Goal: Task Accomplishment & Management: Manage account settings

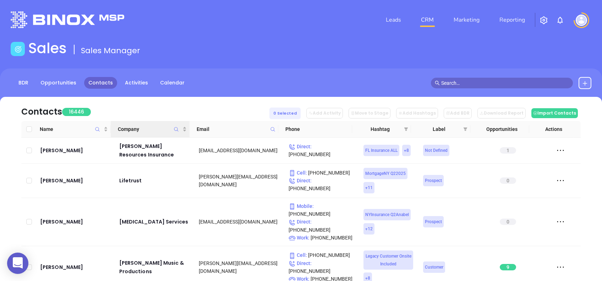
click at [176, 129] on icon "Company" at bounding box center [176, 129] width 5 height 5
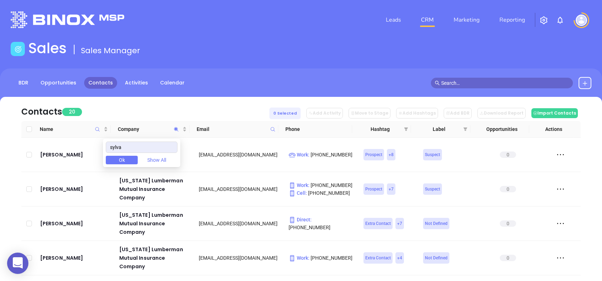
click at [172, 106] on div "Contacts 20 0 Selected Add Activity Move to Stage Add Hashtags Add BDR Download…" at bounding box center [301, 109] width 560 height 24
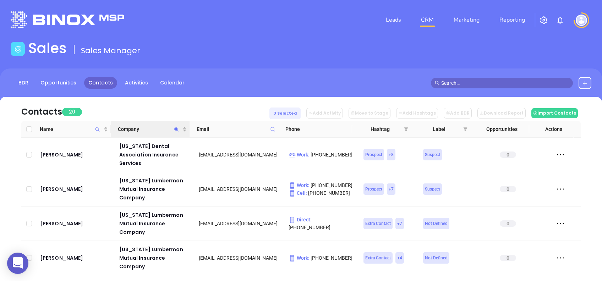
click at [160, 125] on th "Company" at bounding box center [150, 129] width 79 height 17
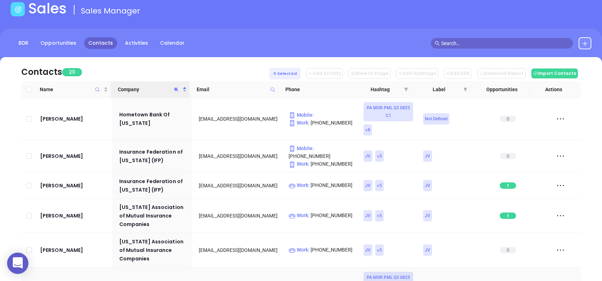
scroll to position [17, 0]
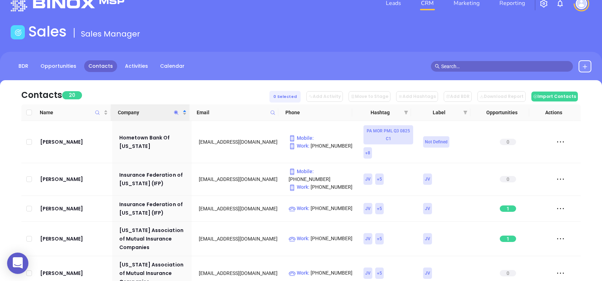
click at [177, 109] on span "Company" at bounding box center [176, 112] width 8 height 16
click at [151, 82] on div "Contacts 20 0 Selected Add Activity Move to Stage Add Hashtags Add BDR Download…" at bounding box center [301, 92] width 560 height 24
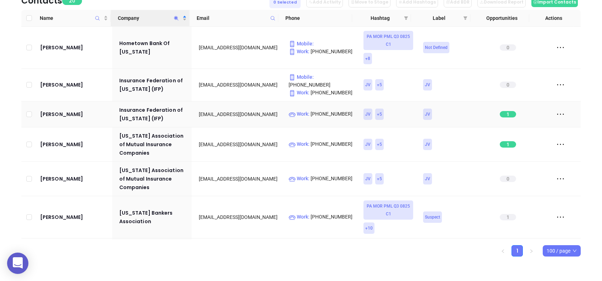
scroll to position [0, 0]
click at [175, 17] on icon "Company" at bounding box center [176, 18] width 4 height 4
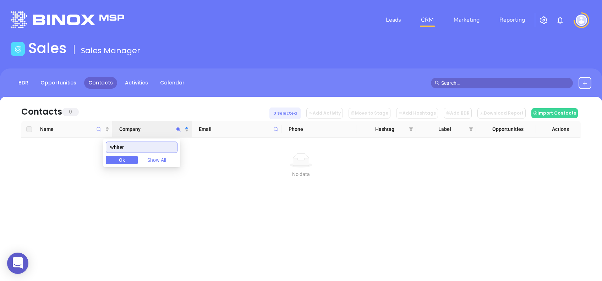
drag, startPoint x: 150, startPoint y: 150, endPoint x: 87, endPoint y: 137, distance: 64.1
click at [89, 139] on body "0 Leads CRM Marketing Reporting Financial Leads Leads Sales Sales Manager BDR O…" at bounding box center [301, 140] width 602 height 281
type input "shallotte"
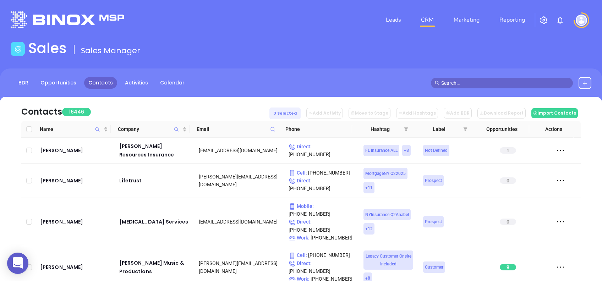
click at [274, 130] on icon at bounding box center [272, 129] width 5 height 5
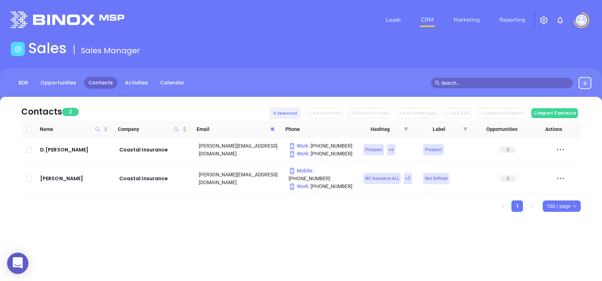
click at [271, 131] on icon at bounding box center [272, 129] width 5 height 5
paste input "blackburn"
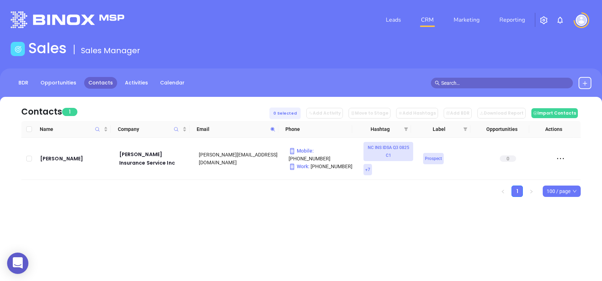
click at [274, 130] on icon at bounding box center [272, 129] width 5 height 5
paste input "[DOMAIN_NAME]"
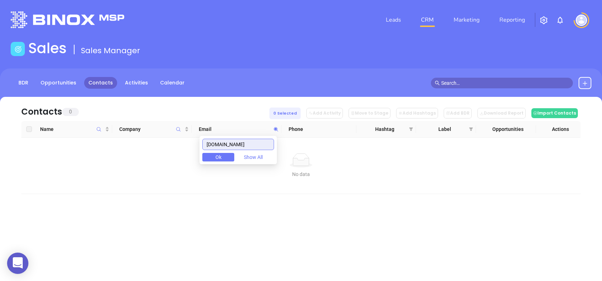
drag, startPoint x: 247, startPoint y: 147, endPoint x: 187, endPoint y: 149, distance: 60.7
click at [187, 149] on body "0 Leads CRM Marketing Reporting Financial Leads Leads Sales Sales Manager BDR O…" at bounding box center [301, 140] width 602 height 281
paste input "tanberry-"
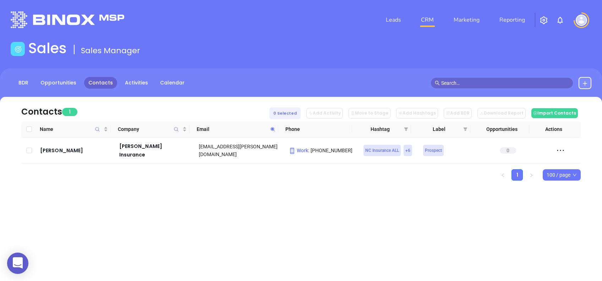
click at [274, 127] on icon at bounding box center [272, 129] width 5 height 5
paste input "giswnc.net"
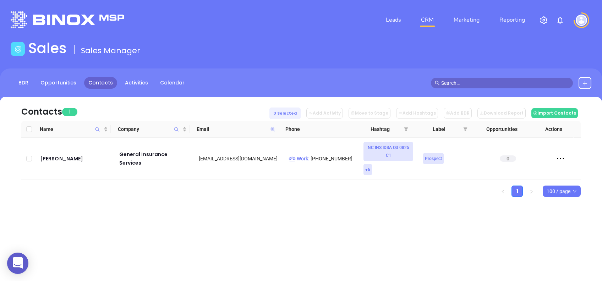
click at [273, 129] on icon at bounding box center [273, 129] width 4 height 4
paste input "[DOMAIN_NAME]"
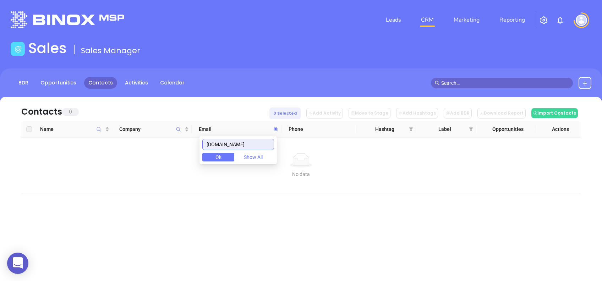
click at [259, 143] on input "[DOMAIN_NAME]" at bounding box center [238, 144] width 72 height 11
paste input "shallotte"
drag, startPoint x: 271, startPoint y: 147, endPoint x: 190, endPoint y: 134, distance: 81.4
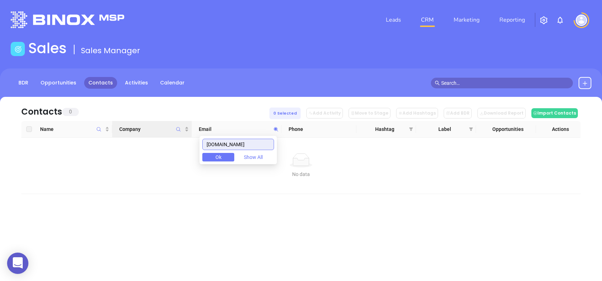
click at [191, 134] on body "0 Leads CRM Marketing Reporting Financial Leads Leads Sales Sales Manager BDR O…" at bounding box center [301, 140] width 602 height 281
paste input "kelloggmorgan"
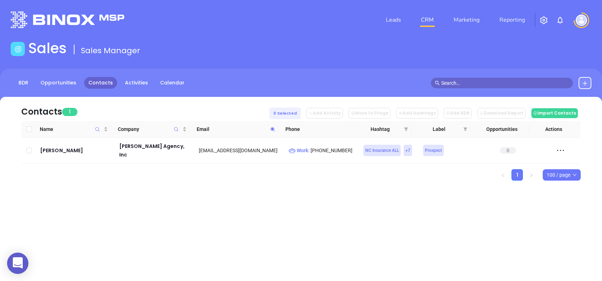
click at [276, 129] on span at bounding box center [273, 129] width 8 height 11
paste input "deephavenmortgage"
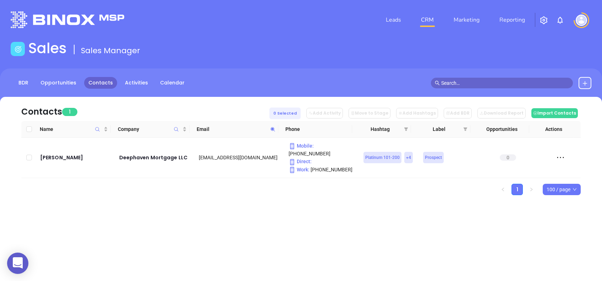
click at [271, 131] on icon at bounding box center [272, 129] width 5 height 5
paste input "lakeview"
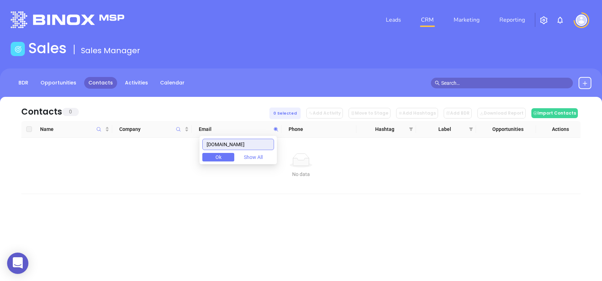
drag, startPoint x: 247, startPoint y: 145, endPoint x: 194, endPoint y: 140, distance: 53.2
click at [195, 140] on body "0 Leads CRM Marketing Reporting Financial Leads Leads Sales Sales Manager BDR O…" at bounding box center [301, 140] width 602 height 281
paste input "movement"
drag, startPoint x: 252, startPoint y: 142, endPoint x: 195, endPoint y: 139, distance: 57.3
click at [195, 139] on body "0 Leads CRM Marketing Reporting Financial Leads Leads Sales Sales Manager BDR O…" at bounding box center [301, 140] width 602 height 281
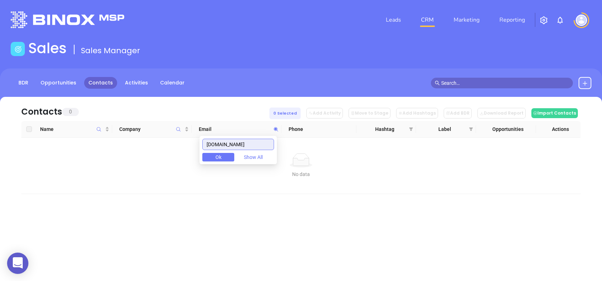
paste input "goprime"
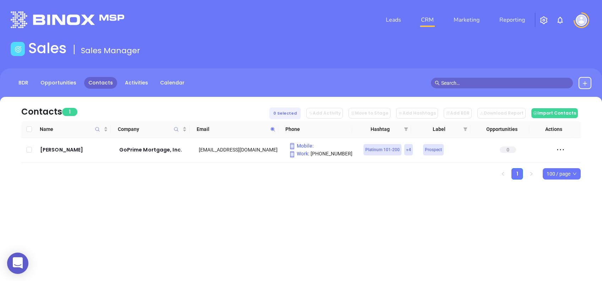
click at [275, 129] on icon at bounding box center [272, 129] width 5 height 5
paste input "rightbyyoumortgag"
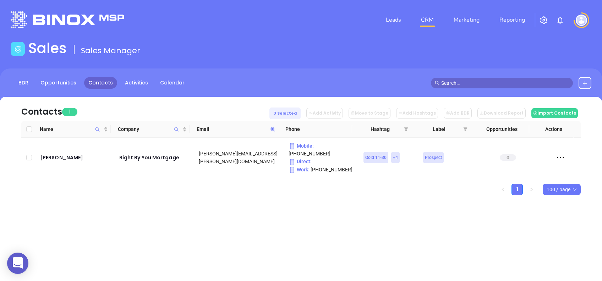
click at [276, 131] on span at bounding box center [273, 129] width 8 height 11
paste input "lendmarkfinancial"
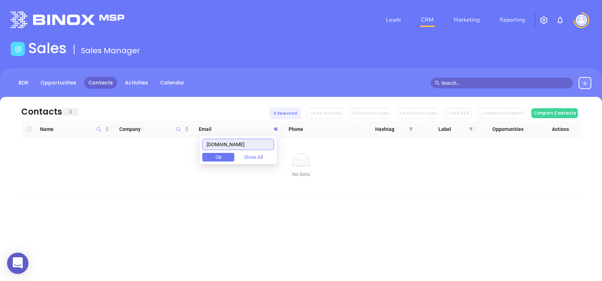
drag, startPoint x: 261, startPoint y: 146, endPoint x: 185, endPoint y: 151, distance: 76.2
click at [187, 151] on body "0 Leads CRM Marketing Reporting Financial Leads Leads Sales Sales Manager BDR O…" at bounding box center [301, 140] width 602 height 281
paste input "swmortgagegroup"
drag, startPoint x: 266, startPoint y: 147, endPoint x: 187, endPoint y: 146, distance: 79.2
click at [187, 146] on body "0 Leads CRM Marketing Reporting Financial Leads Leads Sales Sales Manager BDR O…" at bounding box center [301, 140] width 602 height 281
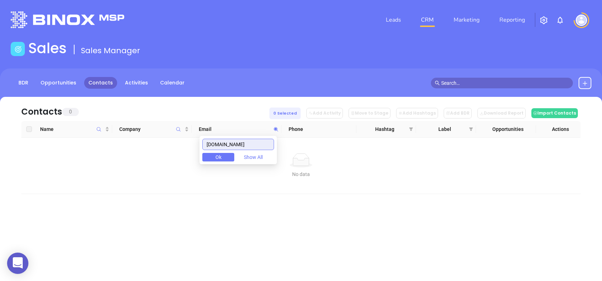
paste input "mchesky@insuritas"
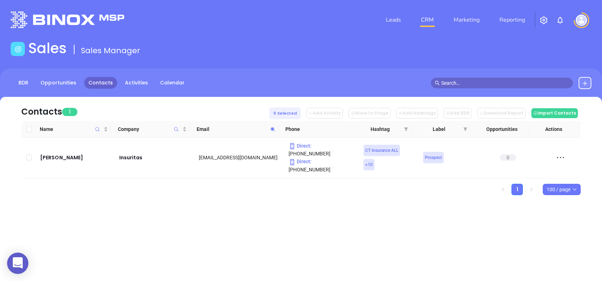
click at [270, 129] on icon at bounding box center [272, 129] width 5 height 5
paste input "stodd@brookstoddmcneil"
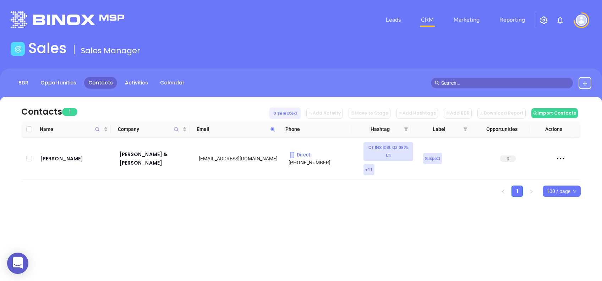
click at [272, 134] on span at bounding box center [273, 129] width 8 height 11
paste input "demby@prxn"
click at [273, 130] on icon at bounding box center [273, 129] width 4 height 4
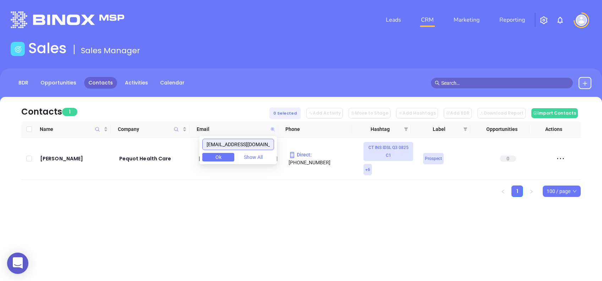
paste input "mottomortgage"
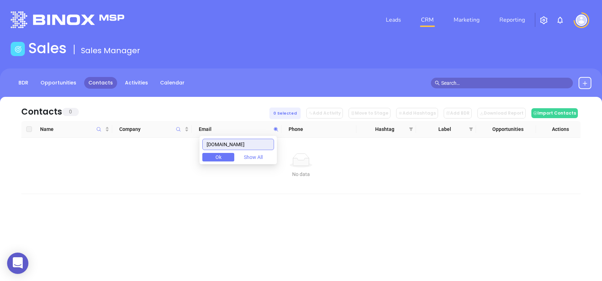
drag, startPoint x: 265, startPoint y: 145, endPoint x: 170, endPoint y: 153, distance: 95.2
click at [172, 153] on body "0 Leads CRM Marketing Reporting Financial Leads Leads Sales Sales Manager BDR O…" at bounding box center [301, 140] width 602 height 281
paste input "alcova"
drag, startPoint x: 241, startPoint y: 142, endPoint x: 159, endPoint y: 144, distance: 82.8
click at [159, 144] on body "0 Leads CRM Marketing Reporting Financial Leads Leads Sales Sales Manager BDR O…" at bounding box center [301, 140] width 602 height 281
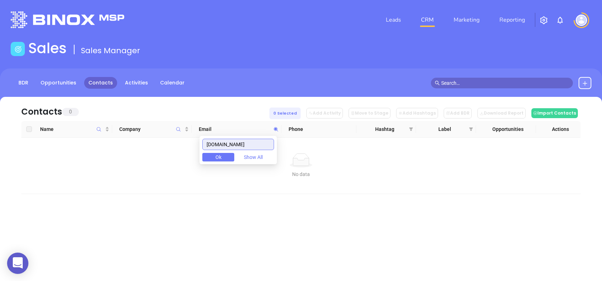
paste input "martinimortgagegroup"
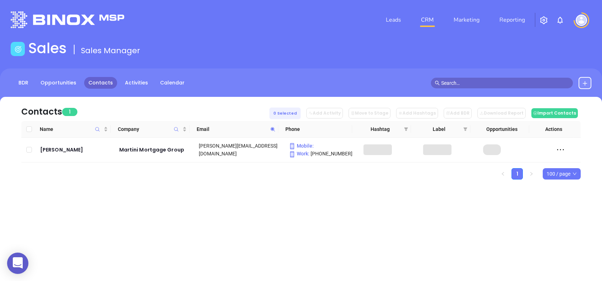
click at [105, 191] on div "Contacts 1 0 Selected Add Activity Move to Stage Add Hashtags Add BDR Download …" at bounding box center [301, 151] width 602 height 108
click at [271, 127] on icon at bounding box center [272, 129] width 5 height 5
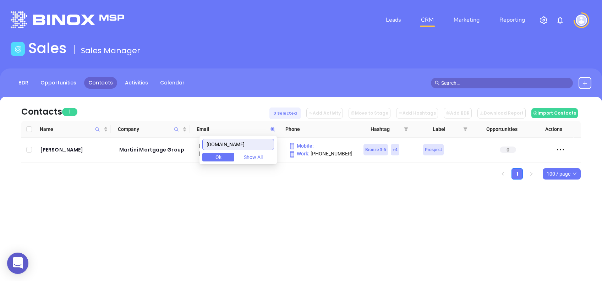
paste input "ignitemortgagegroupllc"
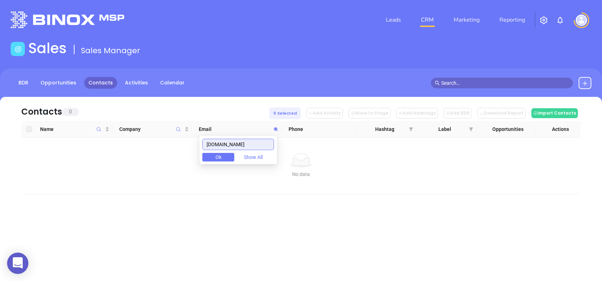
click at [253, 144] on input "ignitemortgagegroupllc.com" at bounding box center [238, 144] width 72 height 11
paste input "tidewatermortgage"
drag, startPoint x: 271, startPoint y: 146, endPoint x: 198, endPoint y: 151, distance: 73.0
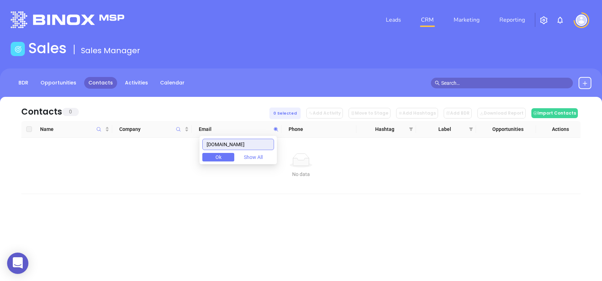
click at [198, 151] on body "0 Leads CRM Marketing Reporting Financial Leads Leads Sales Sales Manager BDR O…" at bounding box center [301, 140] width 602 height 281
paste input "dashhomeloans"
drag, startPoint x: 260, startPoint y: 148, endPoint x: 195, endPoint y: 141, distance: 65.3
click at [195, 141] on body "0 Leads CRM Marketing Reporting Financial Leads Leads Sales Sales Manager BDR O…" at bounding box center [301, 140] width 602 height 281
paste input "callequitymortgage"
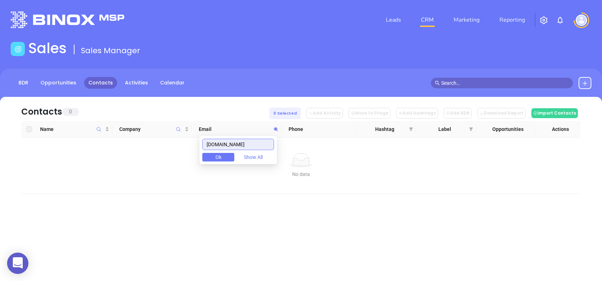
drag, startPoint x: 271, startPoint y: 143, endPoint x: 138, endPoint y: 150, distance: 133.7
click at [138, 150] on body "0 Leads CRM Marketing Reporting Financial Leads Leads Sales Sales Manager BDR O…" at bounding box center [301, 140] width 602 height 281
paste input "trianglemortgage"
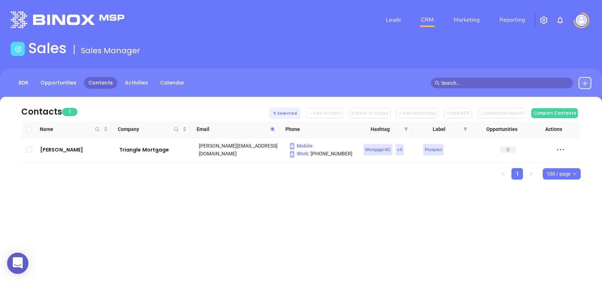
click at [275, 129] on span at bounding box center [273, 129] width 8 height 11
paste input "bankofamerica"
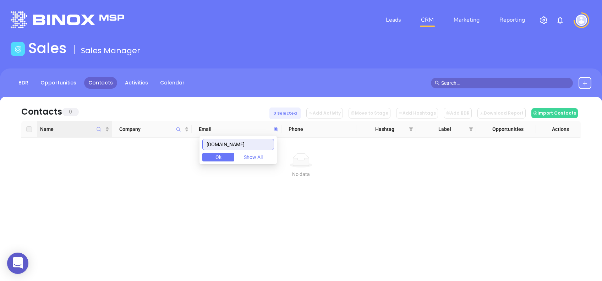
drag, startPoint x: 262, startPoint y: 141, endPoint x: 90, endPoint y: 137, distance: 171.9
click at [97, 135] on body "0 Leads CRM Marketing Reporting Financial Leads Leads Sales Sales Manager BDR O…" at bounding box center [301, 140] width 602 height 281
paste input "fortismortgage"
drag, startPoint x: 258, startPoint y: 145, endPoint x: 132, endPoint y: 157, distance: 126.6
click at [140, 156] on body "0 Leads CRM Marketing Reporting Financial Leads Leads Sales Sales Manager BDR O…" at bounding box center [301, 140] width 602 height 281
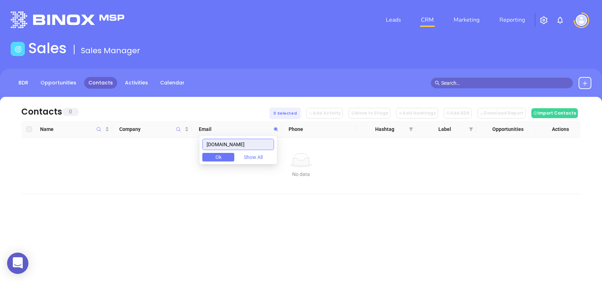
paste input "envoy"
drag, startPoint x: 260, startPoint y: 149, endPoint x: 187, endPoint y: 147, distance: 73.2
click at [187, 147] on body "0 Leads CRM Marketing Reporting Financial Leads Leads Sales Sales Manager BDR O…" at bounding box center [301, 140] width 602 height 281
paste input "blackhawkmtg"
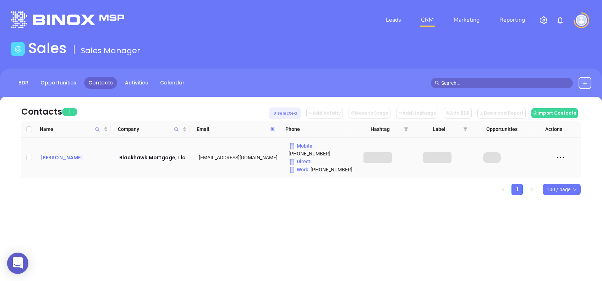
drag, startPoint x: 54, startPoint y: 148, endPoint x: 48, endPoint y: 156, distance: 9.8
click at [273, 129] on icon at bounding box center [273, 129] width 4 height 4
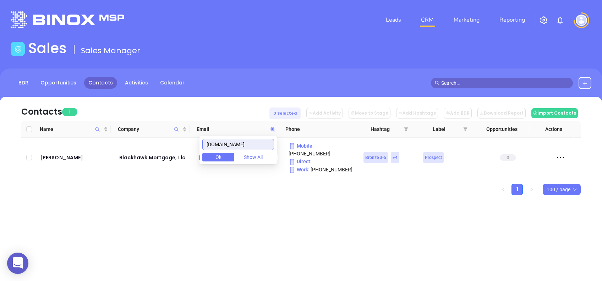
paste input "lendexamortgage"
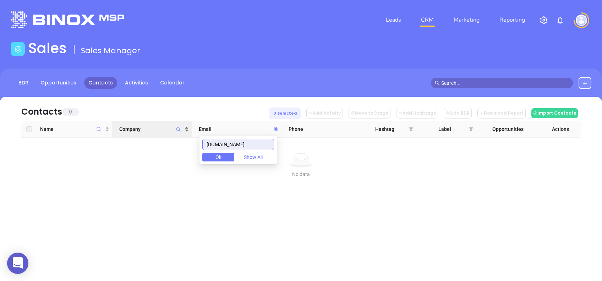
drag, startPoint x: 265, startPoint y: 144, endPoint x: 160, endPoint y: 128, distance: 105.3
click at [161, 128] on body "0 Leads CRM Marketing Reporting Financial Leads Leads Sales Sales Manager BDR O…" at bounding box center [301, 140] width 602 height 281
paste input "colten"
drag, startPoint x: 261, startPoint y: 149, endPoint x: 196, endPoint y: 145, distance: 65.5
click at [199, 145] on body "0 Leads CRM Marketing Reporting Financial Leads Leads Sales Sales Manager BDR O…" at bounding box center [301, 140] width 602 height 281
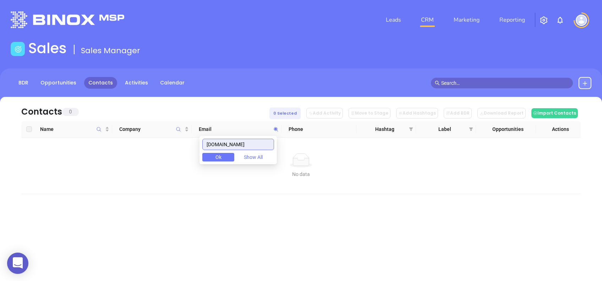
paste input "firstadvantage"
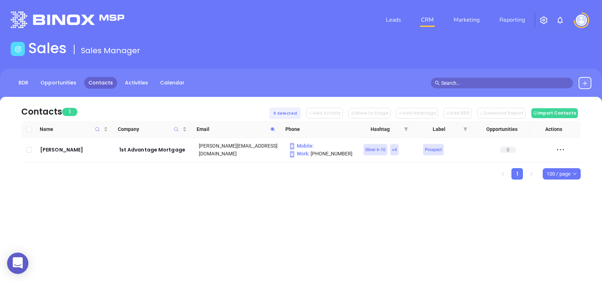
click at [273, 130] on icon at bounding box center [272, 129] width 5 height 5
paste input "dhl"
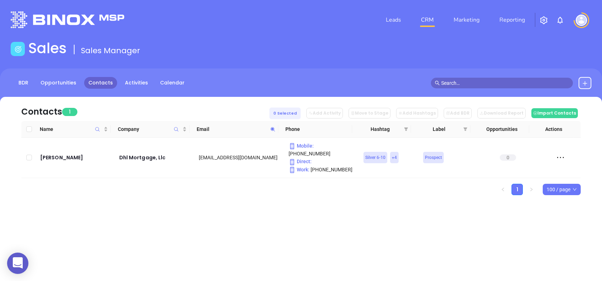
click at [275, 128] on span at bounding box center [273, 129] width 8 height 11
paste input "southendfinancial"
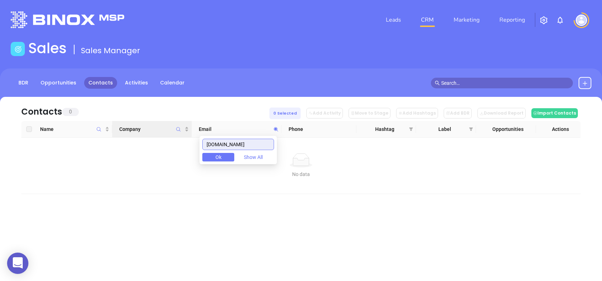
drag, startPoint x: 265, startPoint y: 145, endPoint x: 154, endPoint y: 136, distance: 111.1
click at [163, 136] on body "0 Leads CRM Marketing Reporting Financial Leads Leads Sales Sales Manager BDR O…" at bounding box center [301, 140] width 602 height 281
paste input "mecklenburgmortgage"
click at [255, 146] on input "mecklenburgmortgage.com" at bounding box center [238, 144] width 72 height 11
click at [255, 145] on input "mecklenburgmortgage.com" at bounding box center [238, 144] width 72 height 11
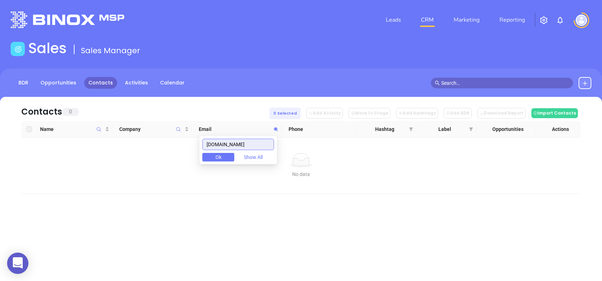
click at [255, 145] on input "mecklenburgmortgage.com" at bounding box center [238, 144] width 72 height 11
paste input "ron@aia-danbury"
type input "ron@aia-danbury.com"
drag, startPoint x: 257, startPoint y: 144, endPoint x: 203, endPoint y: 158, distance: 55.9
click at [203, 158] on body "0 Leads CRM Marketing Reporting Financial Leads Leads Sales Sales Manager BDR O…" at bounding box center [301, 140] width 602 height 281
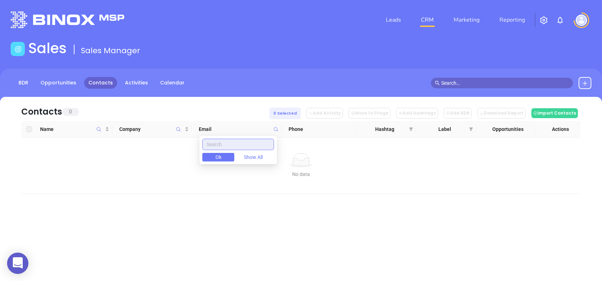
paste input "ron@aia-danbury.com"
drag, startPoint x: 222, startPoint y: 143, endPoint x: 157, endPoint y: 141, distance: 65.7
click at [162, 143] on body "0 Leads CRM Marketing Reporting Financial Leads Leads Sales Sales Manager BDR O…" at bounding box center [301, 140] width 602 height 281
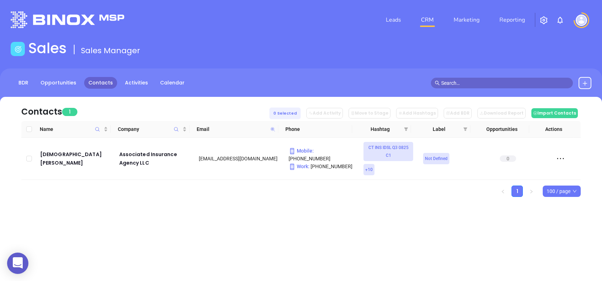
click at [272, 128] on icon at bounding box center [273, 129] width 4 height 4
paste input "VictoryFundingOnline"
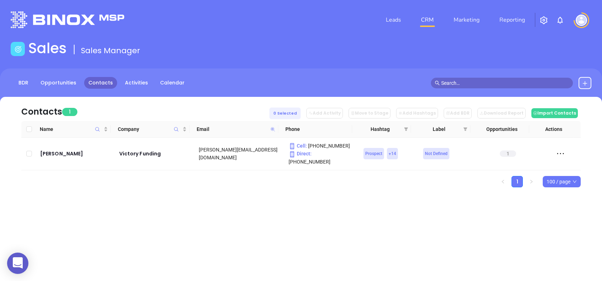
click at [274, 130] on icon at bounding box center [273, 129] width 4 height 4
paste input "info@truckinsurancepro"
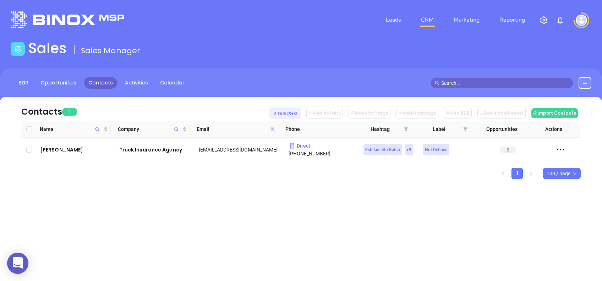
click at [274, 128] on icon at bounding box center [273, 129] width 4 height 4
paste input "lendscout-asmc"
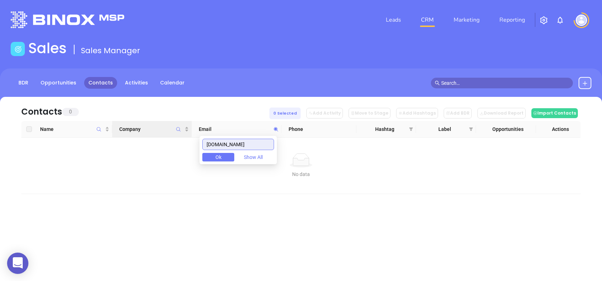
drag, startPoint x: 266, startPoint y: 146, endPoint x: 174, endPoint y: 132, distance: 92.5
click at [174, 132] on body "0 Leads CRM Marketing Reporting Financial Leads Leads Sales Sales Manager BDR O…" at bounding box center [301, 140] width 602 height 281
paste input "oanpronto"
type input "loanpronto.com"
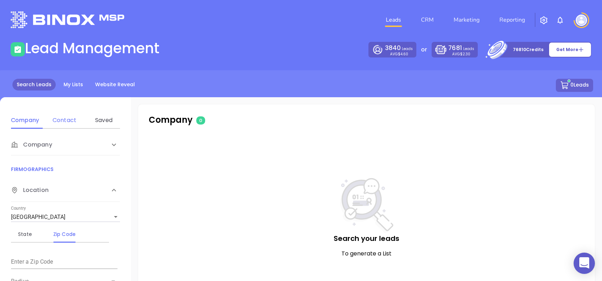
drag, startPoint x: 64, startPoint y: 113, endPoint x: 64, endPoint y: 124, distance: 11.0
click at [64, 114] on div "Contact" at bounding box center [64, 120] width 28 height 17
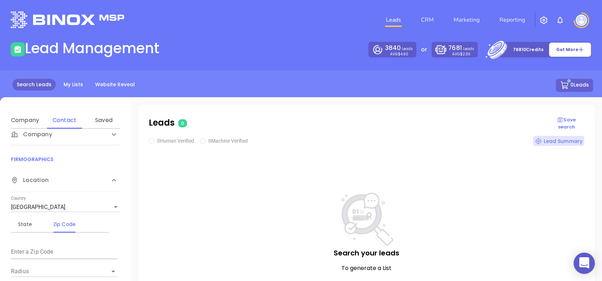
scroll to position [94, 0]
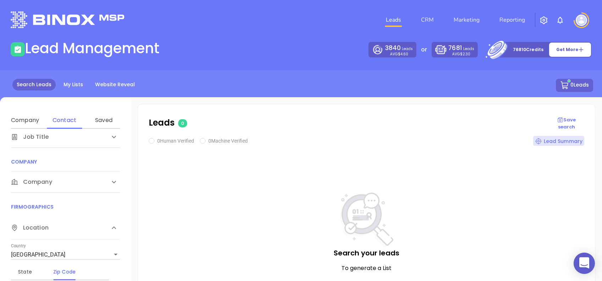
click at [72, 55] on div "Company" at bounding box center [58, 50] width 94 height 9
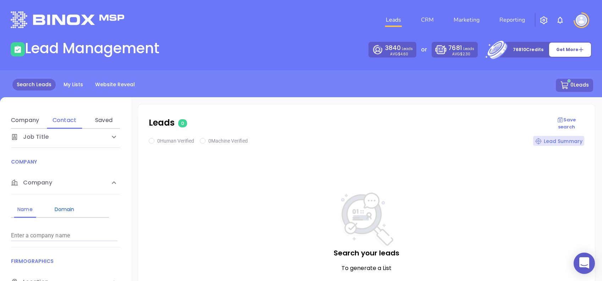
click at [73, 206] on div "Domain" at bounding box center [64, 209] width 28 height 9
click at [73, 230] on input "Enter a company name" at bounding box center [64, 235] width 107 height 11
paste input "sylvains.com"
type input "sylvains.com"
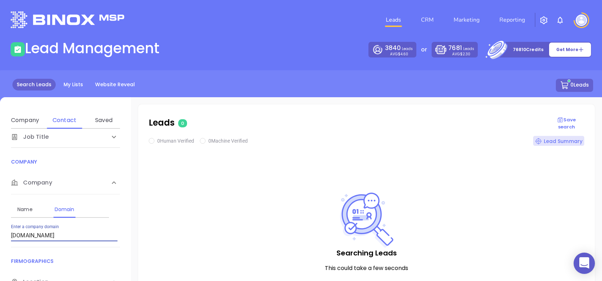
checkbox input "true"
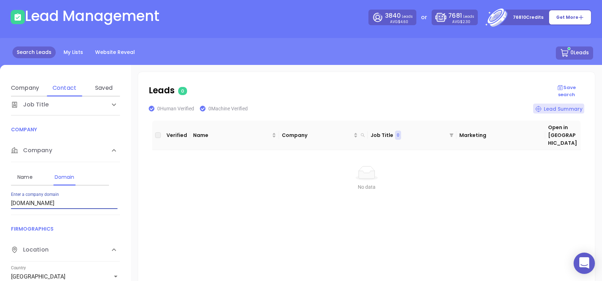
scroll to position [47, 0]
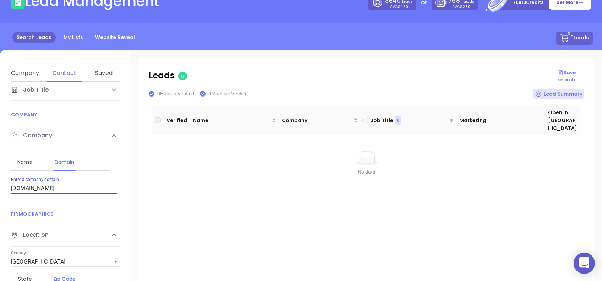
drag, startPoint x: 60, startPoint y: 186, endPoint x: 0, endPoint y: 187, distance: 59.7
click at [0, 188] on html "0 Leads CRM Marketing Reporting Financial Leads Leads Lead Management 3840 Lead…" at bounding box center [301, 93] width 602 height 281
paste input "witherspooninsurance"
type input "witherspooninsurance.com"
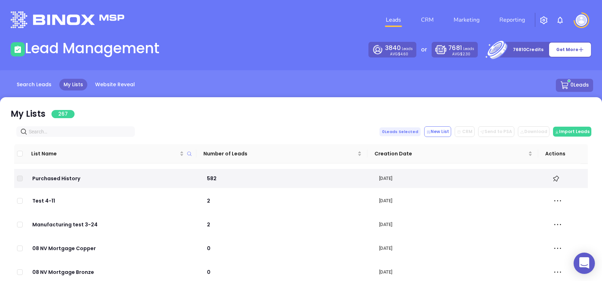
click at [57, 132] on input "text" at bounding box center [77, 132] width 97 height 8
paste input "[DOMAIN_NAME]"
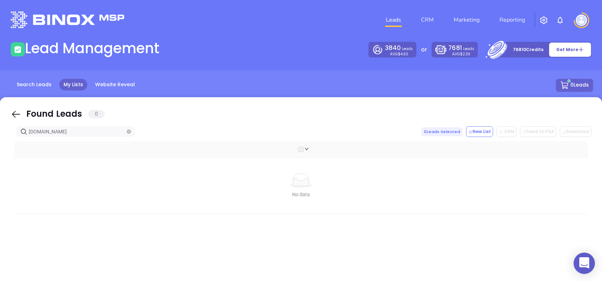
type input "[DOMAIN_NAME]"
click at [12, 110] on icon at bounding box center [16, 114] width 11 height 11
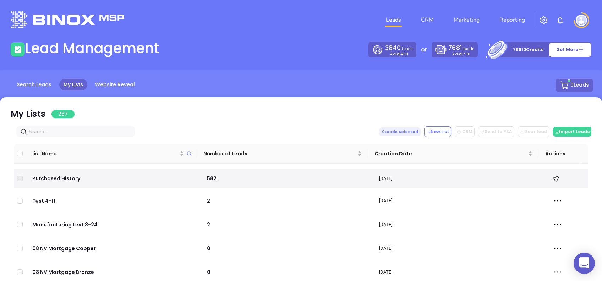
click at [56, 131] on input "text" at bounding box center [77, 132] width 97 height 8
paste input "[DOMAIN_NAME]"
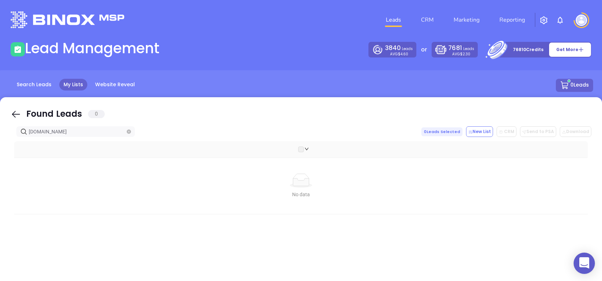
type input "[DOMAIN_NAME]"
drag, startPoint x: 14, startPoint y: 115, endPoint x: 80, endPoint y: 140, distance: 70.2
click at [14, 115] on icon at bounding box center [16, 114] width 11 height 11
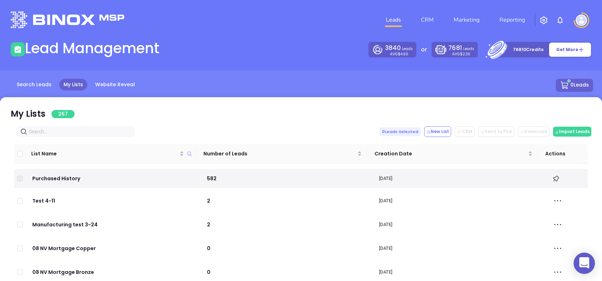
click at [82, 131] on input "text" at bounding box center [77, 132] width 97 height 8
paste input "shallotteinsurance.com"
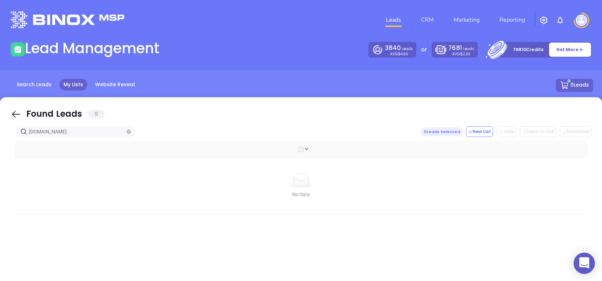
type input "shallotteinsurance.com"
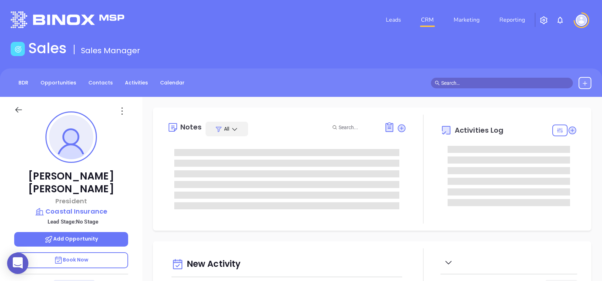
type input "[DATE]"
type input "[PERSON_NAME]"
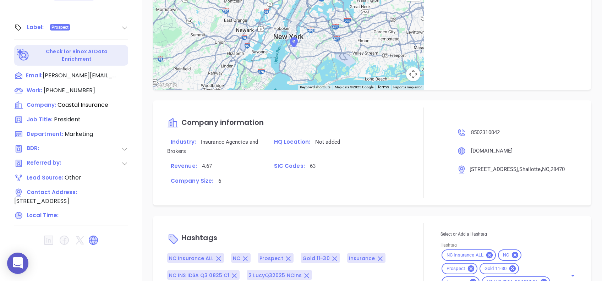
scroll to position [408, 0]
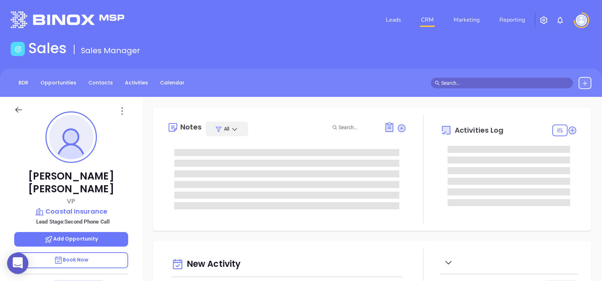
type input "[PERSON_NAME]"
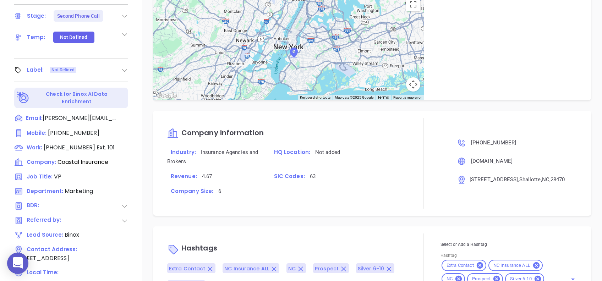
scroll to position [312, 0]
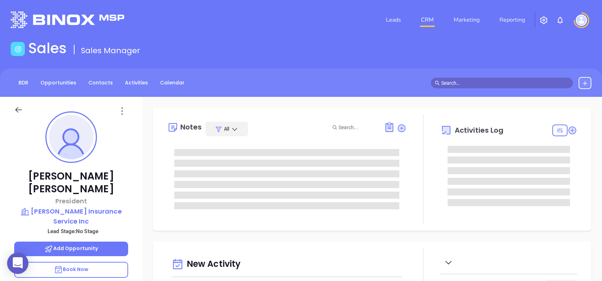
type input "[PERSON_NAME]"
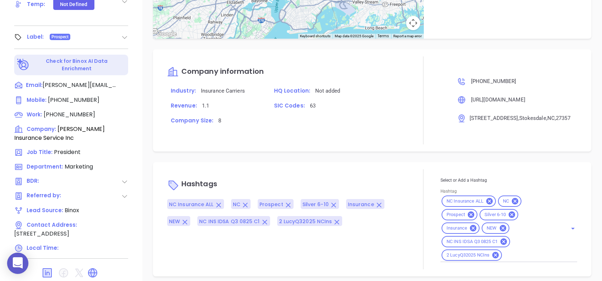
scroll to position [382, 0]
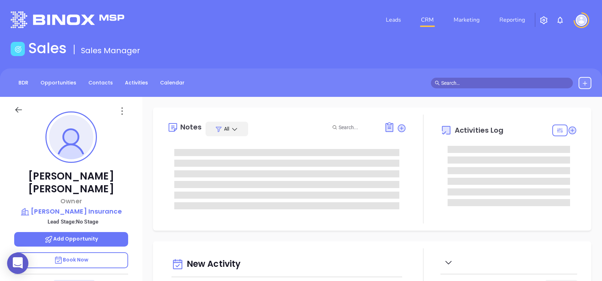
type input "[DATE]"
type input "[PERSON_NAME]"
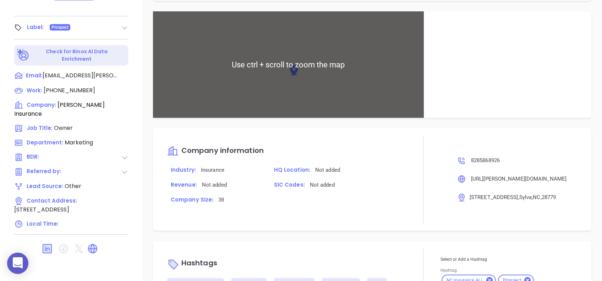
scroll to position [368, 0]
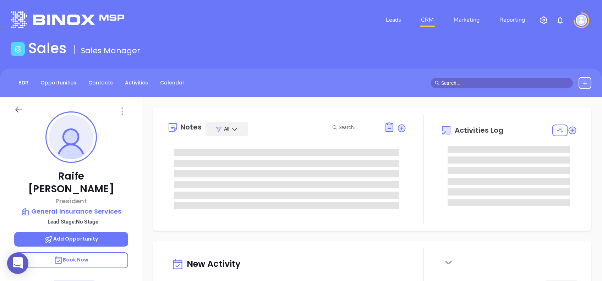
type input "[DATE]"
type input "[PERSON_NAME]"
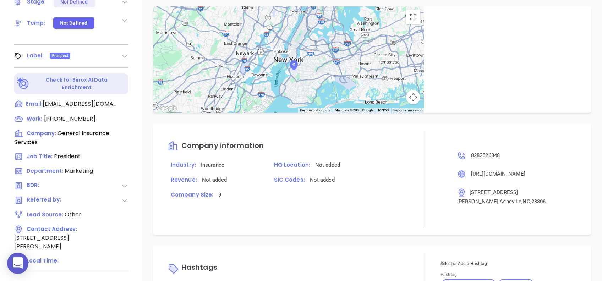
scroll to position [368, 0]
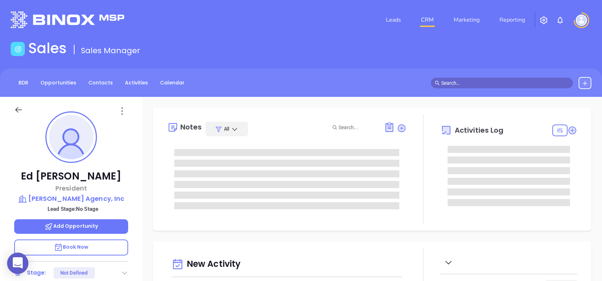
type input "[DATE]"
type input "[PERSON_NAME]"
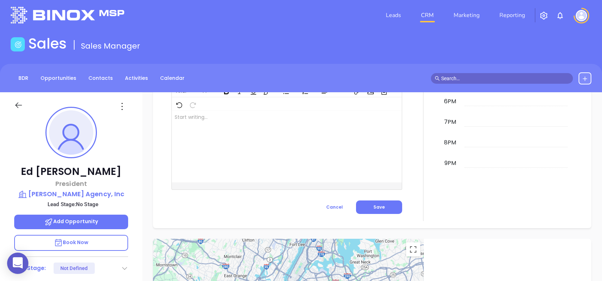
scroll to position [0, 0]
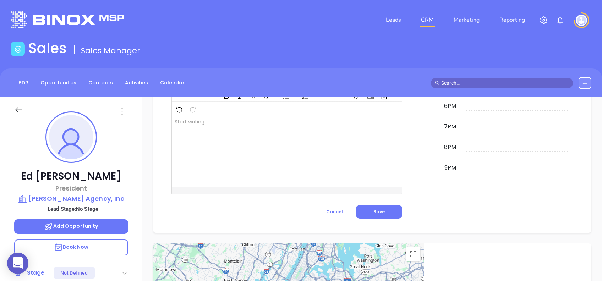
click at [121, 116] on icon at bounding box center [121, 110] width 11 height 11
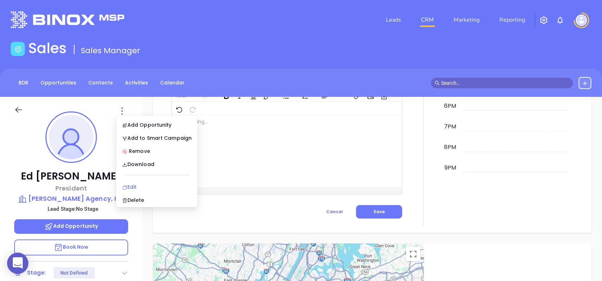
click at [141, 187] on div "Edit" at bounding box center [157, 187] width 70 height 8
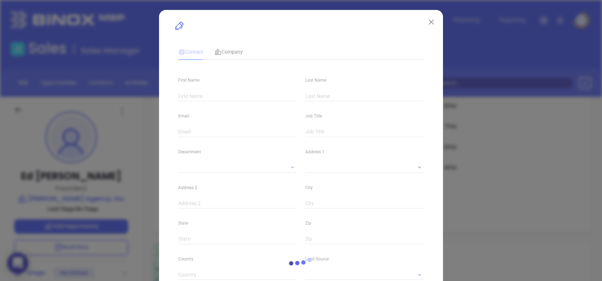
type input "Ed"
type input "Morgan"
type input "emorgan@kelloggmorgan.com"
type input "President"
type input "1"
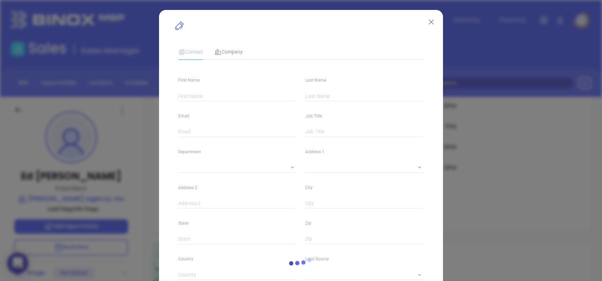
type input "linkedin.com/in/ed-morgan-77663718"
type input "Marketing"
type input "Other"
type input "undefined undefined"
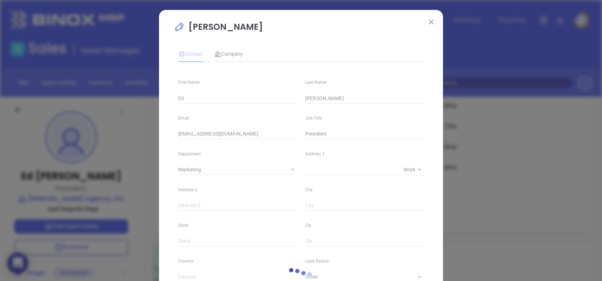
type input "(252) 465-8616"
type input "1"
click at [224, 47] on div "Company" at bounding box center [228, 54] width 28 height 16
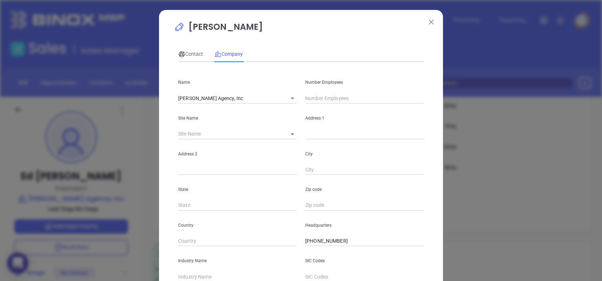
click at [313, 98] on input "text" at bounding box center [364, 98] width 119 height 11
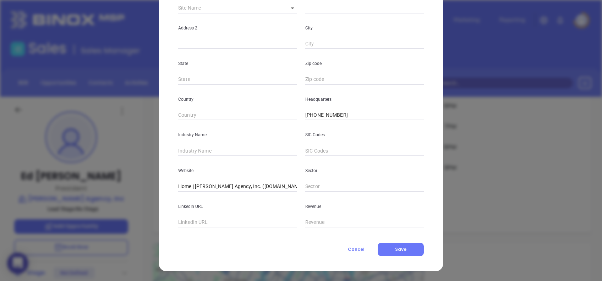
type input "6"
click at [242, 187] on input "Home | Kellogg-Morgan Agency, Inc. (kelloggmorgan.com)" at bounding box center [237, 186] width 119 height 11
paste input "https://www.kelloggmorgan.com/"
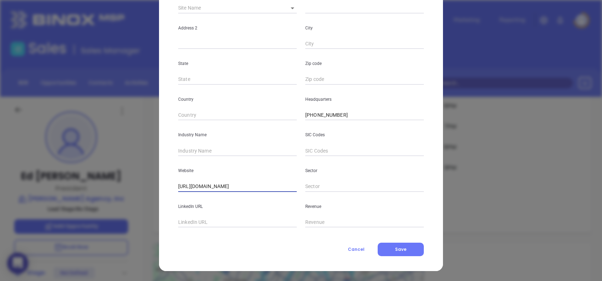
type input "https://www.kelloggmorgan.com/"
click at [227, 225] on input "text" at bounding box center [237, 222] width 119 height 11
click at [230, 152] on input "text" at bounding box center [237, 151] width 119 height 11
type input "i"
type input "Insurance"
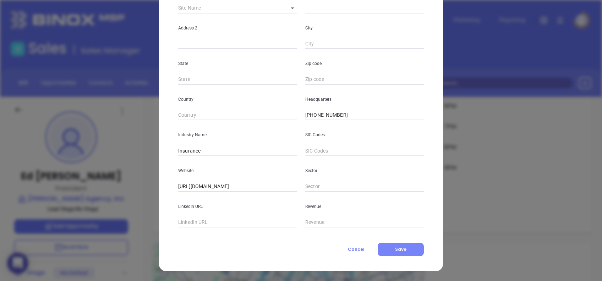
click at [397, 247] on span "Save" at bounding box center [400, 249] width 11 height 6
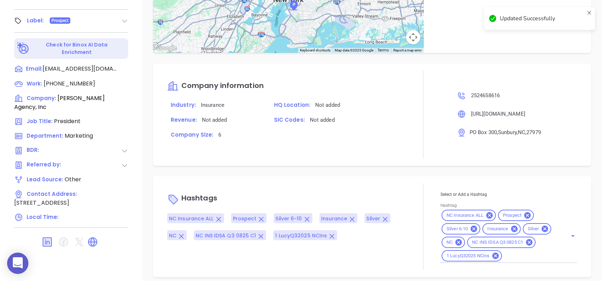
scroll to position [312, 0]
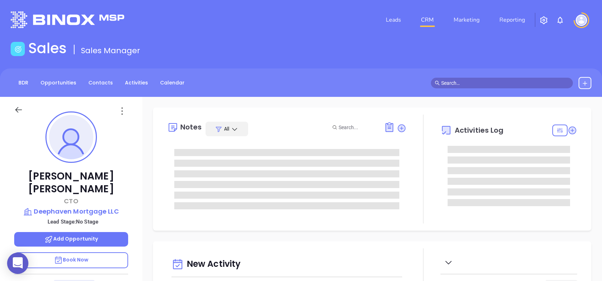
type input "[DATE]"
type input "[PERSON_NAME]"
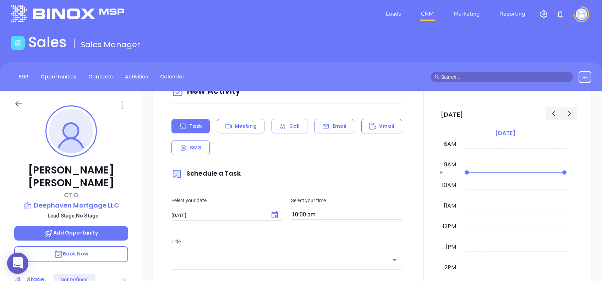
scroll to position [0, 0]
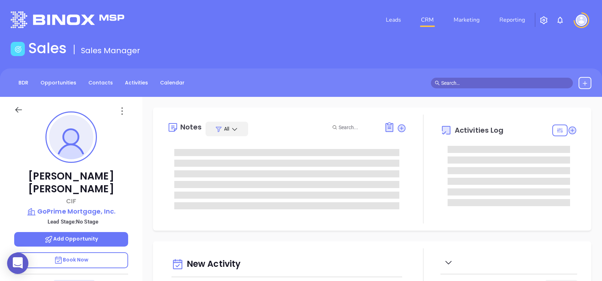
type input "[DATE]"
type input "[PERSON_NAME]"
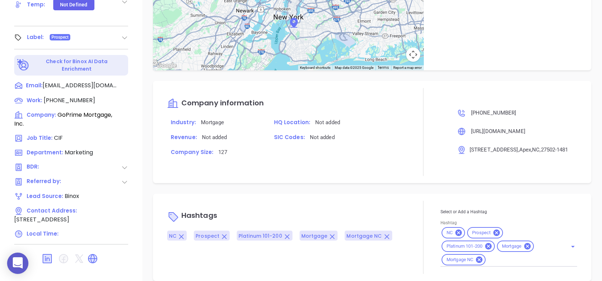
scroll to position [312, 0]
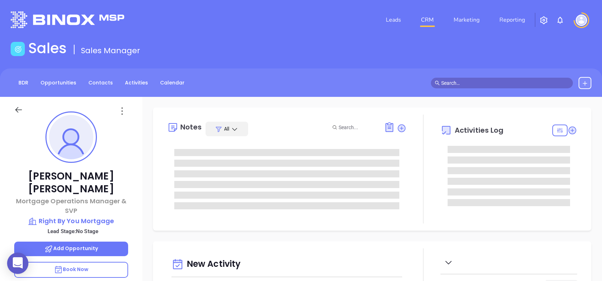
type input "[DATE]"
type input "[PERSON_NAME]"
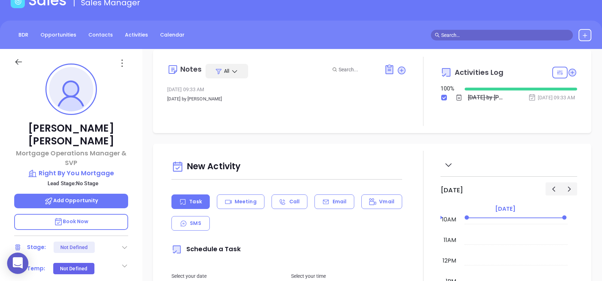
scroll to position [0, 0]
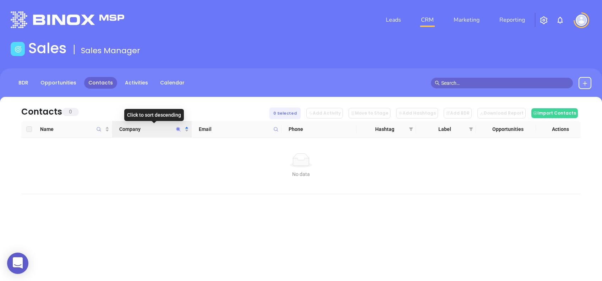
click at [178, 131] on icon "Company" at bounding box center [178, 129] width 5 height 5
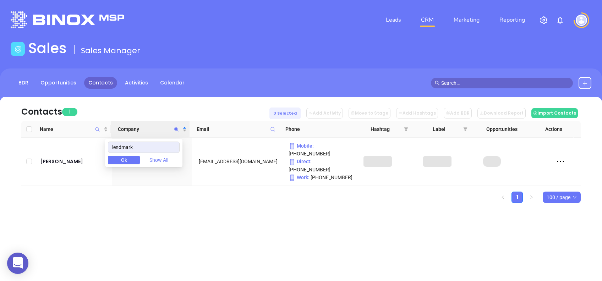
click at [217, 195] on div "Contacts 1 0 Selected Add Activity Move to Stage Add Hashtags Add BDR Download …" at bounding box center [301, 162] width 602 height 131
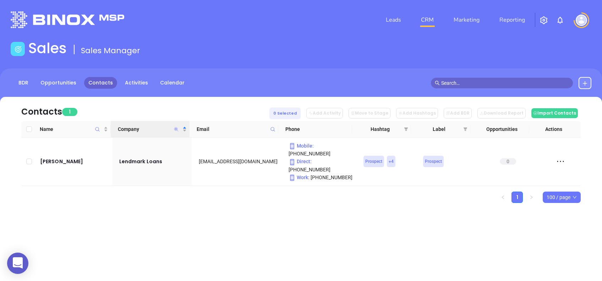
click at [176, 128] on icon "Company" at bounding box center [176, 129] width 4 height 4
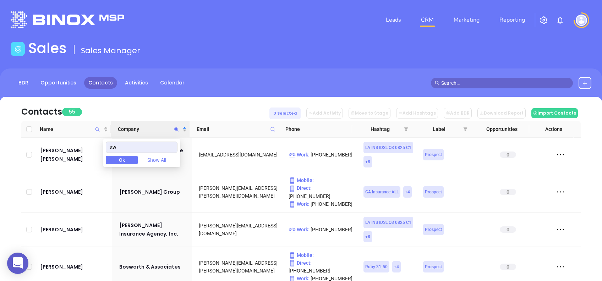
click at [126, 99] on div "Contacts 55 0 Selected Add Activity Move to Stage Add Hashtags Add BDR Download…" at bounding box center [301, 109] width 560 height 24
click at [176, 128] on icon "Company" at bounding box center [176, 129] width 4 height 4
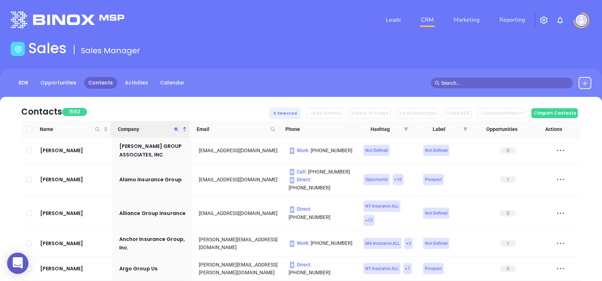
click at [214, 102] on div "Contacts 1592 0 Selected Add Activity Move to Stage Add Hashtags Add BDR Downlo…" at bounding box center [301, 109] width 560 height 24
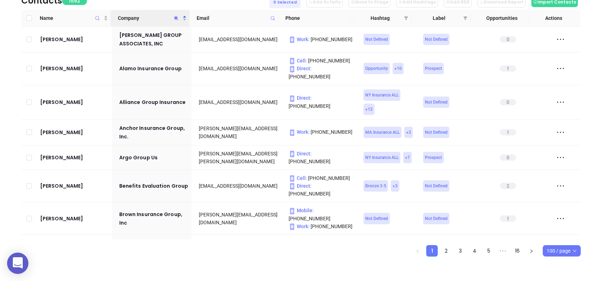
click at [556, 251] on span "100 / page" at bounding box center [562, 251] width 30 height 11
click at [562, 238] on div "500 / page" at bounding box center [562, 237] width 27 height 8
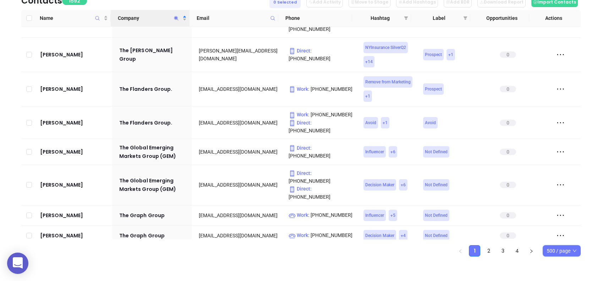
scroll to position [13515, 0]
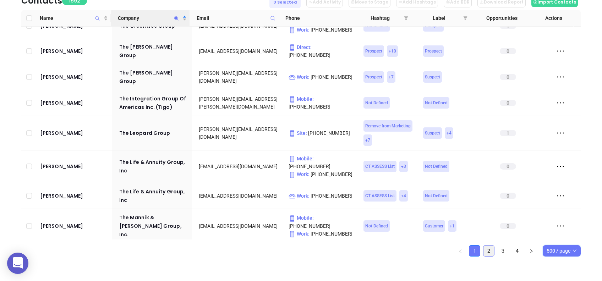
click at [491, 249] on link "2" at bounding box center [489, 251] width 11 height 11
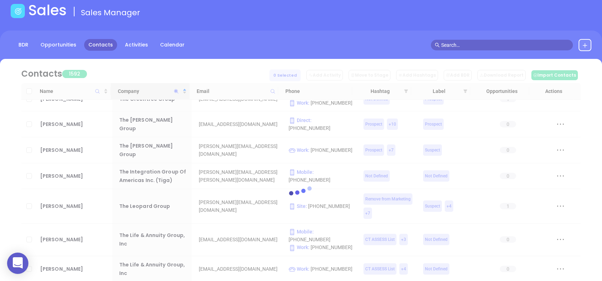
scroll to position [0, 0]
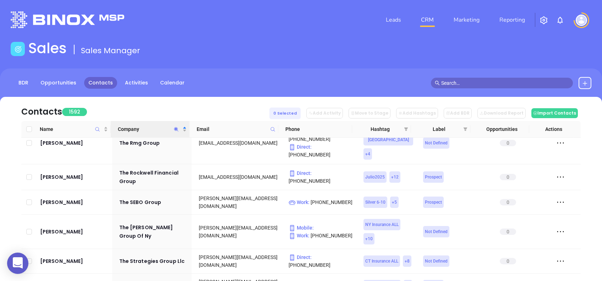
click at [174, 125] on span "Company" at bounding box center [176, 129] width 8 height 16
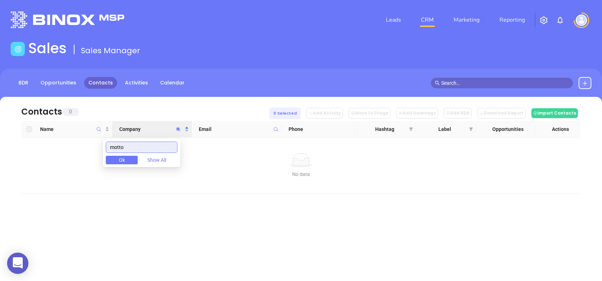
drag, startPoint x: 145, startPoint y: 145, endPoint x: 82, endPoint y: 141, distance: 63.3
click at [85, 142] on body "0 Leads CRM Marketing Reporting Financial Leads Leads Sales Sales Manager BDR O…" at bounding box center [301, 140] width 602 height 281
drag, startPoint x: 148, startPoint y: 147, endPoint x: 79, endPoint y: 138, distance: 69.1
click at [83, 139] on body "0 Leads CRM Marketing Reporting Financial Leads Leads Sales Sales Manager BDR O…" at bounding box center [301, 140] width 602 height 281
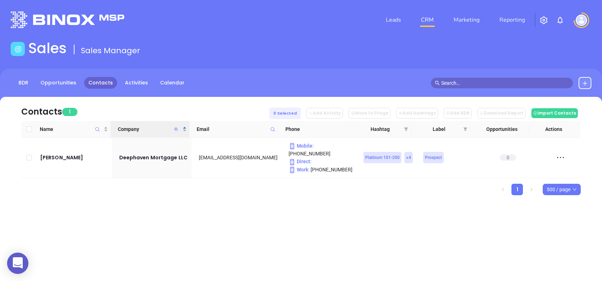
click at [176, 130] on icon "Company" at bounding box center [176, 129] width 4 height 4
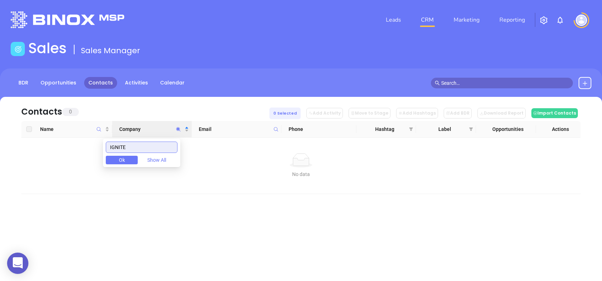
drag, startPoint x: 135, startPoint y: 147, endPoint x: 98, endPoint y: 142, distance: 37.7
click at [98, 142] on body "0 Leads CRM Marketing Reporting Financial Leads Leads Sales Sales Manager BDR O…" at bounding box center [301, 140] width 602 height 281
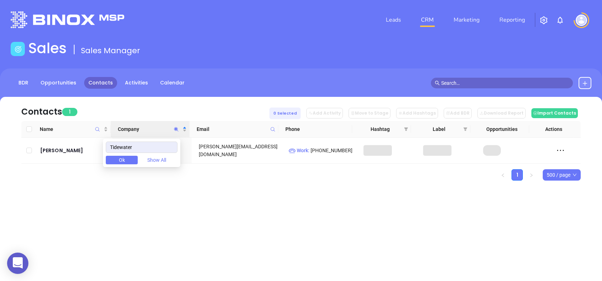
click at [148, 187] on div "Contacts 1 0 Selected Add Activity Move to Stage Add Hashtags Add BDR Download …" at bounding box center [301, 151] width 602 height 109
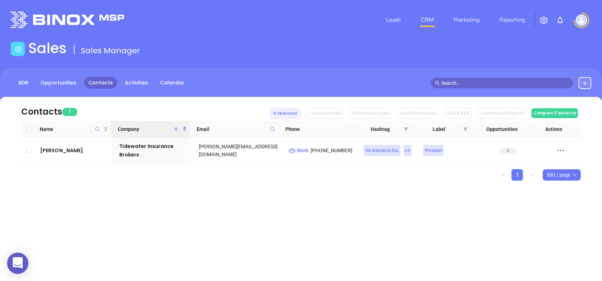
click at [176, 127] on icon "Company" at bounding box center [176, 129] width 5 height 5
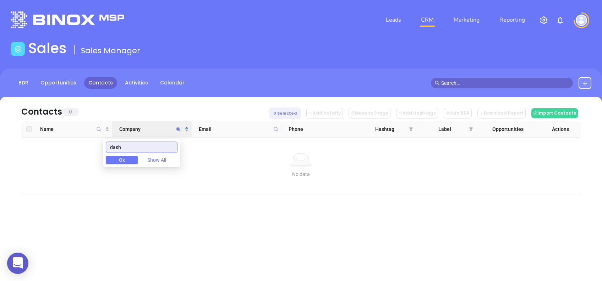
drag, startPoint x: 136, startPoint y: 149, endPoint x: 108, endPoint y: 153, distance: 28.4
click at [108, 153] on div "dash Ok Show All" at bounding box center [141, 153] width 77 height 28
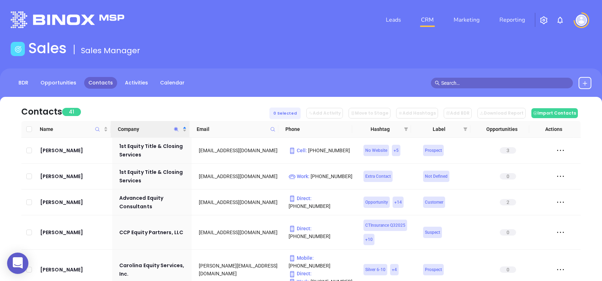
click at [152, 110] on div "Contacts 41 0 Selected Add Activity Move to Stage Add Hashtags Add BDR Download…" at bounding box center [301, 109] width 560 height 24
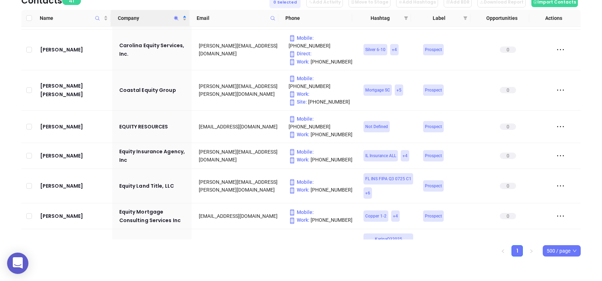
scroll to position [94, 0]
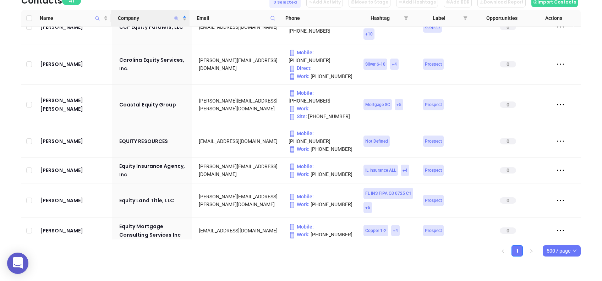
click at [176, 16] on icon "Company" at bounding box center [176, 18] width 5 height 5
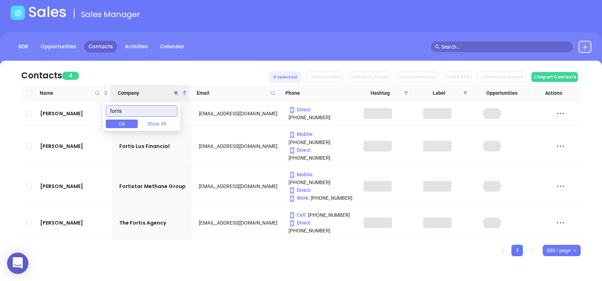
scroll to position [0, 0]
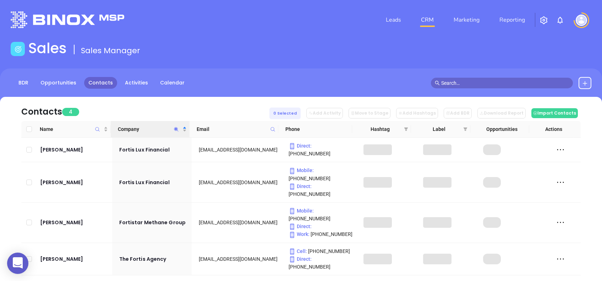
click at [168, 257] on div "Contacts 4 0 Selected Add Activity Move to Stage Add Hashtags Add BDR Download …" at bounding box center [301, 207] width 602 height 221
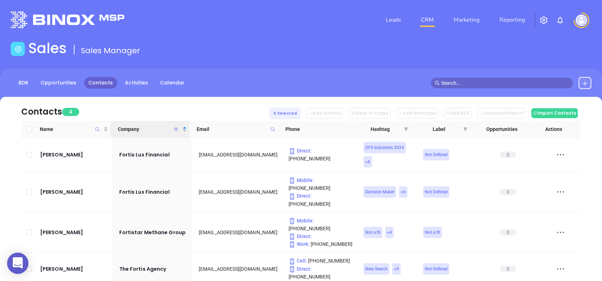
click at [176, 128] on icon "Company" at bounding box center [176, 129] width 4 height 4
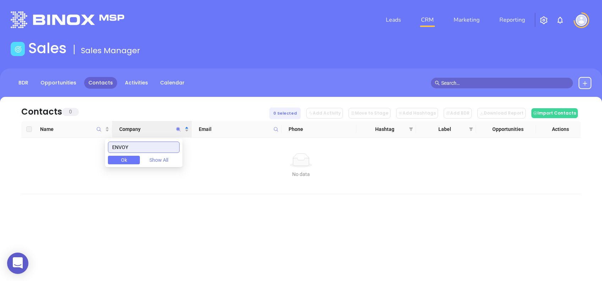
drag, startPoint x: 149, startPoint y: 145, endPoint x: 84, endPoint y: 138, distance: 64.9
click at [84, 138] on body "0 Leads CRM Marketing Reporting Financial Leads Leads Sales Sales Manager BDR O…" at bounding box center [301, 140] width 602 height 281
drag, startPoint x: 143, startPoint y: 145, endPoint x: 86, endPoint y: 142, distance: 56.5
click at [86, 142] on body "0 Leads CRM Marketing Reporting Financial Leads Leads Sales Sales Manager BDR O…" at bounding box center [301, 140] width 602 height 281
drag, startPoint x: 147, startPoint y: 149, endPoint x: 94, endPoint y: 149, distance: 53.3
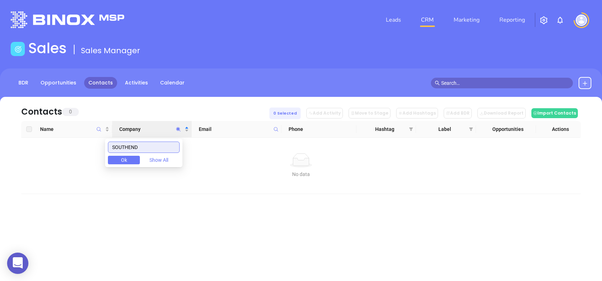
click at [94, 149] on body "0 Leads CRM Marketing Reporting Financial Leads Leads Sales Sales Manager BDR O…" at bounding box center [301, 140] width 602 height 281
type input "mecklen"
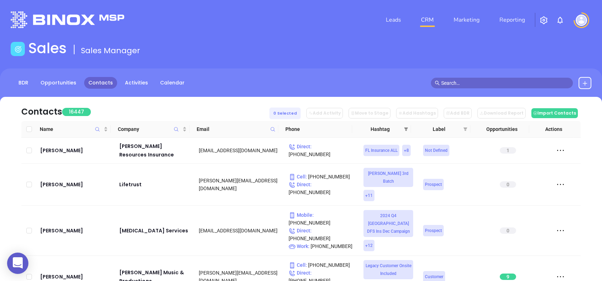
click at [409, 133] on span at bounding box center [406, 129] width 7 height 11
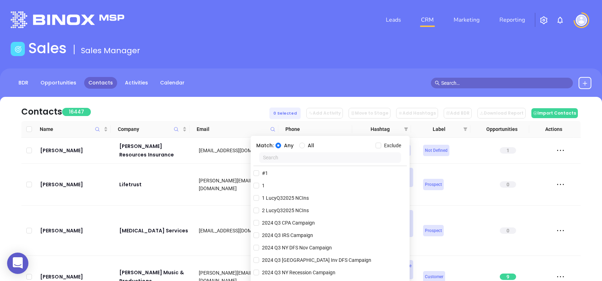
click at [304, 159] on input "text" at bounding box center [330, 157] width 142 height 11
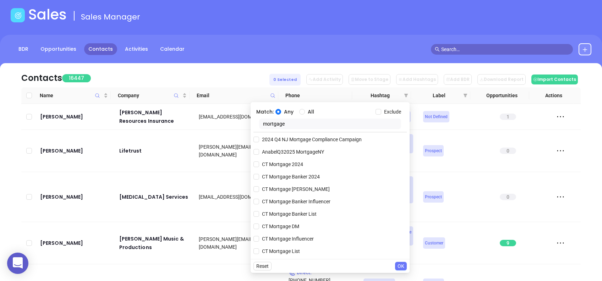
scroll to position [47, 0]
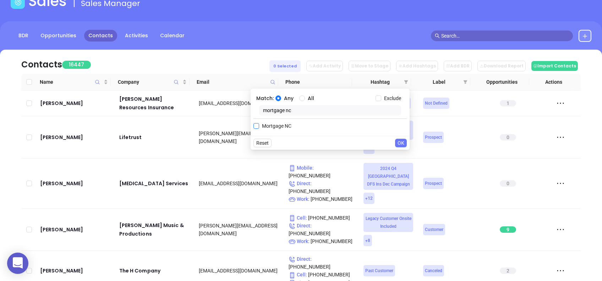
type input "mortgage nc"
click at [260, 126] on span "Mortgage NC" at bounding box center [276, 126] width 35 height 8
click at [259, 126] on input "Mortgage NC" at bounding box center [257, 126] width 6 height 6
checkbox input "true"
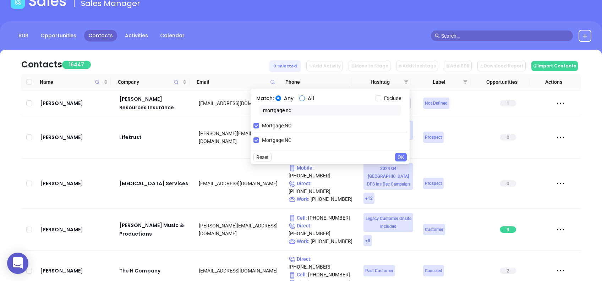
click at [305, 98] on span "All" at bounding box center [311, 98] width 12 height 8
click at [305, 98] on input "All" at bounding box center [302, 99] width 6 height 6
radio input "true"
click at [307, 108] on input "mortgage nc" at bounding box center [330, 110] width 142 height 11
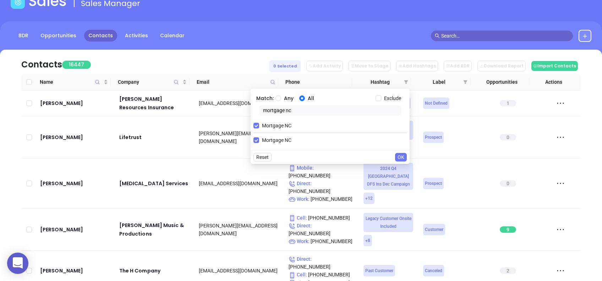
click at [307, 108] on input "mortgage nc" at bounding box center [330, 110] width 142 height 11
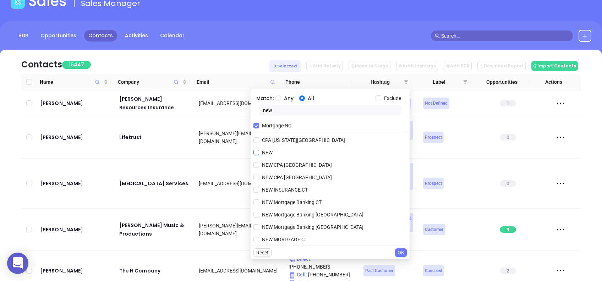
type input "new"
click at [264, 154] on span "NEW" at bounding box center [267, 153] width 16 height 8
click at [259, 154] on input "NEW" at bounding box center [257, 153] width 6 height 6
checkbox input "true"
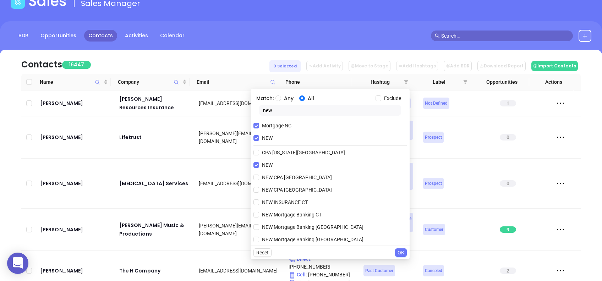
click at [405, 252] on button "OK" at bounding box center [401, 253] width 12 height 9
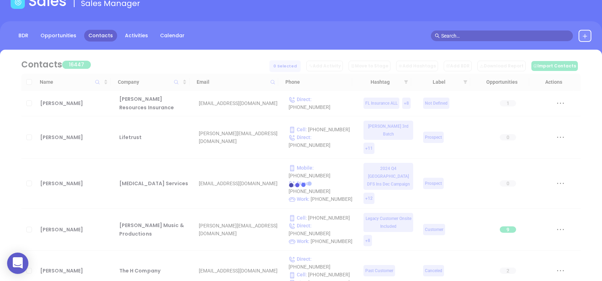
scroll to position [0, 0]
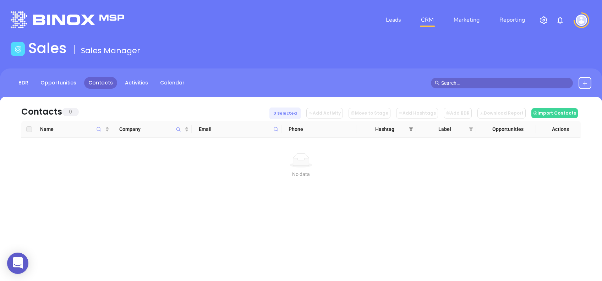
click at [412, 130] on icon "filter" at bounding box center [411, 129] width 4 height 4
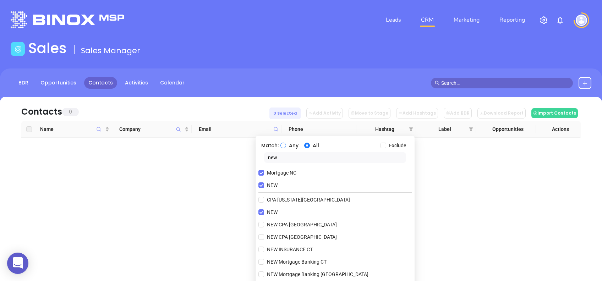
click at [282, 145] on input "Any" at bounding box center [284, 146] width 6 height 6
radio input "true"
click at [261, 172] on input "Mortgage NC" at bounding box center [262, 173] width 6 height 6
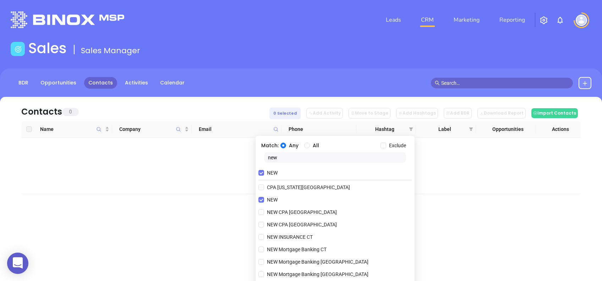
drag, startPoint x: 263, startPoint y: 173, endPoint x: 276, endPoint y: 164, distance: 16.2
click at [263, 173] on input "NEW" at bounding box center [262, 173] width 6 height 6
checkbox input "false"
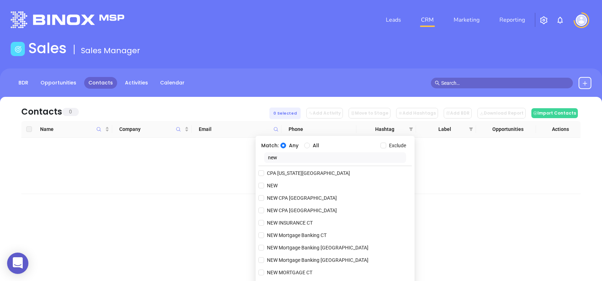
click at [281, 159] on input "new" at bounding box center [335, 157] width 142 height 11
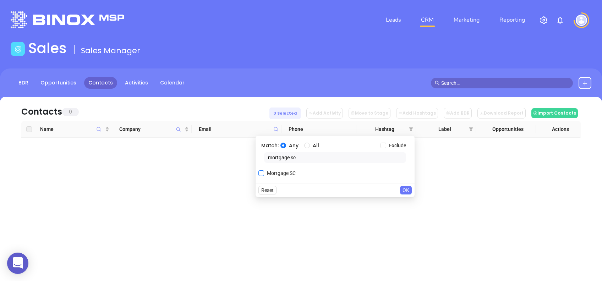
type input "mortgage sc"
click at [282, 174] on span "Mortgage SC" at bounding box center [281, 173] width 34 height 8
click at [264, 174] on input "Mortgage SC" at bounding box center [262, 173] width 6 height 6
checkbox input "true"
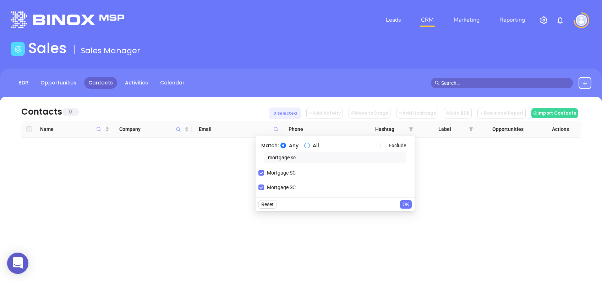
click at [307, 147] on input "All" at bounding box center [307, 146] width 6 height 6
radio input "true"
click at [304, 157] on input "mortgage sc" at bounding box center [335, 157] width 142 height 11
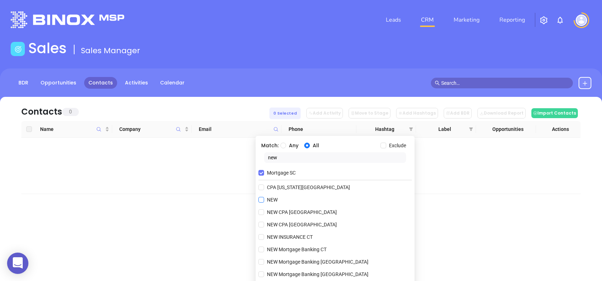
type input "new"
click at [264, 200] on input "NEW" at bounding box center [262, 200] width 6 height 6
checkbox input "true"
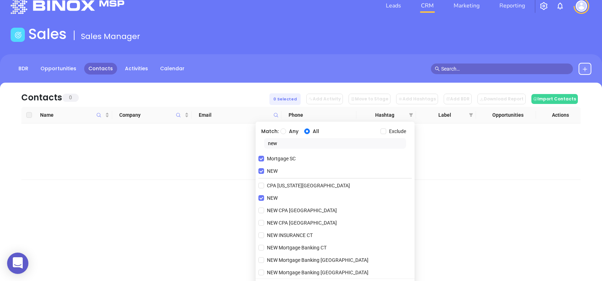
scroll to position [26, 0]
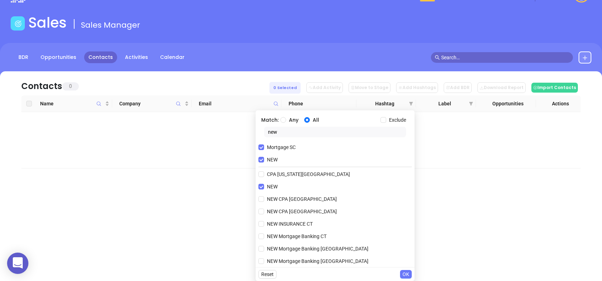
click at [407, 273] on span "OK" at bounding box center [406, 275] width 7 height 8
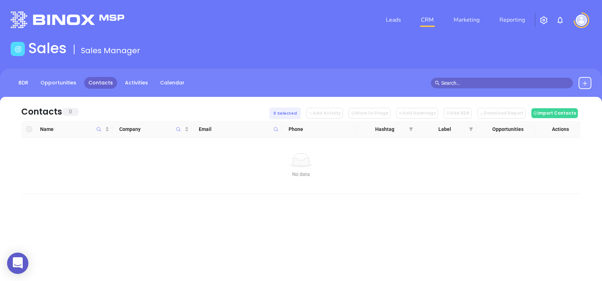
scroll to position [0, 0]
click at [413, 131] on icon "filter" at bounding box center [411, 129] width 4 height 4
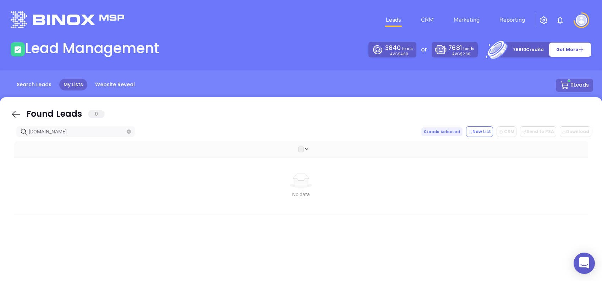
click at [11, 114] on icon at bounding box center [16, 114] width 11 height 11
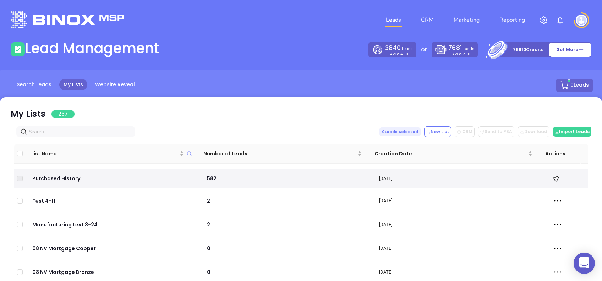
click at [72, 131] on input "text" at bounding box center [77, 132] width 97 height 8
paste input "swmortgagegroup.com"
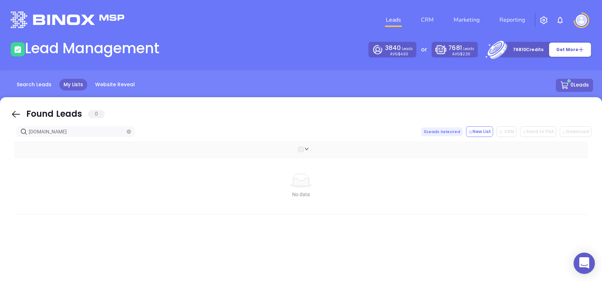
type input "swmortgagegroup.com"
drag, startPoint x: 14, startPoint y: 113, endPoint x: 57, endPoint y: 131, distance: 46.2
click at [14, 113] on icon at bounding box center [16, 114] width 8 height 7
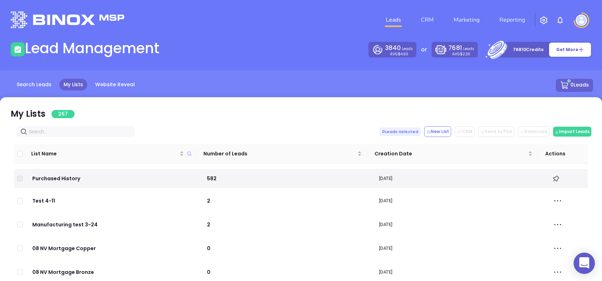
click at [65, 134] on input "text" at bounding box center [77, 132] width 97 height 8
paste input "alcova.com"
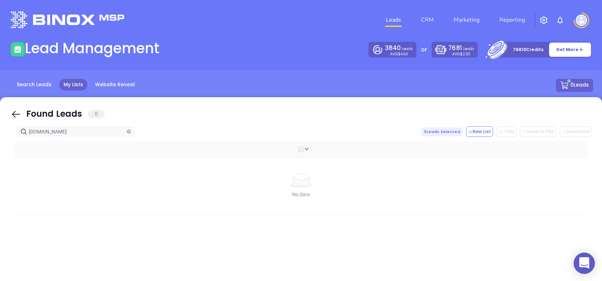
type input "alcova.com"
click at [16, 114] on icon at bounding box center [16, 114] width 11 height 11
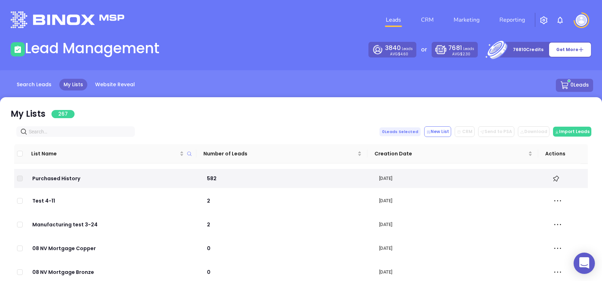
click at [79, 135] on input "text" at bounding box center [77, 132] width 97 height 8
paste input "ignitemortgagegroupllc.com"
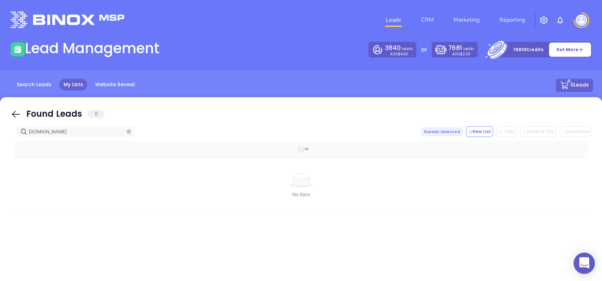
type input "ignitemortgagegroupllc.com"
click at [14, 114] on icon at bounding box center [16, 114] width 11 height 11
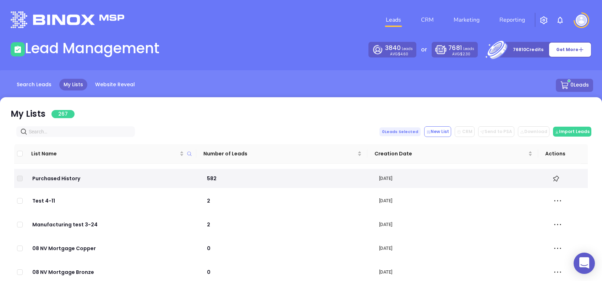
click at [55, 131] on input "text" at bounding box center [77, 132] width 97 height 8
paste input "dashhomeloans.com"
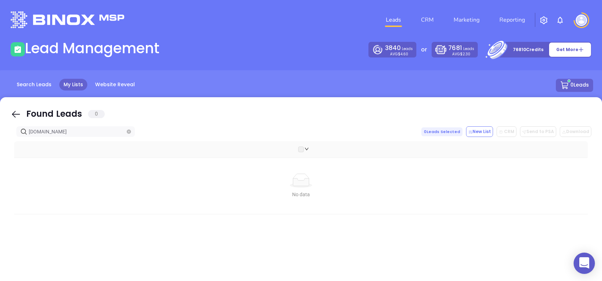
type input "dashhomeloans.com"
click at [14, 113] on icon at bounding box center [16, 114] width 11 height 11
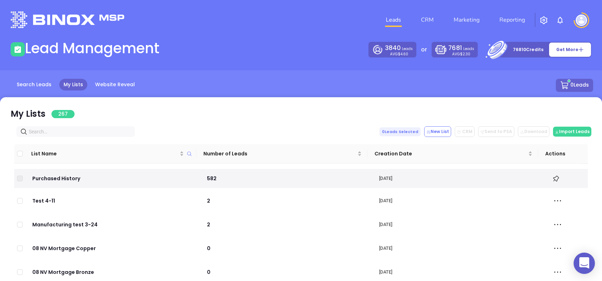
click at [69, 132] on input "text" at bounding box center [77, 132] width 97 height 8
paste input "fortismortgage.com"
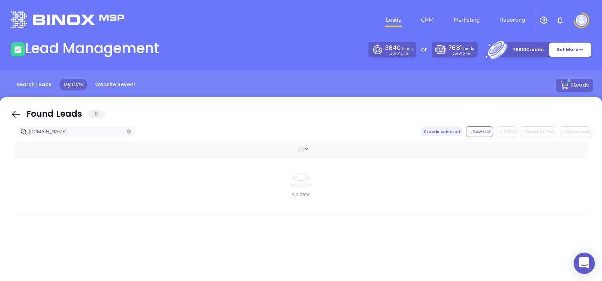
type input "fortismortgage.com"
click at [14, 115] on icon at bounding box center [16, 114] width 11 height 11
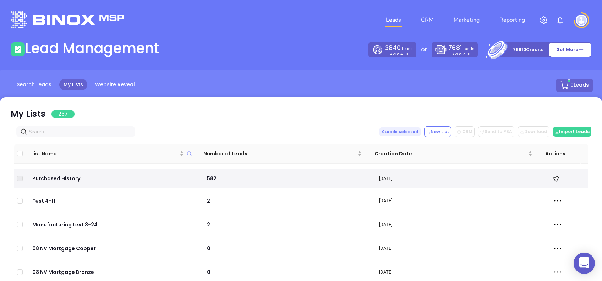
click at [71, 127] on span at bounding box center [75, 131] width 119 height 11
click at [71, 132] on input "text" at bounding box center [77, 132] width 97 height 8
paste input "coltenmortgage.com"
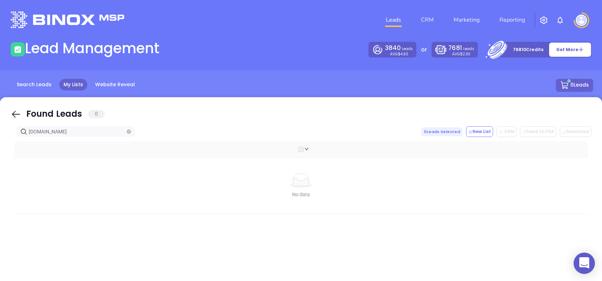
type input "coltenmortgage.com"
drag, startPoint x: 13, startPoint y: 116, endPoint x: 31, endPoint y: 122, distance: 18.6
click at [13, 116] on icon at bounding box center [16, 114] width 11 height 11
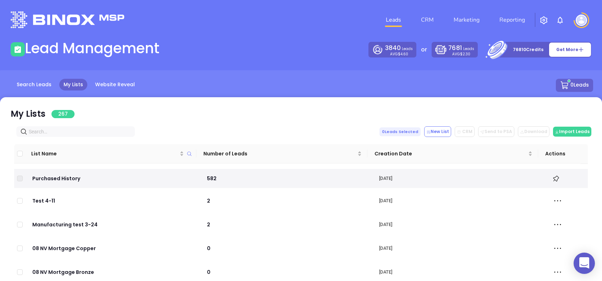
click at [56, 130] on input "text" at bounding box center [77, 132] width 97 height 8
paste input "mecklenburgmortgage.com"
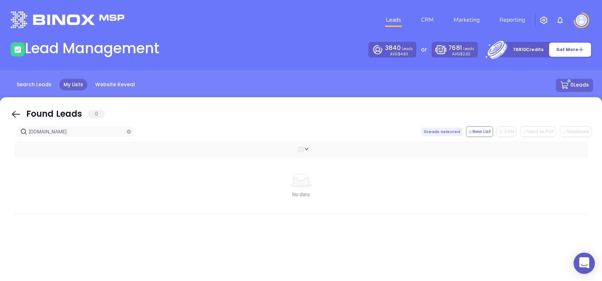
type input "mecklenburgmortgage.com"
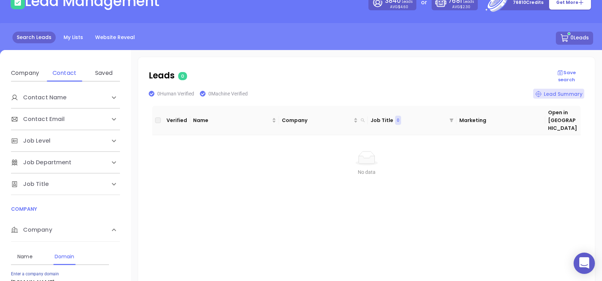
scroll to position [94, 0]
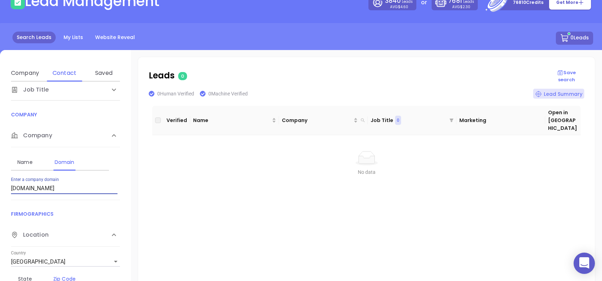
drag, startPoint x: 94, startPoint y: 189, endPoint x: 0, endPoint y: 171, distance: 95.5
click at [0, 174] on html "0 Leads CRM Marketing Reporting Financial Leads Leads Lead Management 3840 Lead…" at bounding box center [301, 93] width 602 height 281
type input "[DOMAIN_NAME]"
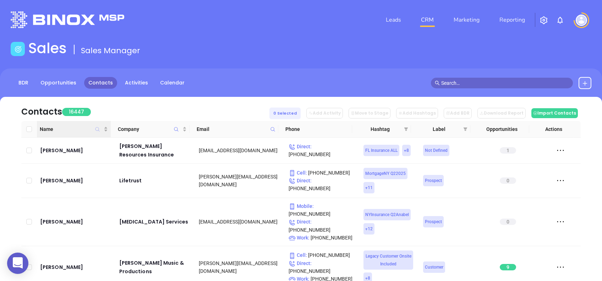
click at [98, 130] on icon "Name" at bounding box center [98, 129] width 4 height 4
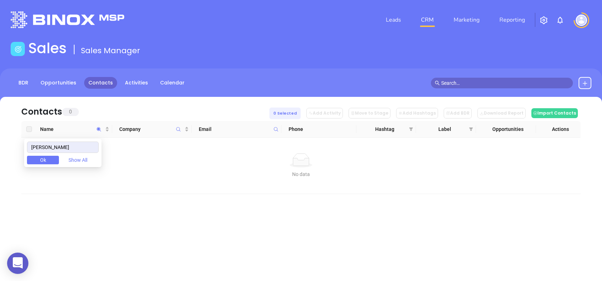
type input "[PERSON_NAME]"
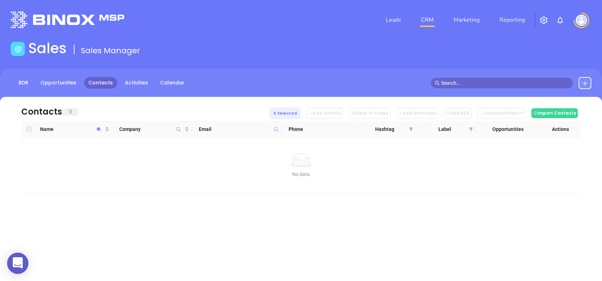
click at [104, 82] on link "Contacts" at bounding box center [100, 83] width 33 height 12
click at [587, 81] on button at bounding box center [585, 83] width 13 height 12
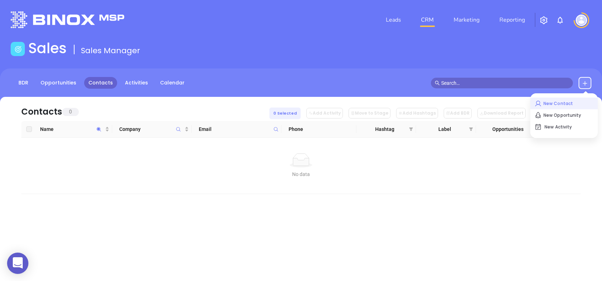
click at [568, 99] on p "New Contact" at bounding box center [564, 103] width 59 height 11
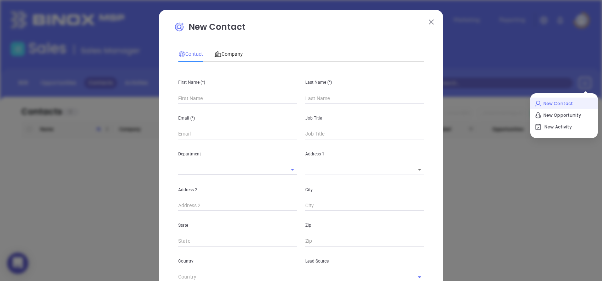
type input "Fourth Phone Call"
type input "1"
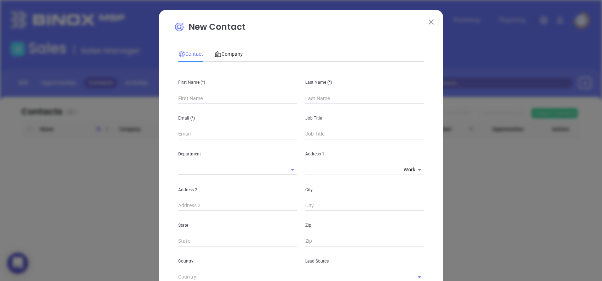
click at [429, 23] on img at bounding box center [431, 22] width 5 height 5
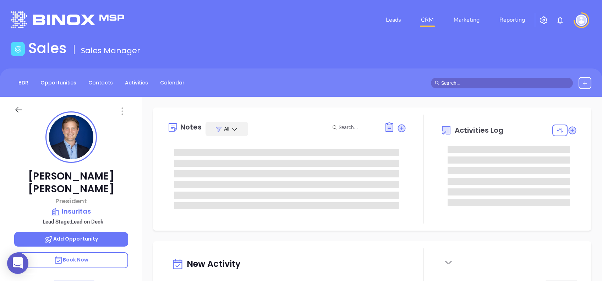
type input "[DATE]"
type input "[PERSON_NAME]"
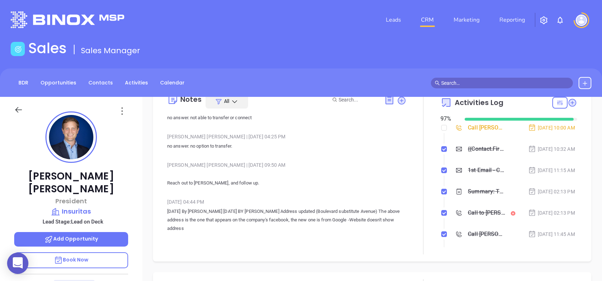
scroll to position [47, 0]
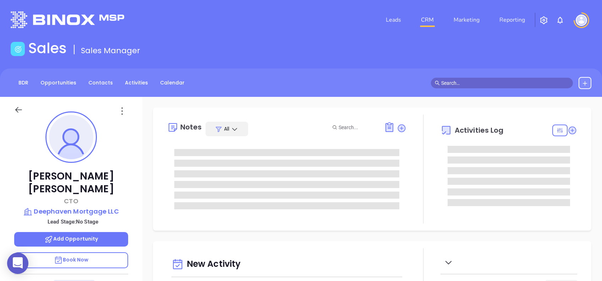
type input "[DATE]"
type input "[PERSON_NAME]"
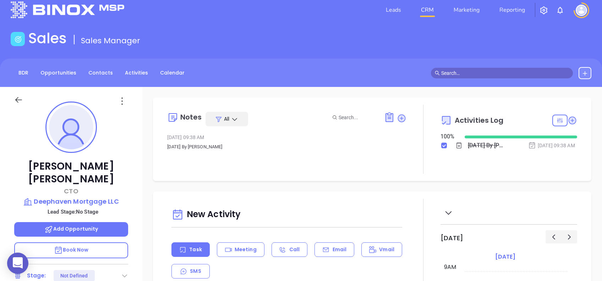
scroll to position [0, 0]
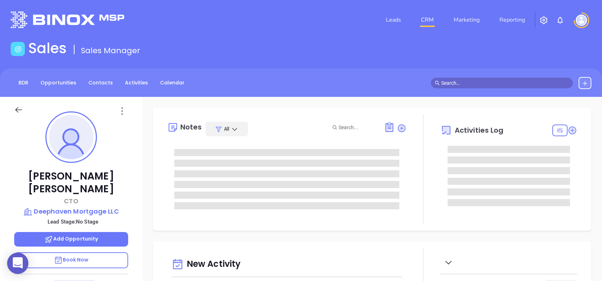
type input "[DATE]"
type input "[PERSON_NAME]"
type input "[DATE]"
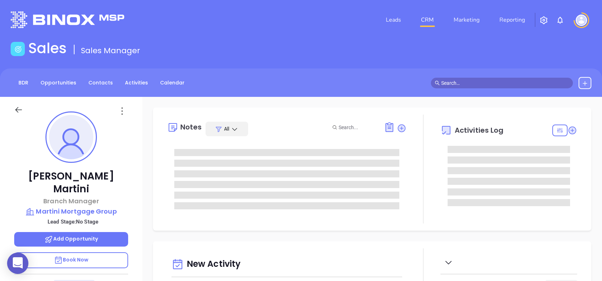
type input "[PERSON_NAME]"
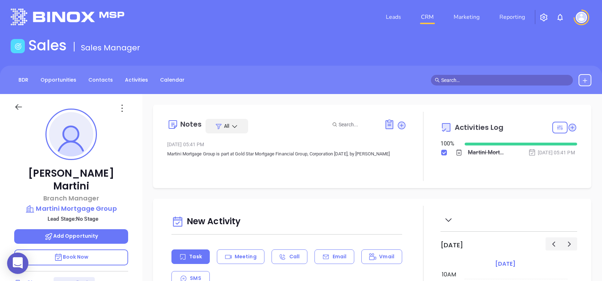
scroll to position [0, 0]
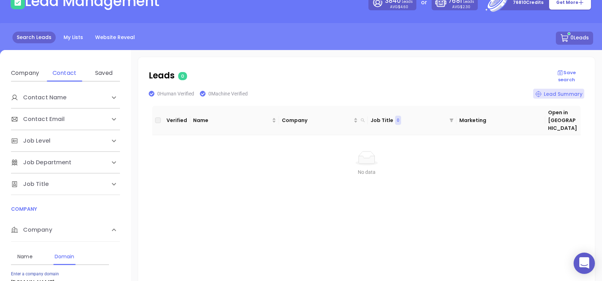
scroll to position [94, 0]
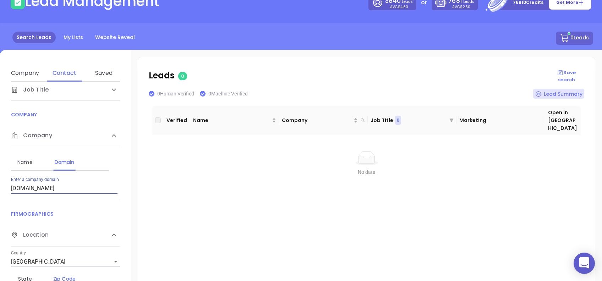
drag, startPoint x: 77, startPoint y: 185, endPoint x: 0, endPoint y: 185, distance: 76.7
click at [0, 185] on html "0 Leads CRM Marketing Reporting Financial Leads Leads Lead Management 3840 Lead…" at bounding box center [301, 93] width 602 height 281
type input "[DOMAIN_NAME]"
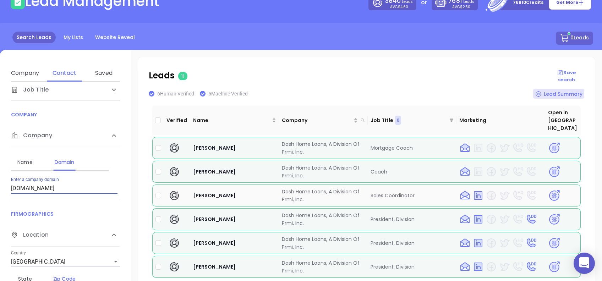
scroll to position [47, 0]
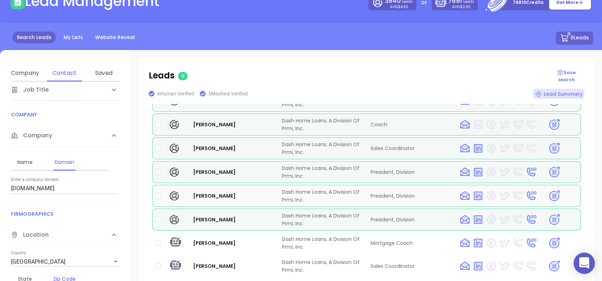
click at [548, 190] on img at bounding box center [554, 196] width 12 height 12
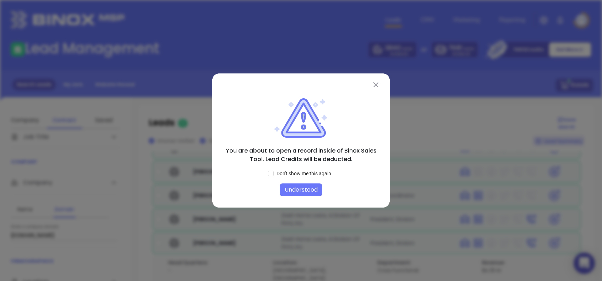
click at [316, 192] on button "Understood" at bounding box center [301, 190] width 43 height 13
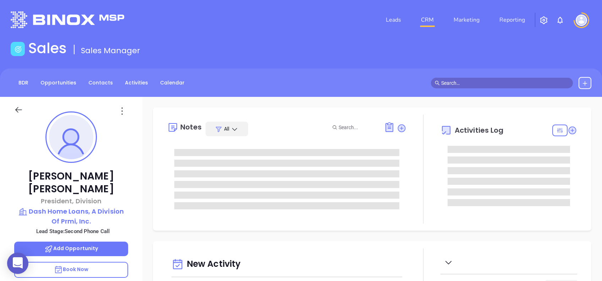
type input "[DATE]"
type input "[PERSON_NAME]"
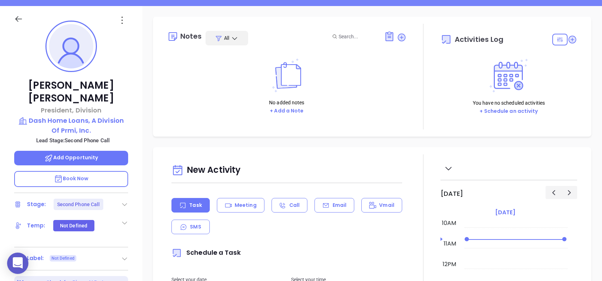
scroll to position [94, 0]
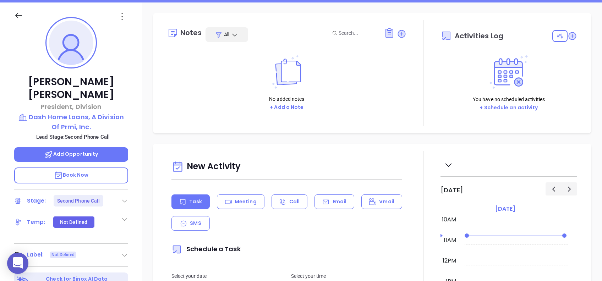
click at [123, 197] on icon at bounding box center [124, 200] width 7 height 7
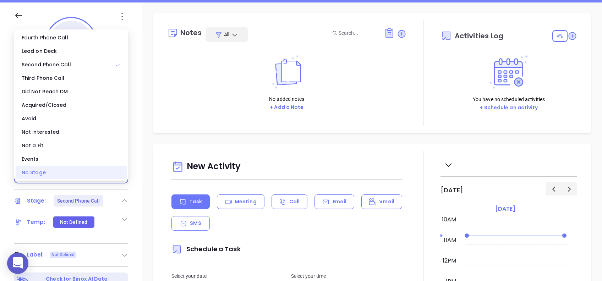
click at [96, 174] on div "No Stage" at bounding box center [71, 172] width 111 height 13
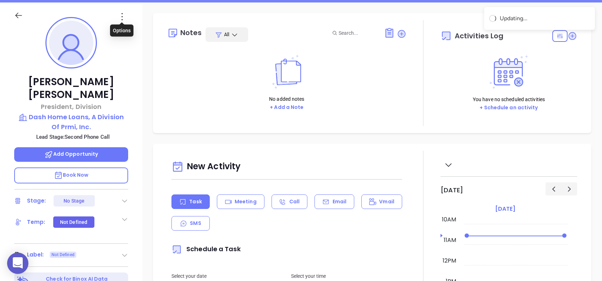
click at [120, 11] on icon at bounding box center [121, 16] width 11 height 11
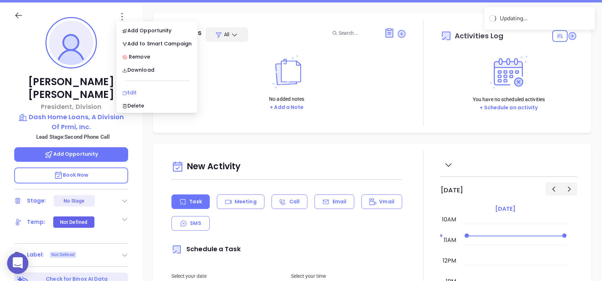
click at [163, 92] on div "Edit" at bounding box center [157, 93] width 70 height 8
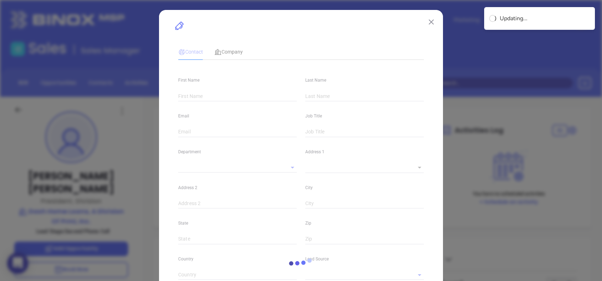
type input "Andy"
type input "Borter"
type input "[EMAIL_ADDRESS][DOMAIN_NAME]"
type input "President, Division"
type input "1"
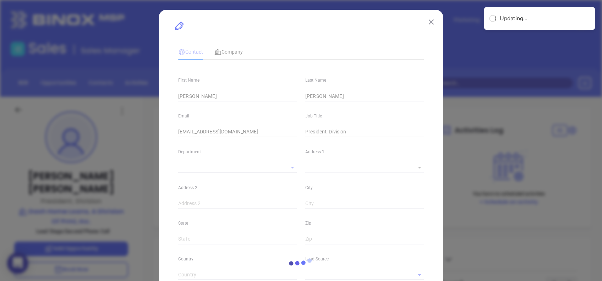
type input "linkedin.com/in/andyborter"
type input "Marketing"
type input "Website Reveal"
type input "undefined undefined"
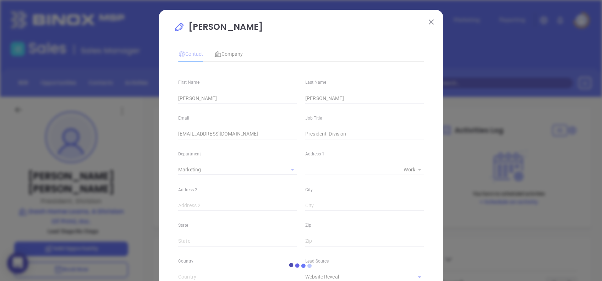
type input "1"
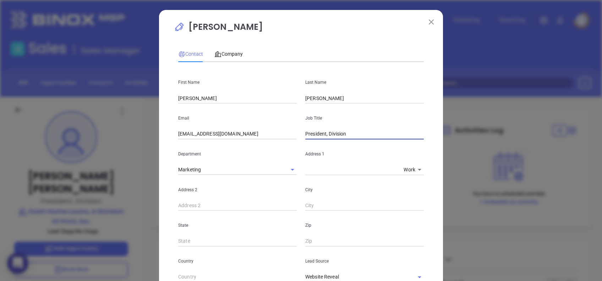
drag, startPoint x: 324, startPoint y: 135, endPoint x: 397, endPoint y: 140, distance: 73.7
click at [397, 140] on div "First Name Andy Last Name Borter Email andyb@dashhomeloans.com Job Title Presid…" at bounding box center [301, 264] width 246 height 393
type input "President"
click at [311, 40] on div "Andy Borter Contact Company First Name Andy Last Name Borter Email andyb@dashho…" at bounding box center [301, 255] width 254 height 469
click at [332, 131] on input "President" at bounding box center [364, 134] width 119 height 11
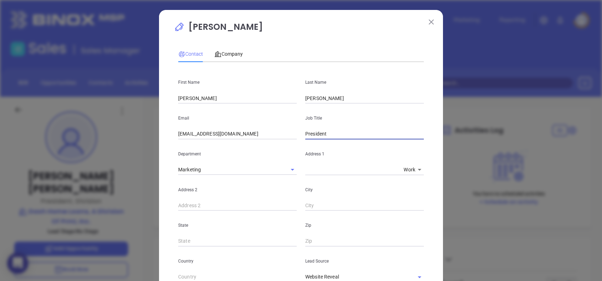
click at [339, 27] on p "[PERSON_NAME]" at bounding box center [301, 29] width 254 height 16
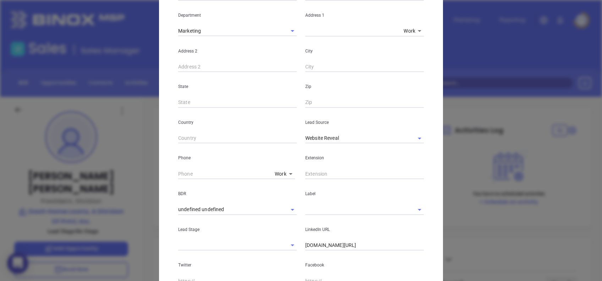
scroll to position [142, 0]
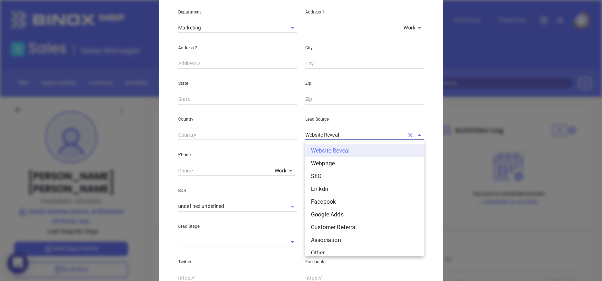
click at [354, 131] on input "Website Reveal" at bounding box center [354, 135] width 99 height 10
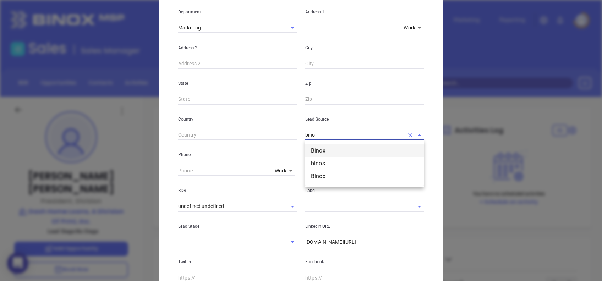
click at [357, 152] on li "Binox" at bounding box center [364, 151] width 119 height 13
type input "Binox"
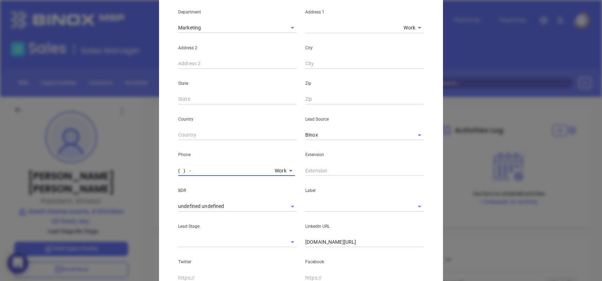
type input "( ) -"
paste input "919) 891-8705"
type input "[PHONE_NUMBER]"
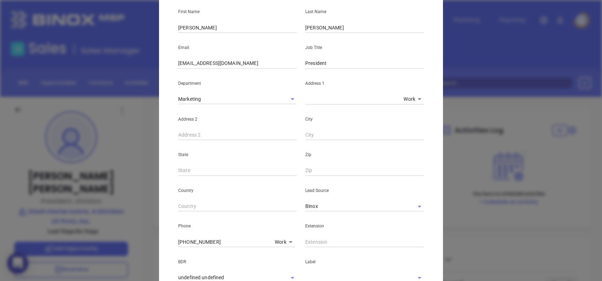
scroll to position [0, 0]
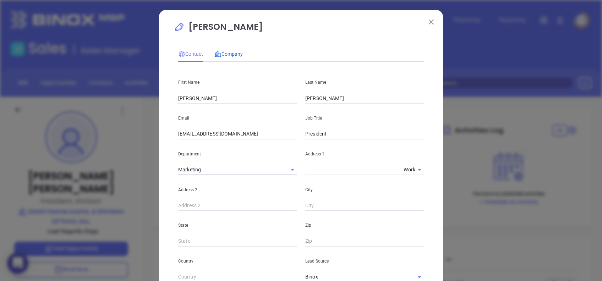
click at [228, 54] on span "Company" at bounding box center [228, 54] width 28 height 6
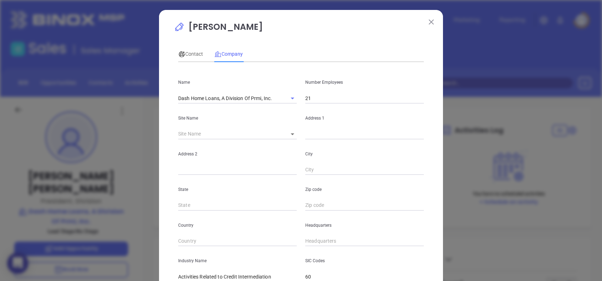
scroll to position [94, 0]
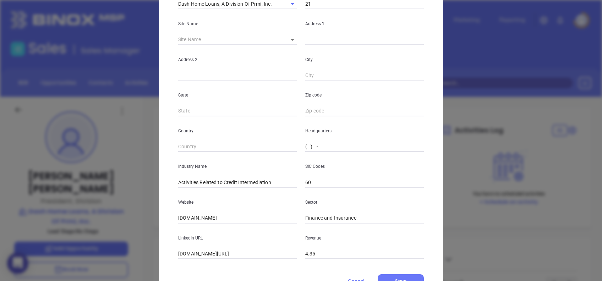
click at [305, 145] on input "( ) -" at bounding box center [364, 147] width 119 height 11
paste input "919) 891-8705"
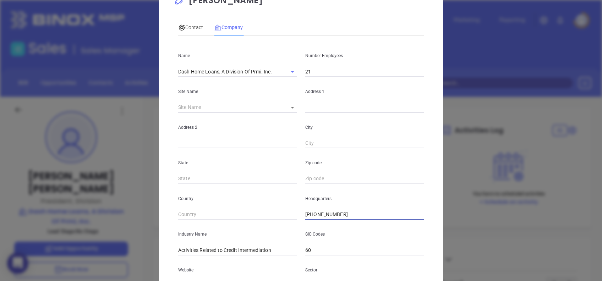
scroll to position [0, 0]
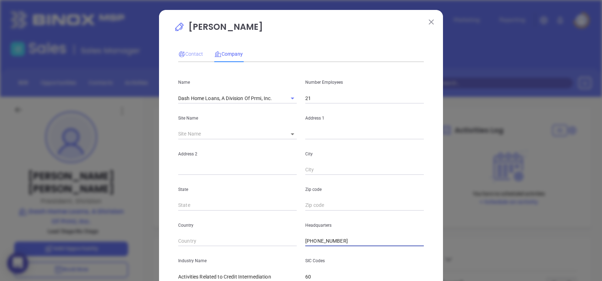
type input "[PHONE_NUMBER]"
click at [190, 53] on span "Contact" at bounding box center [190, 54] width 25 height 6
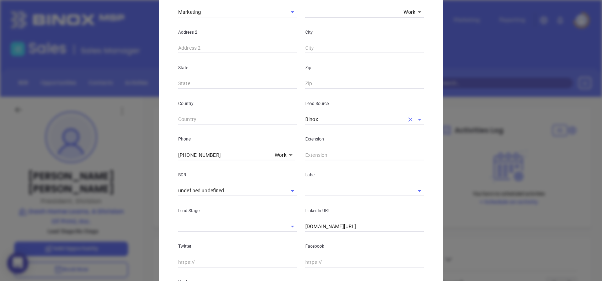
scroll to position [233, 0]
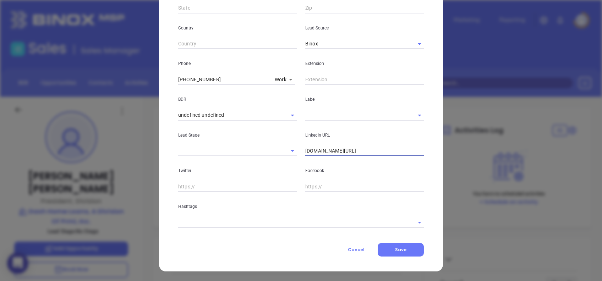
click at [380, 152] on input "linkedin.com/in/andyborter" at bounding box center [364, 151] width 119 height 11
paste input "[DOMAIN_NAME][URL]"
type input "[DOMAIN_NAME][URL]"
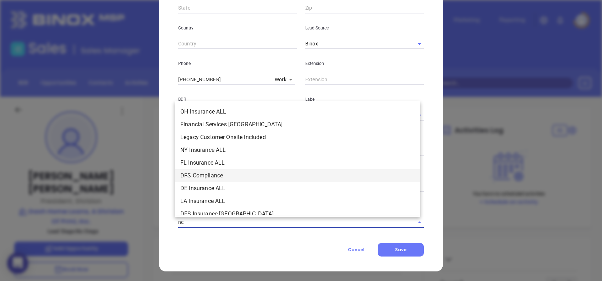
type input "n"
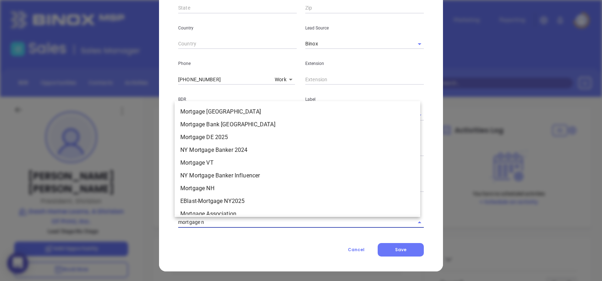
type input "mortgage nc"
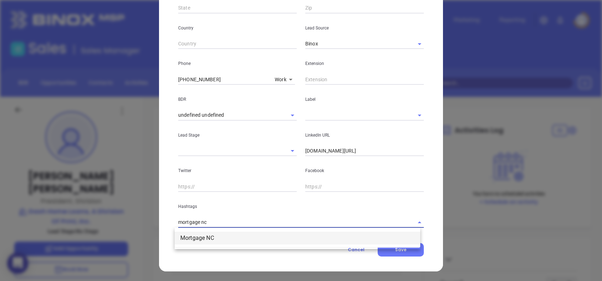
click at [232, 240] on li "Mortgage NC" at bounding box center [298, 238] width 246 height 13
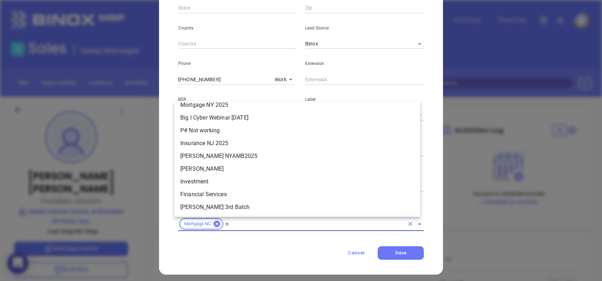
type input "nc"
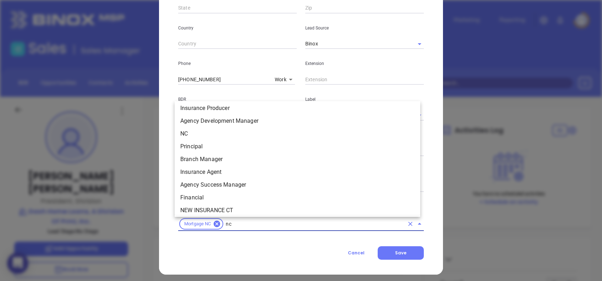
scroll to position [733, 0]
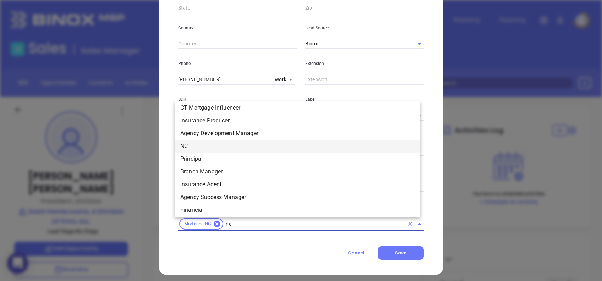
click at [196, 143] on li "NC" at bounding box center [298, 146] width 246 height 13
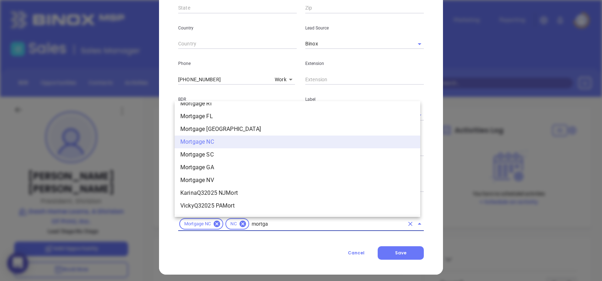
scroll to position [724, 0]
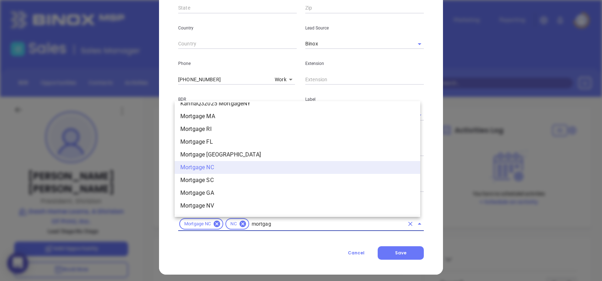
type input "mortgage"
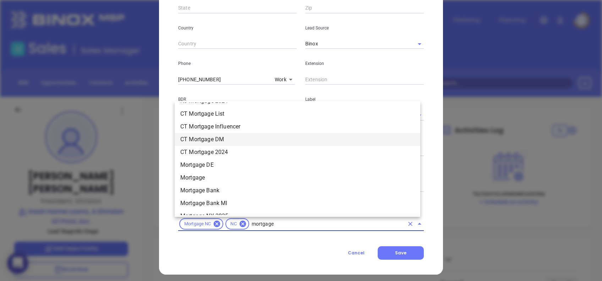
scroll to position [535, 0]
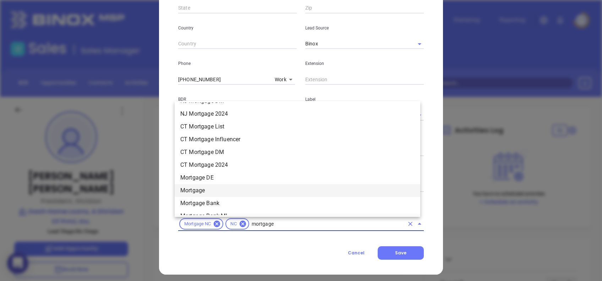
click at [191, 185] on li "Mortgage" at bounding box center [298, 190] width 246 height 13
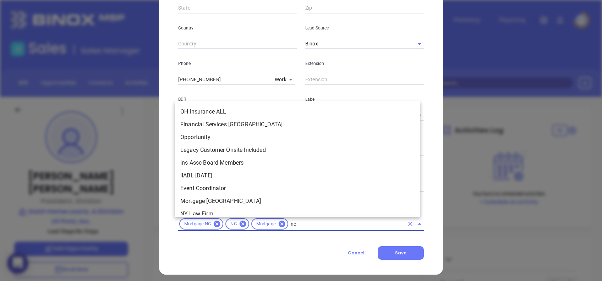
scroll to position [0, 0]
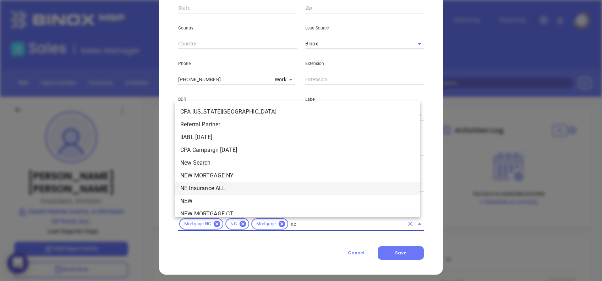
type input "new"
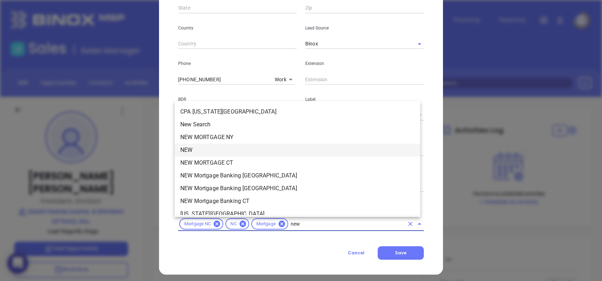
click at [220, 151] on li "NEW" at bounding box center [298, 150] width 246 height 13
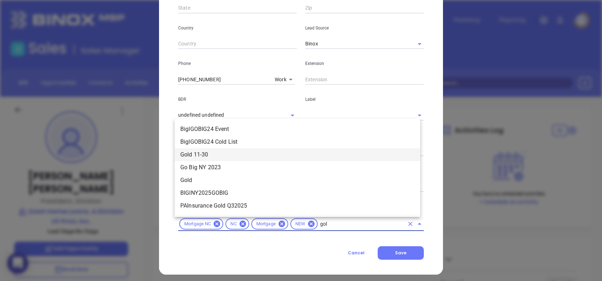
type input "gold"
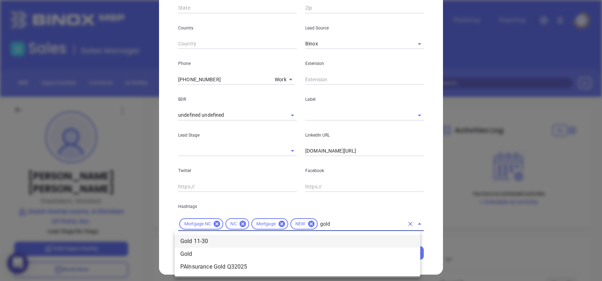
click at [217, 241] on li "Gold 11-30" at bounding box center [298, 241] width 246 height 13
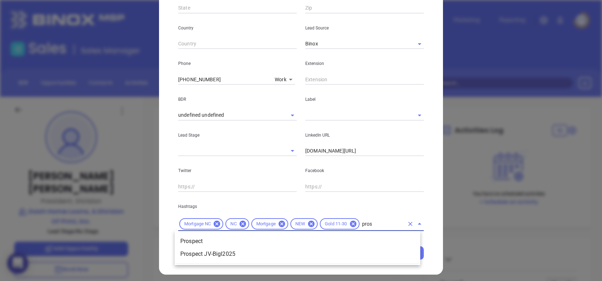
type input "prosp"
click at [237, 242] on li "Prospect" at bounding box center [298, 241] width 246 height 13
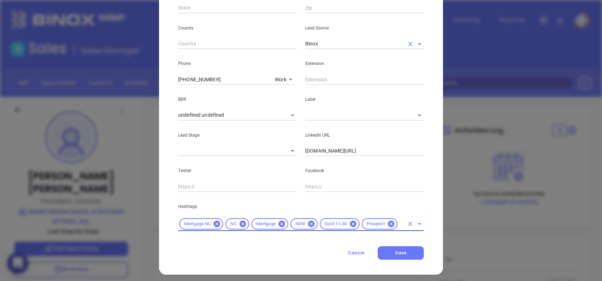
click at [329, 42] on input "Binox" at bounding box center [354, 44] width 99 height 10
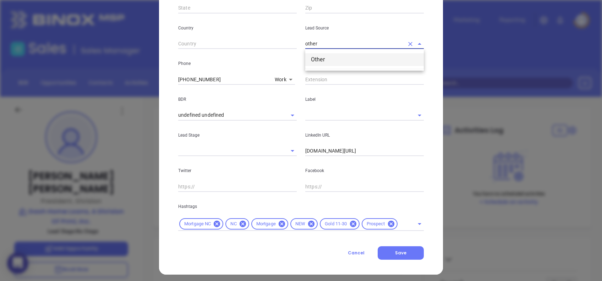
click at [327, 55] on li "Other" at bounding box center [364, 59] width 119 height 13
type input "Other"
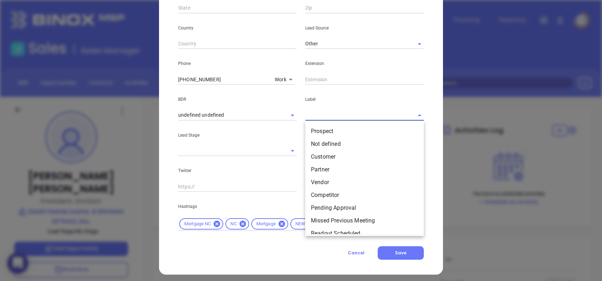
click at [310, 111] on input "text" at bounding box center [354, 115] width 99 height 10
click at [323, 131] on li "Prospect" at bounding box center [364, 131] width 119 height 13
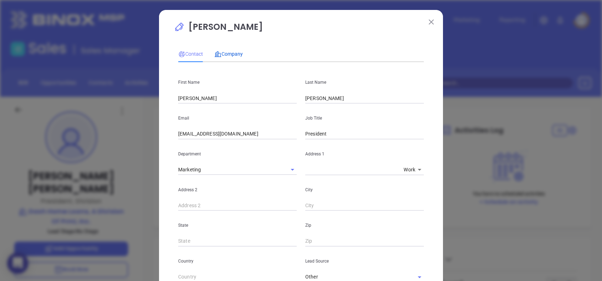
click at [234, 54] on span "Company" at bounding box center [228, 54] width 28 height 6
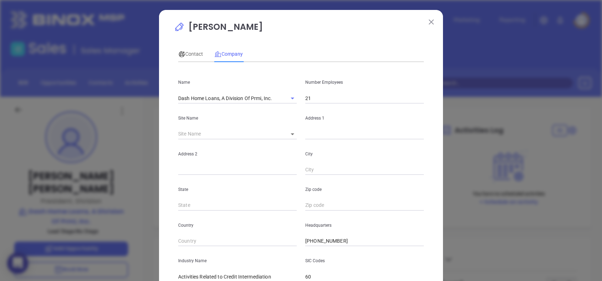
click at [312, 101] on input "21" at bounding box center [364, 98] width 119 height 11
type input "11"
click at [327, 31] on p "[PERSON_NAME]" at bounding box center [301, 29] width 254 height 16
click at [191, 52] on span "Contact" at bounding box center [190, 54] width 25 height 6
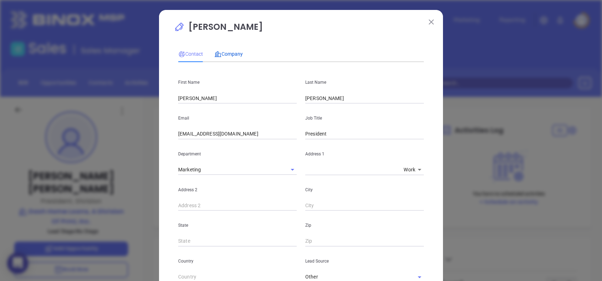
click at [233, 57] on span "Company" at bounding box center [228, 54] width 28 height 6
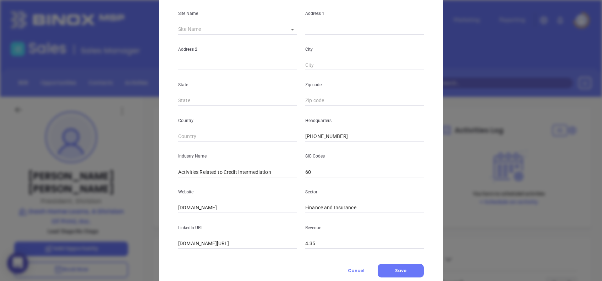
scroll to position [126, 0]
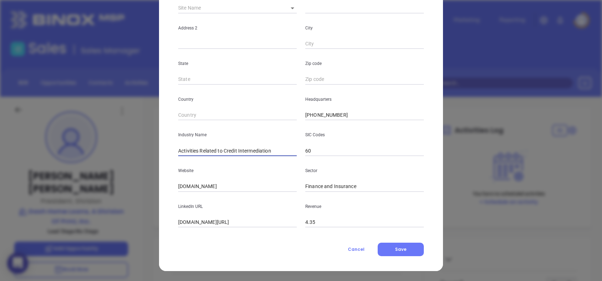
drag, startPoint x: 273, startPoint y: 152, endPoint x: 143, endPoint y: 152, distance: 130.0
click at [145, 152] on div "Andy Borter Contact Company First Name Andy Last Name Borter Email andyb@dashho…" at bounding box center [301, 140] width 602 height 281
type input "Mortgage"
paste input "[URL][DOMAIN_NAME]"
type input "[URL][DOMAIN_NAME]"
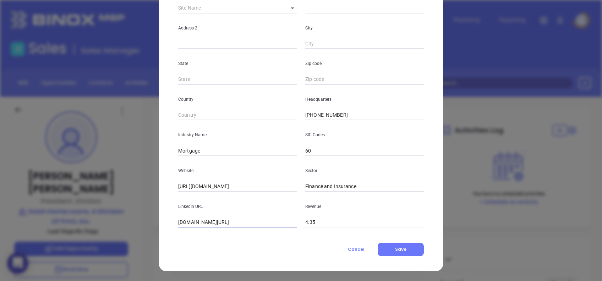
paste input "[DOMAIN_NAME][URL]"
type input "[DOMAIN_NAME][URL]"
click at [404, 250] on button "Save" at bounding box center [401, 249] width 46 height 13
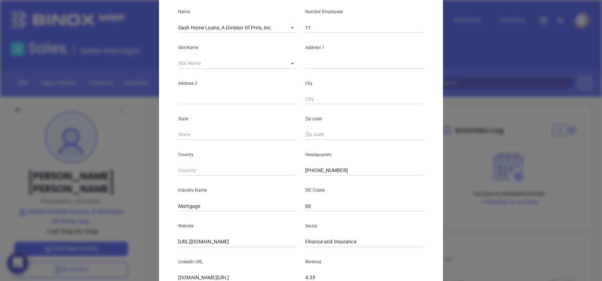
scroll to position [0, 0]
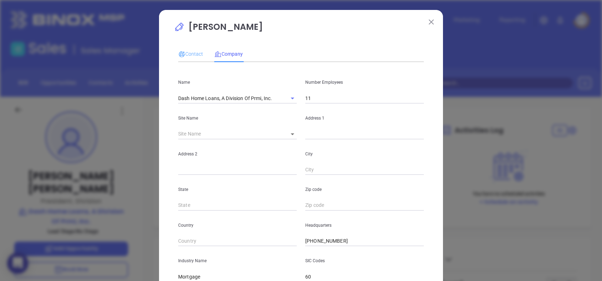
click at [192, 48] on div "Contact" at bounding box center [190, 54] width 25 height 16
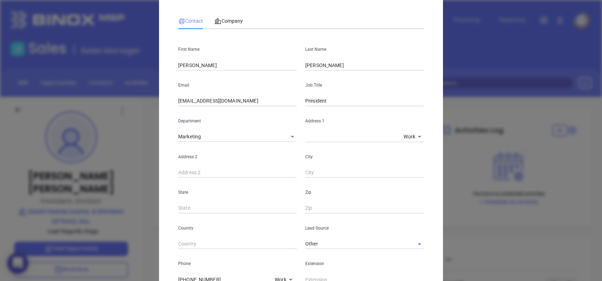
scroll to position [47, 0]
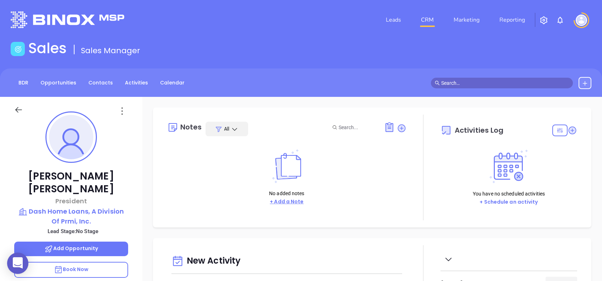
click at [279, 203] on button "+ Add a Note" at bounding box center [287, 202] width 38 height 8
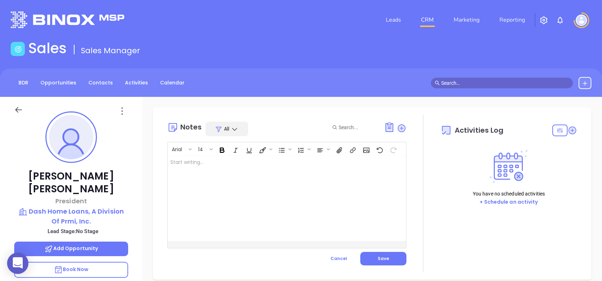
click at [278, 201] on div at bounding box center [279, 198] width 222 height 85
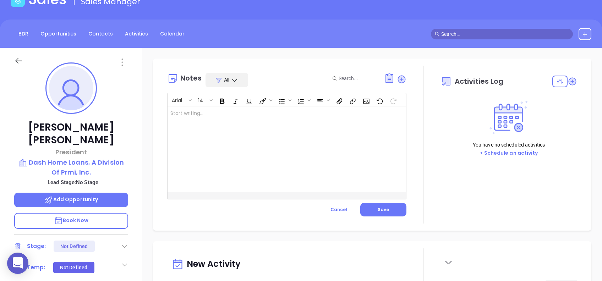
scroll to position [0, 0]
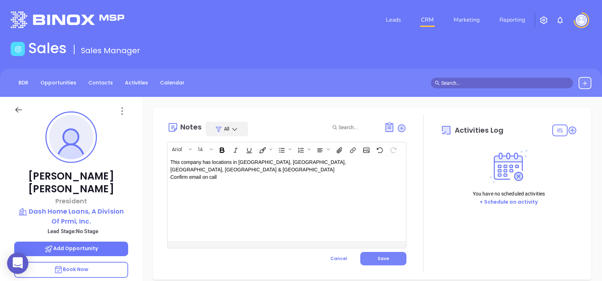
click at [385, 256] on button "Save" at bounding box center [383, 258] width 46 height 13
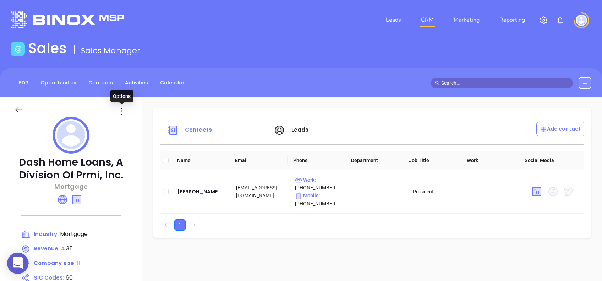
click at [122, 113] on icon at bounding box center [121, 110] width 11 height 11
click at [138, 127] on div "Edit" at bounding box center [154, 125] width 64 height 8
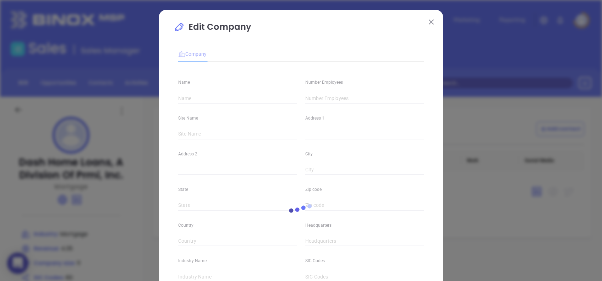
type input "Dash Home Loans, A Division Of Prmi, Inc."
type input "11"
type input "[PHONE_NUMBER]"
type input "Mortgage"
type input "60"
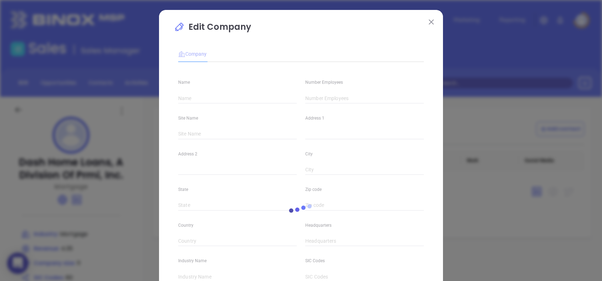
type input "[URL][DOMAIN_NAME]"
type input "Finance and Insurance"
type input "[DOMAIN_NAME][URL]"
type input "4.35"
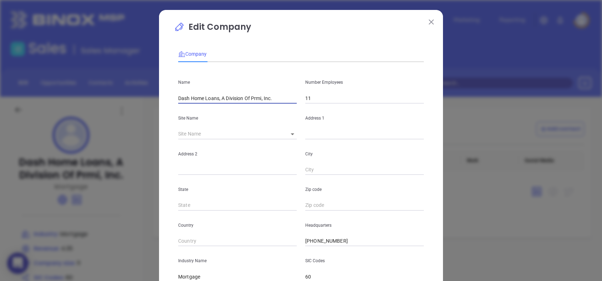
drag, startPoint x: 216, startPoint y: 98, endPoint x: 317, endPoint y: 114, distance: 102.9
click at [317, 114] on div "Name Dash Home Loans, A Division Of Prmi, Inc. Number Employees 11 Site Name ​ …" at bounding box center [301, 211] width 246 height 286
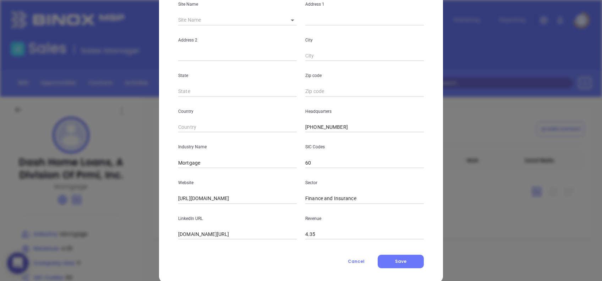
scroll to position [126, 0]
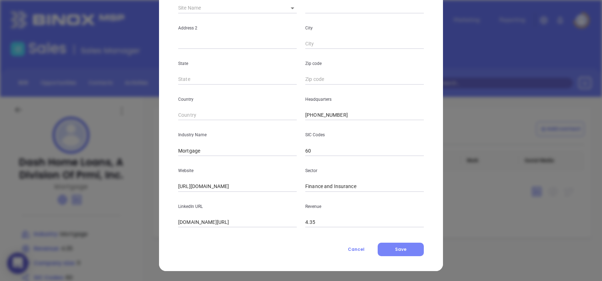
type input "Dash Home Loans"
click at [408, 252] on button "Save" at bounding box center [401, 249] width 46 height 13
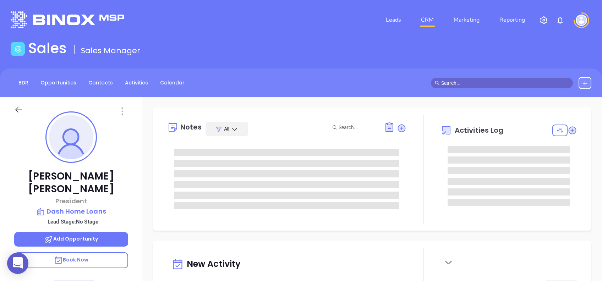
type input "[DATE]"
type input "[PERSON_NAME]"
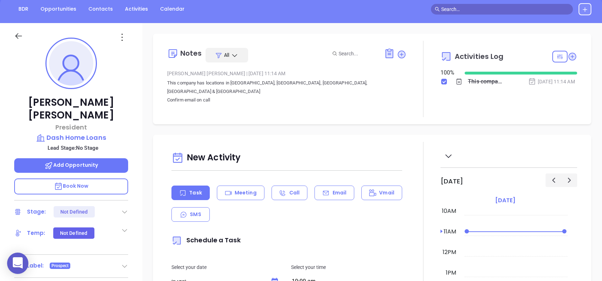
scroll to position [72, 0]
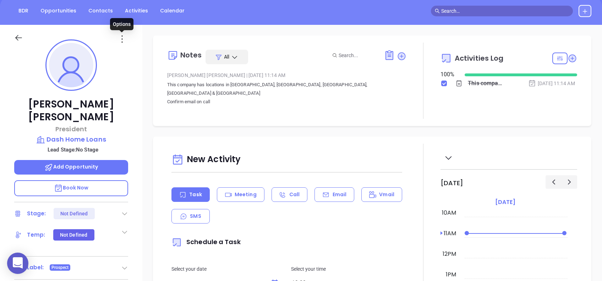
click at [122, 37] on icon at bounding box center [121, 38] width 11 height 11
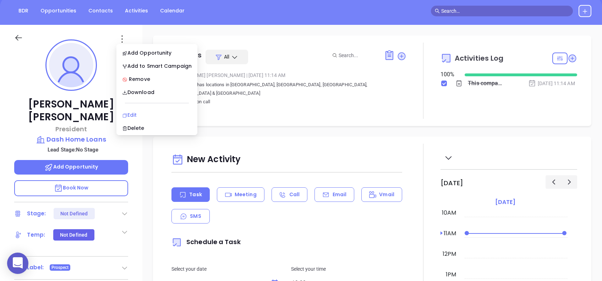
click at [152, 113] on div "Edit" at bounding box center [157, 115] width 70 height 8
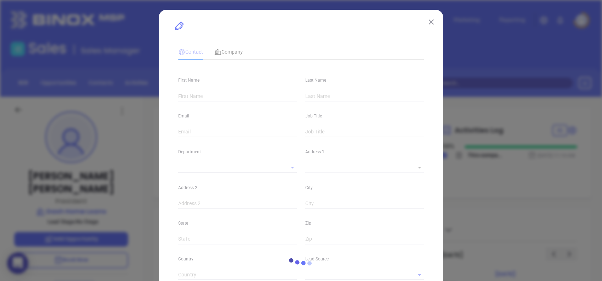
type input "[PERSON_NAME]"
type input "[EMAIL_ADDRESS][DOMAIN_NAME]"
type input "President"
type input "1"
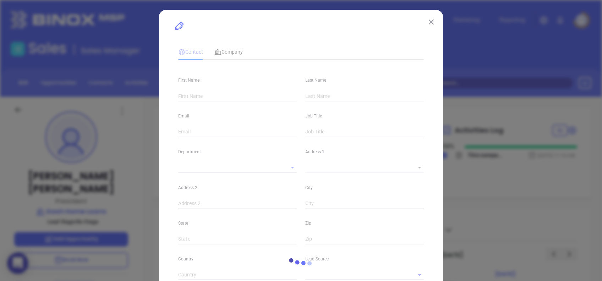
type input "[DOMAIN_NAME][URL]"
type input "Marketing"
type input "Other"
type input "undefined undefined"
type input "[PHONE_NUMBER]"
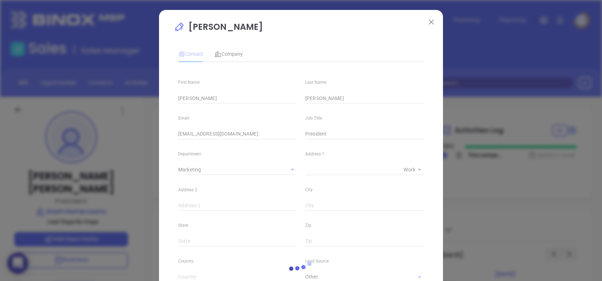
type input "1"
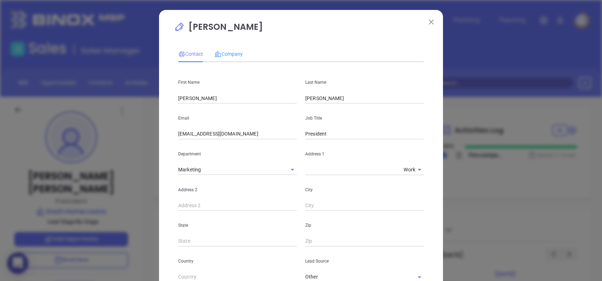
click at [224, 48] on div "Company" at bounding box center [228, 54] width 28 height 16
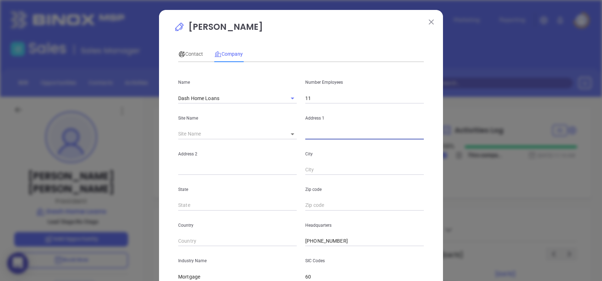
click at [332, 136] on input "text" at bounding box center [364, 134] width 119 height 11
paste input "4208 Six Forks Rd Suite 1000 Raleigh, NC 27609"
type input "4208 Six Forks Rd Suite 1000 Raleigh, NC"
click at [325, 203] on input "text" at bounding box center [364, 205] width 119 height 11
paste input "27609"
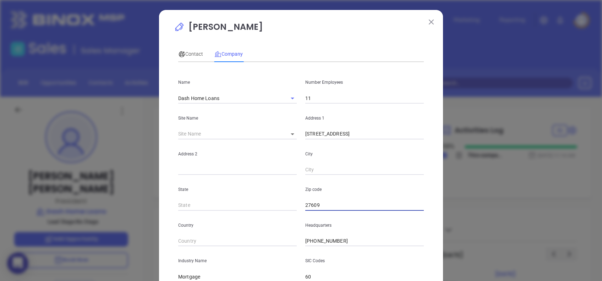
type input "27609"
click at [410, 131] on input "4208 Six Forks Rd Suite 1000 Raleigh, NC" at bounding box center [364, 134] width 119 height 11
type input "4208 Six Forks Rd Suite 1000"
click at [211, 201] on input "text" at bounding box center [237, 205] width 119 height 11
paste input "Raleigh"
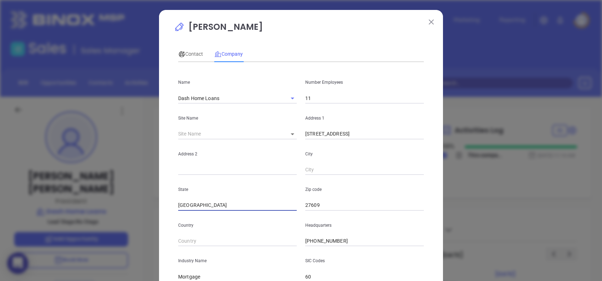
type input "Raleigh"
click at [390, 134] on input "4208 Six Forks Rd Suite 1000" at bounding box center [364, 134] width 119 height 11
click at [237, 201] on input "Raleigh" at bounding box center [237, 205] width 119 height 11
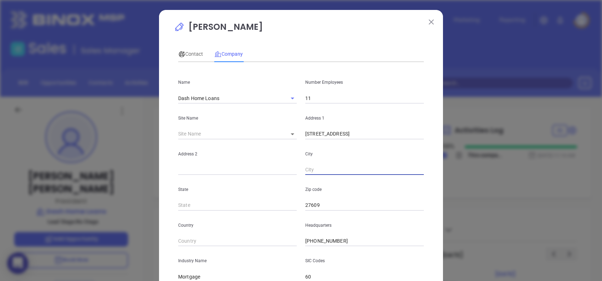
click at [318, 175] on input "text" at bounding box center [364, 170] width 119 height 11
paste input "Raleigh"
type input "Raleigh"
click at [376, 136] on input "4208 Six Forks Rd Suite 1000" at bounding box center [364, 134] width 119 height 11
type input "4208 Six Forks Rd"
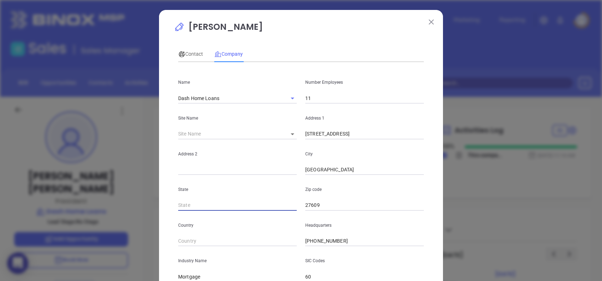
click at [217, 202] on input "text" at bounding box center [237, 205] width 119 height 11
click at [188, 168] on input "text" at bounding box center [237, 170] width 119 height 11
paste input "Suite 1000"
type input "Suite 1000"
click at [352, 138] on input "4208 Six Forks Rd" at bounding box center [364, 134] width 119 height 11
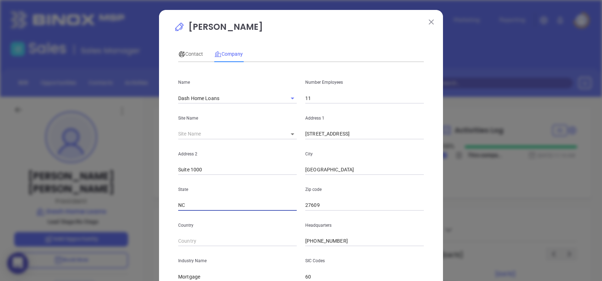
type input "NC"
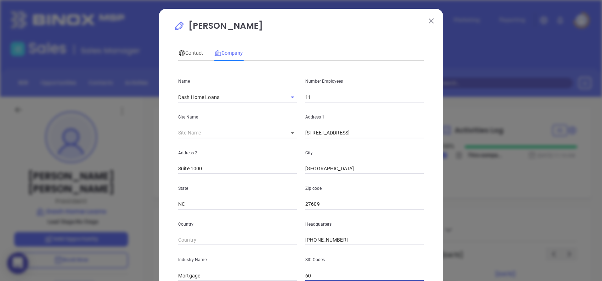
scroll to position [126, 0]
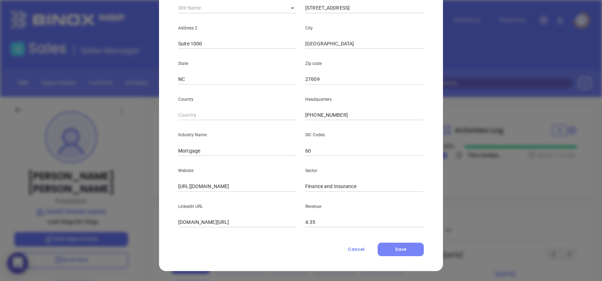
click at [404, 250] on button "Save" at bounding box center [401, 249] width 46 height 13
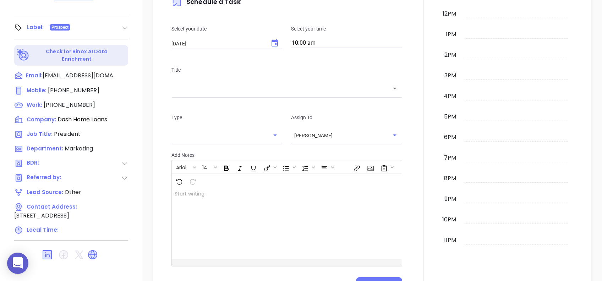
scroll to position [0, 0]
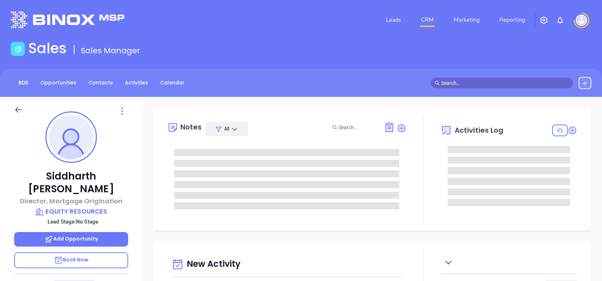
type input "[DATE]"
type input "[PERSON_NAME]"
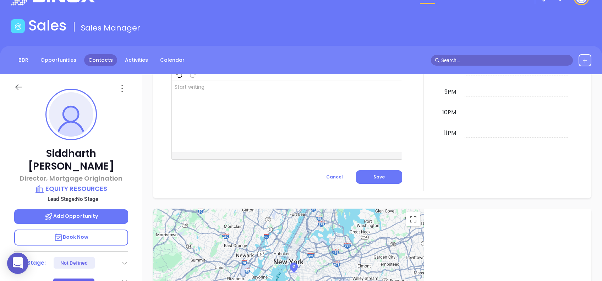
scroll to position [0, 0]
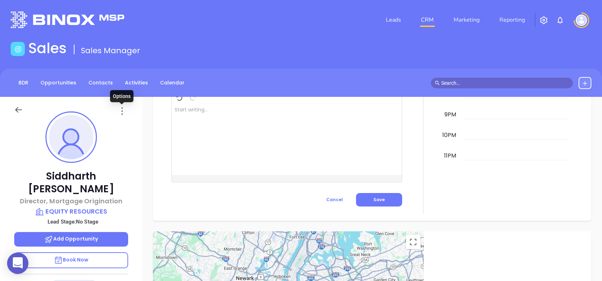
click at [125, 110] on icon at bounding box center [121, 110] width 11 height 11
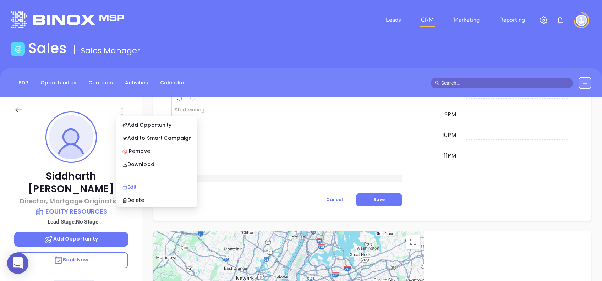
click at [155, 185] on div "Edit" at bounding box center [157, 187] width 70 height 8
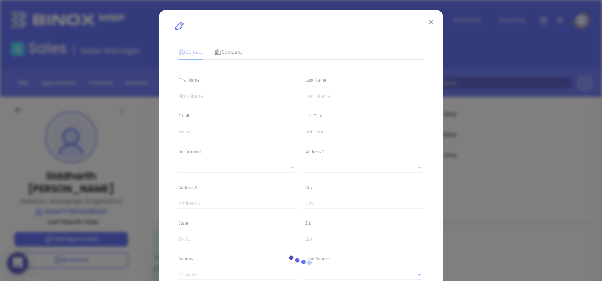
type input "Siddharth"
type input "[PERSON_NAME]"
type input "[EMAIL_ADDRESS][DOMAIN_NAME]"
type input "Director, Mortgage Origination"
type textarea "[STREET_ADDRESS]"
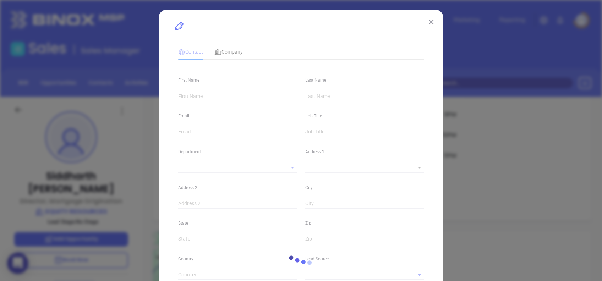
type input "1"
type input "[GEOGRAPHIC_DATA]"
type input "43055-5505"
type input "US"
type input "[DOMAIN_NAME][URL]"
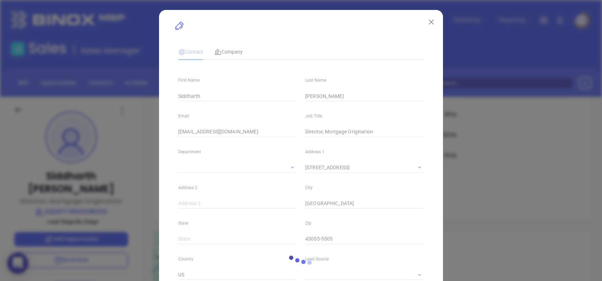
type input "Marketing"
type input "Website Reveal"
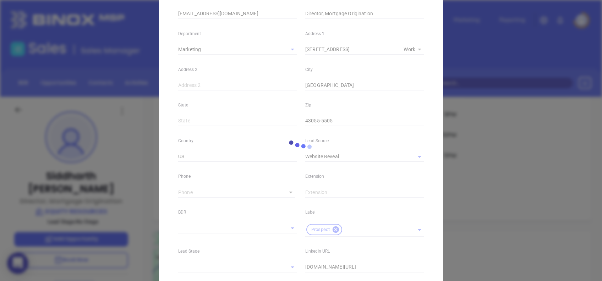
scroll to position [236, 0]
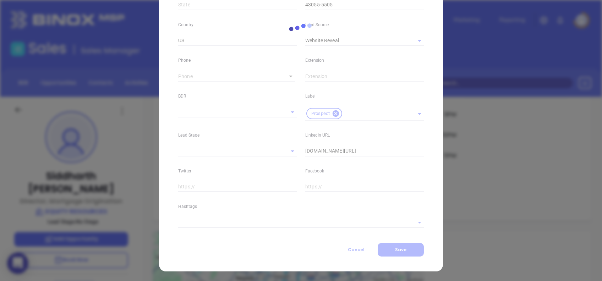
type input "[PHONE_NUMBER]"
type input "1"
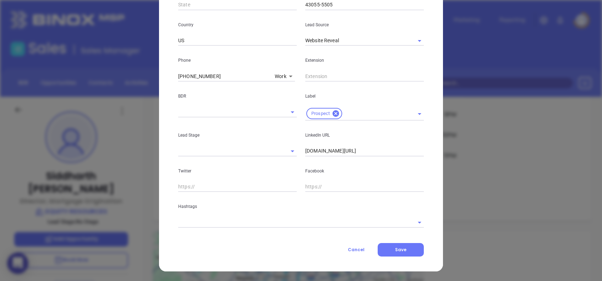
click at [357, 151] on input "[DOMAIN_NAME][URL]" at bounding box center [364, 151] width 119 height 11
click at [389, 153] on input "[DOMAIN_NAME][URL]" at bounding box center [364, 151] width 119 height 11
click at [387, 147] on input "[DOMAIN_NAME][URL]" at bounding box center [364, 151] width 119 height 11
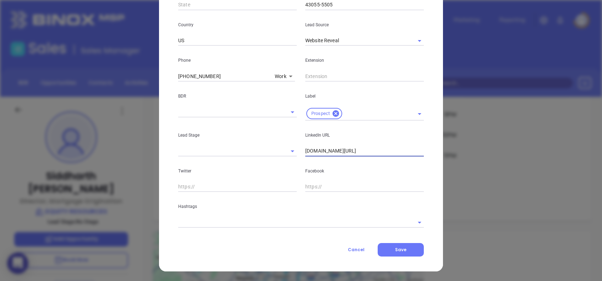
click at [387, 147] on input "[DOMAIN_NAME][URL]" at bounding box center [364, 151] width 119 height 11
paste input "[DOMAIN_NAME][URL]"
type input "[DOMAIN_NAME][URL]"
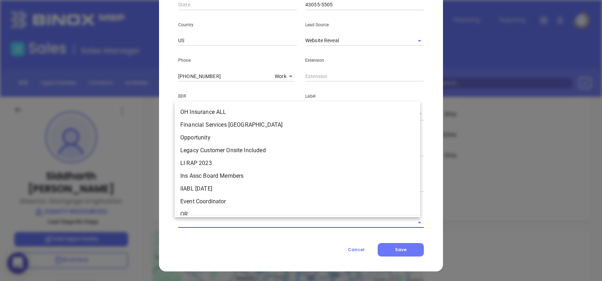
click at [198, 222] on input "text" at bounding box center [291, 222] width 226 height 10
type input "o"
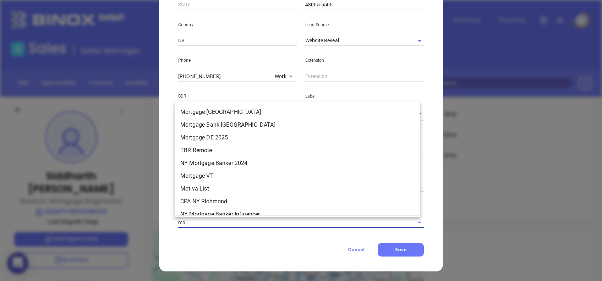
type input "m"
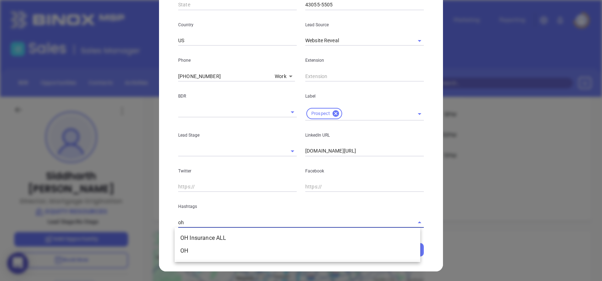
type input "o"
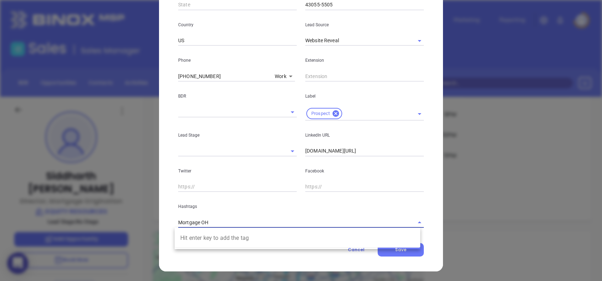
type input "Mortgage OH"
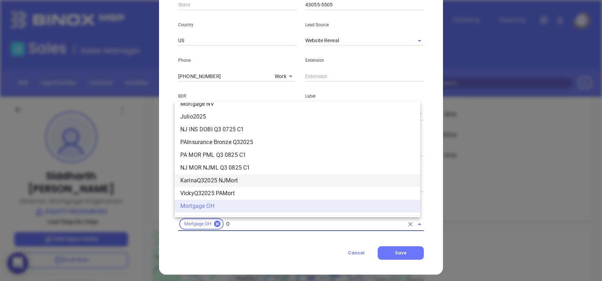
scroll to position [2808, 0]
type input "OH"
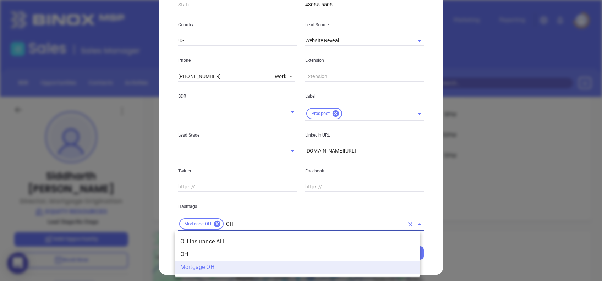
scroll to position [0, 0]
click at [228, 250] on li "OH" at bounding box center [298, 254] width 246 height 13
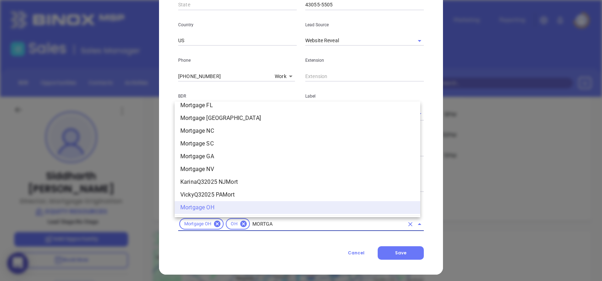
scroll to position [737, 0]
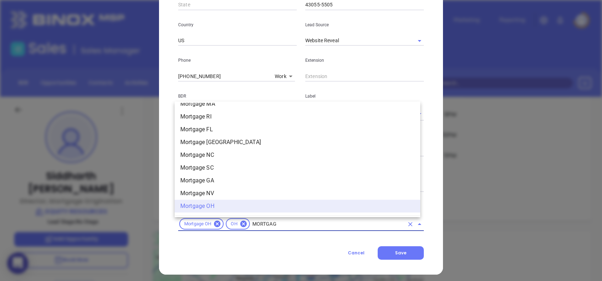
type input "MORTGAGE"
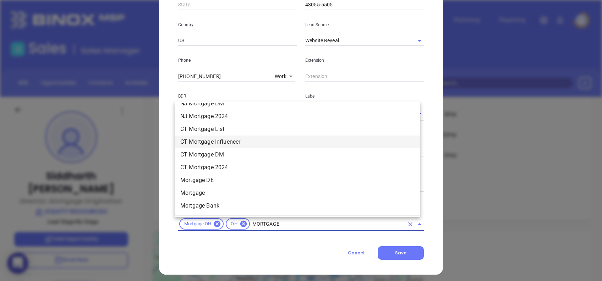
scroll to position [548, 0]
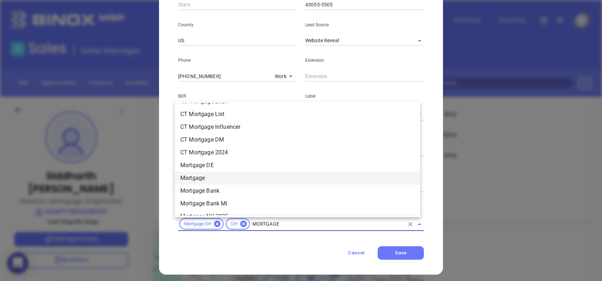
click at [217, 174] on li "Mortgage" at bounding box center [298, 178] width 246 height 13
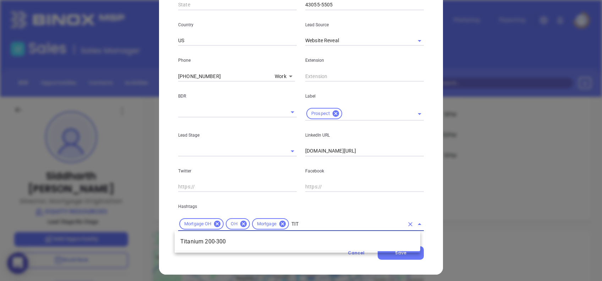
type input "TITA"
click at [309, 244] on li "Titanium 200-300" at bounding box center [298, 241] width 246 height 13
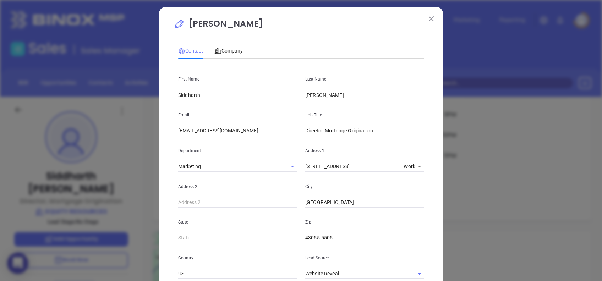
scroll to position [0, 0]
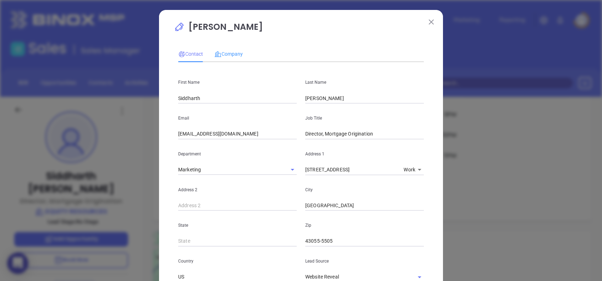
click at [226, 60] on div "Company" at bounding box center [228, 54] width 28 height 16
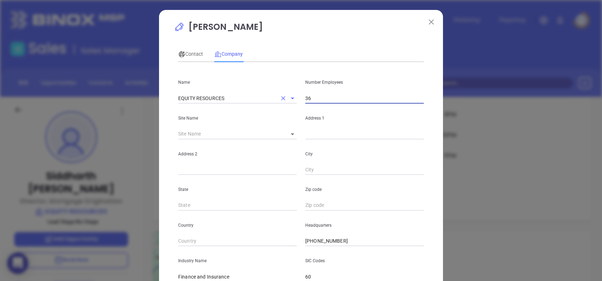
drag, startPoint x: 315, startPoint y: 98, endPoint x: 291, endPoint y: 98, distance: 23.8
click at [291, 98] on div "Name EQUITY RESOURCES Number Employees 36" at bounding box center [301, 86] width 254 height 36
type input "216"
click at [287, 135] on body "0 Leads CRM Marketing Reporting Financial Leads Leads Sales Sales Manager BDR O…" at bounding box center [301, 140] width 602 height 281
click at [291, 136] on li "[GEOGRAPHIC_DATA]" at bounding box center [312, 134] width 66 height 13
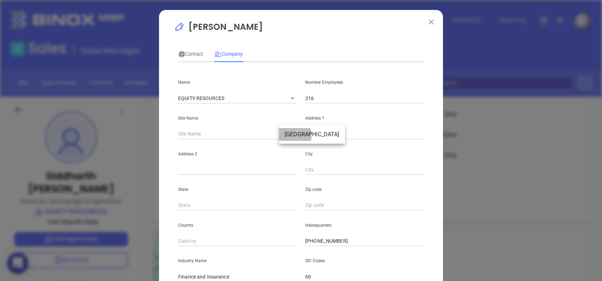
type input "[GEOGRAPHIC_DATA]"
type input "75990"
type input "[STREET_ADDRESS]"
type input "[GEOGRAPHIC_DATA]"
type input "43055-5505"
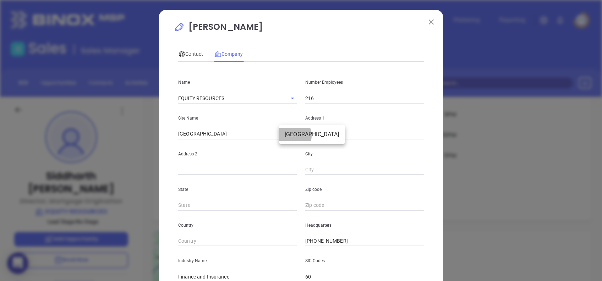
type input "US"
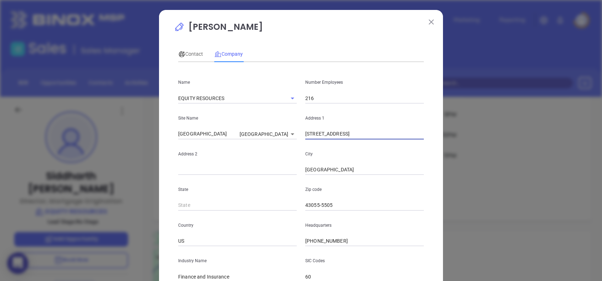
click at [343, 134] on input "[STREET_ADDRESS]" at bounding box center [364, 134] width 119 height 11
type input "[STREET_ADDRESS]"
type input "OH"
type input "43055"
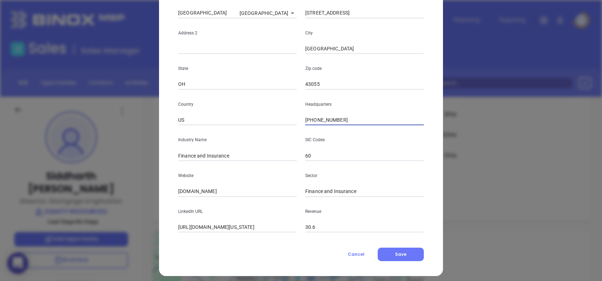
scroll to position [126, 0]
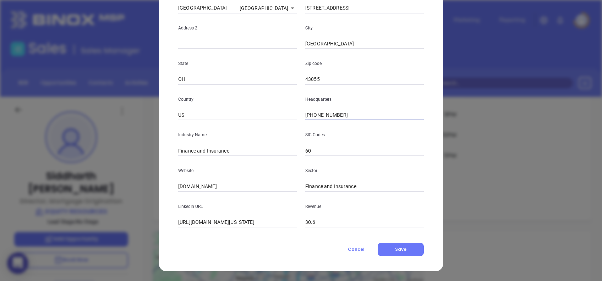
click at [348, 114] on input "[PHONE_NUMBER]" at bounding box center [364, 115] width 119 height 11
paste input "800) 270"
type input "[PHONE_NUMBER]"
click at [215, 185] on input "[DOMAIN_NAME]" at bounding box center [237, 186] width 119 height 11
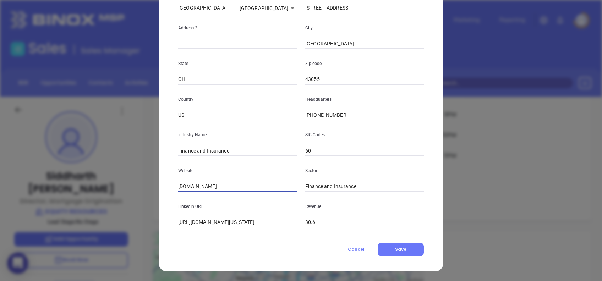
click at [215, 185] on input "[DOMAIN_NAME]" at bounding box center [237, 186] width 119 height 11
paste input "[URL][DOMAIN_NAME]"
type input "[URL][DOMAIN_NAME]"
click at [236, 220] on input "[URL][DOMAIN_NAME][US_STATE]" at bounding box center [237, 222] width 119 height 11
paste input "[DOMAIN_NAME][URL]"
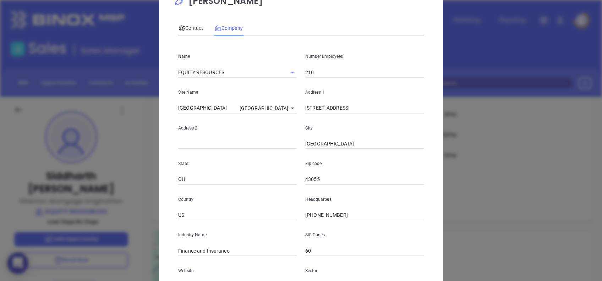
scroll to position [0, 0]
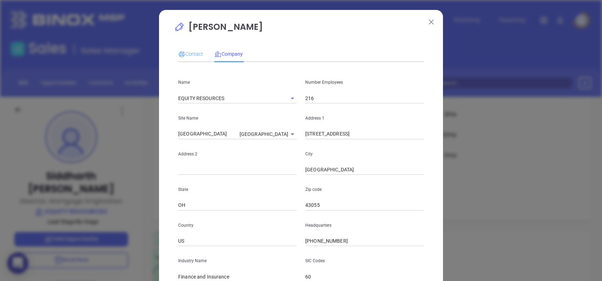
type input "[DOMAIN_NAME][URL]"
click at [185, 49] on div "Contact" at bounding box center [190, 54] width 25 height 16
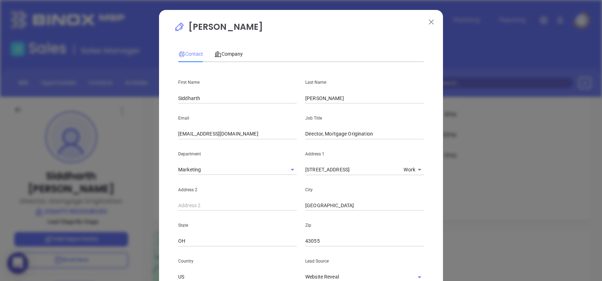
scroll to position [240, 0]
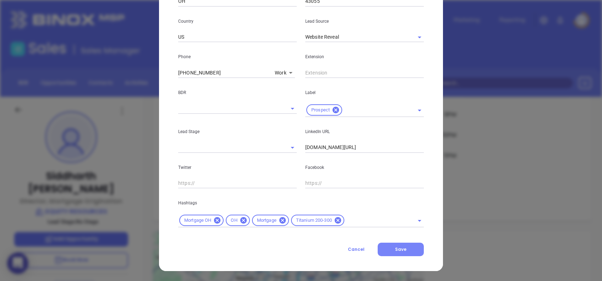
click at [395, 247] on span "Save" at bounding box center [400, 249] width 11 height 6
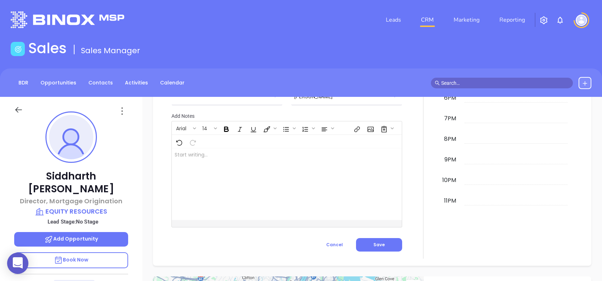
scroll to position [378, 0]
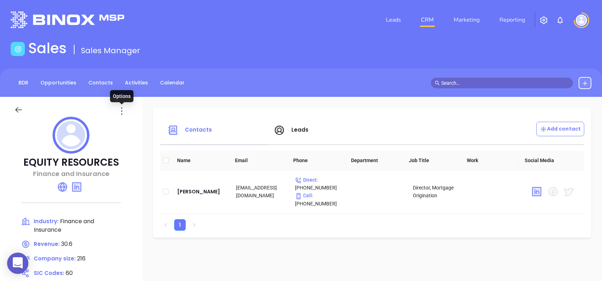
click at [120, 113] on icon at bounding box center [121, 110] width 11 height 11
click at [140, 127] on div "Edit" at bounding box center [154, 125] width 64 height 8
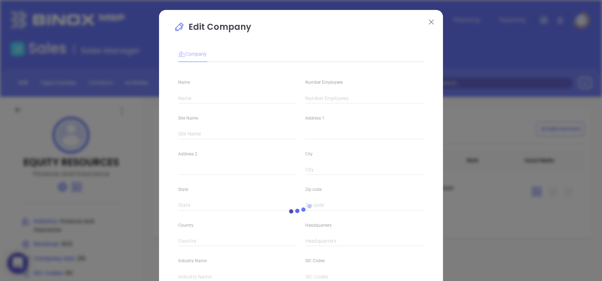
type input "EQUITY RESOURCES"
type input "216"
type input "[PHONE_NUMBER]"
type input "Finance and Insurance"
type input "60"
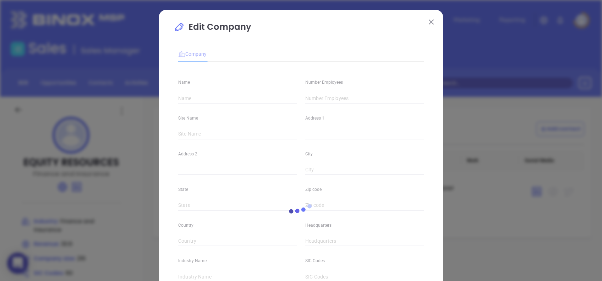
type input "[URL][DOMAIN_NAME]"
type input "Finance and Insurance"
type input "[DOMAIN_NAME][URL]"
type input "30.6"
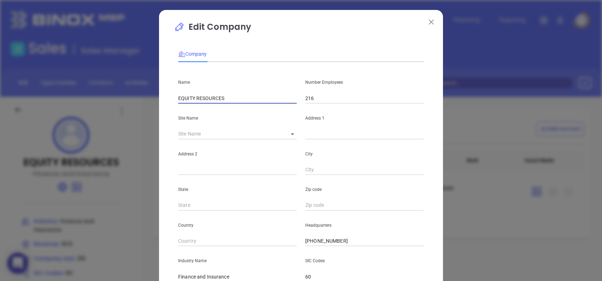
drag, startPoint x: 230, startPoint y: 98, endPoint x: 178, endPoint y: 109, distance: 53.0
click at [178, 109] on div "Name EQUITY RESOURCES Number Employees 216 Site Name ​ Address 1 Address 2 City…" at bounding box center [301, 211] width 246 height 286
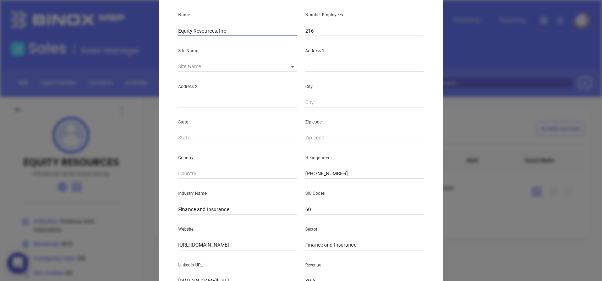
scroll to position [126, 0]
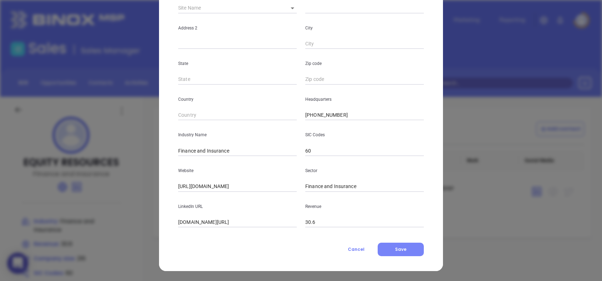
type input "Equity Resources, Inc"
click at [391, 250] on button "Save" at bounding box center [401, 249] width 46 height 13
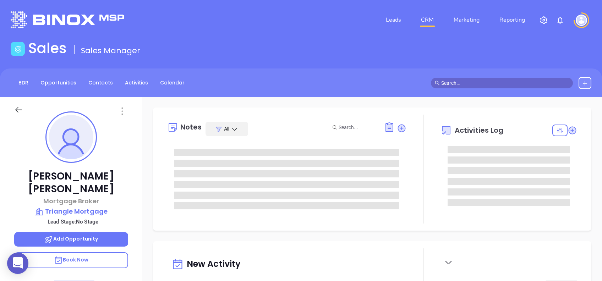
type input "[DATE]"
type input "[PERSON_NAME]"
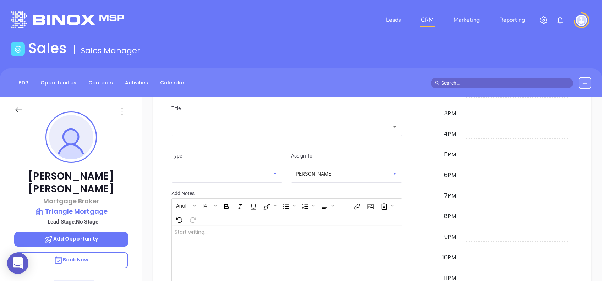
scroll to position [247, 0]
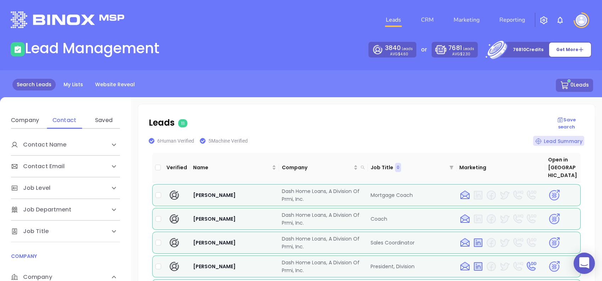
scroll to position [47, 0]
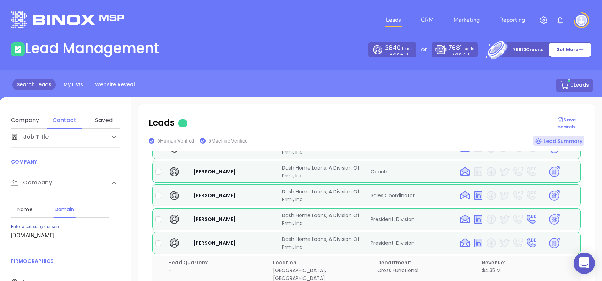
drag, startPoint x: 66, startPoint y: 237, endPoint x: 0, endPoint y: 233, distance: 66.2
click at [0, 234] on html "0 Leads CRM Marketing Reporting Financial Leads Leads Lead Management 3840 Lead…" at bounding box center [301, 140] width 602 height 281
paste input "fortismortgage"
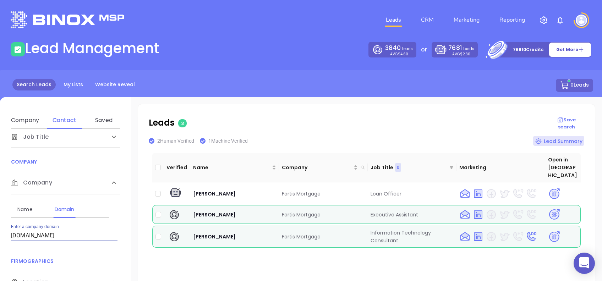
drag, startPoint x: 68, startPoint y: 235, endPoint x: -2, endPoint y: 224, distance: 70.8
click at [0, 224] on html "0 Leads CRM Marketing Reporting Financial Leads Leads Lead Management 3840 Lead…" at bounding box center [301, 140] width 602 height 281
paste input "southendfinancial"
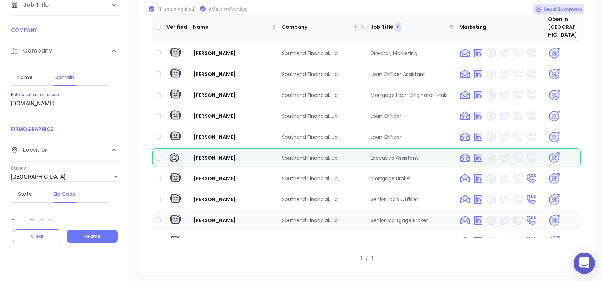
scroll to position [0, 0]
click at [548, 69] on img at bounding box center [554, 75] width 12 height 12
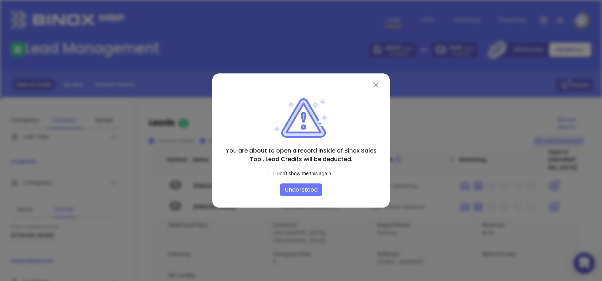
click at [305, 193] on button "Understood" at bounding box center [301, 190] width 43 height 13
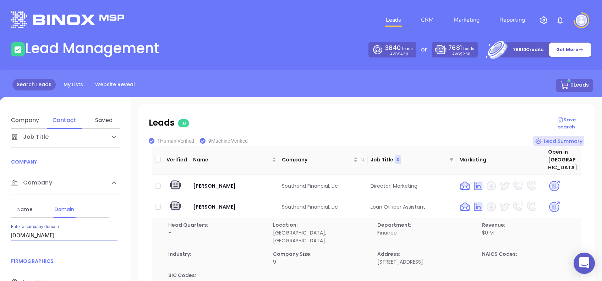
drag, startPoint x: 76, startPoint y: 239, endPoint x: 0, endPoint y: 234, distance: 75.8
click at [0, 233] on html "0 Leads CRM Marketing Reporting Financial Leads Leads Lead Management 3840 Lead…" at bounding box center [301, 140] width 602 height 281
paste input "mecklenburgmortgage"
type input "[DOMAIN_NAME]"
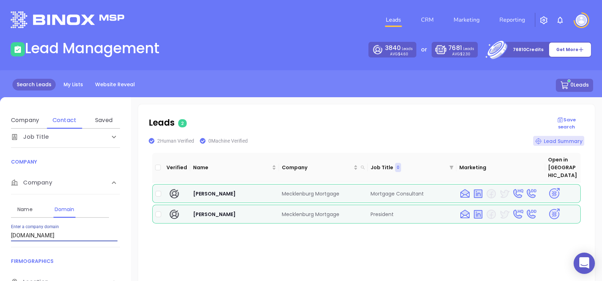
drag, startPoint x: 85, startPoint y: 235, endPoint x: 10, endPoint y: 232, distance: 75.7
click at [10, 232] on div "Contact Name First Name Last Name Contact Email Work or Personal Email Job Leve…" at bounding box center [65, 241] width 131 height 224
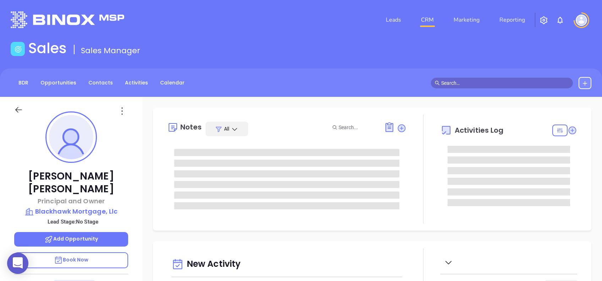
type input "[DATE]"
type input "[PERSON_NAME]"
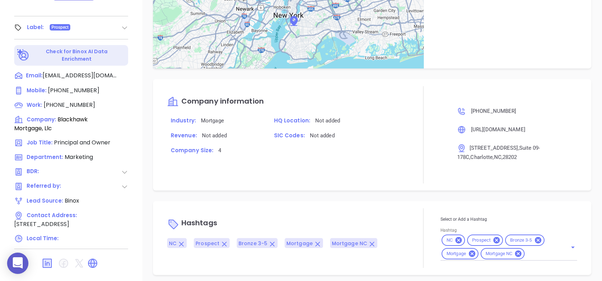
scroll to position [350, 0]
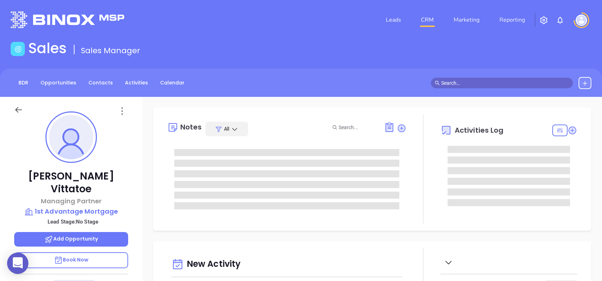
type input "[DATE]"
type input "[PERSON_NAME]"
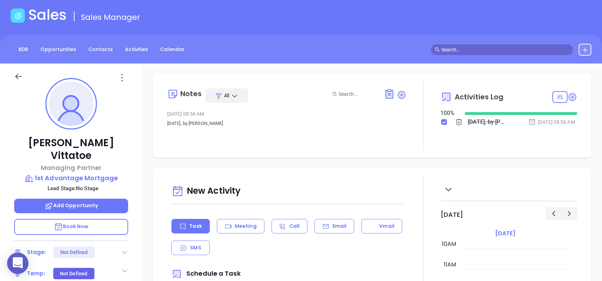
scroll to position [94, 0]
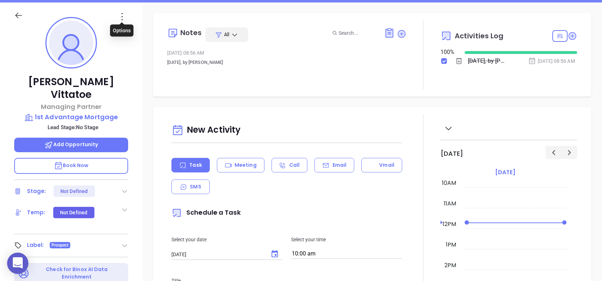
click at [121, 13] on icon at bounding box center [121, 16] width 11 height 11
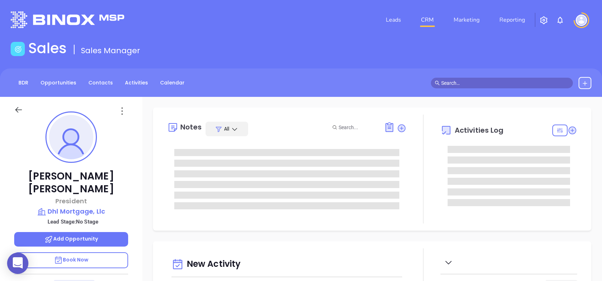
type input "[DATE]"
type input "[PERSON_NAME]"
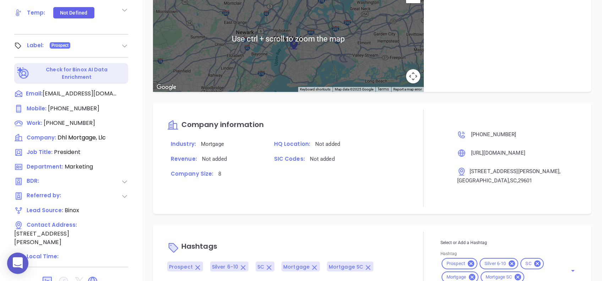
scroll to position [312, 0]
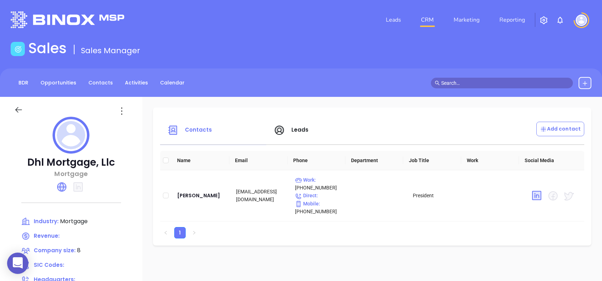
click at [124, 111] on icon at bounding box center [121, 110] width 11 height 11
click at [147, 127] on div "Edit" at bounding box center [154, 125] width 64 height 8
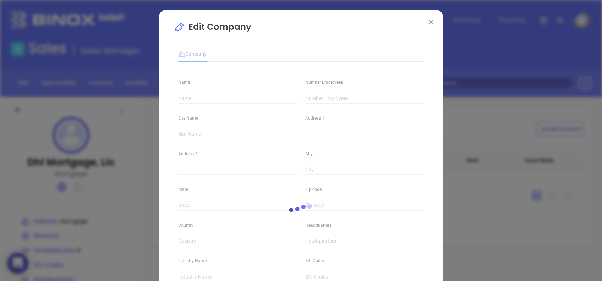
type input "Dhl Mortgage, Llc"
type input "8"
type input "[PHONE_NUMBER]"
type input "Mortgage"
type input "[URL][DOMAIN_NAME]"
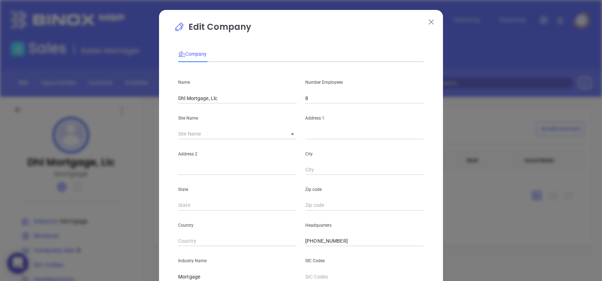
drag, startPoint x: 182, startPoint y: 96, endPoint x: 185, endPoint y: 102, distance: 7.3
click at [182, 97] on input "Dhl Mortgage, Llc" at bounding box center [237, 98] width 119 height 11
click at [218, 96] on input "DHL Mortgage, Llc" at bounding box center [237, 98] width 119 height 11
type input "DHL Mortgage, LLC"
click at [255, 25] on p "Edit Company" at bounding box center [301, 29] width 254 height 16
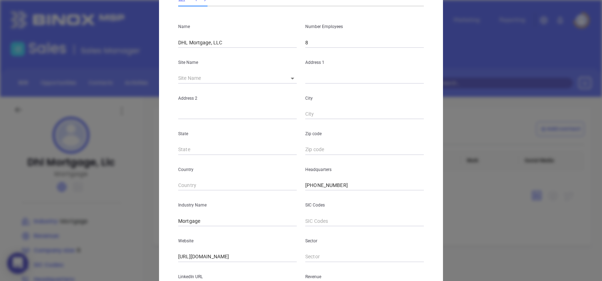
scroll to position [126, 0]
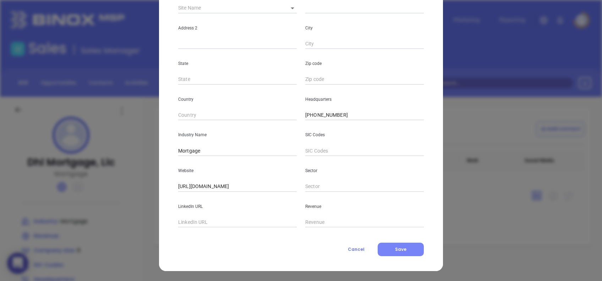
click at [402, 244] on button "Save" at bounding box center [401, 249] width 46 height 13
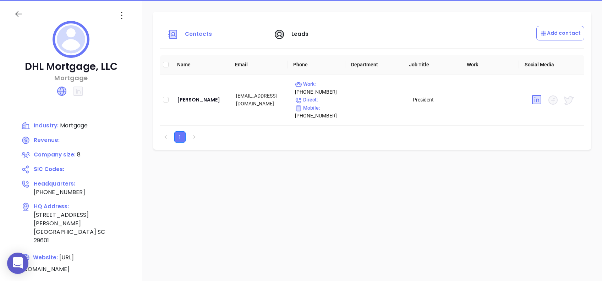
scroll to position [0, 0]
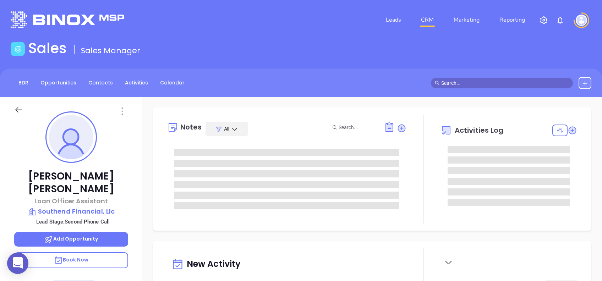
type input "[DATE]"
type input "[PERSON_NAME]"
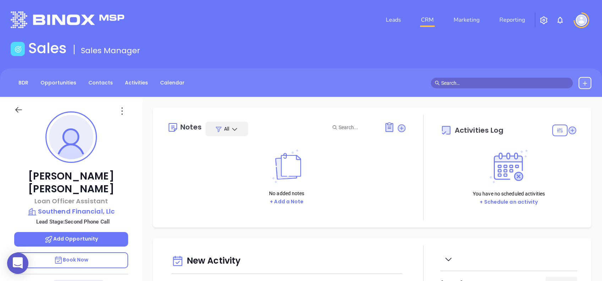
drag, startPoint x: 122, startPoint y: 108, endPoint x: 123, endPoint y: 112, distance: 3.9
click at [122, 108] on icon at bounding box center [121, 110] width 11 height 11
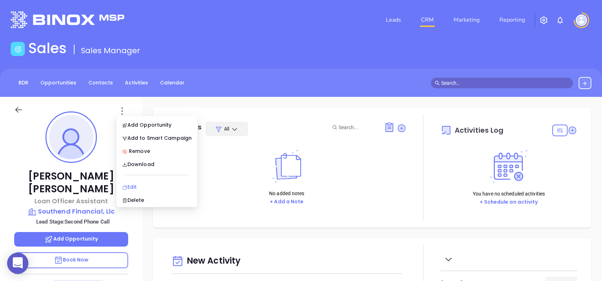
click at [145, 185] on div "Edit" at bounding box center [157, 187] width 70 height 8
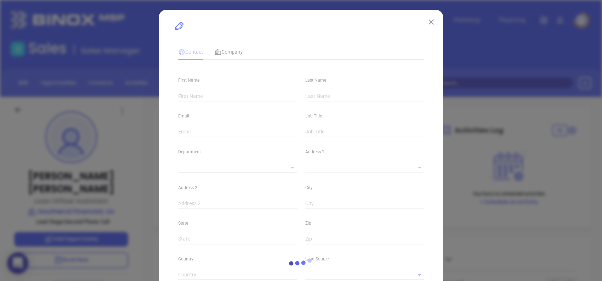
type input "Joshua"
type input "Bouton"
type input "joshua.bouton@southendfinancial.com"
type input "Loan Officer Assistant"
type input "1"
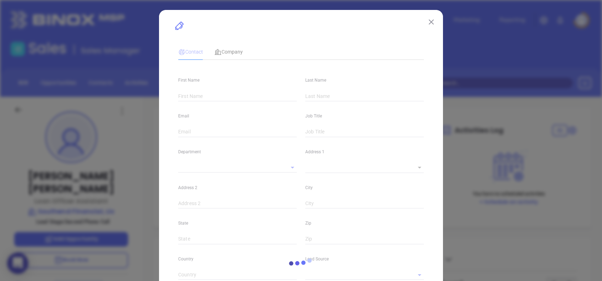
type input "linkedin.com/in/joshua-bouton-453570155"
type input "Marketing"
type input "Website Reveal"
type input "undefined undefined"
type input "Second Phone Call"
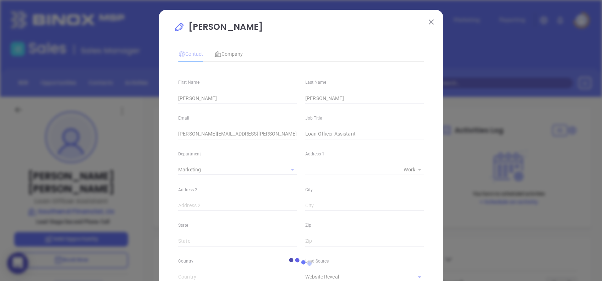
type input "1"
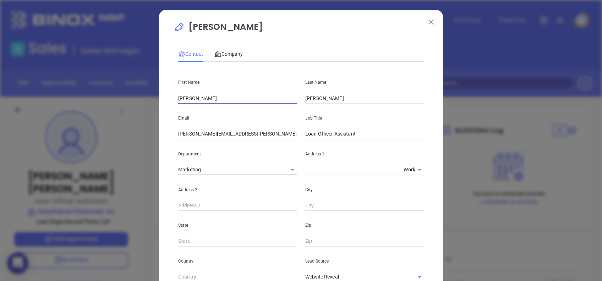
drag, startPoint x: 194, startPoint y: 102, endPoint x: 155, endPoint y: 100, distance: 39.1
click at [159, 99] on div "Joshua Bouton Contact Company First Name Joshua Last Name Bouton Email joshua.b…" at bounding box center [301, 257] width 284 height 495
type input "Jon"
type input "Hoffis"
drag, startPoint x: 265, startPoint y: 134, endPoint x: 119, endPoint y: 130, distance: 145.3
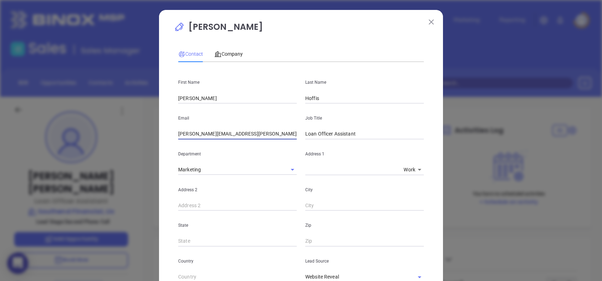
click at [119, 130] on div "Joshua Bouton Contact Company First Name Jon Last Name Hoffis Email joshua.bout…" at bounding box center [301, 140] width 602 height 281
paste input "J"
type input "Jon@southendfinancial.com"
type input "Owner"
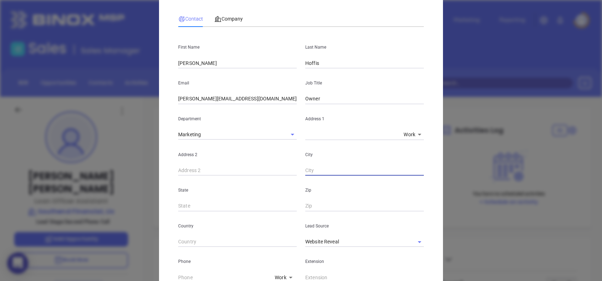
scroll to position [94, 0]
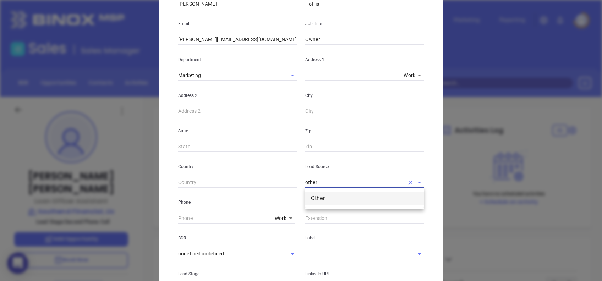
click at [345, 200] on li "Other" at bounding box center [364, 198] width 119 height 13
type input "Other"
type input "( ) -"
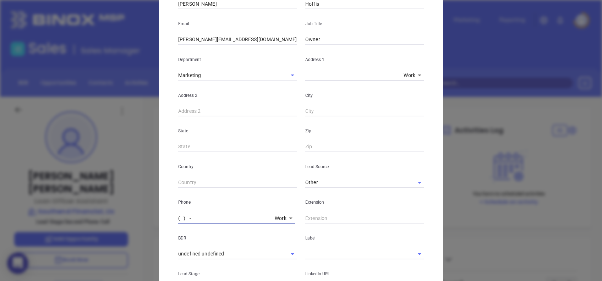
click at [185, 219] on input "( ) -" at bounding box center [225, 218] width 94 height 11
click at [234, 218] on input "(518) 926-9985" at bounding box center [225, 218] width 94 height 11
drag, startPoint x: 234, startPoint y: 216, endPoint x: 148, endPoint y: 219, distance: 85.3
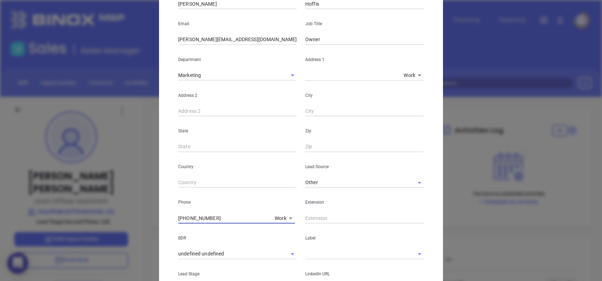
click at [148, 219] on div "Joshua Bouton Contact Company First Name Jon Last Name Hoffis Email Jon@southen…" at bounding box center [301, 140] width 602 height 281
type input "( ) -"
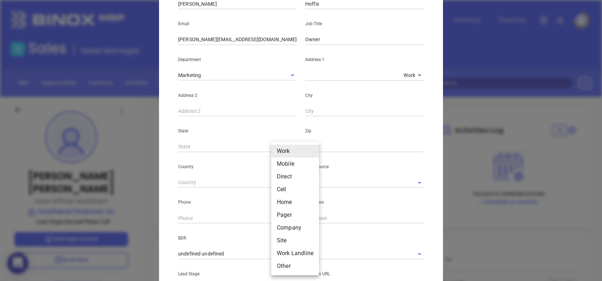
click at [283, 221] on body "0 Leads CRM Marketing Reporting Financial Leads Leads Sales Sales Manager BDR O…" at bounding box center [301, 140] width 602 height 281
drag, startPoint x: 293, startPoint y: 165, endPoint x: 272, endPoint y: 191, distance: 33.3
click at [293, 164] on li "Mobile" at bounding box center [295, 164] width 48 height 13
type input "2"
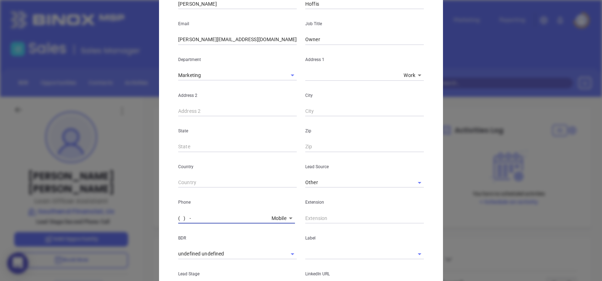
click at [216, 219] on input "( ) -" at bounding box center [223, 218] width 91 height 11
paste input "518) 926-9985"
type input "(518) 926-9985"
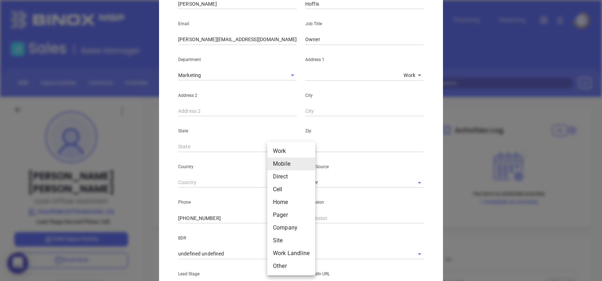
click at [277, 214] on body "0 Leads CRM Marketing Reporting Financial Leads Leads Sales Sales Manager BDR O…" at bounding box center [301, 140] width 602 height 281
click at [290, 154] on li "Work" at bounding box center [291, 151] width 48 height 13
type input "1"
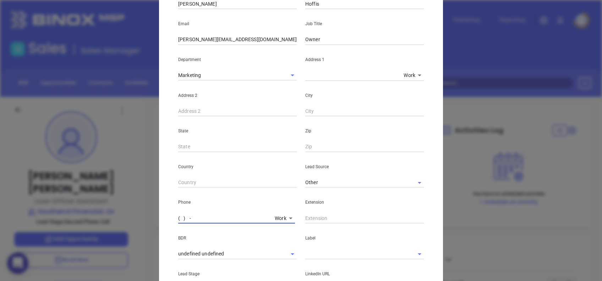
click at [178, 216] on input "( ) -" at bounding box center [225, 218] width 94 height 11
paste input "980) 999-2220"
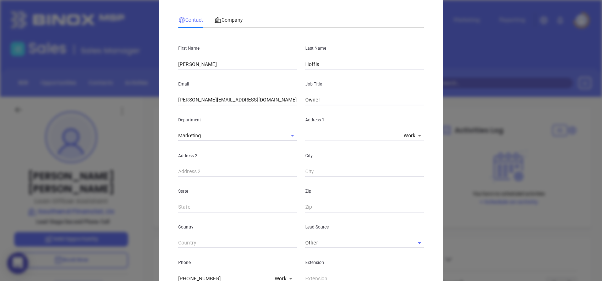
scroll to position [0, 0]
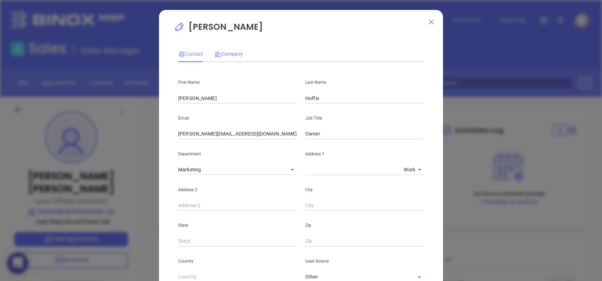
type input "(980) 999-2220"
drag, startPoint x: 238, startPoint y: 50, endPoint x: 241, endPoint y: 63, distance: 13.6
click at [237, 51] on div "Company" at bounding box center [228, 54] width 28 height 8
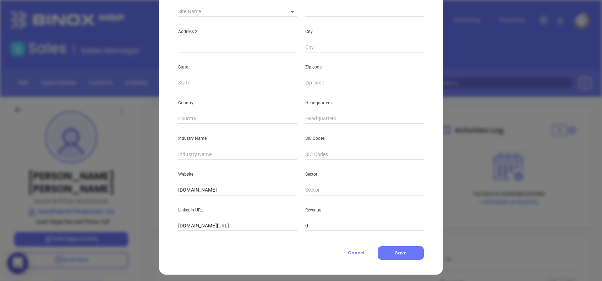
scroll to position [126, 0]
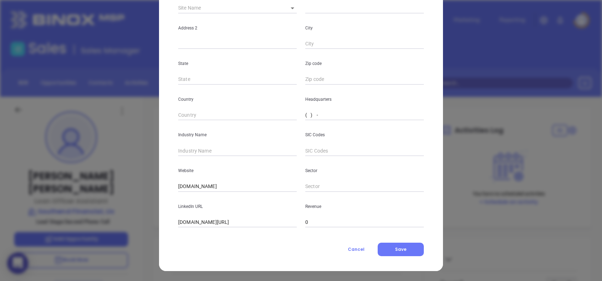
click at [305, 115] on input "( ) -" at bounding box center [364, 115] width 119 height 11
paste input "980) 999-2220"
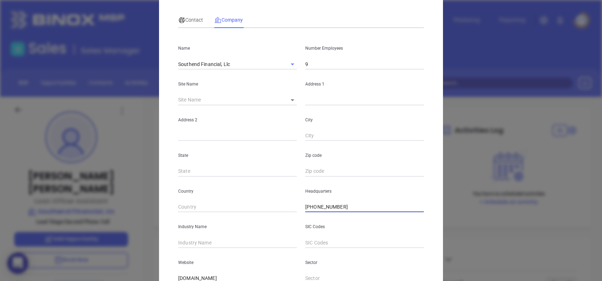
scroll to position [0, 0]
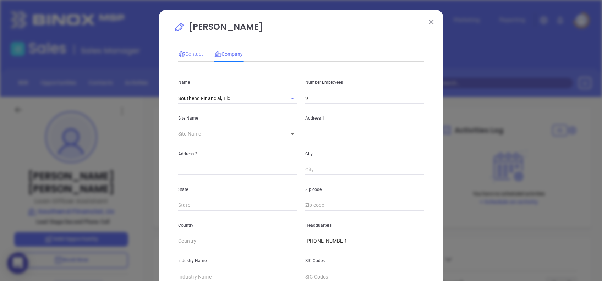
type input "(980) 999-2220"
click at [193, 57] on div "Contact" at bounding box center [190, 54] width 25 height 8
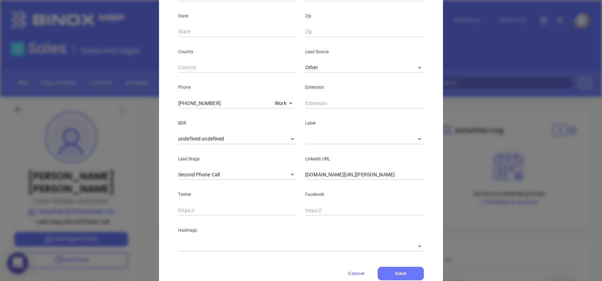
scroll to position [233, 0]
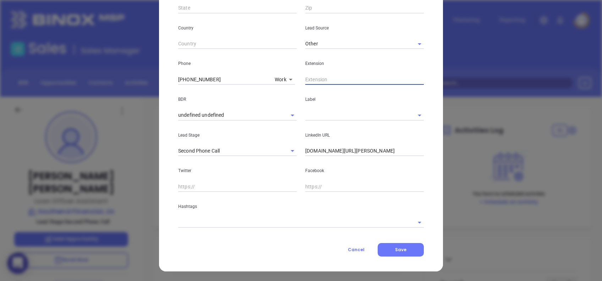
click at [339, 75] on input "text" at bounding box center [364, 79] width 119 height 11
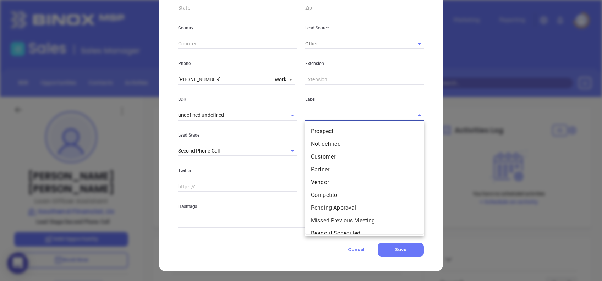
drag, startPoint x: 320, startPoint y: 114, endPoint x: 319, endPoint y: 118, distance: 4.3
click at [320, 115] on input "text" at bounding box center [354, 115] width 99 height 10
click at [321, 129] on li "Prospect" at bounding box center [364, 131] width 119 height 13
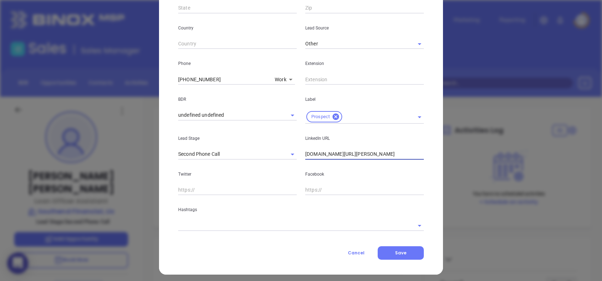
click at [336, 157] on input "linkedin.com/in/joshua-bouton-453570155" at bounding box center [364, 154] width 119 height 11
click at [332, 156] on input "linkedin.com/in/joshua-bouton-453570155" at bounding box center [364, 154] width 119 height 11
click at [332, 155] on input "linkedin.com/in/joshua-bouton-453570155" at bounding box center [364, 154] width 119 height 11
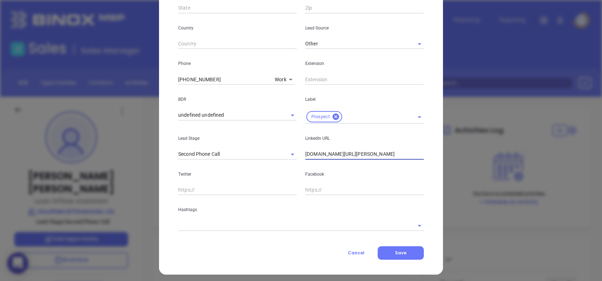
paste input "www.linkedin.com/in/jon-hoffis-734102a1/"
type input "www.linkedin.com/in/jon-hoffis-734102a1/"
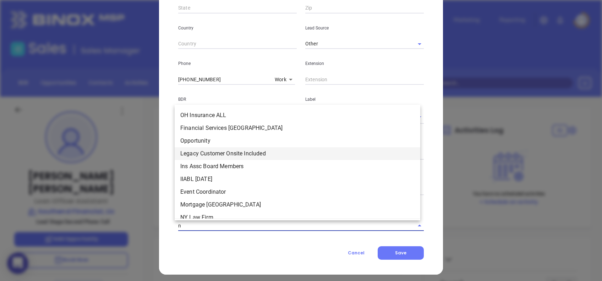
type input "nc"
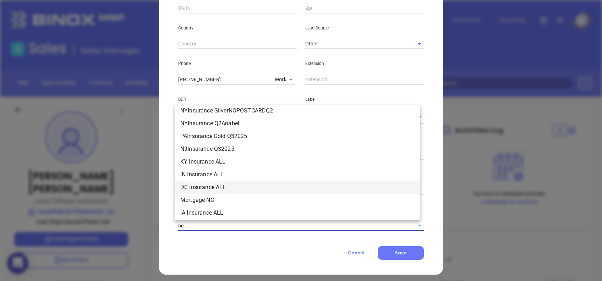
scroll to position [1041, 0]
click at [229, 201] on li "Mortgage NC" at bounding box center [298, 198] width 246 height 13
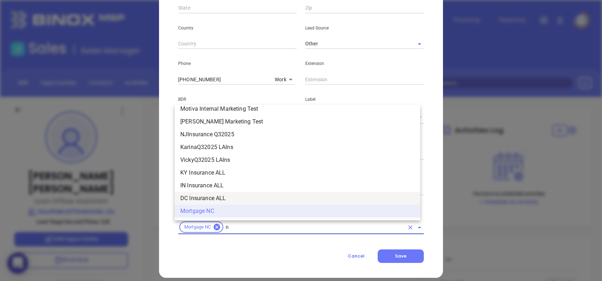
type input "nc"
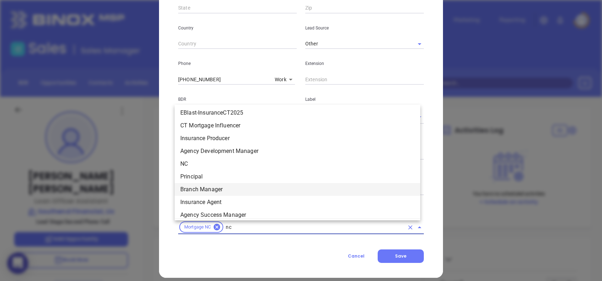
scroll to position [733, 0]
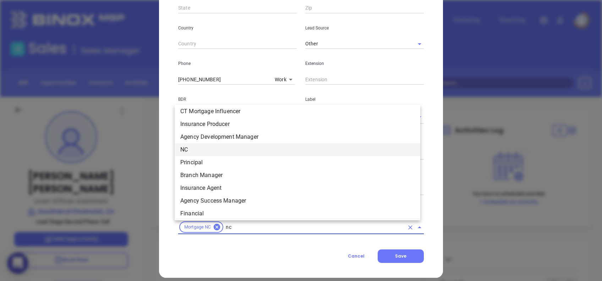
click at [198, 151] on li "NC" at bounding box center [298, 149] width 246 height 13
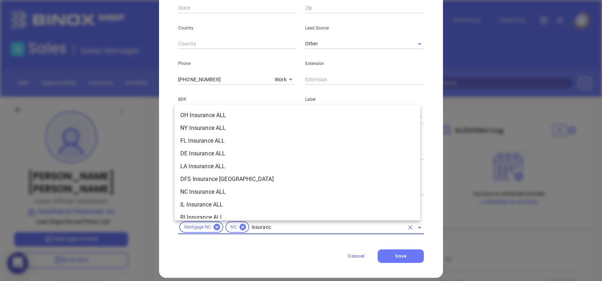
type input "insurance"
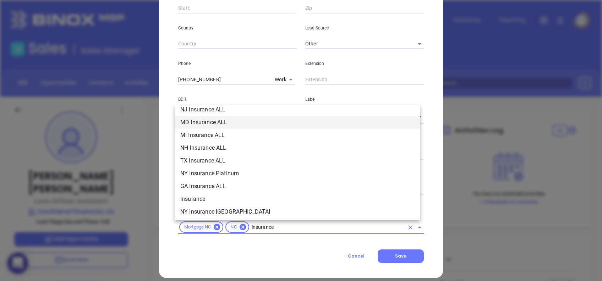
scroll to position [236, 0]
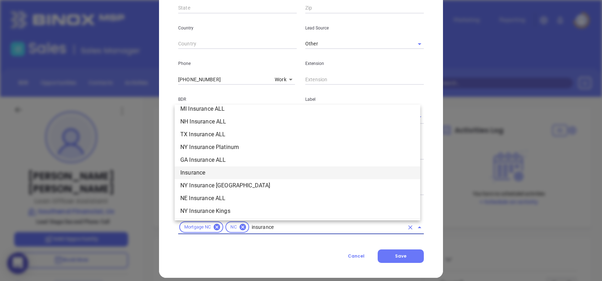
click at [209, 170] on li "Insurance" at bounding box center [298, 173] width 246 height 13
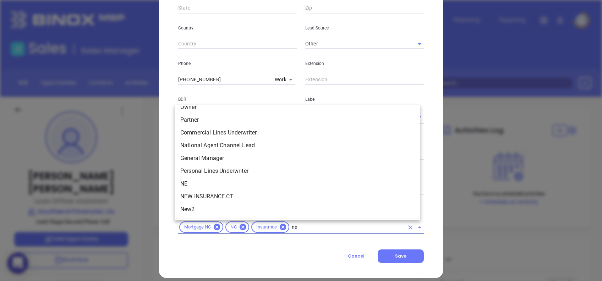
scroll to position [0, 0]
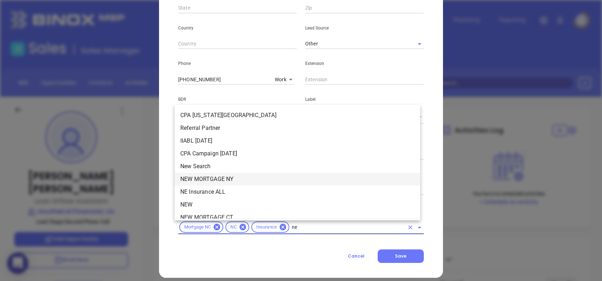
type input "new"
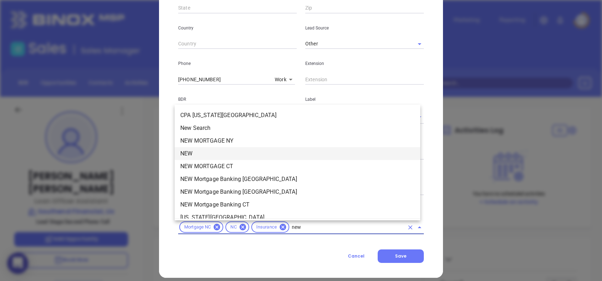
click at [204, 155] on li "NEW" at bounding box center [298, 153] width 246 height 13
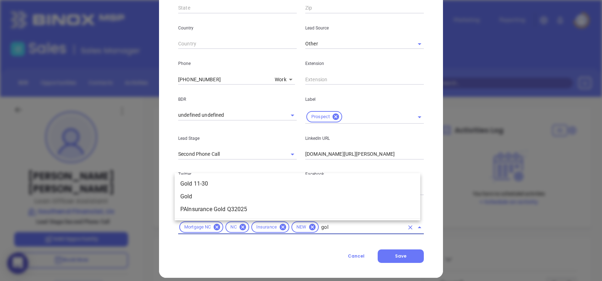
type input "gold"
click at [257, 185] on li "Gold 11-30" at bounding box center [298, 184] width 246 height 13
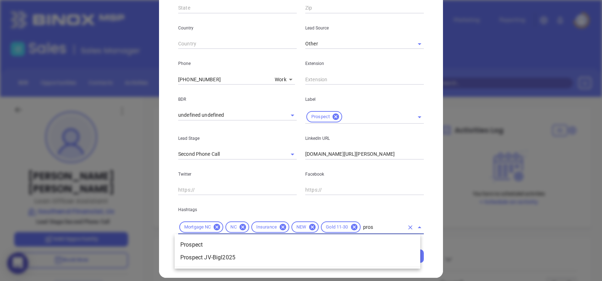
type input "prosp"
click at [321, 243] on li "Prospect" at bounding box center [298, 245] width 246 height 13
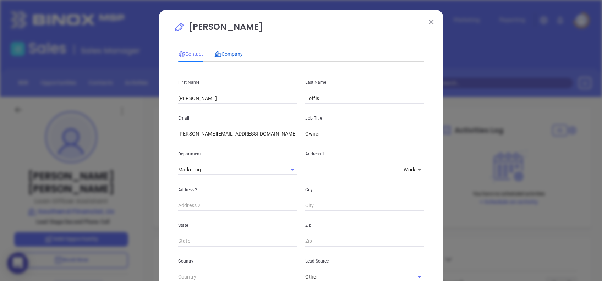
click at [229, 52] on span "Company" at bounding box center [228, 54] width 28 height 6
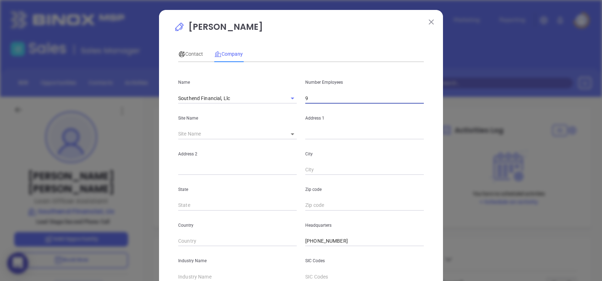
click at [352, 100] on input "9" at bounding box center [364, 98] width 119 height 11
click at [315, 97] on input "9" at bounding box center [364, 98] width 119 height 11
click at [306, 50] on div "Contact Company" at bounding box center [301, 54] width 246 height 16
drag, startPoint x: 317, startPoint y: 96, endPoint x: 319, endPoint y: 102, distance: 6.4
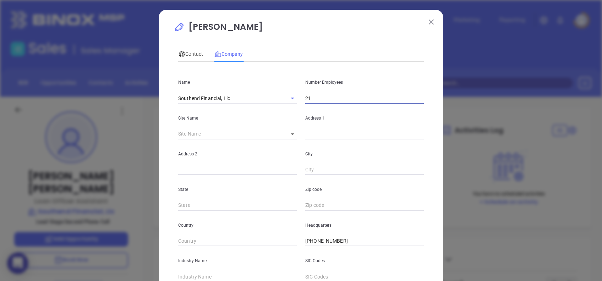
click at [319, 102] on input "21" at bounding box center [364, 98] width 119 height 11
click at [319, 101] on input "21" at bounding box center [364, 98] width 119 height 11
click at [319, 100] on input "21" at bounding box center [364, 98] width 119 height 11
type input "18"
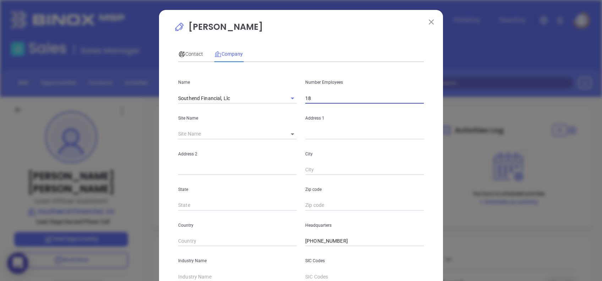
click at [317, 50] on div "Contact Company" at bounding box center [301, 54] width 246 height 16
click at [290, 132] on body "0 Leads CRM Marketing Reporting Financial Leads Leads Sales Sales Manager BDR O…" at bounding box center [301, 140] width 602 height 281
click at [292, 136] on li "Charlotte" at bounding box center [296, 134] width 34 height 13
type input "Charlotte"
type input "125203"
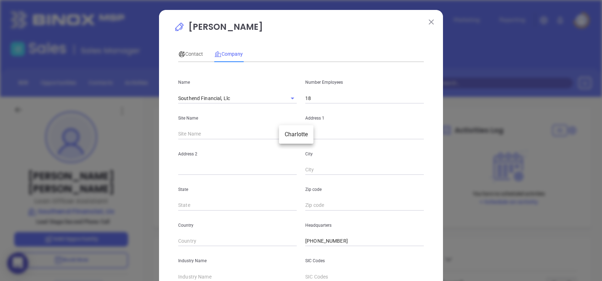
type input "615 S College St Office 09-128"
type input "Charlotte"
type input "NC"
type input "28202"
type input "US"
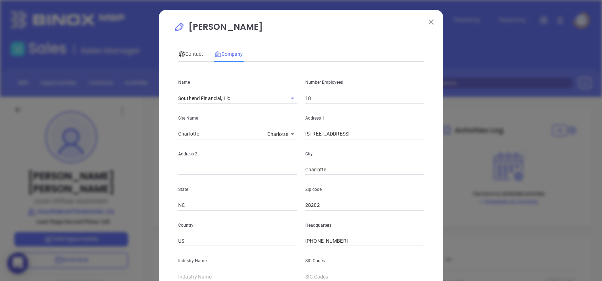
click at [381, 133] on input "615 S College St Office 09-128" at bounding box center [364, 134] width 119 height 11
paste input ", Office 09-129 Charlotte, NC 28202"
drag, startPoint x: 403, startPoint y: 134, endPoint x: 472, endPoint y: 145, distance: 69.9
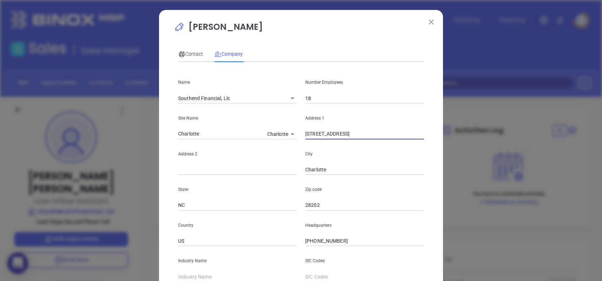
click at [472, 145] on div "Joshua Bouton Contact Company First Name Jon Last Name Hoffis Email Jon@southen…" at bounding box center [301, 140] width 602 height 281
drag, startPoint x: 322, startPoint y: 207, endPoint x: 267, endPoint y: 201, distance: 55.1
click at [267, 201] on div "State NC Zip code 28202" at bounding box center [301, 193] width 254 height 36
drag, startPoint x: 406, startPoint y: 132, endPoint x: 371, endPoint y: 145, distance: 37.2
click at [371, 145] on div "Name Southend Financial, Llc Number Employees 18 Site Name Charlotte Charlotte …" at bounding box center [301, 211] width 246 height 286
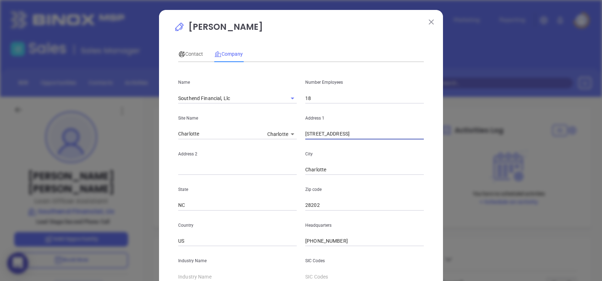
type input "615 S College St, Office 09-129"
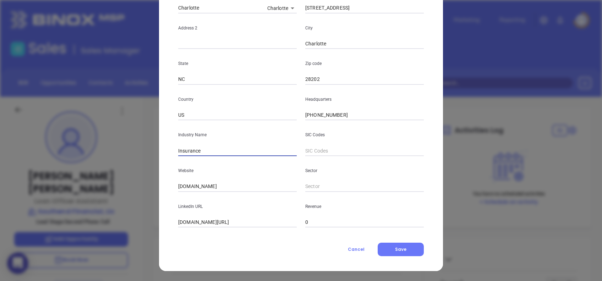
type input "Insurance"
click at [240, 185] on input "southendfinancial.com" at bounding box center [237, 186] width 119 height 11
click at [240, 186] on input "southendfinancial.com" at bounding box center [237, 186] width 119 height 11
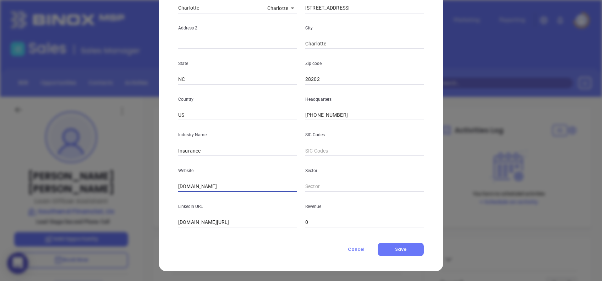
paste input "https://southendfinancial.com/"
type input "https://southendfinancial.com/"
click at [246, 220] on input "linkedin.com/company/southend-financial-llc" at bounding box center [237, 222] width 119 height 11
paste input "www.linkedin.com/company/southend-financial-llc/"
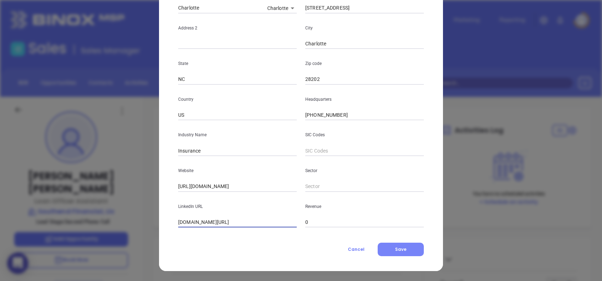
type input "www.linkedin.com/company/southend-financial-llc/"
click at [404, 244] on button "Save" at bounding box center [401, 249] width 46 height 13
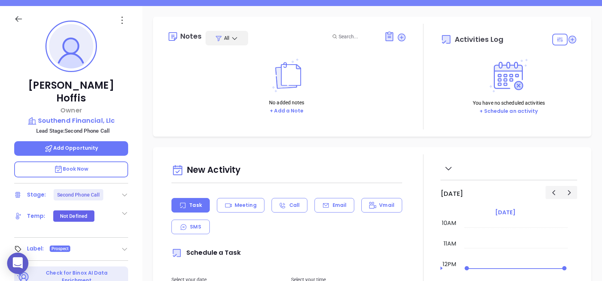
scroll to position [94, 0]
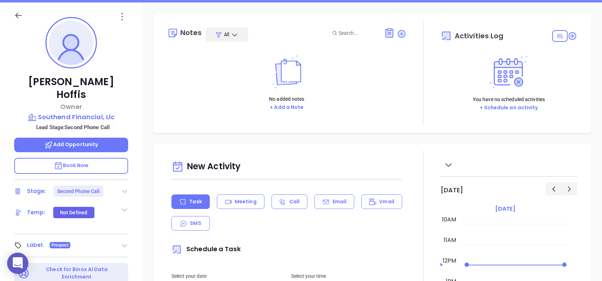
click at [126, 188] on icon at bounding box center [124, 191] width 7 height 7
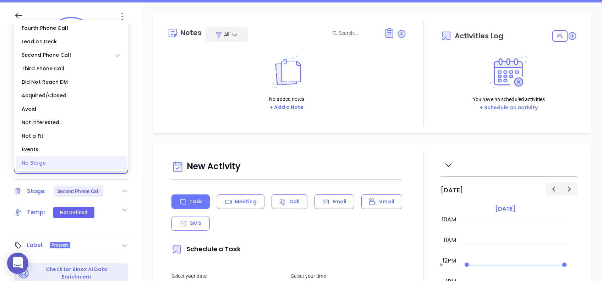
click at [45, 158] on div "No Stage" at bounding box center [71, 162] width 111 height 13
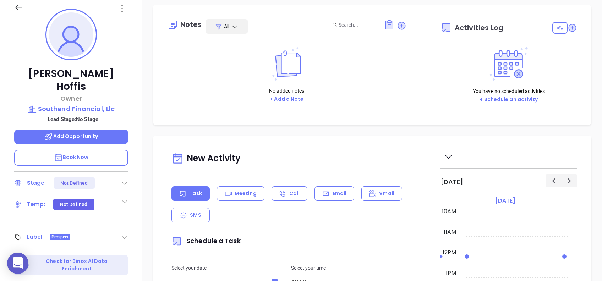
scroll to position [0, 0]
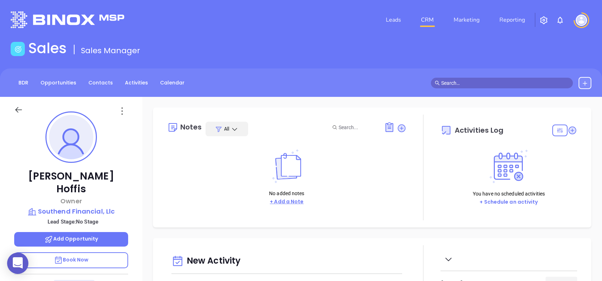
click at [296, 200] on button "+ Add a Note" at bounding box center [287, 202] width 38 height 8
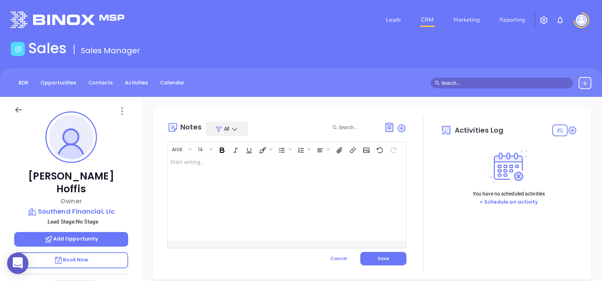
click at [255, 176] on div at bounding box center [279, 198] width 222 height 85
click at [383, 256] on span "Save" at bounding box center [383, 259] width 11 height 6
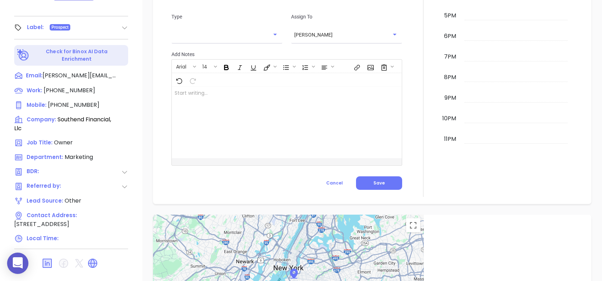
scroll to position [364, 0]
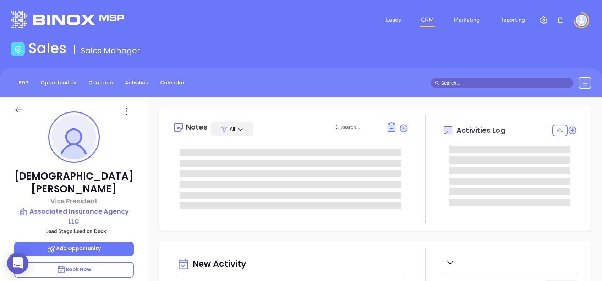
type input "[PERSON_NAME]"
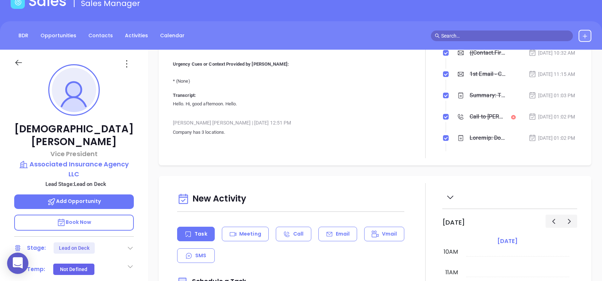
scroll to position [94, 0]
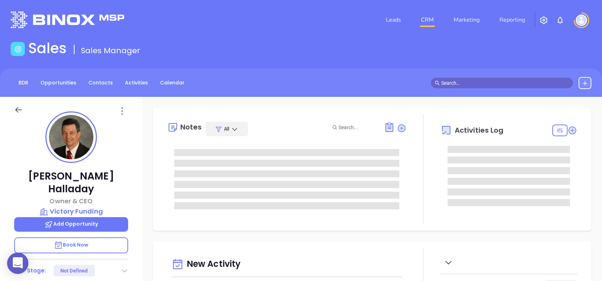
type input "[DATE]"
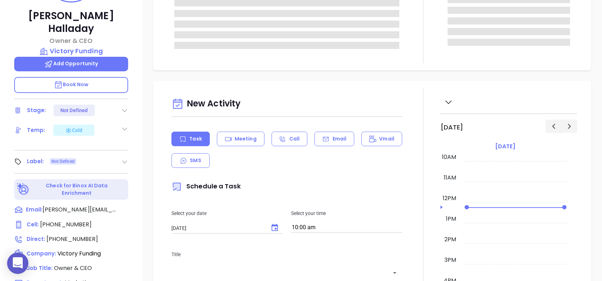
type input "[PERSON_NAME]"
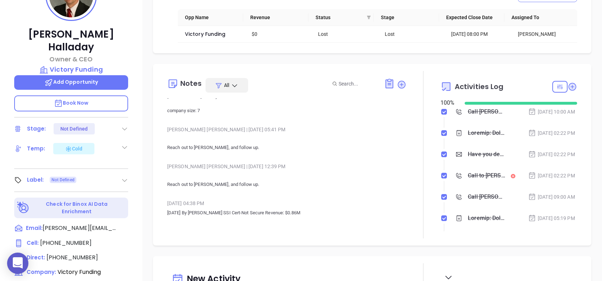
scroll to position [3408, 0]
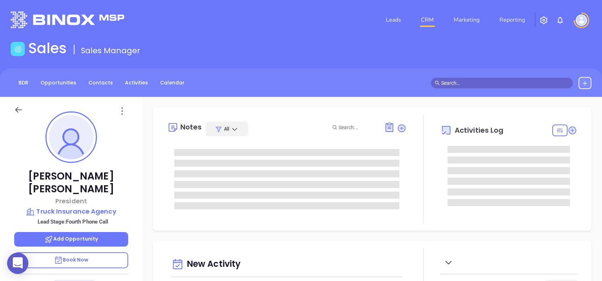
type input "[DATE]"
type input "[PERSON_NAME]"
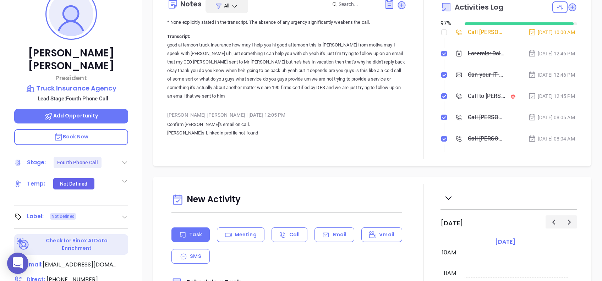
scroll to position [2903, 0]
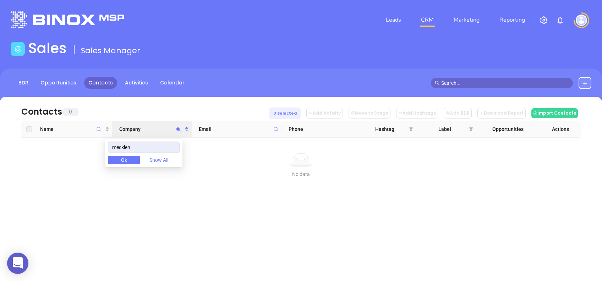
drag, startPoint x: 167, startPoint y: 150, endPoint x: 84, endPoint y: 150, distance: 83.4
click at [84, 150] on body "0 Leads CRM Marketing Reporting Financial Leads Leads Sales Sales Manager BDR O…" at bounding box center [301, 140] width 602 height 281
drag, startPoint x: 145, startPoint y: 146, endPoint x: 97, endPoint y: 149, distance: 48.0
click at [97, 148] on body "0 Leads CRM Marketing Reporting Financial Leads Leads Sales Sales Manager BDR O…" at bounding box center [301, 140] width 602 height 281
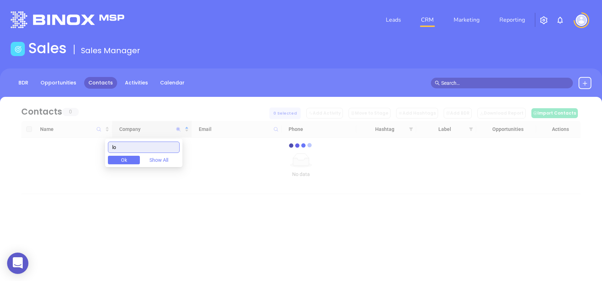
type input "l"
type input "pronto"
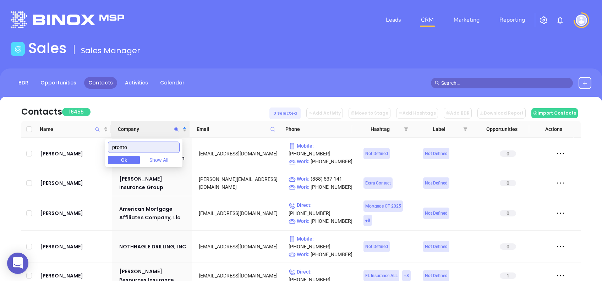
drag, startPoint x: 152, startPoint y: 145, endPoint x: 81, endPoint y: 143, distance: 70.7
click at [81, 143] on body "0 Leads CRM Marketing Reporting Financial Leads Leads Sales Sales Manager BDR O…" at bounding box center [301, 140] width 602 height 281
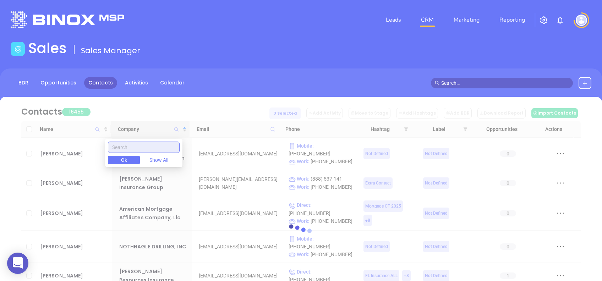
click at [142, 146] on input "text" at bounding box center [144, 147] width 72 height 11
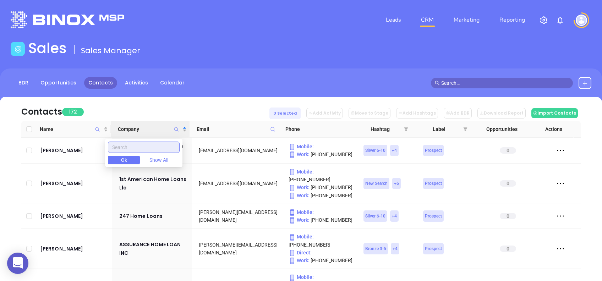
click at [140, 145] on input "text" at bounding box center [144, 147] width 72 height 11
click at [143, 107] on div "Contacts 172 0 Selected Add Activity Move to Stage Add Hashtags Add BDR Downloa…" at bounding box center [301, 109] width 560 height 24
click at [176, 129] on icon "Company" at bounding box center [176, 129] width 5 height 5
click at [160, 145] on input "text" at bounding box center [142, 147] width 72 height 11
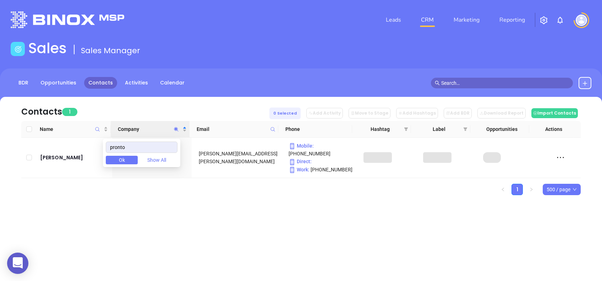
click at [160, 106] on div "Contacts 1 0 Selected Add Activity Move to Stage Add Hashtags Add BDR Download …" at bounding box center [301, 109] width 560 height 24
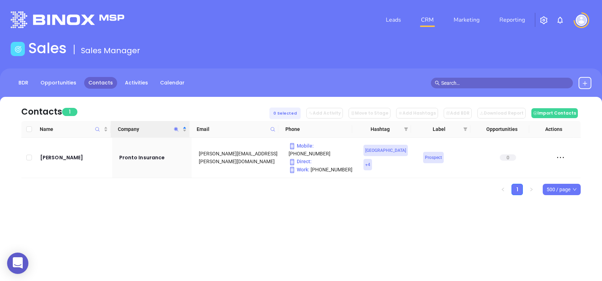
click at [174, 128] on icon "Company" at bounding box center [176, 129] width 5 height 5
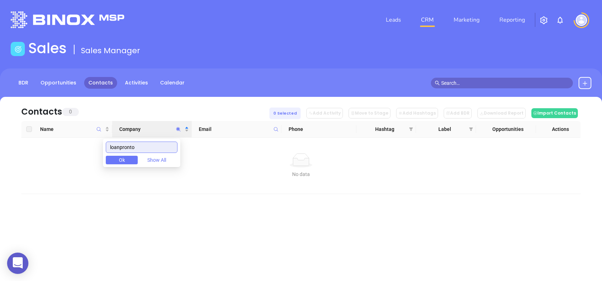
type input "loanpronto"
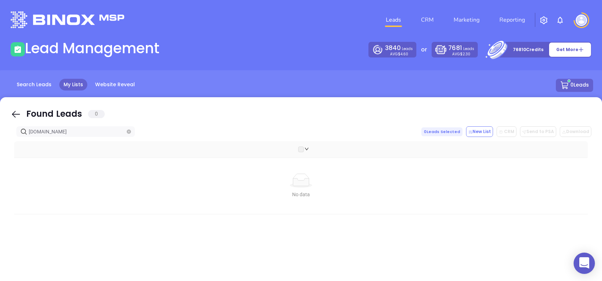
drag, startPoint x: 18, startPoint y: 112, endPoint x: 77, endPoint y: 134, distance: 63.6
click at [18, 114] on icon at bounding box center [16, 114] width 11 height 11
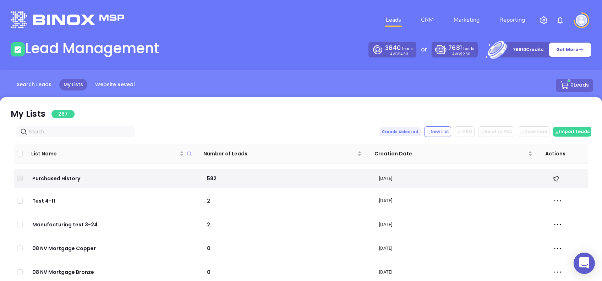
click at [78, 135] on input "text" at bounding box center [77, 132] width 97 height 8
paste input "pronto"
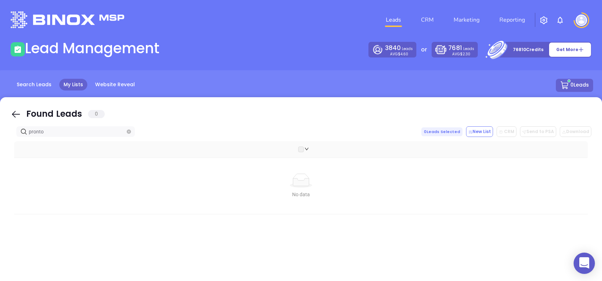
type input "pronto"
click at [14, 110] on icon at bounding box center [16, 114] width 11 height 11
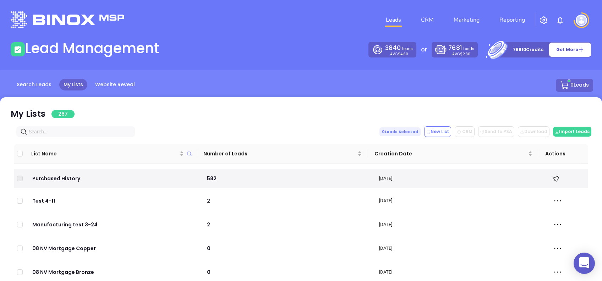
click at [57, 130] on input "text" at bounding box center [77, 132] width 97 height 8
paste input "loanpronto.com"
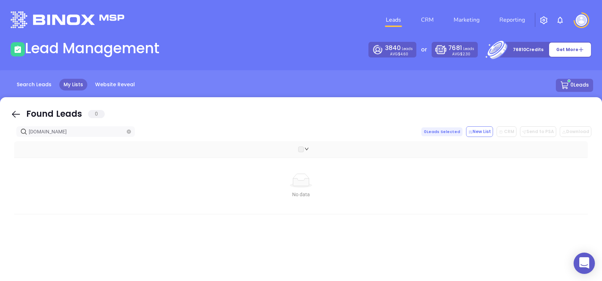
type input "loanpronto.com"
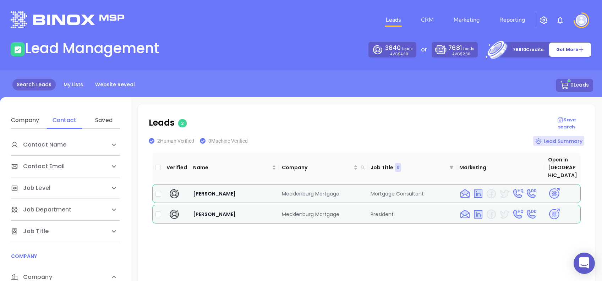
scroll to position [94, 0]
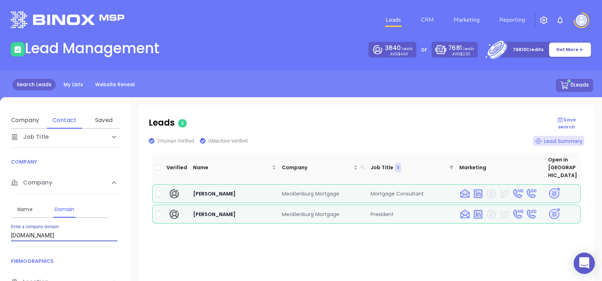
click at [93, 239] on input "[DOMAIN_NAME]" at bounding box center [64, 235] width 107 height 11
click at [94, 237] on input "[DOMAIN_NAME]" at bounding box center [64, 235] width 107 height 11
click at [94, 233] on input "[DOMAIN_NAME]" at bounding box center [64, 235] width 107 height 11
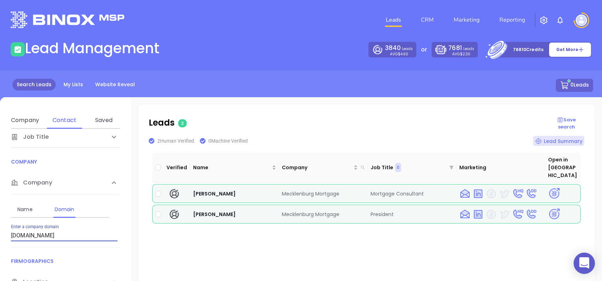
click at [94, 233] on input "[DOMAIN_NAME]" at bounding box center [64, 235] width 107 height 11
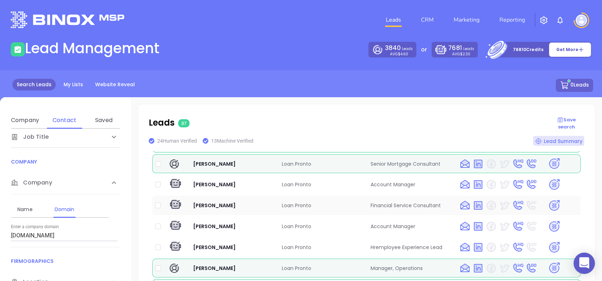
scroll to position [0, 0]
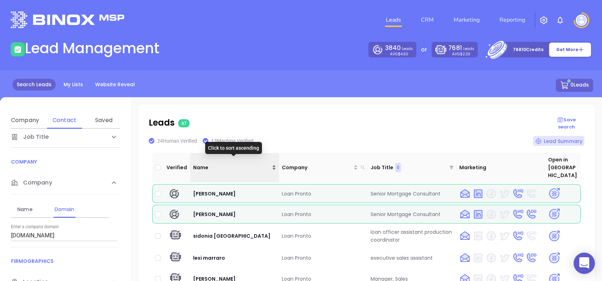
click at [225, 165] on span "Name" at bounding box center [231, 168] width 77 height 8
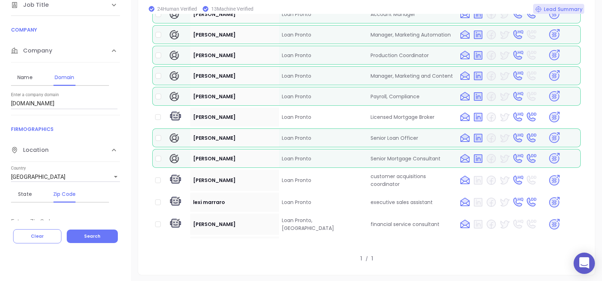
scroll to position [571, 0]
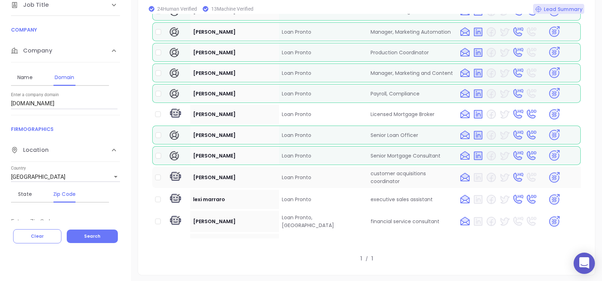
click at [551, 172] on img at bounding box center [554, 178] width 12 height 12
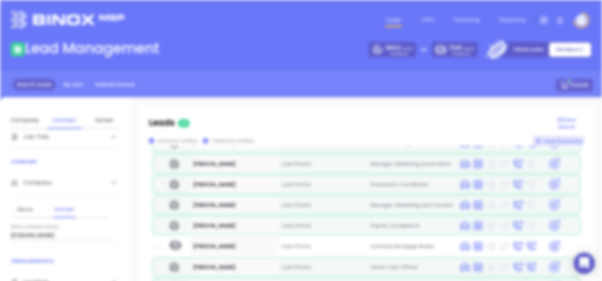
scroll to position [0, 0]
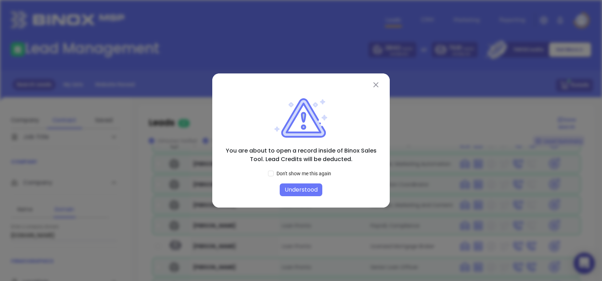
click at [301, 193] on button "Understood" at bounding box center [301, 190] width 43 height 13
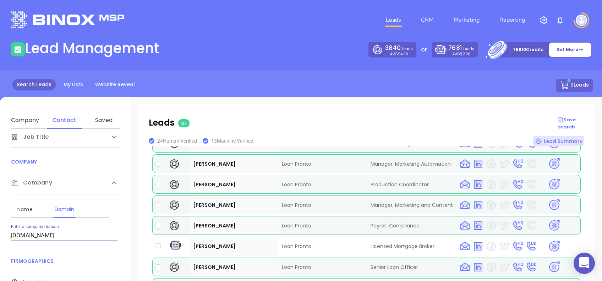
drag, startPoint x: 71, startPoint y: 236, endPoint x: 0, endPoint y: 238, distance: 71.0
click at [0, 238] on html "0 Leads CRM Marketing Reporting Financial Leads Leads Lead Management 3840 Lead…" at bounding box center [301, 140] width 602 height 281
paste input "premierlending"
type input "premierlending.com"
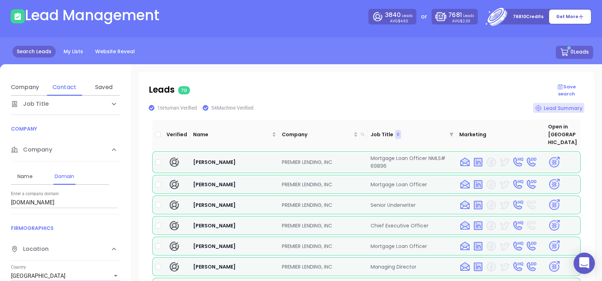
scroll to position [47, 0]
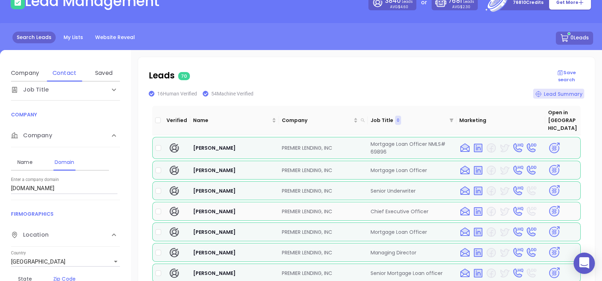
click at [548, 205] on img at bounding box center [554, 211] width 12 height 12
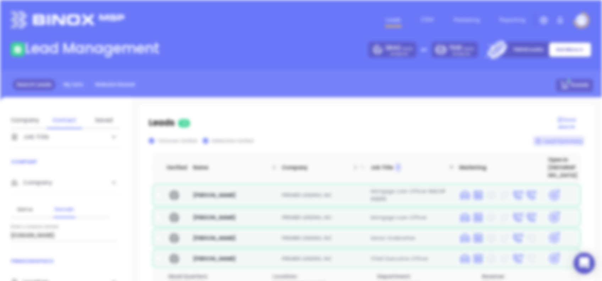
scroll to position [0, 0]
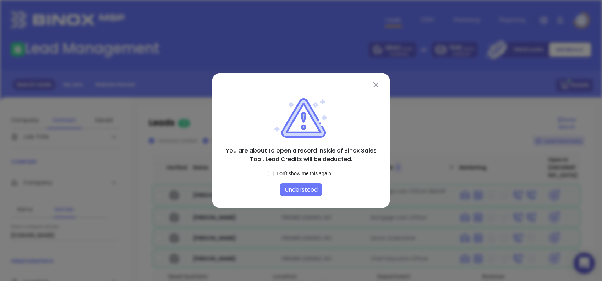
click at [309, 189] on button "Understood" at bounding box center [301, 190] width 43 height 13
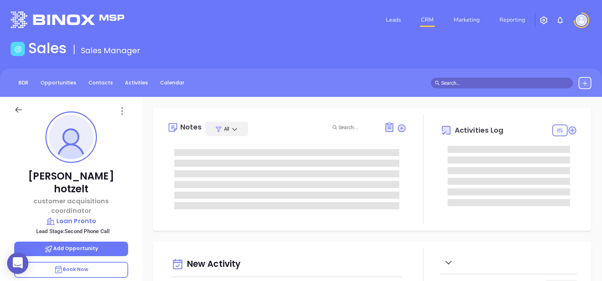
type input "[DATE]"
type input "[PERSON_NAME]"
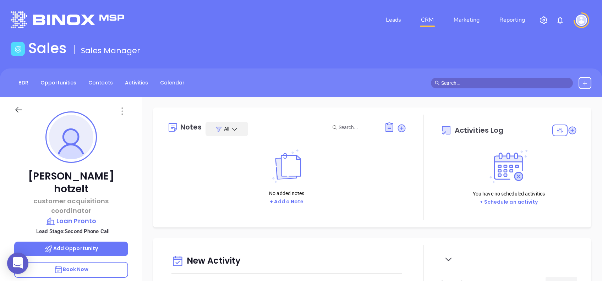
click at [121, 113] on icon at bounding box center [121, 110] width 11 height 11
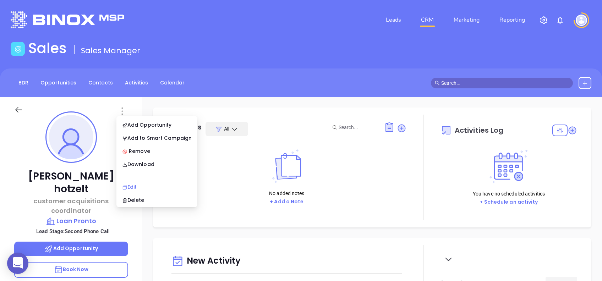
click at [145, 185] on div "Edit" at bounding box center [157, 187] width 70 height 8
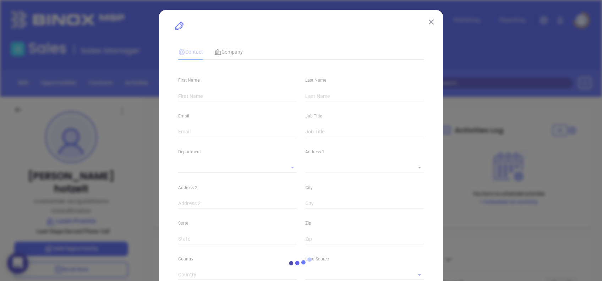
type input "[PERSON_NAME]"
type input "hotzelt"
type input "[PERSON_NAME][EMAIL_ADDRESS][DOMAIN_NAME]"
type input "customer acquisitions coordinator"
type input "1"
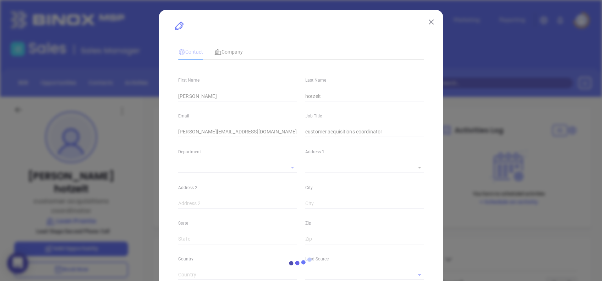
type input "Marketing"
type input "Website Reveal"
type input "undefined undefined"
type input "Second Phone Call"
type input "[PHONE_NUMBER]"
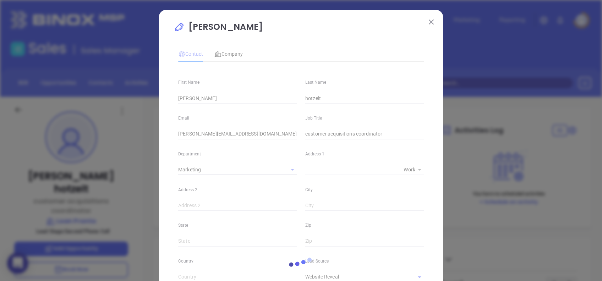
type input "1"
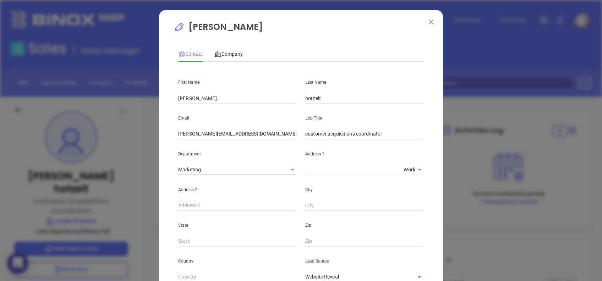
click at [221, 102] on input "[PERSON_NAME]" at bounding box center [237, 98] width 119 height 11
type input "[PERSON_NAME]"
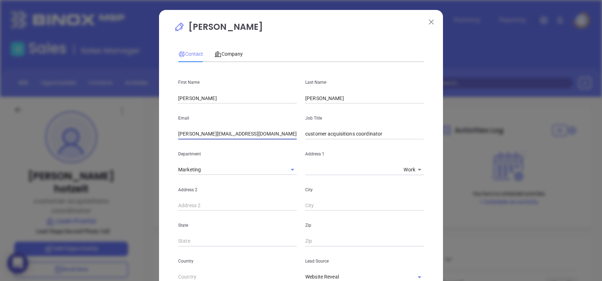
click at [197, 134] on input "kimberlee@loanpronto.com" at bounding box center [237, 134] width 119 height 11
click at [240, 134] on input "kimberlee@loanpronto.com" at bounding box center [237, 134] width 119 height 11
paste input "info"
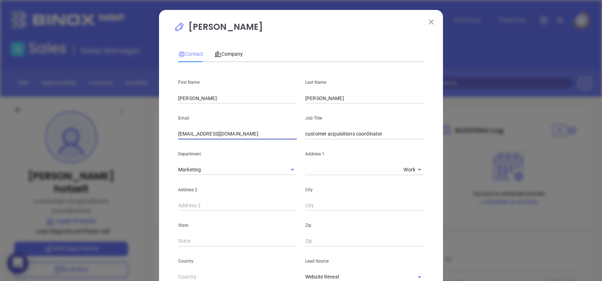
type input "info@loanpronto.com"
type input "Founder"
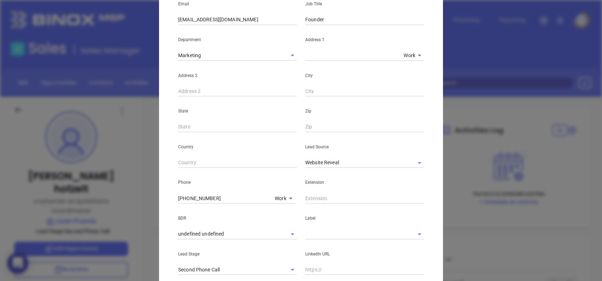
scroll to position [142, 0]
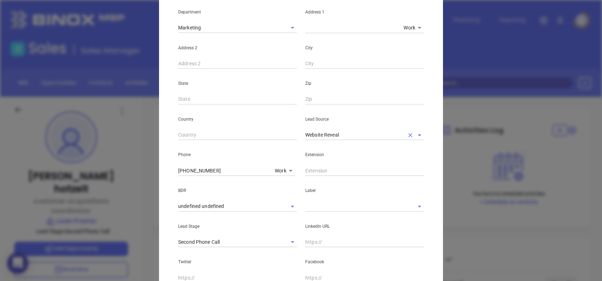
click at [363, 136] on input "Website Reveal" at bounding box center [354, 135] width 99 height 10
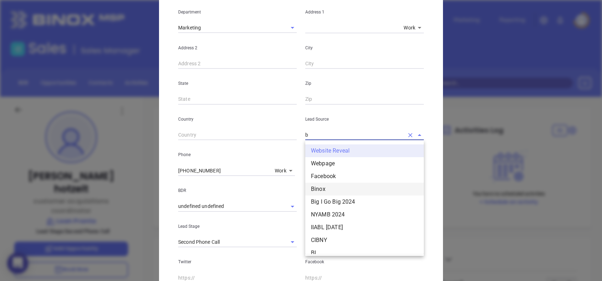
click at [323, 188] on li "Binox" at bounding box center [364, 189] width 119 height 13
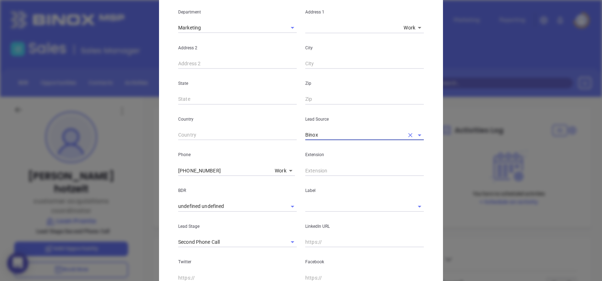
type input "Binox"
click at [225, 166] on input "(704) 602-2446" at bounding box center [225, 170] width 94 height 11
click at [225, 165] on input "(704) 602-2446" at bounding box center [225, 170] width 94 height 11
paste input "text"
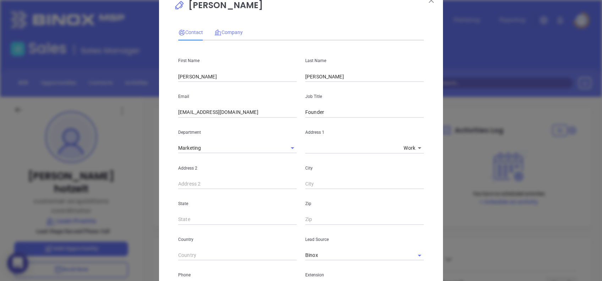
scroll to position [0, 0]
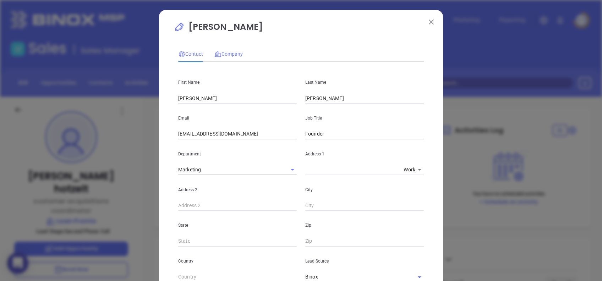
type input "(704) 602-2446"
click at [234, 56] on span "Company" at bounding box center [228, 54] width 28 height 6
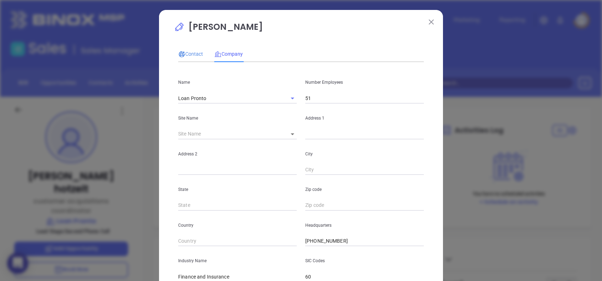
click at [192, 57] on span "Contact" at bounding box center [190, 54] width 25 height 6
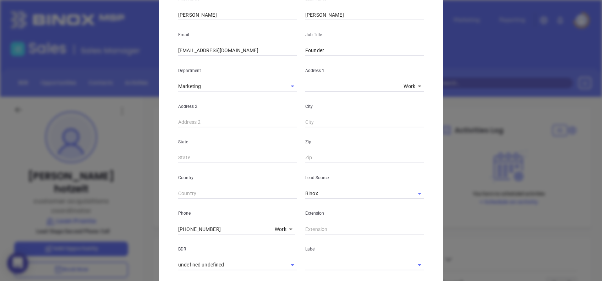
scroll to position [233, 0]
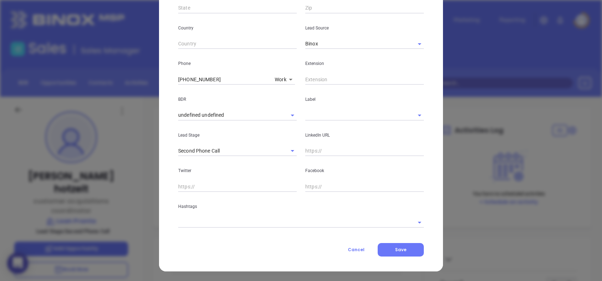
drag, startPoint x: 313, startPoint y: 112, endPoint x: 313, endPoint y: 119, distance: 7.1
click at [313, 112] on input "text" at bounding box center [354, 115] width 99 height 10
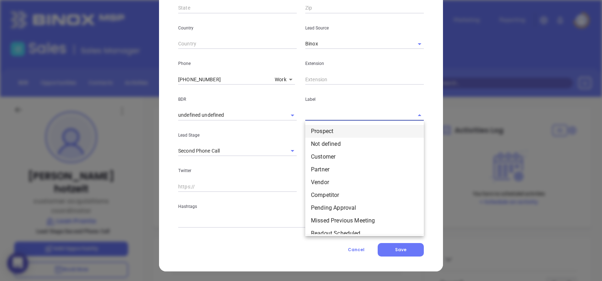
click at [318, 129] on li "Prospect" at bounding box center [364, 131] width 119 height 13
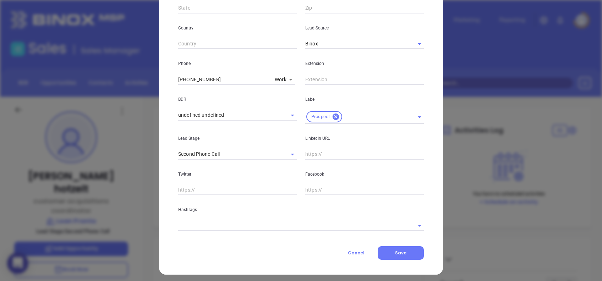
click at [325, 156] on input "text" at bounding box center [364, 154] width 119 height 11
paste input "www.linkedin.com/in/rogermooremortgage/"
type input "www.linkedin.com/in/rogermooremortgage/"
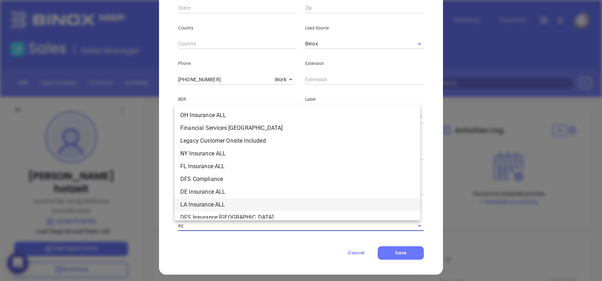
type input "n"
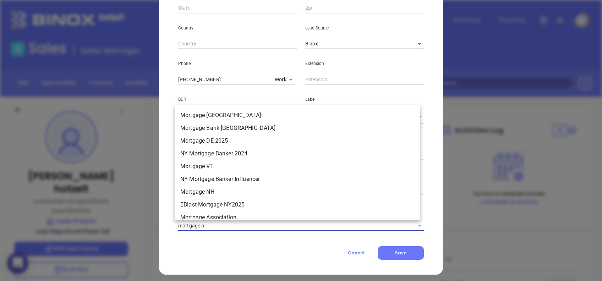
type input "mortgage nc"
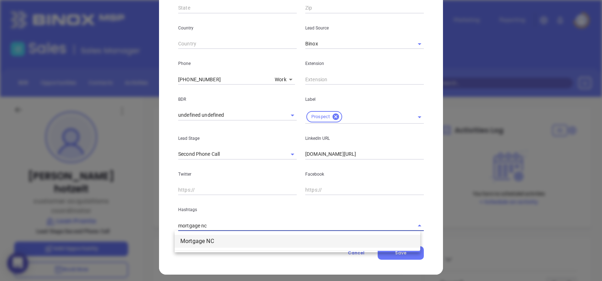
click at [252, 237] on li "Mortgage NC" at bounding box center [298, 241] width 246 height 13
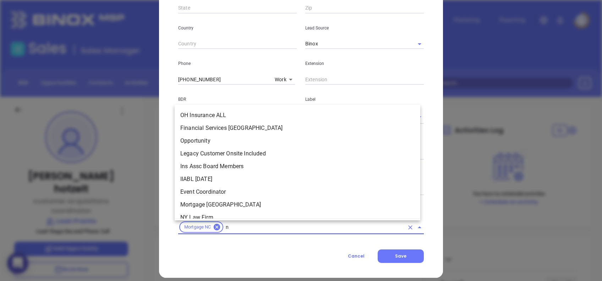
type input "nc"
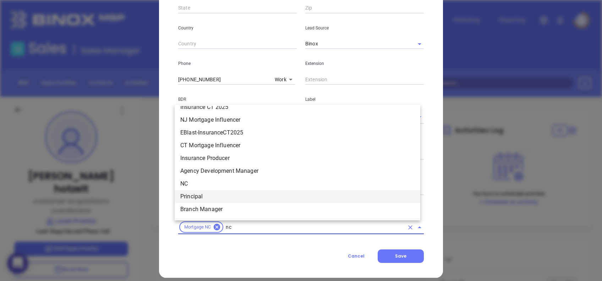
scroll to position [685, 0]
click at [202, 192] on li "NC" at bounding box center [298, 197] width 246 height 13
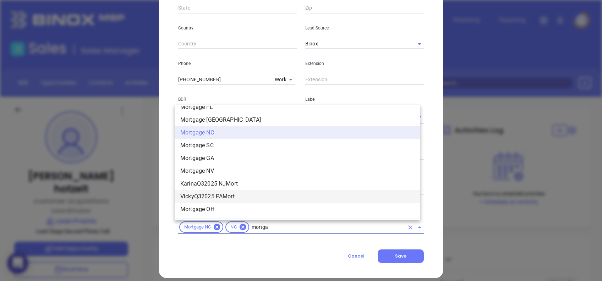
scroll to position [737, 0]
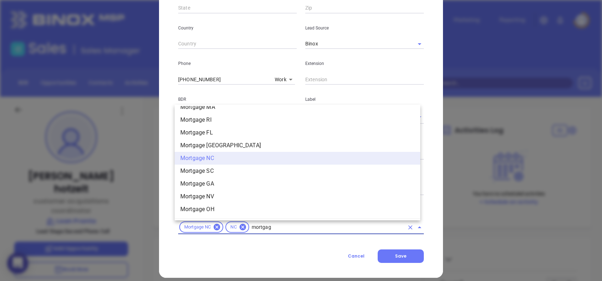
type input "mortgage"
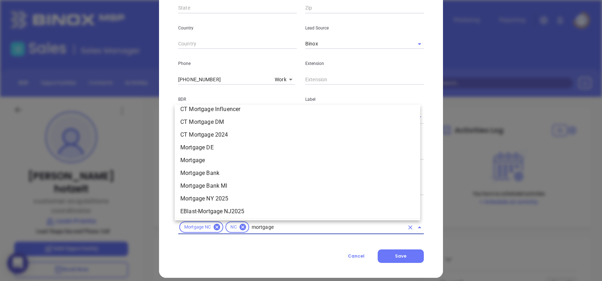
scroll to position [548, 0]
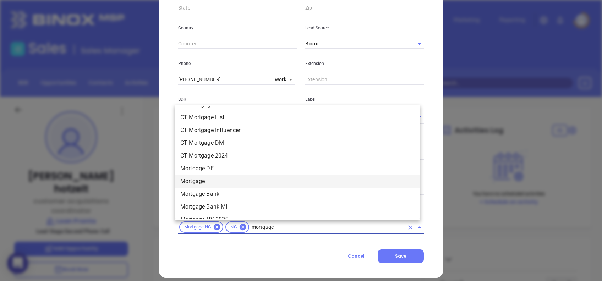
click at [234, 178] on li "Mortgage" at bounding box center [298, 181] width 246 height 13
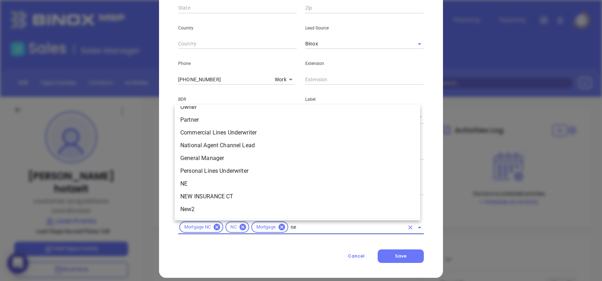
scroll to position [0, 0]
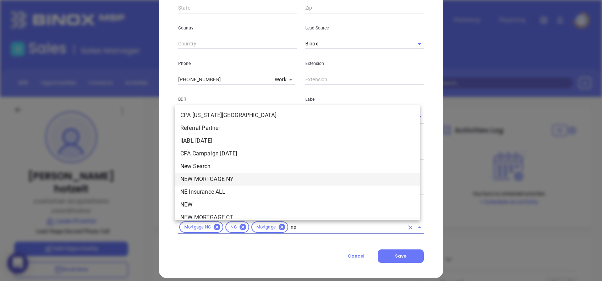
type input "new"
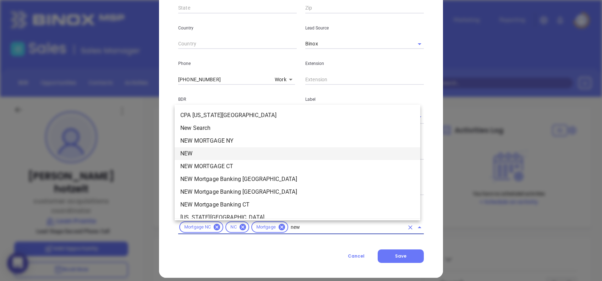
click at [208, 151] on li "NEW" at bounding box center [298, 153] width 246 height 13
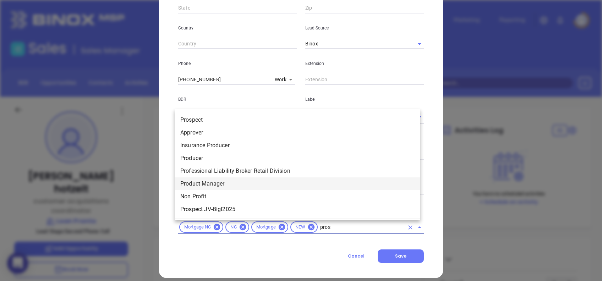
type input "prosp"
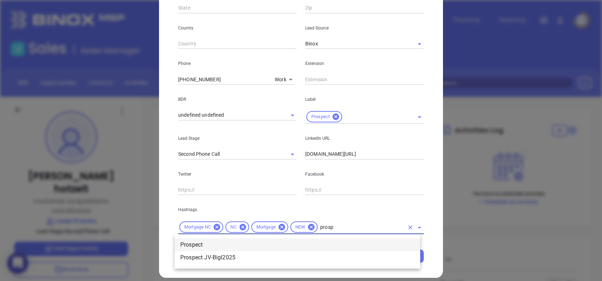
click at [307, 246] on li "Prospect" at bounding box center [298, 245] width 246 height 13
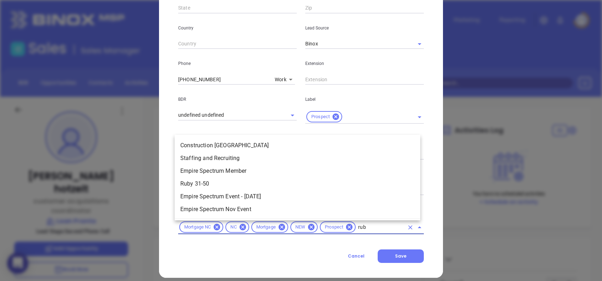
type input "ruby"
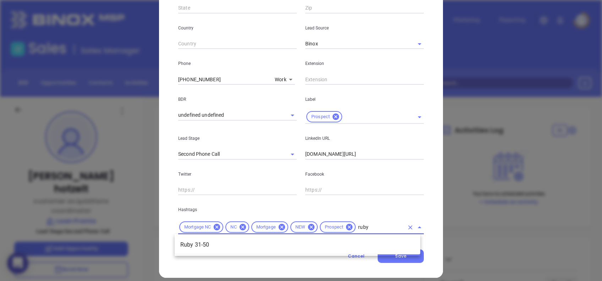
click at [307, 247] on li "Ruby 31-50" at bounding box center [298, 245] width 246 height 13
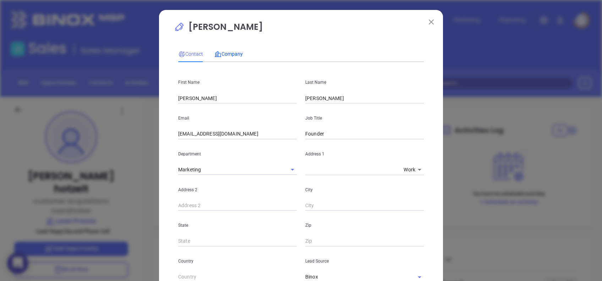
click at [225, 57] on div "Company" at bounding box center [228, 54] width 28 height 8
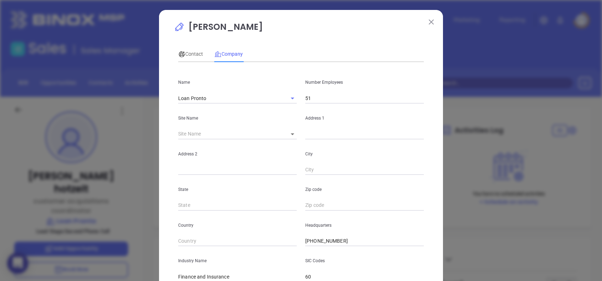
click at [312, 97] on input "51" at bounding box center [364, 98] width 119 height 11
type input "46"
drag, startPoint x: 311, startPoint y: 49, endPoint x: 311, endPoint y: 55, distance: 5.7
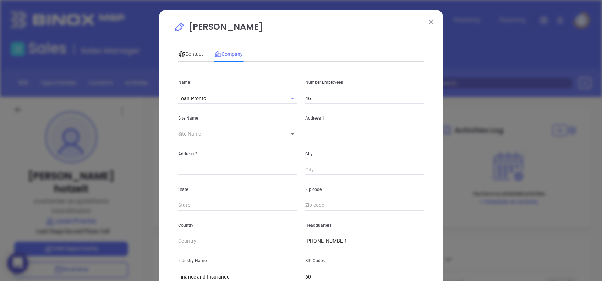
click at [311, 49] on div "Contact Company" at bounding box center [301, 54] width 246 height 16
click at [320, 129] on input "text" at bounding box center [364, 134] width 119 height 11
click at [324, 140] on div "City" at bounding box center [364, 158] width 127 height 36
click at [323, 135] on input "text" at bounding box center [364, 134] width 119 height 11
paste input "800 Westmere Avenue, Suite 300 Charlotte, NC 28208"
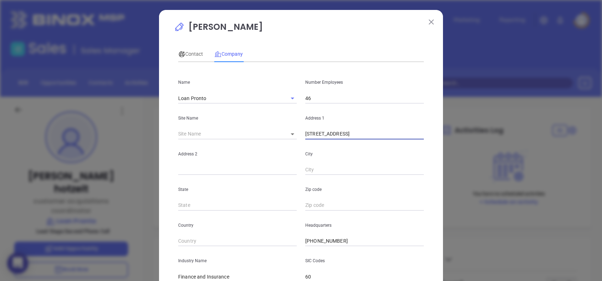
scroll to position [0, 2]
drag, startPoint x: 407, startPoint y: 134, endPoint x: 446, endPoint y: 136, distance: 39.5
click at [446, 136] on div "kimberlee hotzelt Contact Company First Name Roger Last Name Moore Email info@l…" at bounding box center [301, 140] width 602 height 281
type input "800 Westmere Avenue, Suite 300 Charlotte, NC"
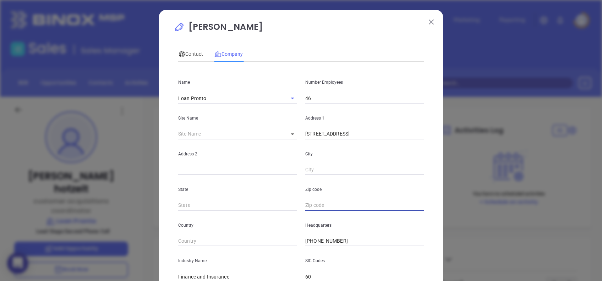
click at [335, 205] on input "text" at bounding box center [364, 205] width 119 height 11
paste input "28208"
type input "28208"
drag, startPoint x: 398, startPoint y: 136, endPoint x: 449, endPoint y: 132, distance: 50.9
click at [449, 132] on div "kimberlee hotzelt Contact Company First Name Roger Last Name Moore Email info@l…" at bounding box center [301, 140] width 602 height 281
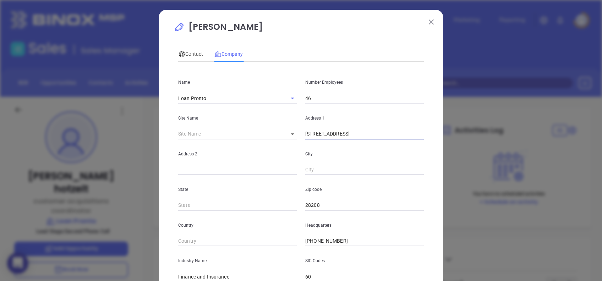
type input "800 Westmere Avenue, Suite 300"
click at [330, 168] on input "text" at bounding box center [364, 170] width 119 height 11
paste input "Charlotte"
type input "Charlotte"
click at [364, 36] on p "kimberlee hotzelt" at bounding box center [301, 29] width 254 height 16
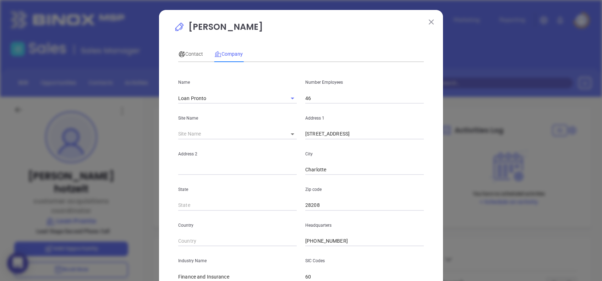
click at [391, 135] on input "800 Westmere Avenue, Suite 300" at bounding box center [364, 134] width 119 height 11
type input "800 Westmere Avenue"
paste input "Suite 300"
type input "Suite 300"
type input "NC"
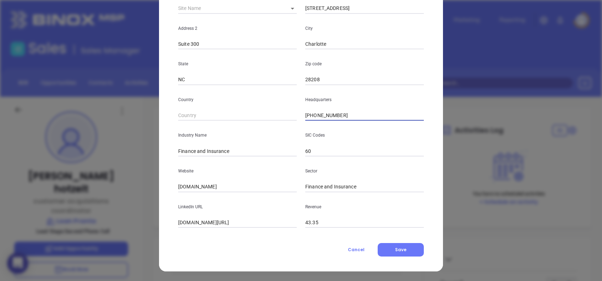
scroll to position [126, 0]
click at [229, 184] on input "loanpronto.com" at bounding box center [237, 186] width 119 height 11
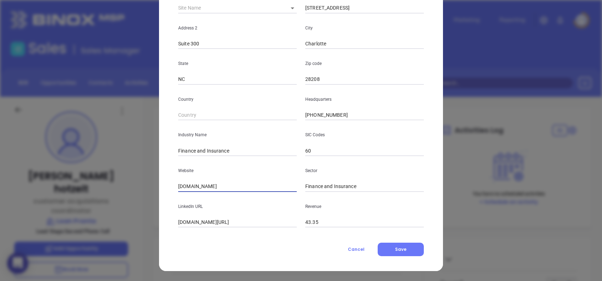
click at [228, 189] on input "loanpronto.com" at bounding box center [237, 186] width 119 height 11
click at [215, 190] on input "loanpronto.com" at bounding box center [237, 186] width 119 height 11
click at [215, 189] on input "loanpronto.com" at bounding box center [237, 186] width 119 height 11
paste input "https://loanpronto.com/"
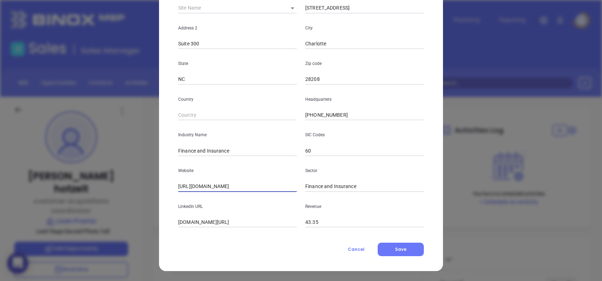
type input "https://loanpronto.com/"
click at [258, 225] on input "linkedin.com/company/loanpronto" at bounding box center [237, 222] width 119 height 11
paste input "www.linkedin.com/company/loanpronto/"
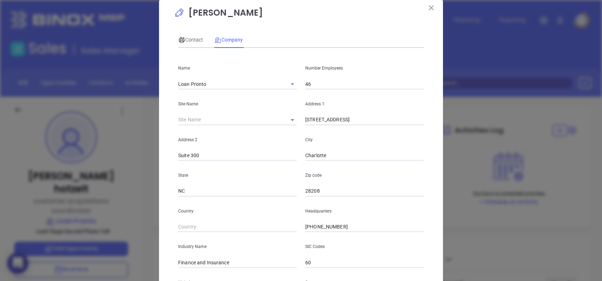
scroll to position [0, 0]
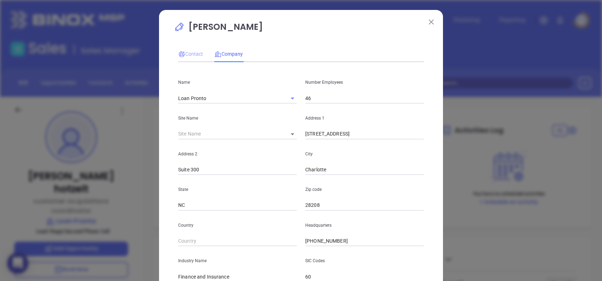
type input "www.linkedin.com/company/loanpronto/"
click at [191, 56] on span "Contact" at bounding box center [190, 54] width 25 height 6
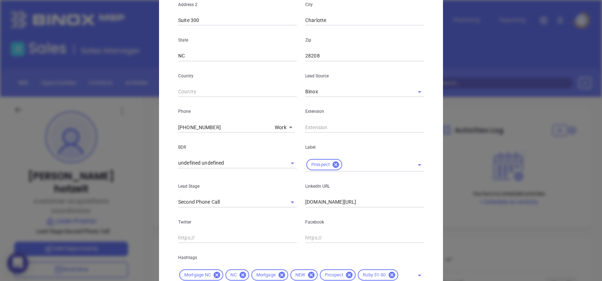
scroll to position [249, 0]
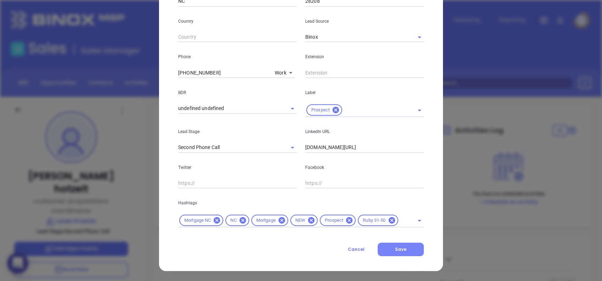
click at [399, 244] on button "Save" at bounding box center [401, 249] width 46 height 13
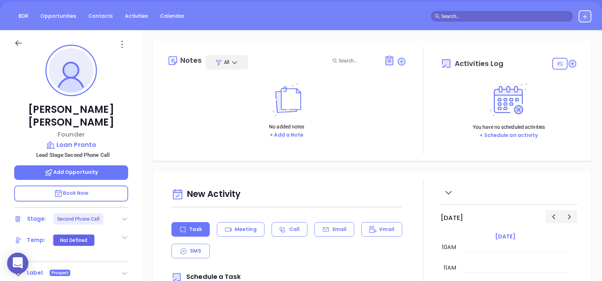
scroll to position [94, 0]
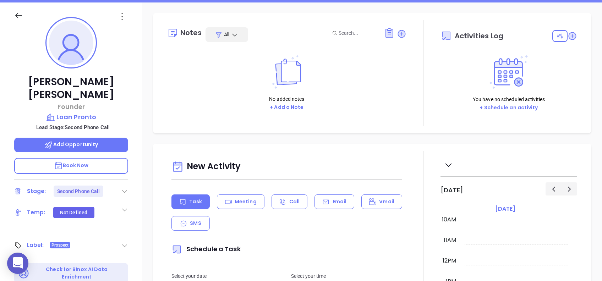
click at [125, 186] on div "Stage: Second Phone Call" at bounding box center [71, 191] width 114 height 11
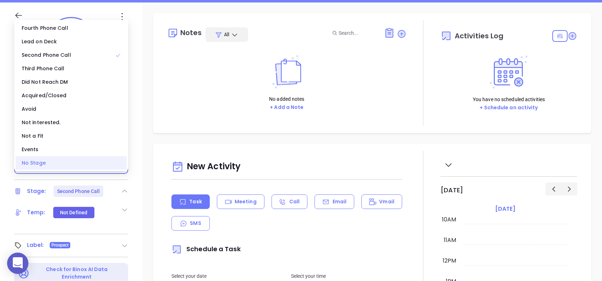
click at [103, 167] on div "No Stage" at bounding box center [71, 162] width 111 height 13
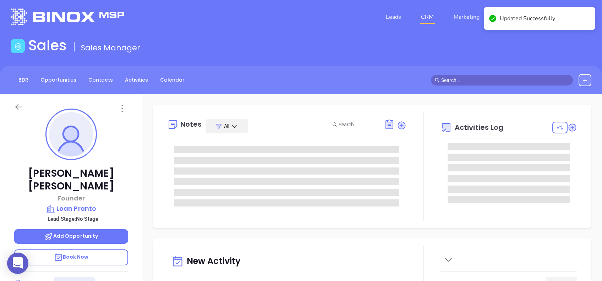
scroll to position [0, 0]
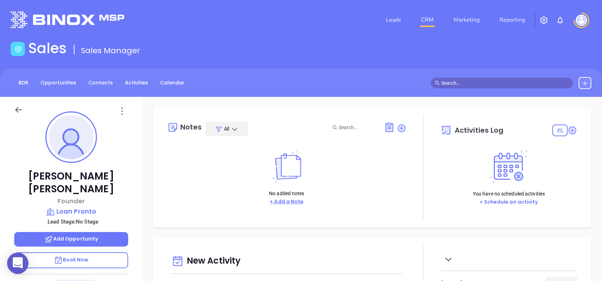
click at [292, 202] on button "+ Add a Note" at bounding box center [287, 202] width 38 height 8
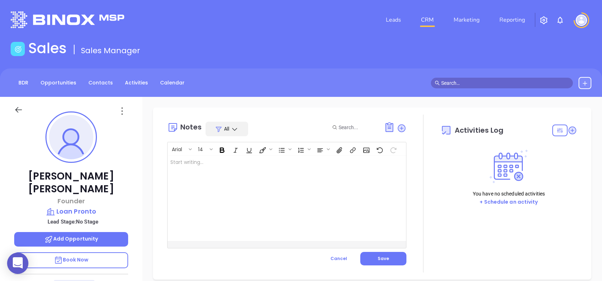
click at [252, 175] on div at bounding box center [279, 198] width 222 height 85
drag, startPoint x: 224, startPoint y: 167, endPoint x: 165, endPoint y: 157, distance: 59.1
click at [165, 157] on div "Notes All Arial 14 By Alejandra Lara ﻿ XXXXXXXXXXXXXXXXXXXXXXXXXXXXXXXXXXXXXXXX…" at bounding box center [372, 194] width 424 height 158
click at [210, 179] on div "﻿" at bounding box center [279, 198] width 222 height 85
click at [378, 258] on span "Save" at bounding box center [383, 259] width 11 height 6
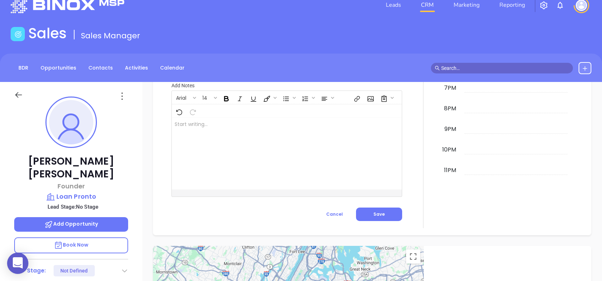
scroll to position [312, 0]
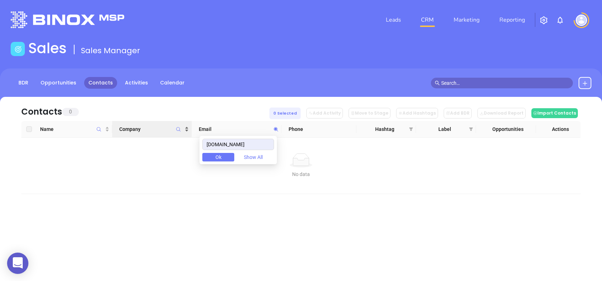
drag, startPoint x: 243, startPoint y: 140, endPoint x: 185, endPoint y: 129, distance: 58.6
click at [185, 129] on body "0 Leads CRM Marketing Reporting Financial Leads Leads Sales Sales Manager BDR O…" at bounding box center [301, 140] width 602 height 281
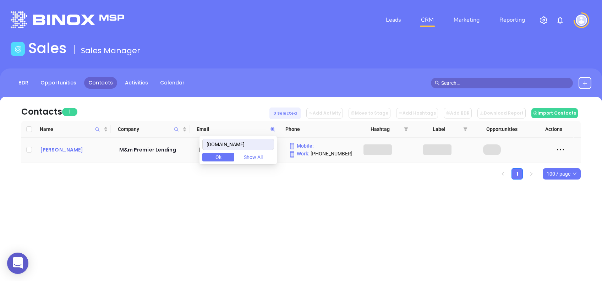
type input "[DOMAIN_NAME]"
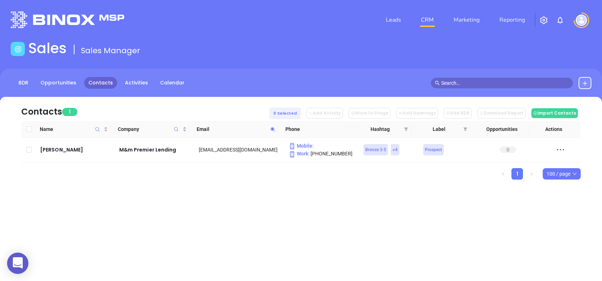
click at [274, 127] on icon at bounding box center [272, 129] width 5 height 5
click at [292, 245] on div "Leads CRM Marketing Reporting Financial Leads Leads Sales Sales Manager BDR Opp…" at bounding box center [301, 140] width 602 height 281
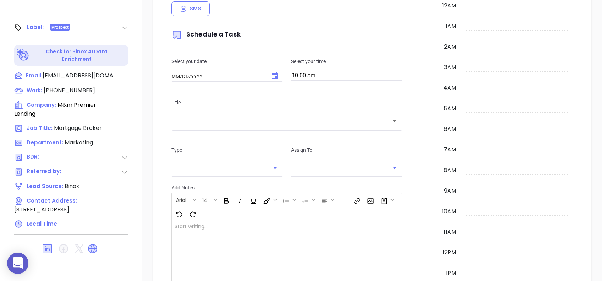
type input "[DATE]"
type input "[PERSON_NAME]"
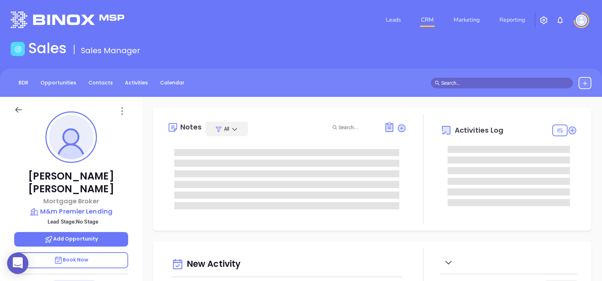
type input "[DATE]"
type input "[PERSON_NAME]"
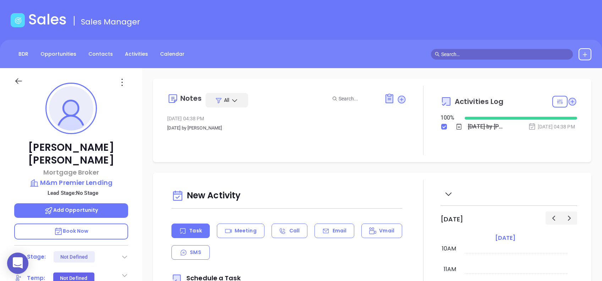
scroll to position [0, 0]
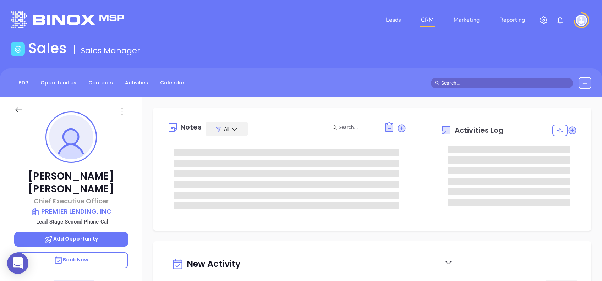
type input "[DATE]"
type input "[PERSON_NAME]"
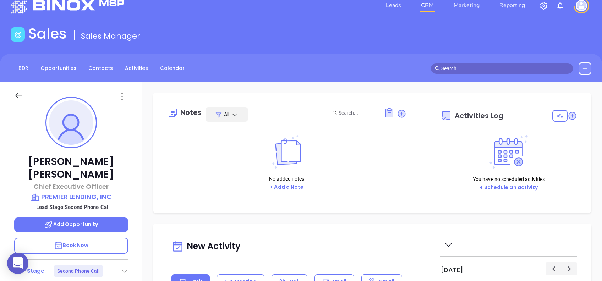
scroll to position [0, 0]
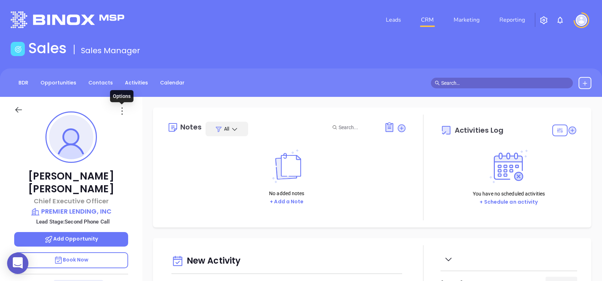
drag, startPoint x: 121, startPoint y: 111, endPoint x: 119, endPoint y: 115, distance: 4.4
click at [121, 112] on icon at bounding box center [121, 110] width 11 height 11
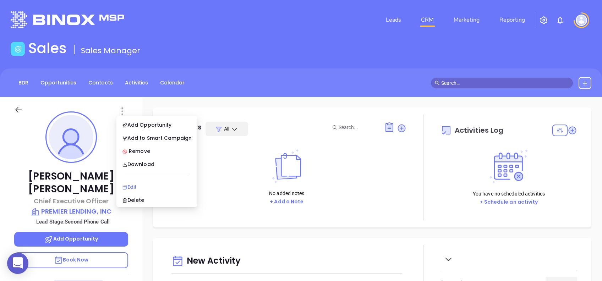
click at [142, 183] on div "Edit" at bounding box center [157, 187] width 70 height 8
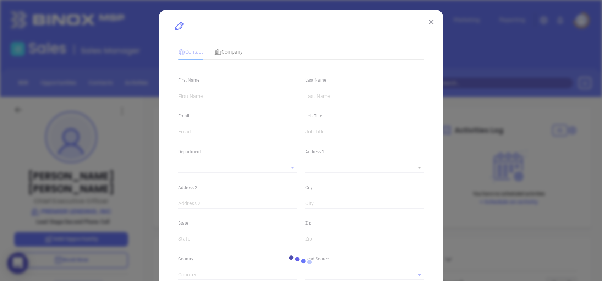
type input "[PERSON_NAME]"
type input "[PERSON_NAME][EMAIL_ADDRESS][DOMAIN_NAME]"
type input "Chief Executive Officer"
type input "1"
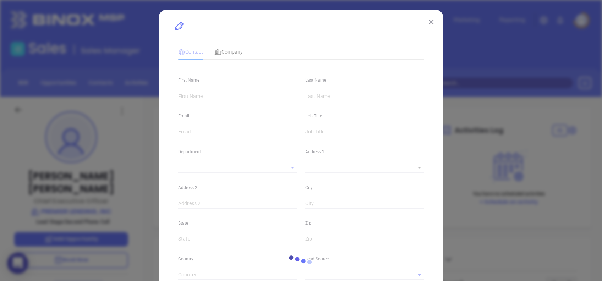
type input "[DOMAIN_NAME][URL]"
type input "Marketing"
type input "Website Reveal"
type input "undefined undefined"
type input "Second Phone Call"
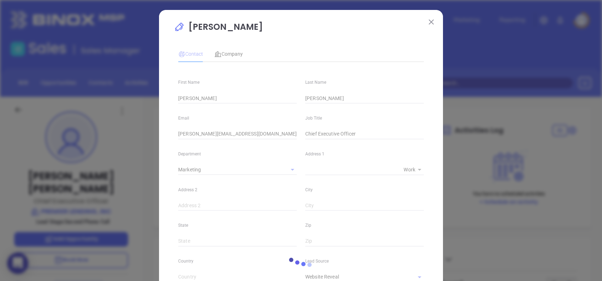
type input "[PHONE_NUMBER]"
type input "1"
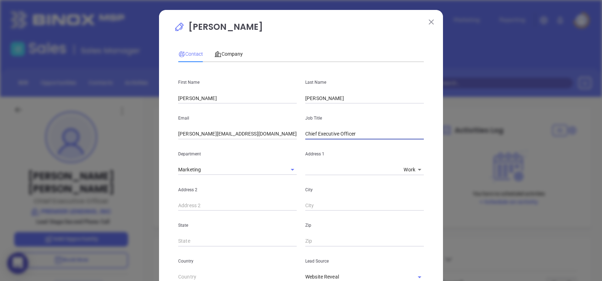
drag, startPoint x: 365, startPoint y: 135, endPoint x: 239, endPoint y: 126, distance: 126.4
click at [239, 126] on div "Email [PERSON_NAME][EMAIL_ADDRESS][DOMAIN_NAME] Job Title Chief Executive Offic…" at bounding box center [301, 122] width 254 height 36
type input "CFO"
click at [296, 21] on p "[PERSON_NAME]" at bounding box center [301, 29] width 254 height 16
click at [246, 131] on input "[PERSON_NAME][EMAIL_ADDRESS][DOMAIN_NAME]" at bounding box center [237, 134] width 119 height 11
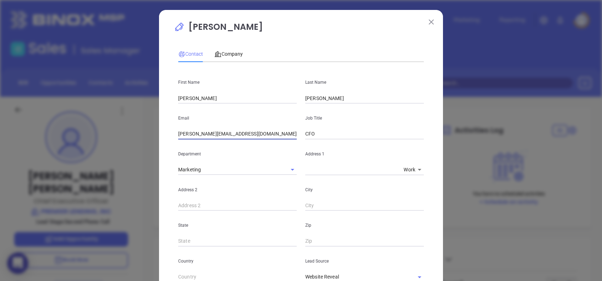
click at [246, 131] on input "[PERSON_NAME][EMAIL_ADDRESS][DOMAIN_NAME]" at bounding box center [237, 134] width 119 height 11
paste input "text"
type input "[PERSON_NAME][EMAIL_ADDRESS][DOMAIN_NAME]"
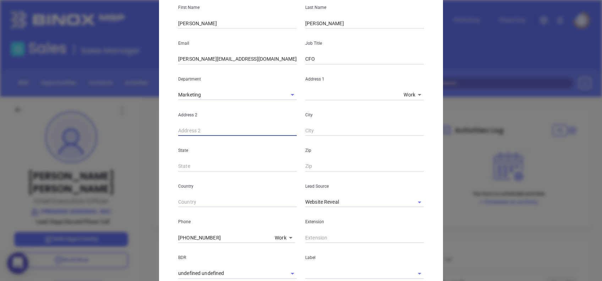
scroll to position [94, 0]
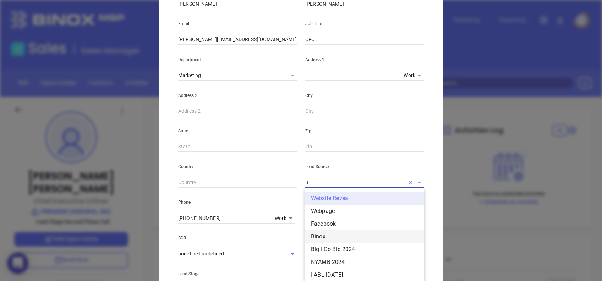
click at [335, 236] on li "Binox" at bounding box center [364, 236] width 119 height 13
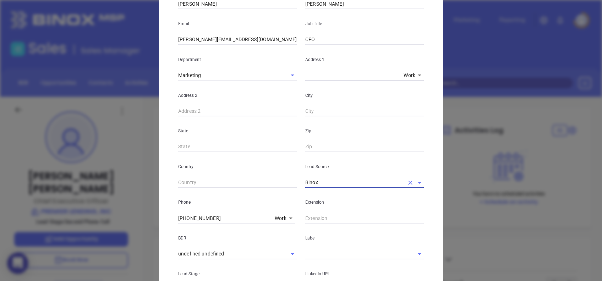
type input "Binox"
click at [211, 219] on input "[PHONE_NUMBER]" at bounding box center [225, 218] width 94 height 11
paste input "844) 773-6137"
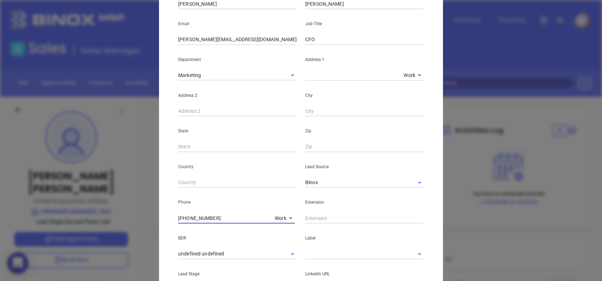
type input "[PHONE_NUMBER]"
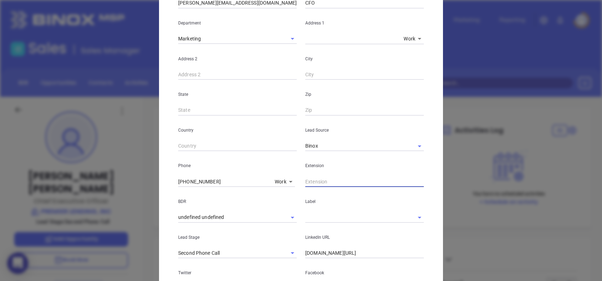
scroll to position [233, 0]
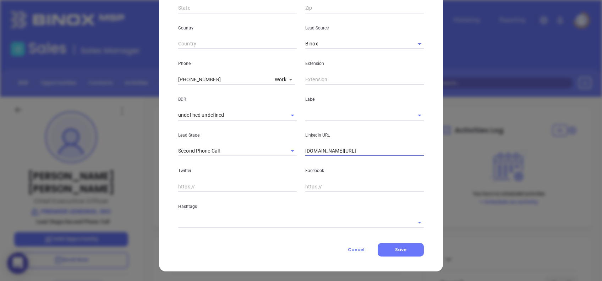
click at [379, 148] on input "[DOMAIN_NAME][URL]" at bounding box center [364, 151] width 119 height 11
click at [362, 145] on div "LinkedIn URL [DOMAIN_NAME][URL]" at bounding box center [364, 139] width 127 height 36
click at [364, 147] on input "[DOMAIN_NAME][URL]" at bounding box center [364, 151] width 119 height 11
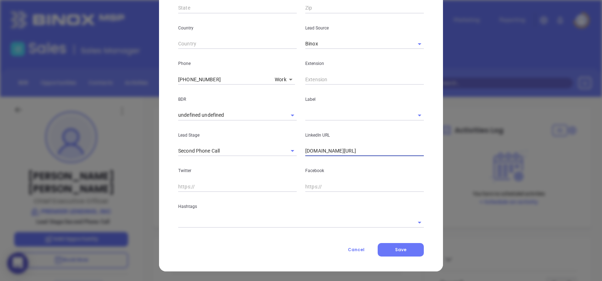
paste input "[DOMAIN_NAME][URL]"
type input "[DOMAIN_NAME][URL]"
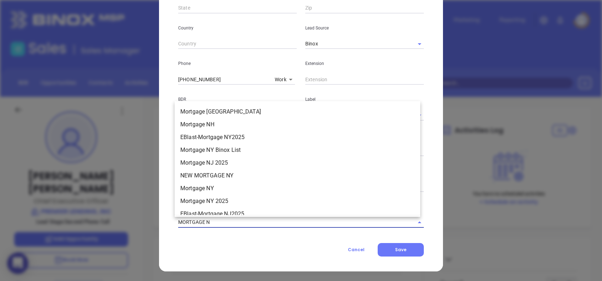
type input "MORTGAGE NC"
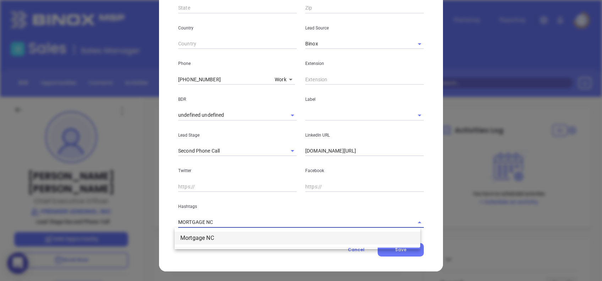
click at [241, 234] on li "Mortgage NC" at bounding box center [298, 238] width 246 height 13
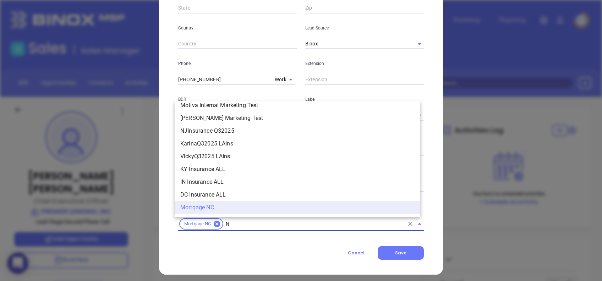
type input "NC"
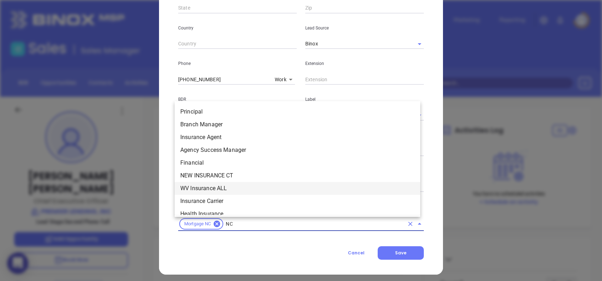
scroll to position [733, 0]
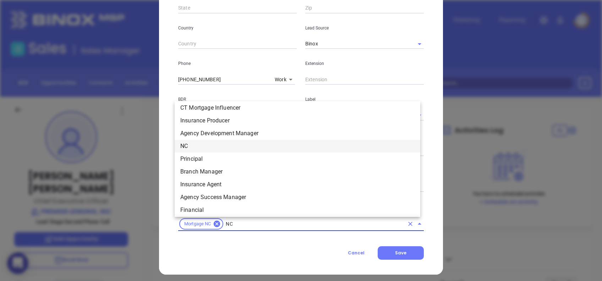
click at [193, 147] on li "NC" at bounding box center [298, 146] width 246 height 13
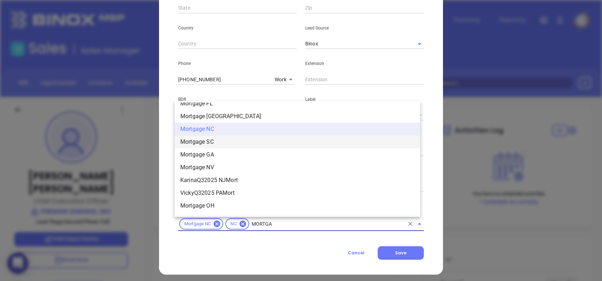
scroll to position [737, 0]
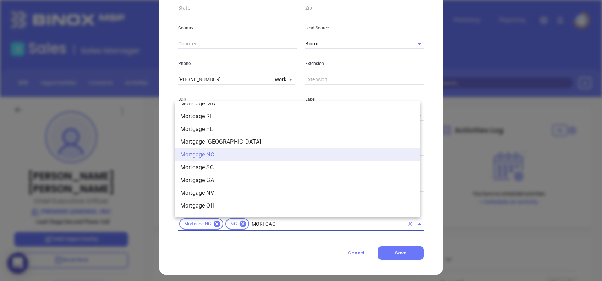
type input "MORTGAGE"
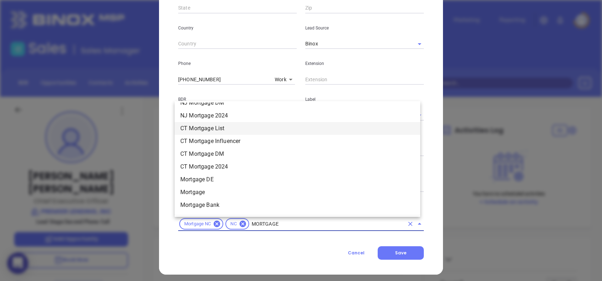
scroll to position [548, 0]
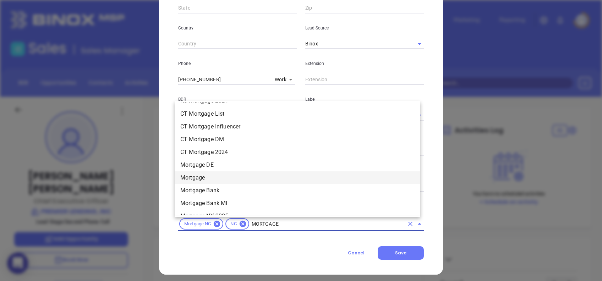
click at [213, 178] on li "Mortgage" at bounding box center [298, 178] width 246 height 13
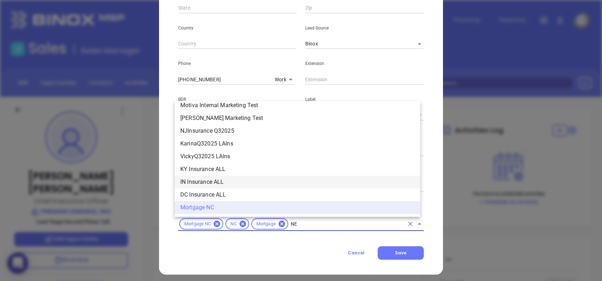
scroll to position [0, 0]
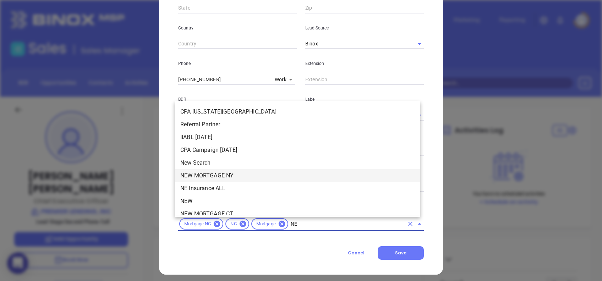
type input "NEW"
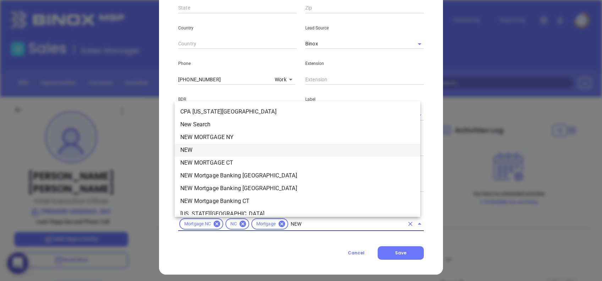
click at [208, 148] on li "NEW" at bounding box center [298, 150] width 246 height 13
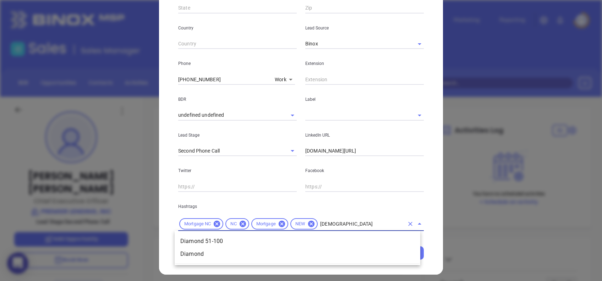
type input "DIAMOND"
click at [340, 241] on li "Diamond 51-100" at bounding box center [298, 241] width 246 height 13
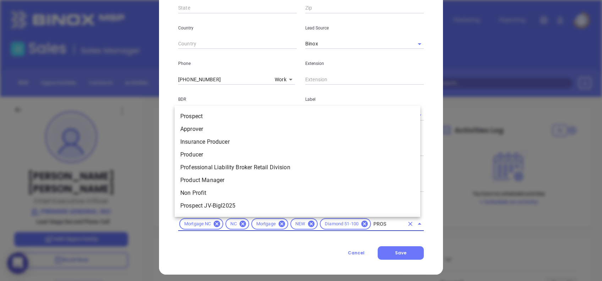
type input "PROSP"
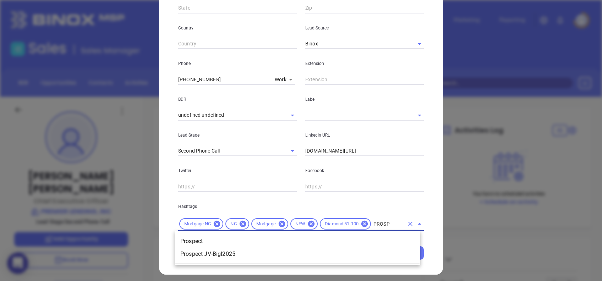
click at [336, 241] on li "Prospect" at bounding box center [298, 241] width 246 height 13
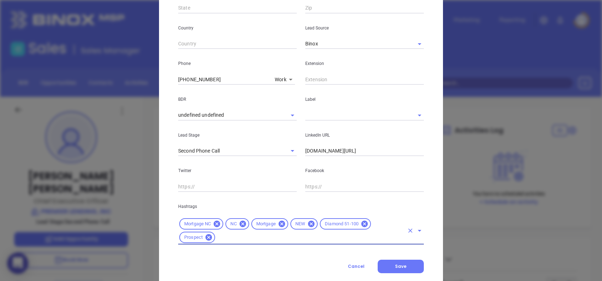
click at [333, 111] on input "text" at bounding box center [354, 115] width 99 height 10
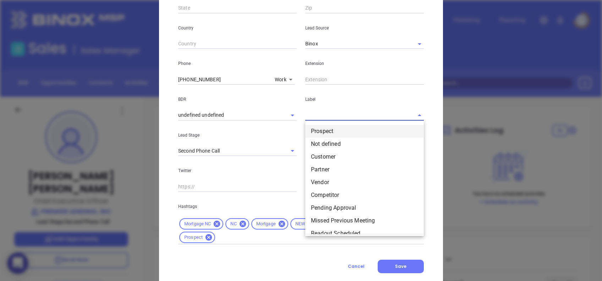
click at [341, 126] on li "Prospect" at bounding box center [364, 131] width 119 height 13
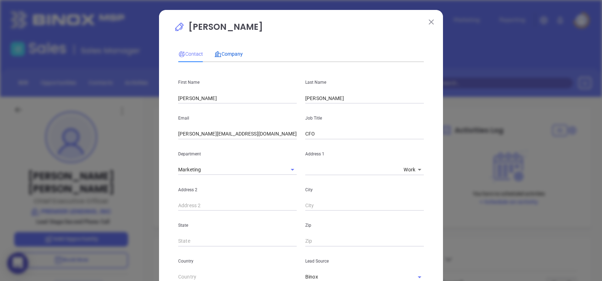
click at [225, 51] on span "Company" at bounding box center [228, 54] width 28 height 6
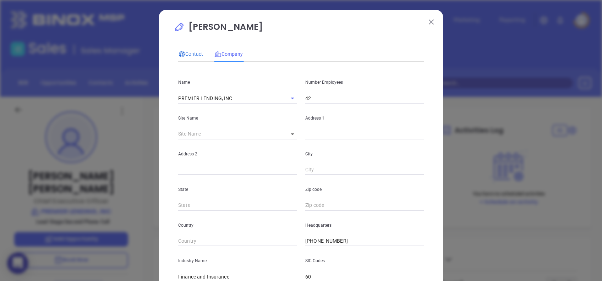
click at [196, 51] on span "Contact" at bounding box center [190, 54] width 25 height 6
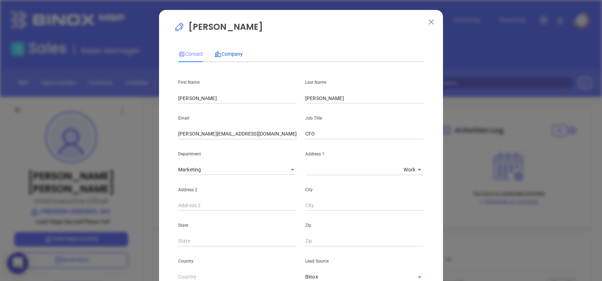
click at [230, 51] on span "Company" at bounding box center [228, 54] width 28 height 6
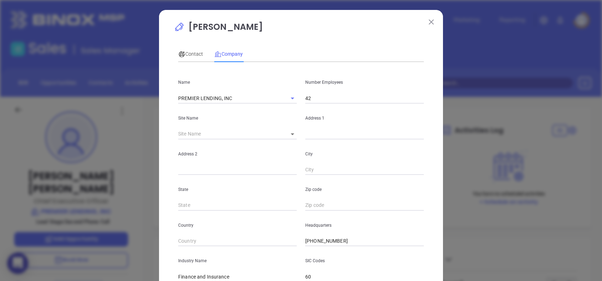
click at [305, 97] on input "42" at bounding box center [364, 98] width 119 height 11
click at [306, 96] on input "42" at bounding box center [364, 98] width 119 height 11
type input "4"
type input "72"
click at [351, 131] on input "text" at bounding box center [364, 134] width 119 height 11
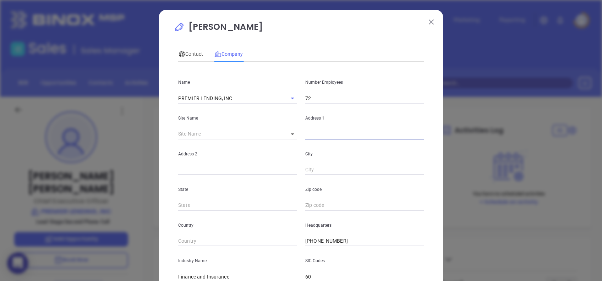
paste input "13850 Ballantyne Corporate Place, Suite 380 Charlotte, NC 28277"
drag, startPoint x: 406, startPoint y: 130, endPoint x: 423, endPoint y: 130, distance: 17.0
click at [423, 130] on div "Address 1 13850 Ballantyne Corporate Place, Suite 380 Charlotte, NC 28277" at bounding box center [364, 122] width 127 height 36
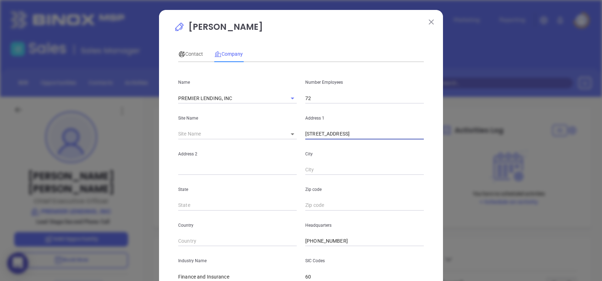
type input "13850 Ballantyne Corporate Place, Suite 380 Charlotte, NC"
click at [314, 174] on input "text" at bounding box center [364, 170] width 119 height 11
click at [320, 203] on input "text" at bounding box center [364, 205] width 119 height 11
paste input "28277"
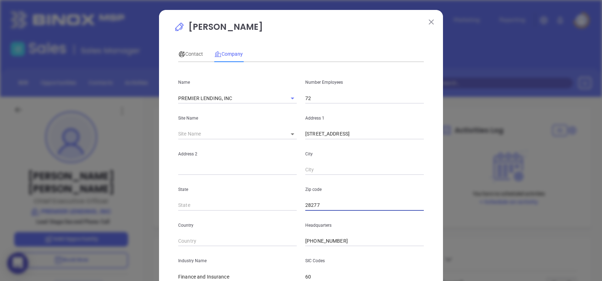
type input "28277"
drag, startPoint x: 403, startPoint y: 132, endPoint x: 410, endPoint y: 151, distance: 19.5
click at [410, 151] on div "Name PREMIER LENDING, INC Number Employees 72 Site Name ​ Address 1 13850 Balla…" at bounding box center [301, 211] width 246 height 286
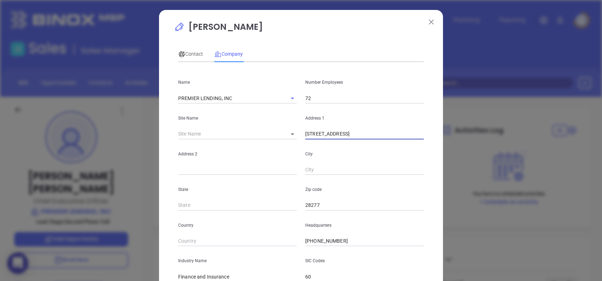
type input "13850 Ballantyne Corporate Place, Suite 380 , NC"
click at [349, 167] on input "text" at bounding box center [364, 170] width 119 height 11
paste input "Charlotte"
type input "Charlotte"
click at [306, 45] on div "Contact Company First Name Fadi Last Name Faraj Email fadi@premierlending.com J…" at bounding box center [301, 197] width 246 height 311
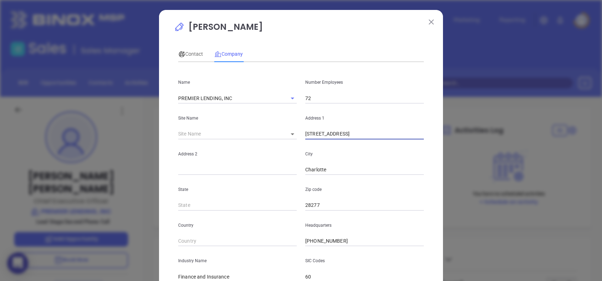
drag, startPoint x: 412, startPoint y: 136, endPoint x: 445, endPoint y: 137, distance: 32.4
click at [445, 137] on div "Fadi Faraj Contact Company First Name Fadi Last Name Faraj Email fadi@premierle…" at bounding box center [301, 140] width 602 height 281
drag, startPoint x: 406, startPoint y: 134, endPoint x: 453, endPoint y: 145, distance: 48.5
click at [453, 145] on div "Fadi Faraj Contact Company First Name Fadi Last Name Faraj Email fadi@premierle…" at bounding box center [301, 140] width 602 height 281
type input "13850 Ballantyne Corporate Place,"
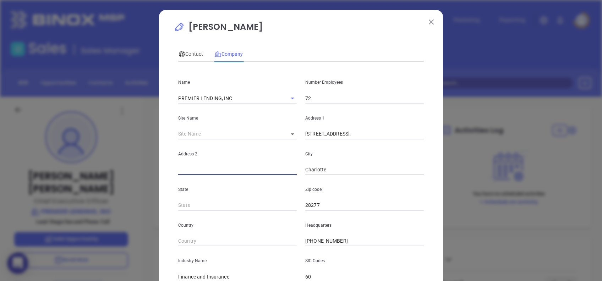
click at [238, 166] on input "text" at bounding box center [237, 170] width 119 height 11
paste input "Suite 380"
type input "Suite 380"
click at [392, 134] on input "13850 Ballantyne Corporate Place," at bounding box center [364, 134] width 119 height 11
type input "[STREET_ADDRESS]"
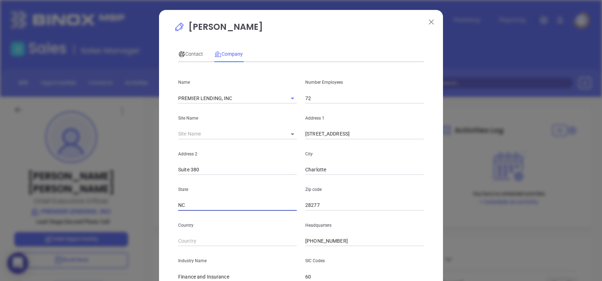
type input "NC"
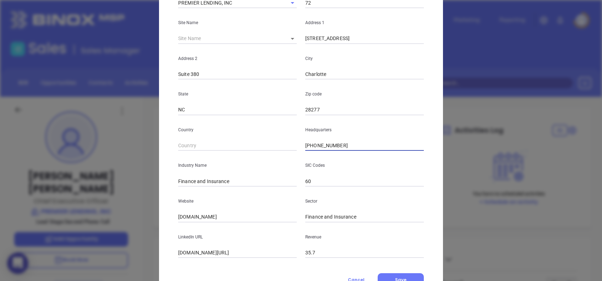
scroll to position [126, 0]
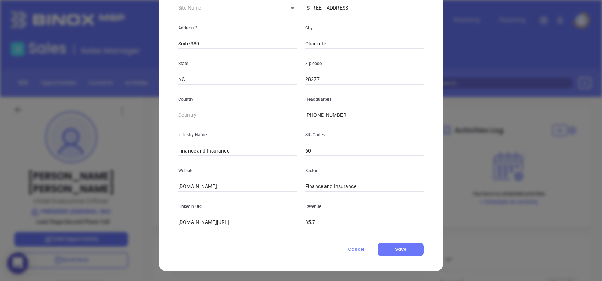
click at [342, 115] on input "(650) 579-1000" at bounding box center [364, 115] width 119 height 11
click at [342, 114] on input "(650) 579-1000" at bounding box center [364, 115] width 119 height 11
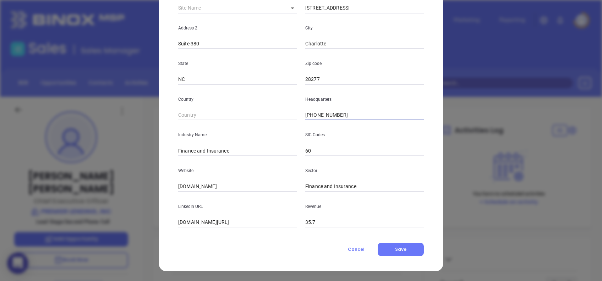
click at [342, 114] on input "(650) 579-1000" at bounding box center [364, 115] width 119 height 11
paste input "844) 773-6137"
type input "(844) 773-6137"
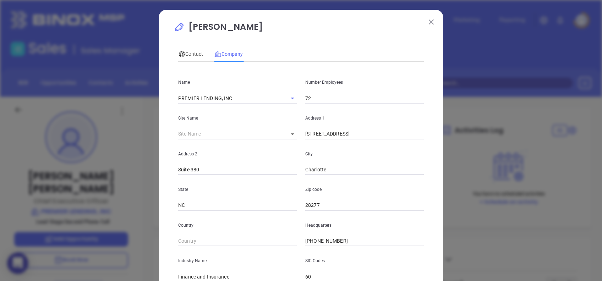
scroll to position [0, 0]
click at [190, 53] on span "Contact" at bounding box center [190, 54] width 25 height 6
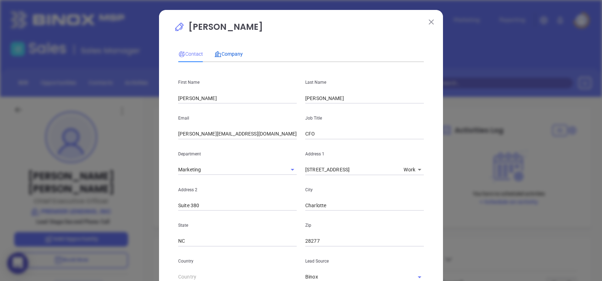
click at [236, 51] on span "Company" at bounding box center [228, 54] width 28 height 6
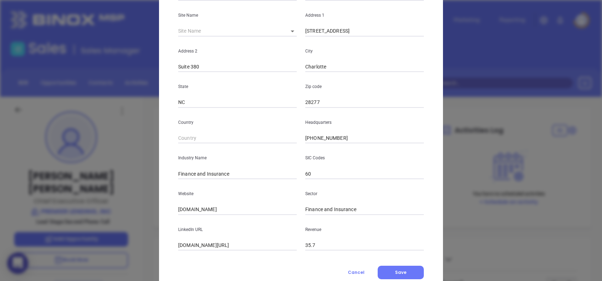
scroll to position [126, 0]
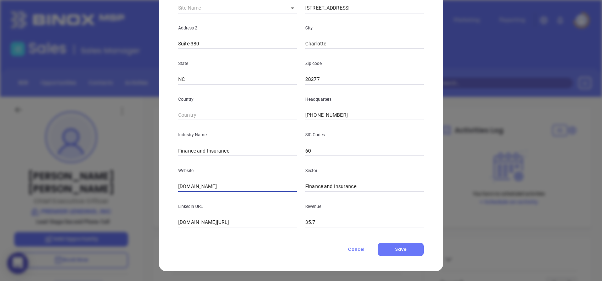
click at [231, 187] on input "premierlendinginc.com" at bounding box center [237, 186] width 119 height 11
paste input "https://www.premierlending.com/"
type input "https://www.premierlending.com/"
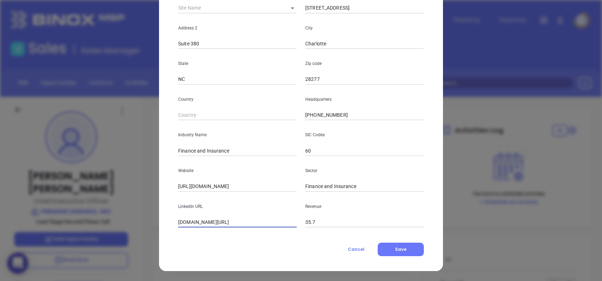
click at [259, 218] on input "linkedin.com/company/premier-business-solutions-pbs-" at bounding box center [237, 222] width 119 height 11
click at [259, 219] on input "linkedin.com/company/premier-business-solutions-pbs-" at bounding box center [237, 222] width 119 height 11
click at [259, 218] on input "linkedin.com/company/premier-business-solutions-pbs-" at bounding box center [237, 222] width 119 height 11
paste input "www.linkedin.com/company/premier-lending-inc-/"
type input "www.linkedin.com/company/premier-lending-inc-/"
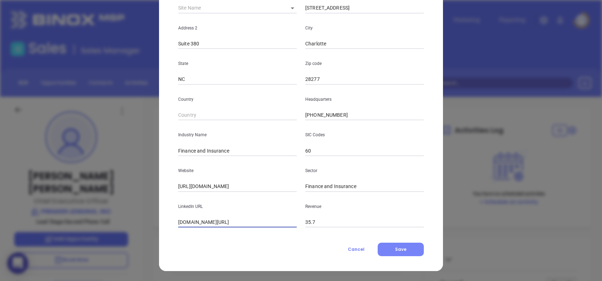
click at [405, 247] on button "Save" at bounding box center [401, 249] width 46 height 13
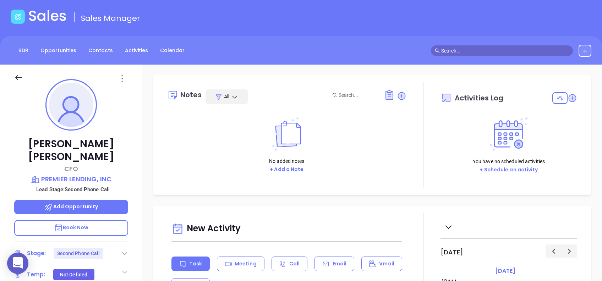
scroll to position [47, 0]
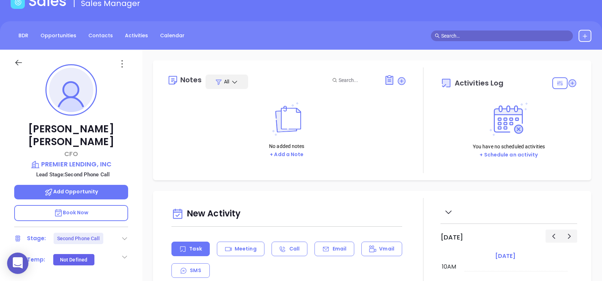
click at [127, 228] on div "Fadi Faraj CFO PREMIER LENDING, INC Lead Stage: Second Phone Call Add Opportuni…" at bounding box center [71, 226] width 142 height 352
click at [122, 235] on icon at bounding box center [124, 238] width 7 height 7
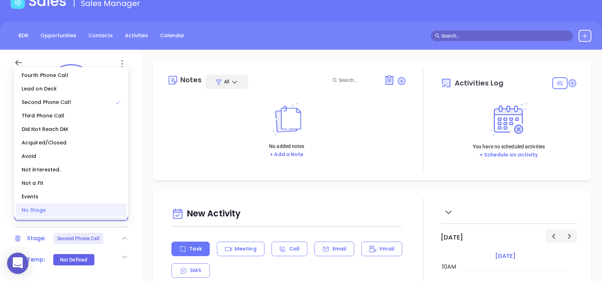
click at [80, 208] on div "No Stage" at bounding box center [71, 209] width 111 height 13
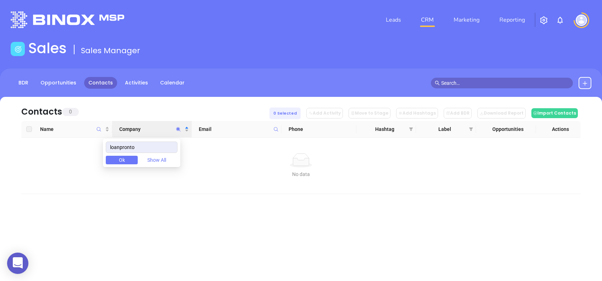
drag, startPoint x: 156, startPoint y: 149, endPoint x: 66, endPoint y: 143, distance: 90.0
click at [67, 143] on body "0 Leads CRM Marketing Reporting Financial Leads Leads Sales Sales Manager BDR O…" at bounding box center [301, 140] width 602 height 281
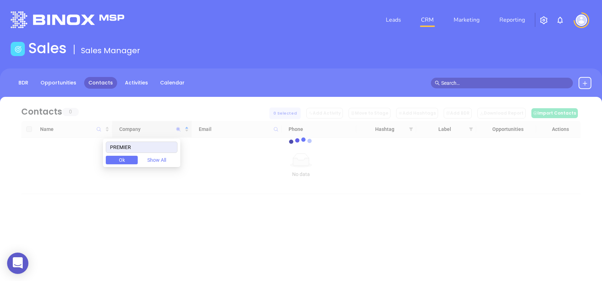
type input "PREMIER"
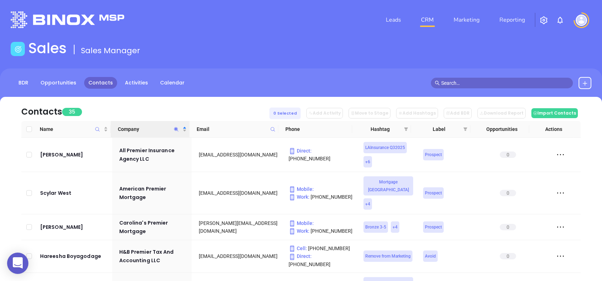
click at [133, 101] on div "Contacts 35 0 Selected Add Activity Move to Stage Add Hashtags Add BDR Download…" at bounding box center [301, 109] width 560 height 24
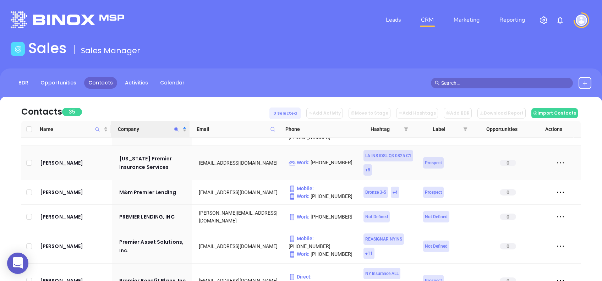
scroll to position [142, 0]
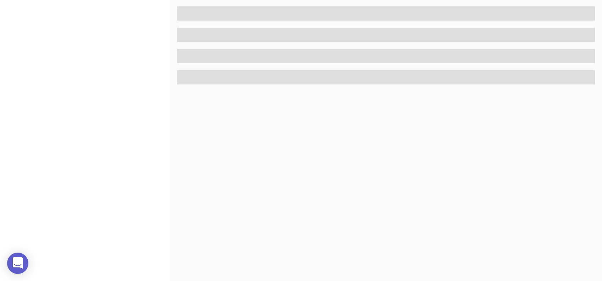
scroll to position [312, 0]
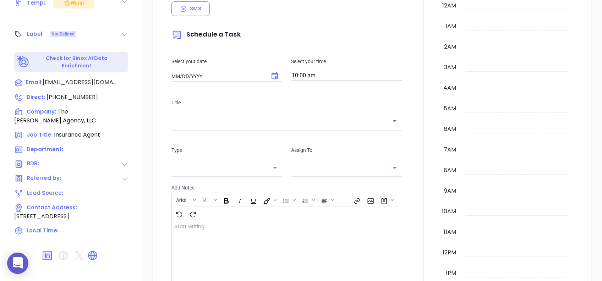
type input "[DATE]"
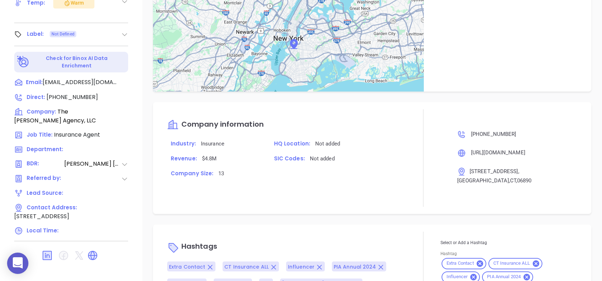
scroll to position [462, 0]
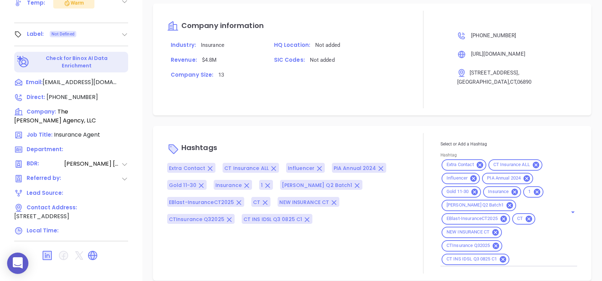
type input "[PERSON_NAME]"
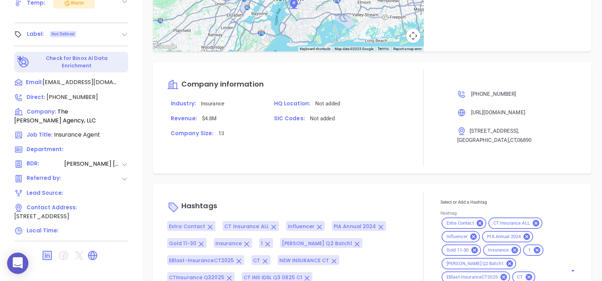
scroll to position [520, 0]
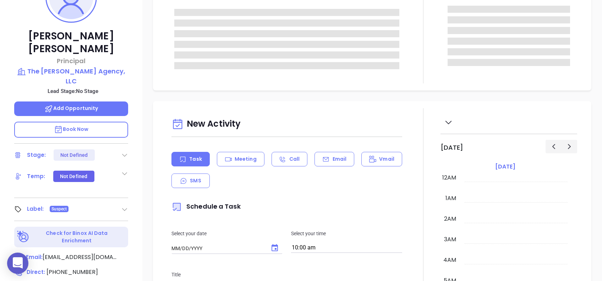
type input "[DATE]"
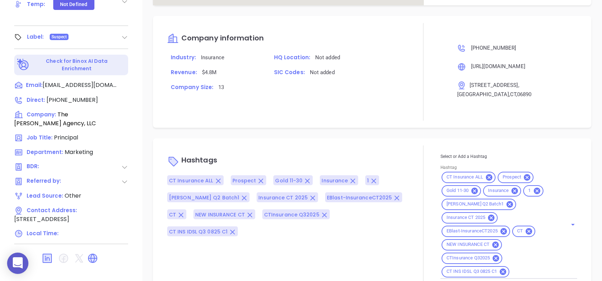
scroll to position [462, 0]
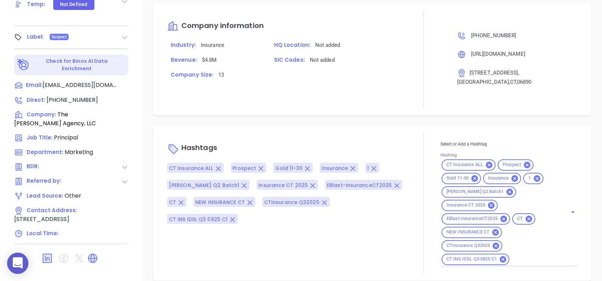
type input "[PERSON_NAME]"
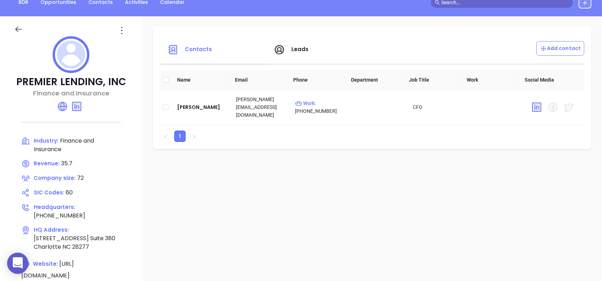
scroll to position [47, 0]
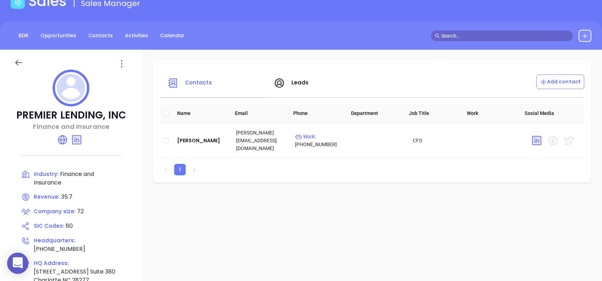
click at [122, 58] on icon at bounding box center [121, 63] width 11 height 11
click at [139, 76] on div "Edit" at bounding box center [154, 78] width 64 height 8
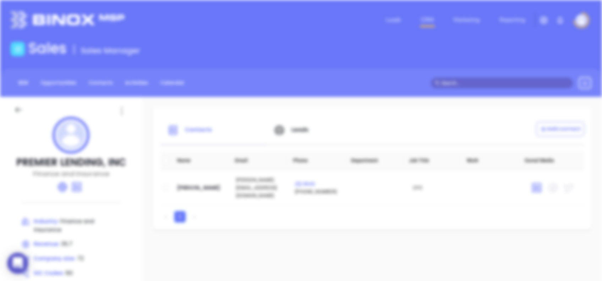
scroll to position [0, 0]
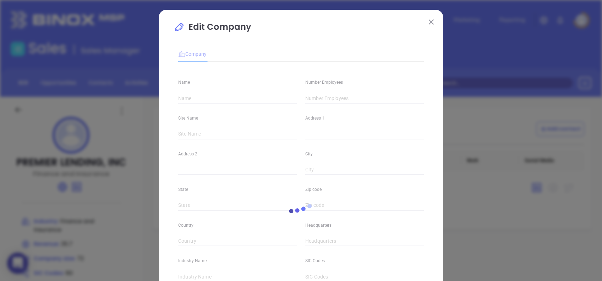
type input "PREMIER LENDING, INC"
type input "72"
type input "[STREET_ADDRESS]"
type input "Suite 380"
type input "Charlotte"
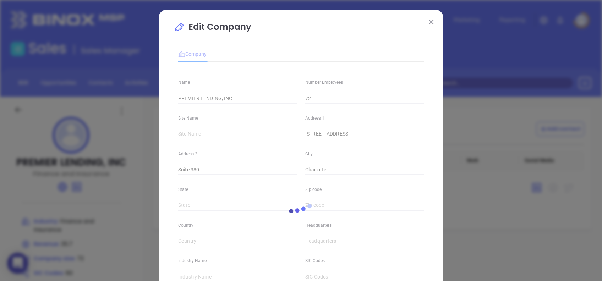
type input "NC"
type input "28277"
type input "[PHONE_NUMBER]"
type input "Finance and Insurance"
type input "60"
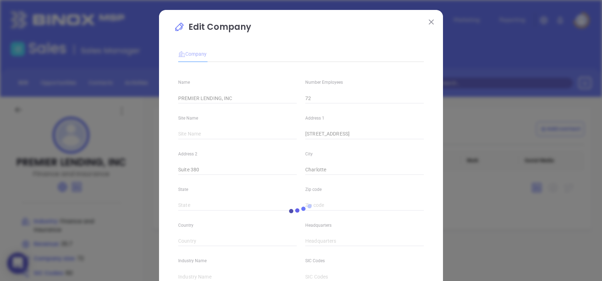
type input "[URL][DOMAIN_NAME]"
type input "Finance and Insurance"
type input "[DOMAIN_NAME][URL]"
type input "35.7"
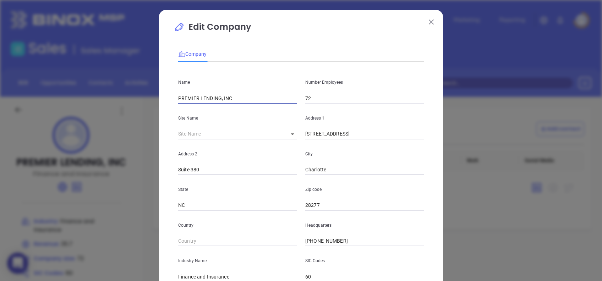
drag, startPoint x: 182, startPoint y: 96, endPoint x: 267, endPoint y: 98, distance: 85.6
click at [267, 97] on input "PREMIER LENDING, INC" at bounding box center [237, 98] width 119 height 11
type input "Premier Lending Inc"
click at [321, 28] on p "Edit Company" at bounding box center [301, 29] width 254 height 16
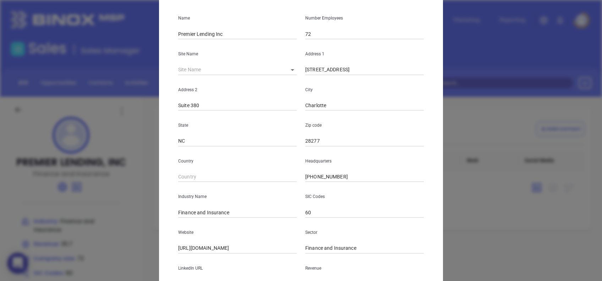
scroll to position [126, 0]
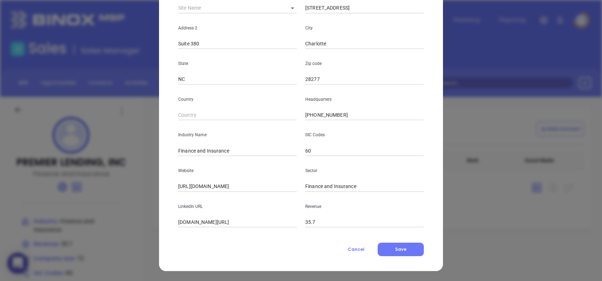
click at [406, 241] on div "Company Name Premier Lending Inc Number Employees 72 Site Name ​ 125223 Address…" at bounding box center [301, 86] width 246 height 340
click at [409, 244] on button "Save" at bounding box center [401, 249] width 46 height 13
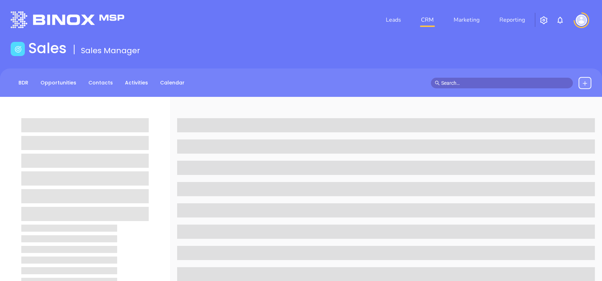
scroll to position [47, 0]
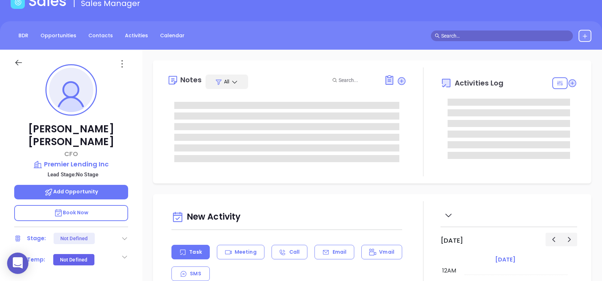
type input "[DATE]"
type input "[PERSON_NAME]"
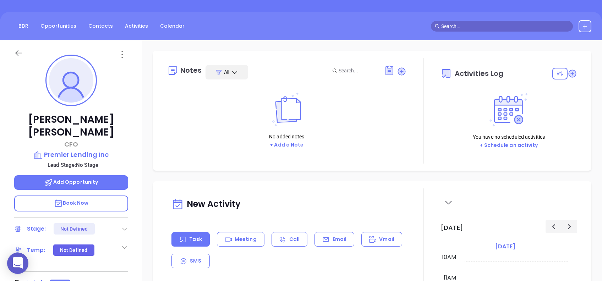
scroll to position [0, 0]
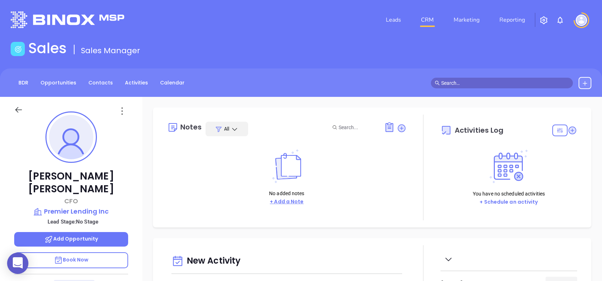
click at [294, 199] on button "+ Add a Note" at bounding box center [287, 202] width 38 height 8
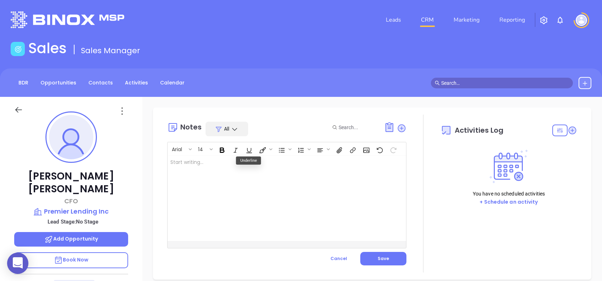
click at [195, 195] on div at bounding box center [279, 198] width 222 height 85
click at [381, 261] on span "Save" at bounding box center [383, 259] width 11 height 6
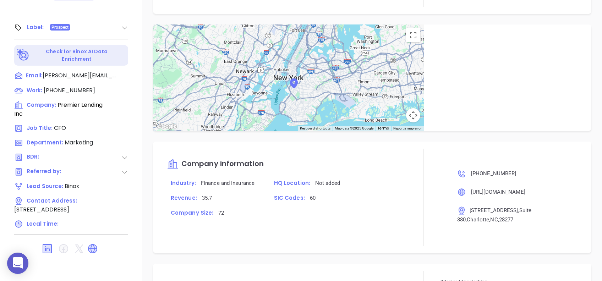
scroll to position [364, 0]
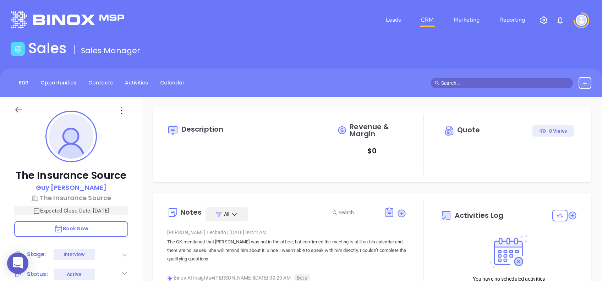
type input "[DATE]"
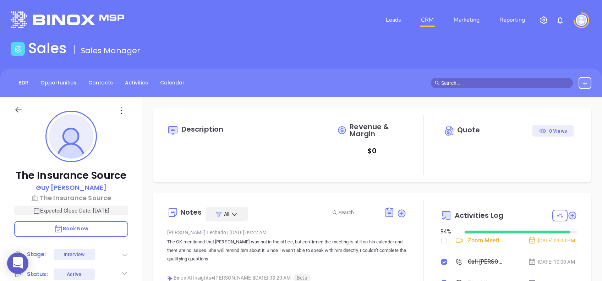
scroll to position [207, 0]
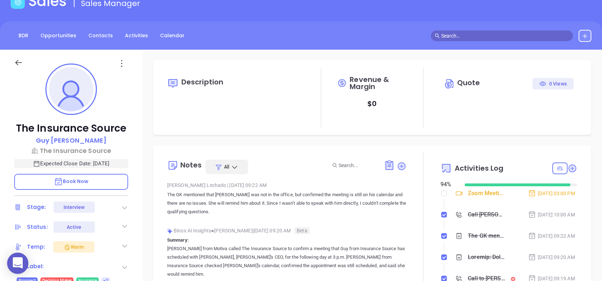
type input "[PERSON_NAME]"
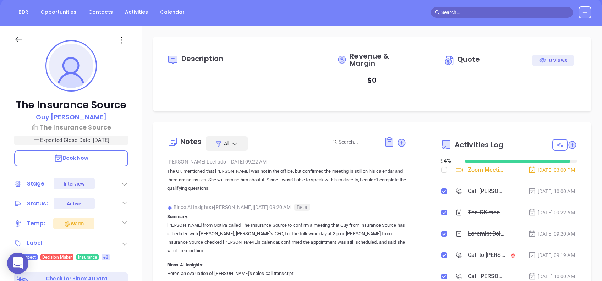
scroll to position [28, 0]
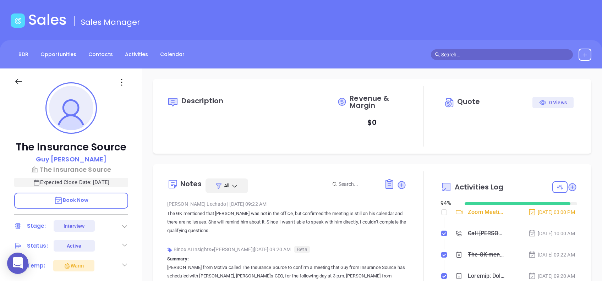
click at [77, 160] on p "[PERSON_NAME]" at bounding box center [71, 159] width 71 height 10
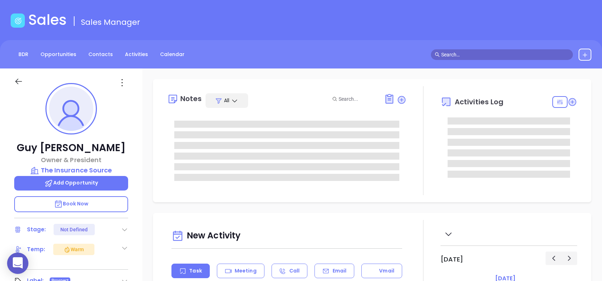
scroll to position [207, 0]
type input "[PERSON_NAME]"
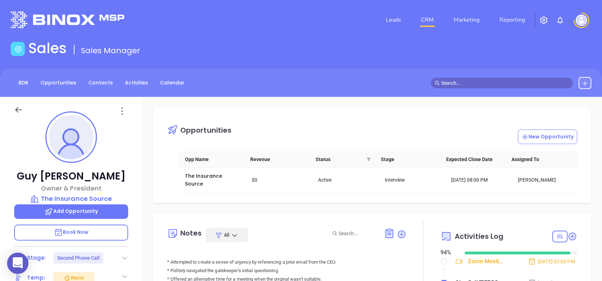
scroll to position [47, 0]
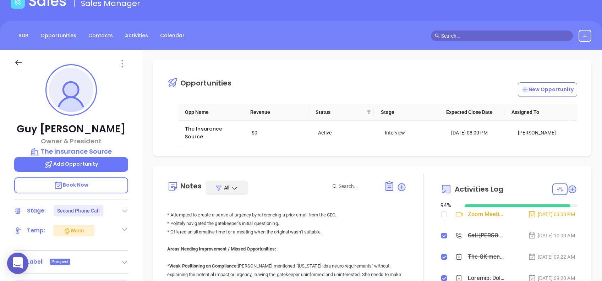
click at [124, 60] on icon at bounding box center [121, 63] width 11 height 11
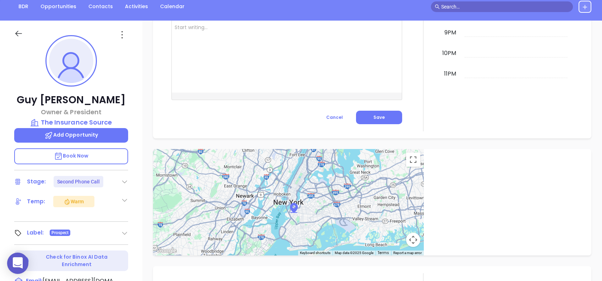
scroll to position [28, 0]
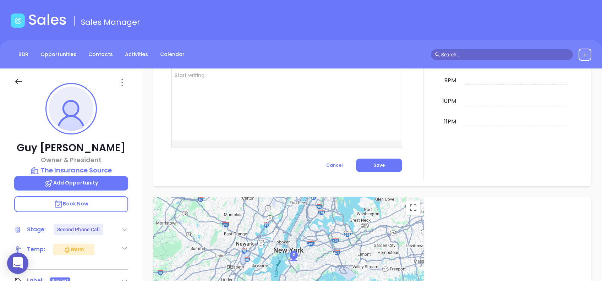
click at [124, 80] on icon at bounding box center [121, 82] width 11 height 11
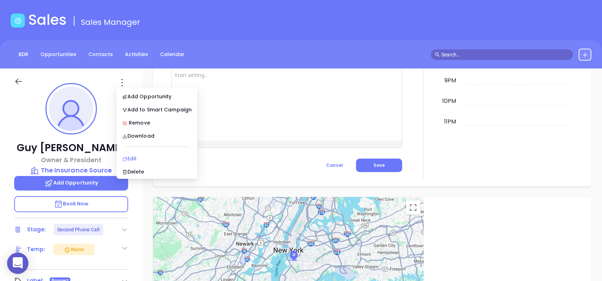
click at [145, 157] on div "Edit" at bounding box center [157, 159] width 70 height 8
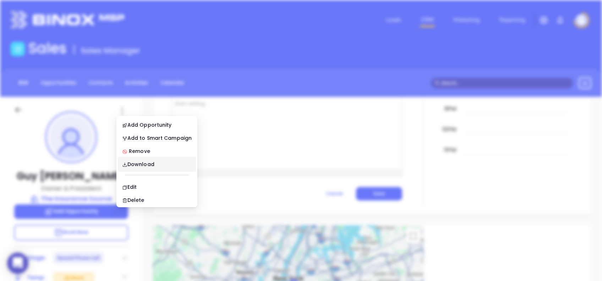
scroll to position [0, 0]
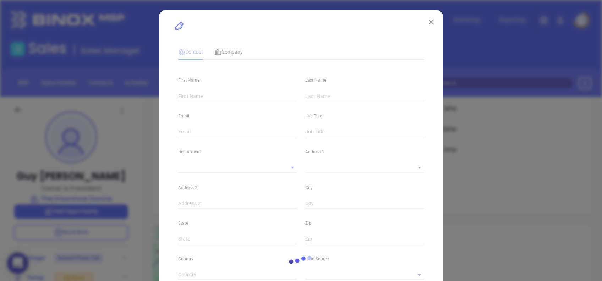
type input "Guy"
type input "[PERSON_NAME]"
type input "[EMAIL_ADDRESS][DOMAIN_NAME]"
type input "Owner & President"
type input "1"
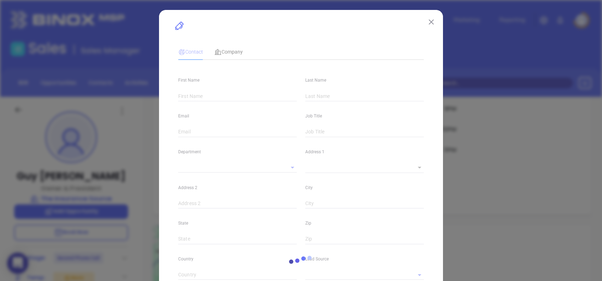
type input "[GEOGRAPHIC_DATA]"
type input "[DOMAIN_NAME][URL]"
type input "Marketing"
type input "Binox"
type input "[PERSON_NAME]"
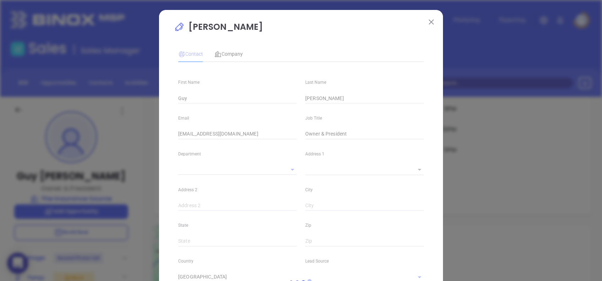
type input "Second Phone Call"
type input "1"
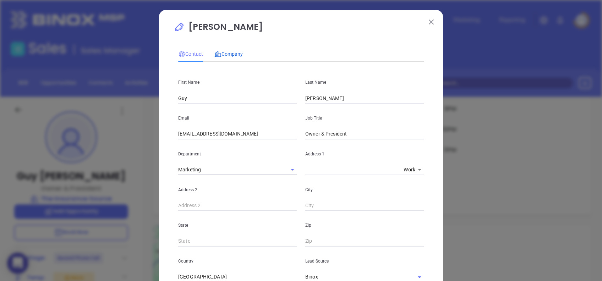
click at [227, 55] on span "Company" at bounding box center [228, 54] width 28 height 6
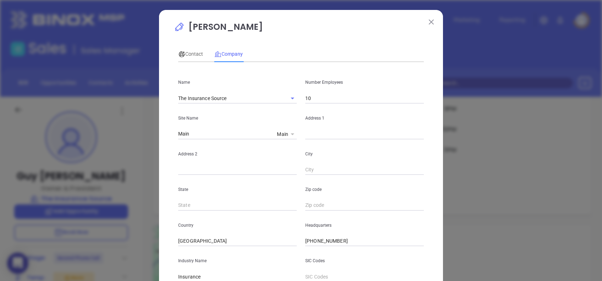
click at [291, 134] on icon at bounding box center [293, 135] width 4 height 2
click at [327, 137] on input "text" at bounding box center [364, 134] width 119 height 11
click at [327, 130] on input "text" at bounding box center [364, 134] width 119 height 11
paste input "[STREET_ADDRESS][PERSON_NAME]"
type input "[STREET_ADDRESS][PERSON_NAME]"
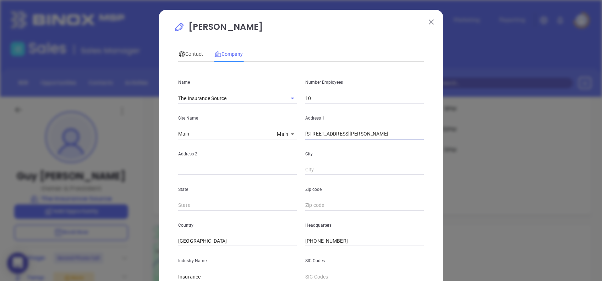
click at [315, 96] on input "10" at bounding box center [364, 98] width 119 height 11
type input "11"
click at [334, 7] on div "Guy Furay Contact Company First Name Guy Last Name Furay Email guy@insure-u.com…" at bounding box center [301, 140] width 602 height 281
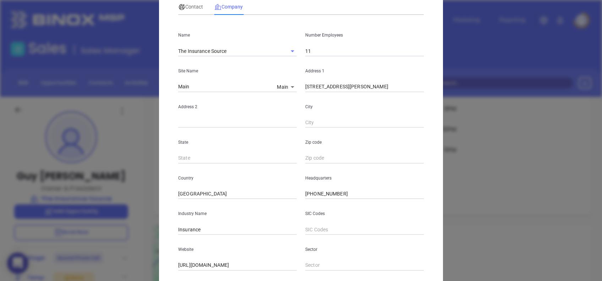
click at [207, 123] on input "text" at bounding box center [237, 123] width 119 height 11
click at [211, 125] on input "text" at bounding box center [237, 123] width 119 height 11
paste input "Building 4A"
type input "Building 4A"
type input "[PERSON_NAME]"
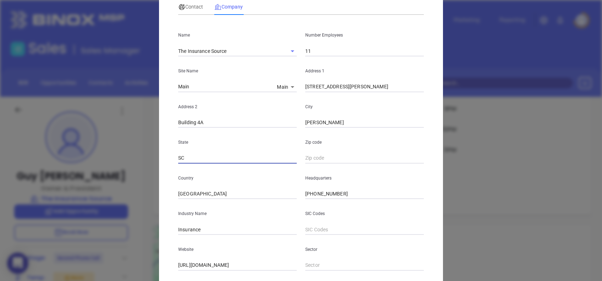
type input "SC"
type input "29651"
click at [321, 4] on div "Contact Company" at bounding box center [301, 7] width 246 height 16
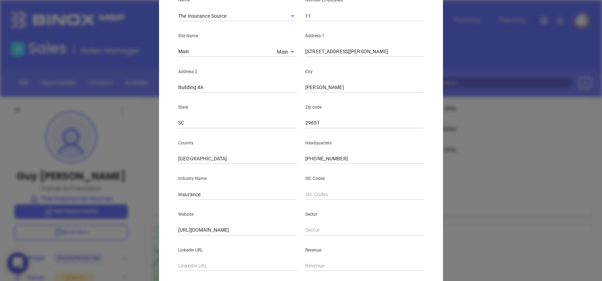
scroll to position [126, 0]
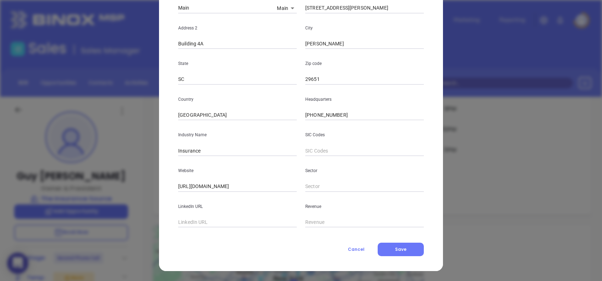
click at [198, 219] on input "text" at bounding box center [237, 222] width 119 height 11
paste input "[DOMAIN_NAME][URL]"
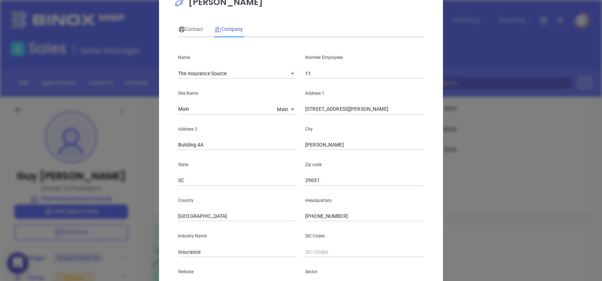
scroll to position [0, 0]
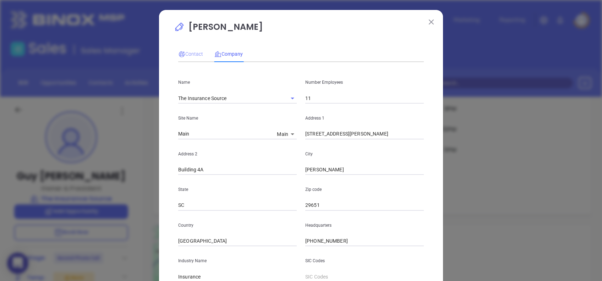
type input "[DOMAIN_NAME][URL]"
click at [186, 56] on span "Contact" at bounding box center [190, 54] width 25 height 6
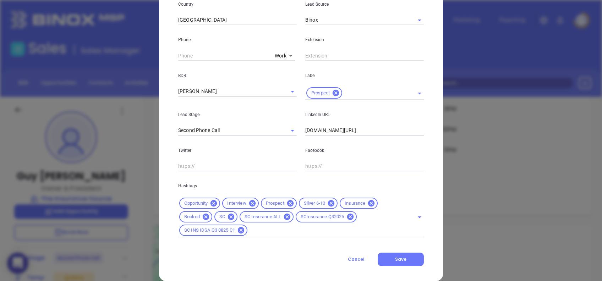
scroll to position [267, 0]
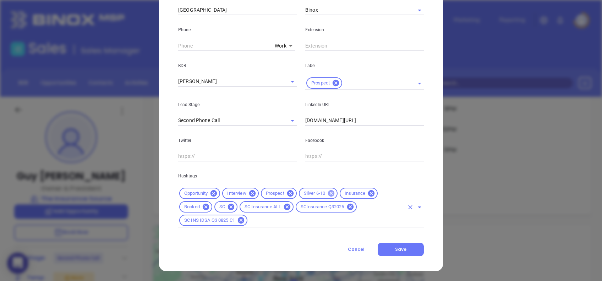
click at [328, 194] on icon at bounding box center [331, 193] width 6 height 6
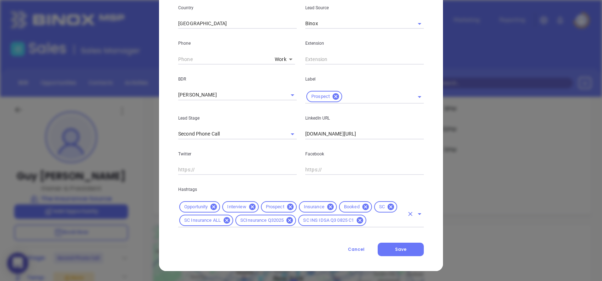
scroll to position [254, 0]
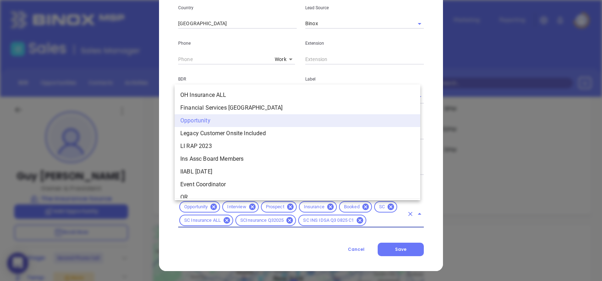
click at [383, 224] on input "text" at bounding box center [386, 220] width 37 height 9
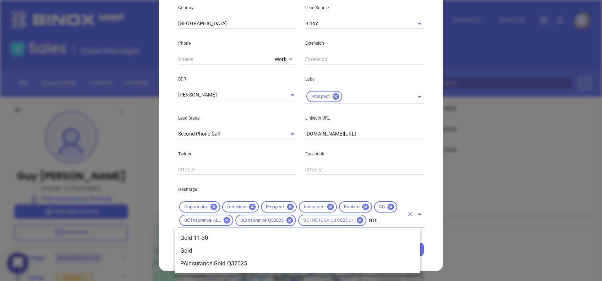
type input "GOLD"
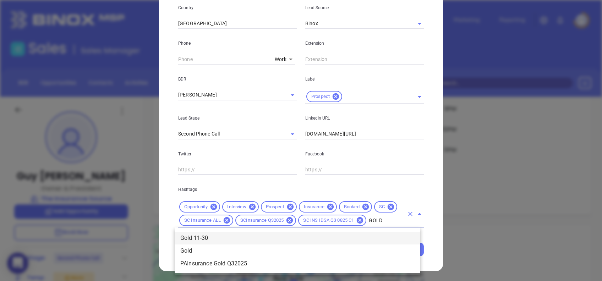
click at [252, 236] on li "Gold 11-30" at bounding box center [298, 238] width 246 height 13
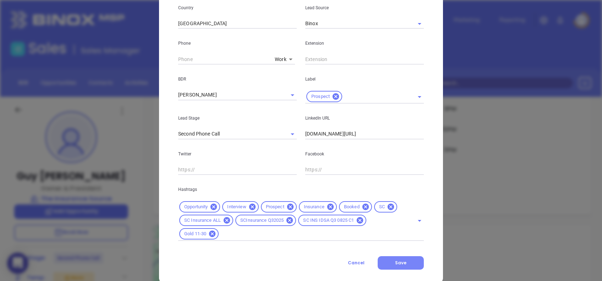
click at [408, 261] on button "Save" at bounding box center [401, 262] width 46 height 13
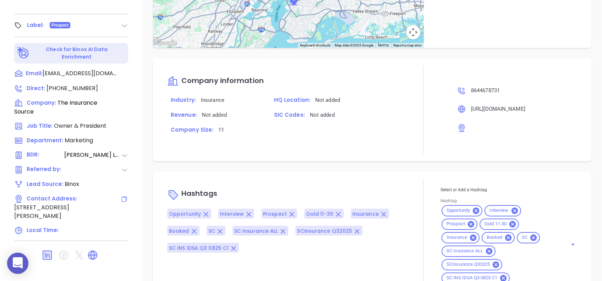
scroll to position [312, 0]
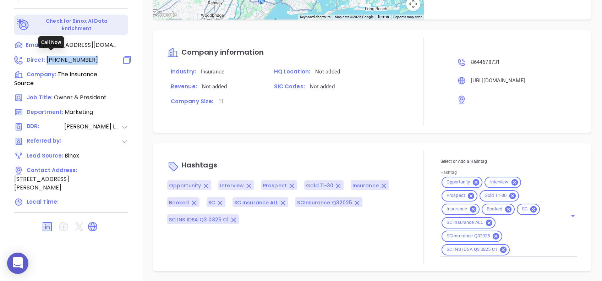
drag, startPoint x: 96, startPoint y: 53, endPoint x: 45, endPoint y: 55, distance: 50.1
click at [45, 56] on div "Direct : (864) 467-8731" at bounding box center [71, 60] width 114 height 9
copy span "[PHONE_NUMBER]"
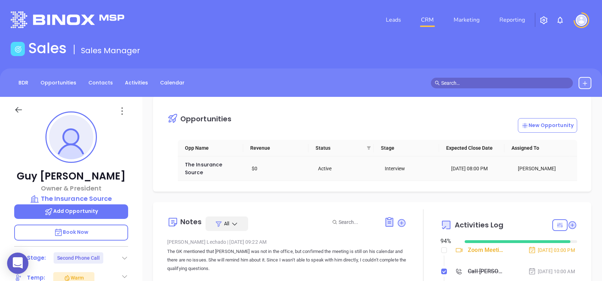
scroll to position [0, 0]
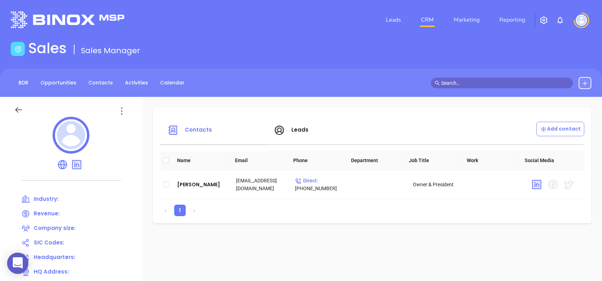
click at [289, 128] on span "Leads" at bounding box center [291, 130] width 35 height 8
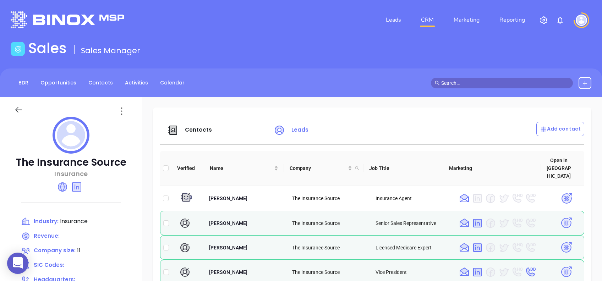
click at [204, 126] on span "Contacts" at bounding box center [189, 130] width 45 height 8
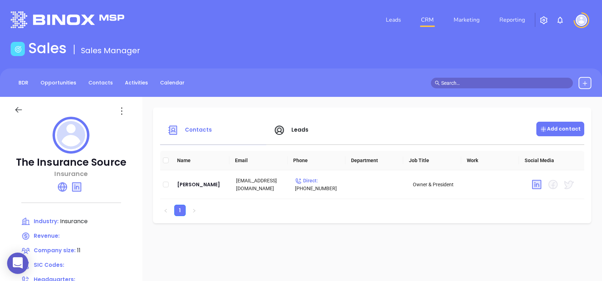
click at [562, 126] on p "Add contact" at bounding box center [560, 128] width 41 height 7
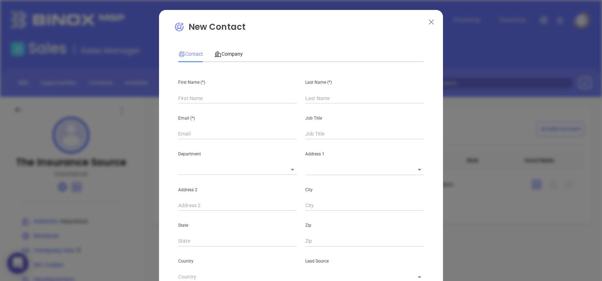
click at [210, 96] on input "text" at bounding box center [237, 98] width 119 height 11
type input "[PERSON_NAME]"
type input "Fourth Phone Call"
type input "In"
type input "1"
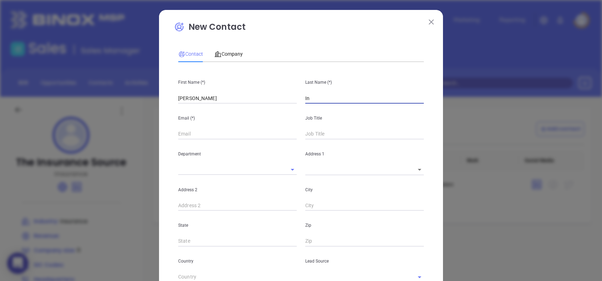
type input "Ina"
type input "1"
type input "[PERSON_NAME]"
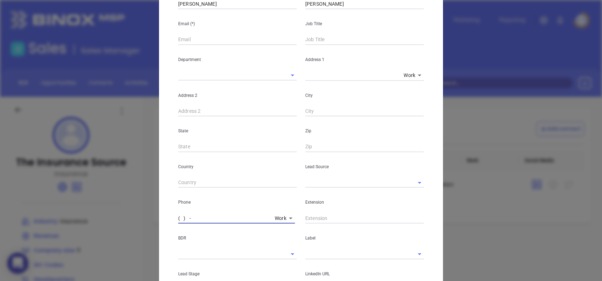
click at [179, 216] on input "( ) -" at bounding box center [225, 218] width 94 height 11
paste input "864) 467-8731"
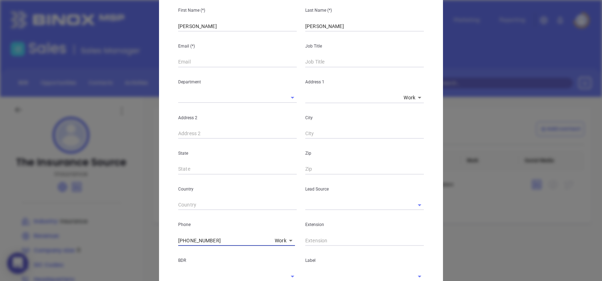
scroll to position [0, 0]
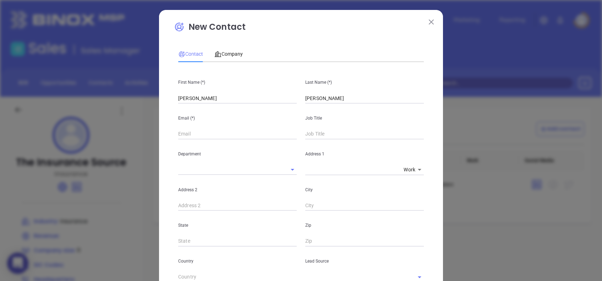
type input "[PHONE_NUMBER]"
click at [213, 140] on div "First Name (*) [PERSON_NAME] Last Name (*) [PERSON_NAME] Email (*) Job Title De…" at bounding box center [301, 264] width 246 height 393
paste input "[PERSON_NAME][EMAIL_ADDRESS][DOMAIN_NAME]"
click at [178, 134] on input "[PERSON_NAME][EMAIL_ADDRESS][DOMAIN_NAME]" at bounding box center [237, 134] width 119 height 11
type input "[PERSON_NAME][EMAIL_ADDRESS][DOMAIN_NAME]"
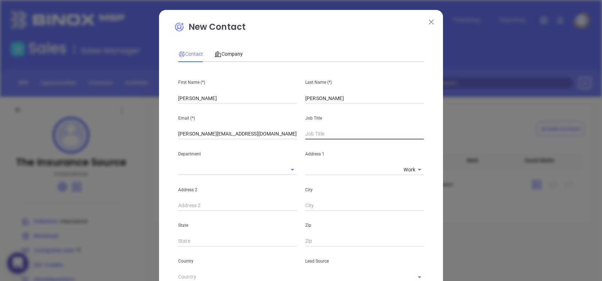
click at [334, 135] on input "text" at bounding box center [364, 134] width 119 height 11
paste input "Communications Specialist"
type input "Communications Specialist"
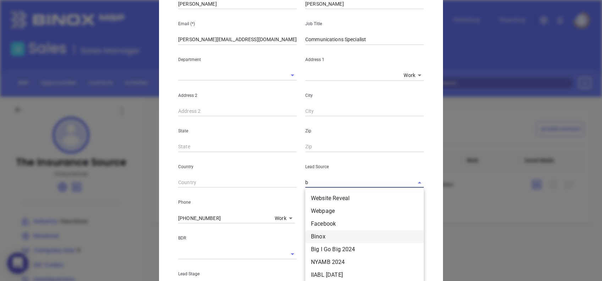
click at [332, 231] on li "Binox" at bounding box center [364, 236] width 119 height 13
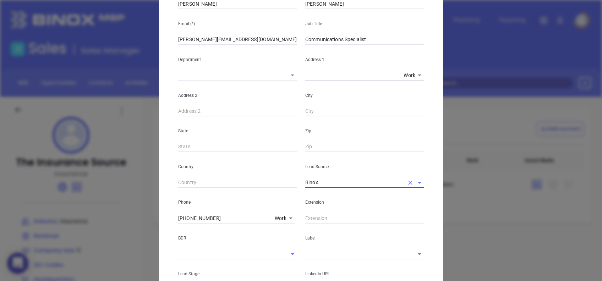
type input "Binox"
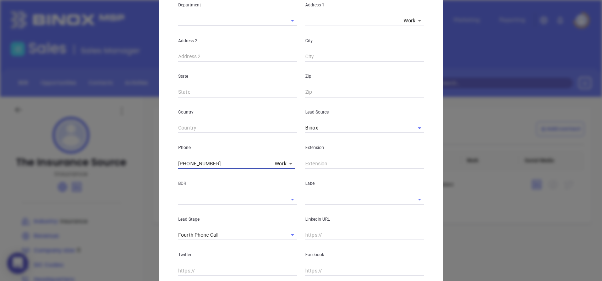
scroll to position [233, 0]
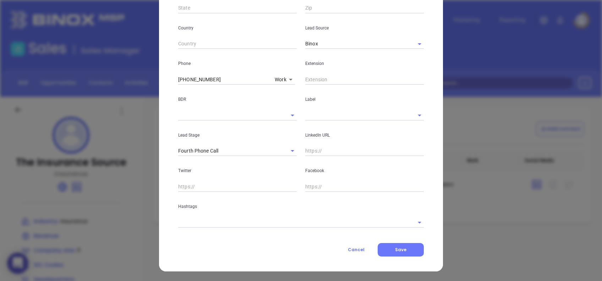
click at [322, 146] on input "text" at bounding box center [364, 151] width 119 height 11
paste input "www.linkedin.com/in/eric-inafuku/"
type input "www.linkedin.com/in/eric-inafuku/"
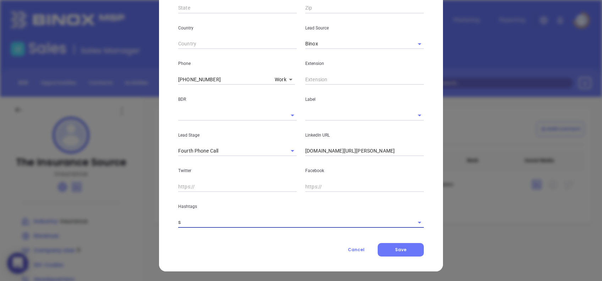
type input "sc"
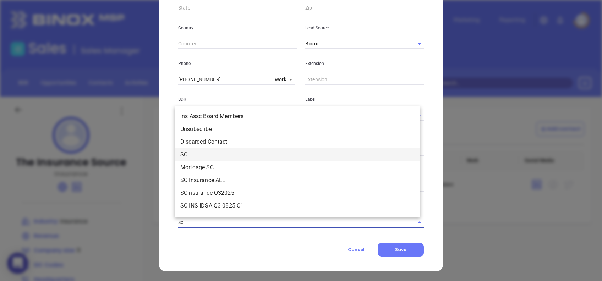
click at [200, 153] on li "SC" at bounding box center [298, 154] width 246 height 13
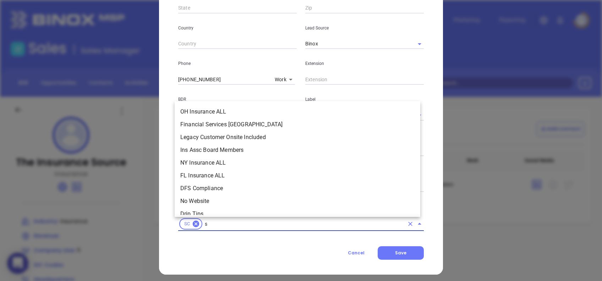
type input "sc"
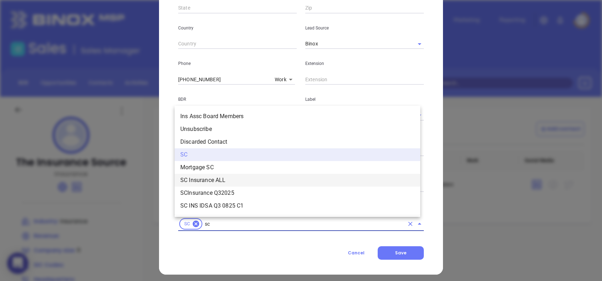
click at [214, 176] on li "SC Insurance ALL" at bounding box center [298, 180] width 246 height 13
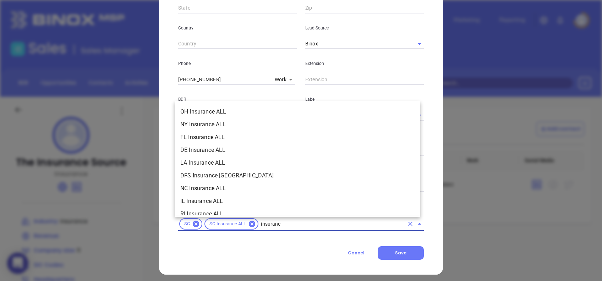
type input "insurance"
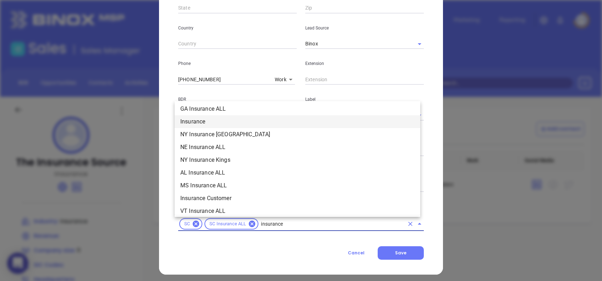
click at [198, 118] on li "Insurance" at bounding box center [298, 121] width 246 height 13
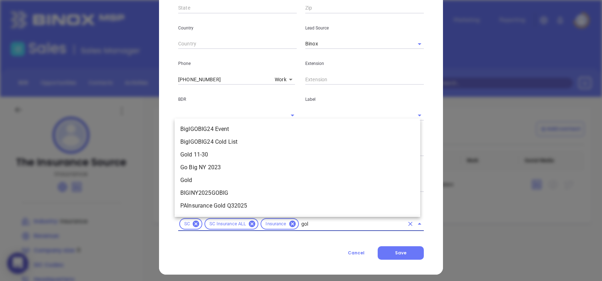
type input "gold"
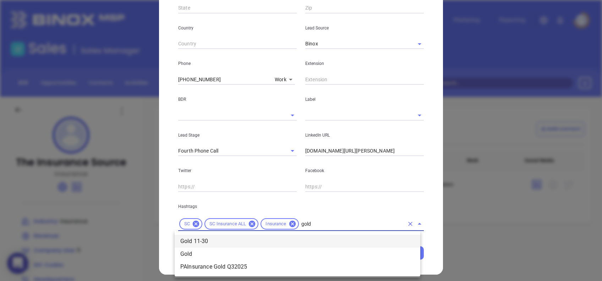
click at [328, 239] on li "Gold 11-30" at bounding box center [298, 241] width 246 height 13
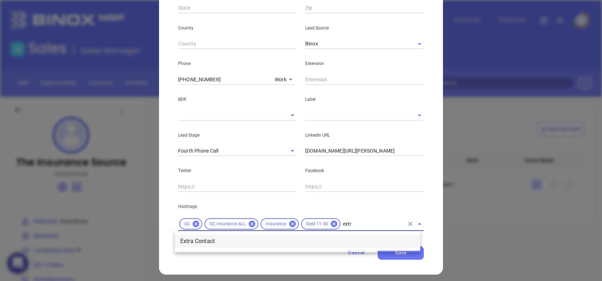
type input "extra"
click at [323, 244] on li "Extra Contact" at bounding box center [298, 241] width 246 height 13
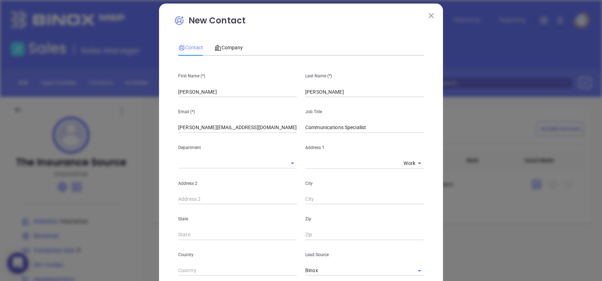
scroll to position [0, 0]
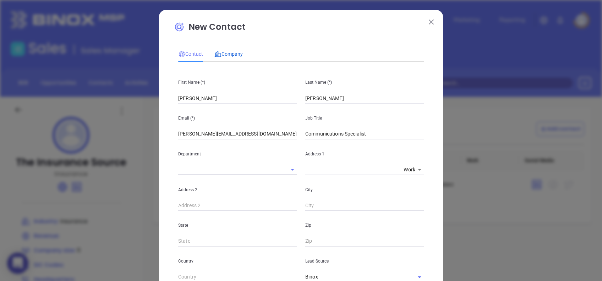
click at [232, 50] on div "Company" at bounding box center [228, 54] width 28 height 8
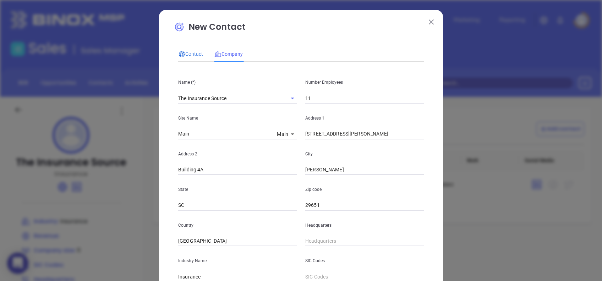
click at [189, 52] on span "Contact" at bounding box center [190, 54] width 25 height 6
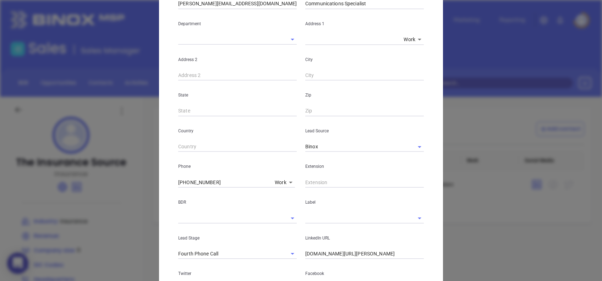
scroll to position [237, 0]
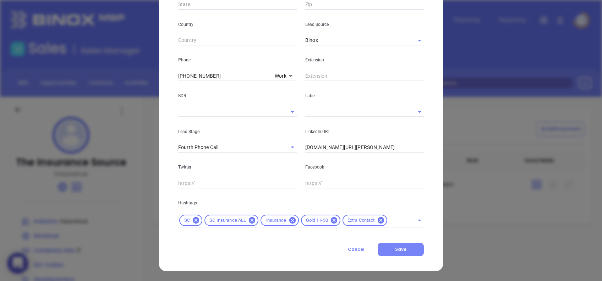
click at [399, 250] on span "Save" at bounding box center [400, 249] width 11 height 6
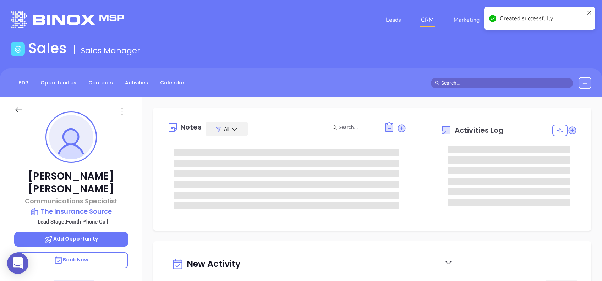
type input "[DATE]"
type input "[PERSON_NAME]"
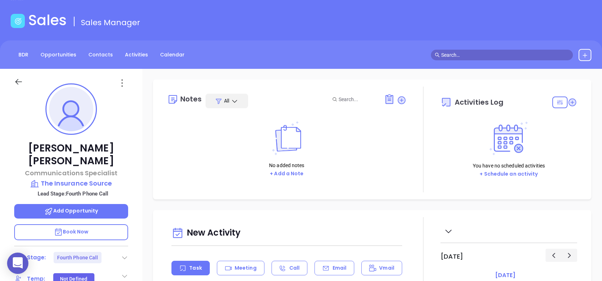
scroll to position [47, 0]
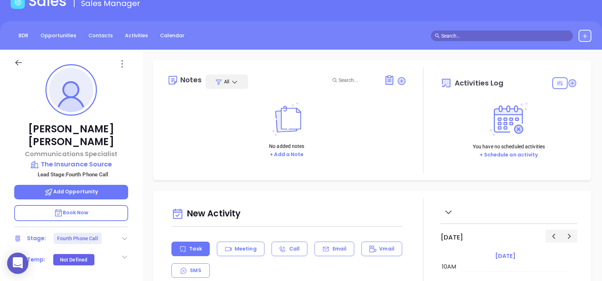
click at [125, 235] on icon at bounding box center [124, 238] width 7 height 7
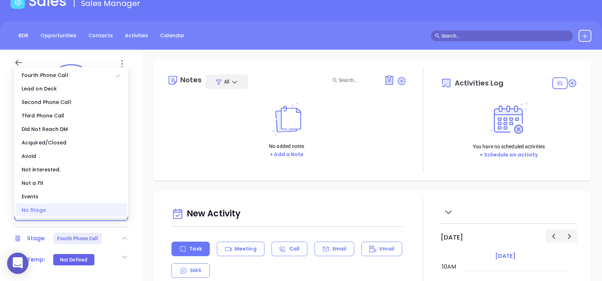
click at [42, 207] on div "No Stage" at bounding box center [71, 209] width 111 height 13
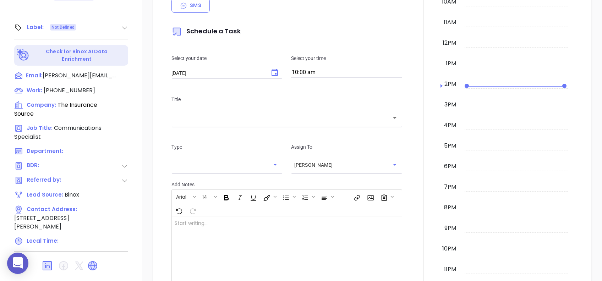
scroll to position [28, 0]
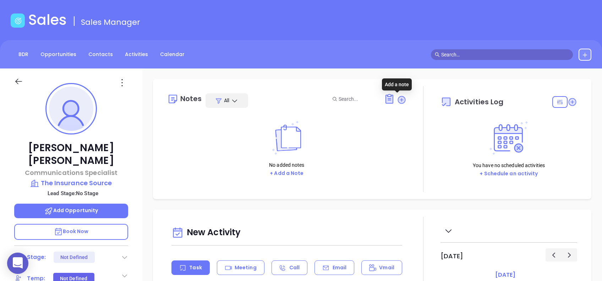
drag, startPoint x: 400, startPoint y: 99, endPoint x: 393, endPoint y: 112, distance: 14.3
click at [399, 99] on icon at bounding box center [401, 99] width 7 height 7
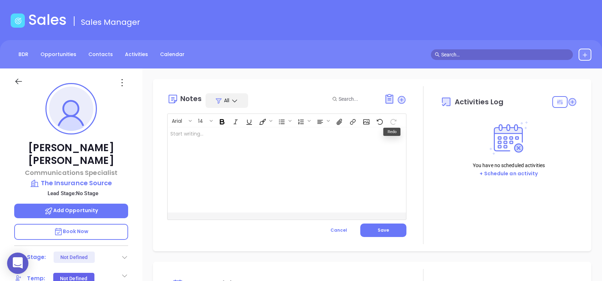
click at [299, 160] on div at bounding box center [279, 169] width 222 height 85
click at [393, 231] on button "Save" at bounding box center [383, 230] width 46 height 13
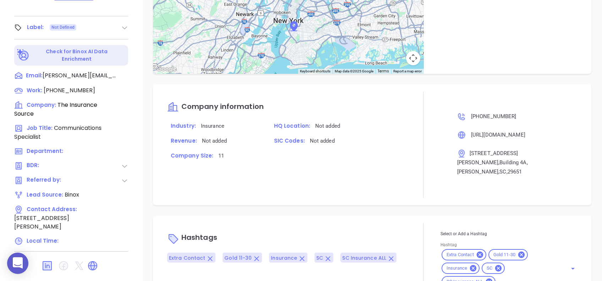
scroll to position [364, 0]
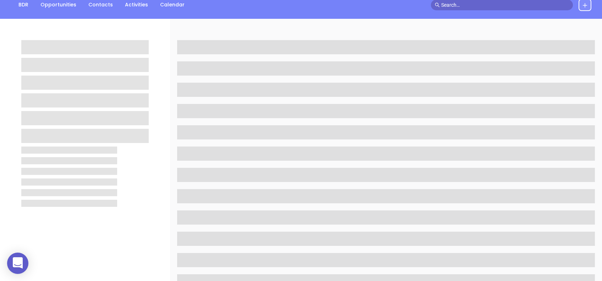
scroll to position [189, 0]
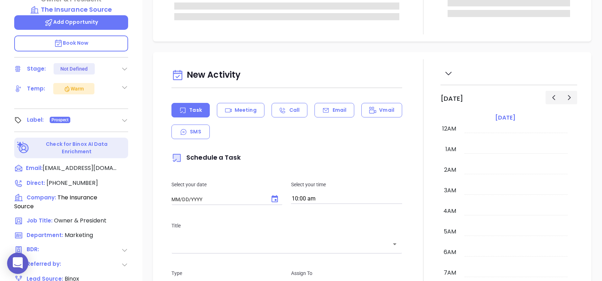
type input "[DATE]"
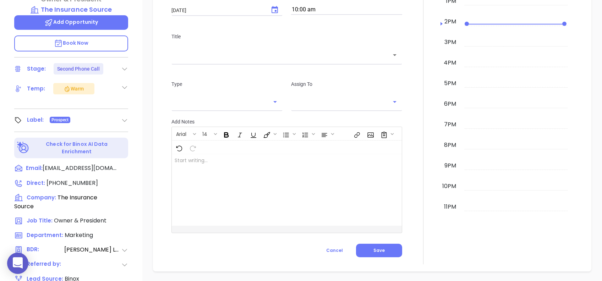
type input "[PERSON_NAME]"
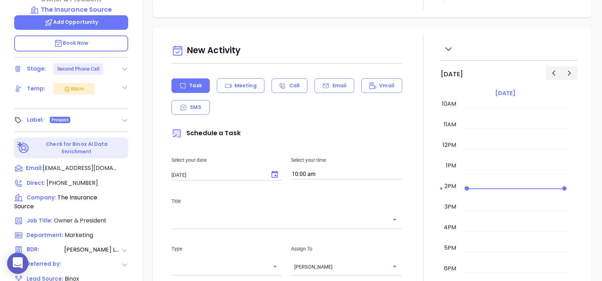
scroll to position [354, 0]
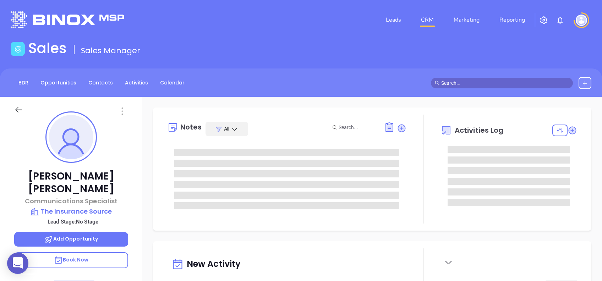
type input "[DATE]"
type input "[PERSON_NAME]"
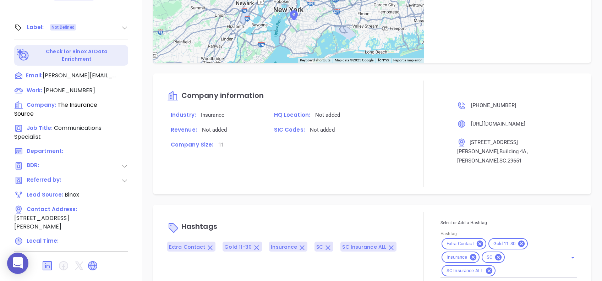
scroll to position [364, 0]
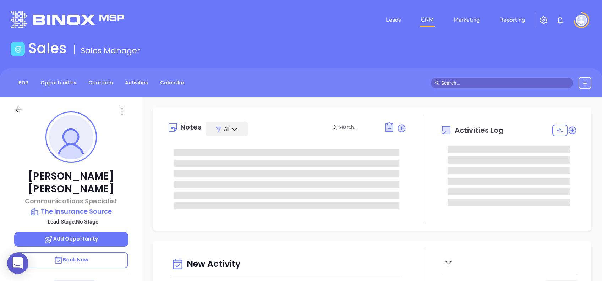
type input "[DATE]"
type input "[PERSON_NAME]"
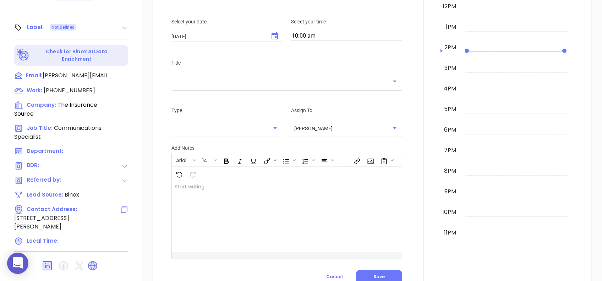
scroll to position [76, 0]
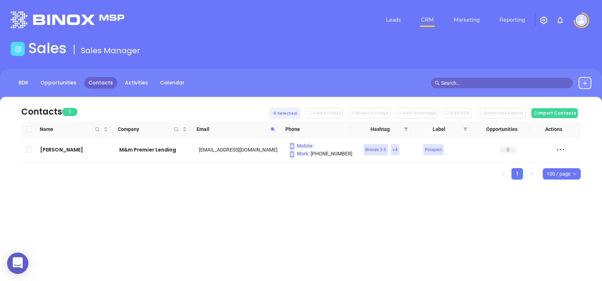
click at [273, 130] on icon at bounding box center [272, 129] width 5 height 5
paste input "firstcitizens"
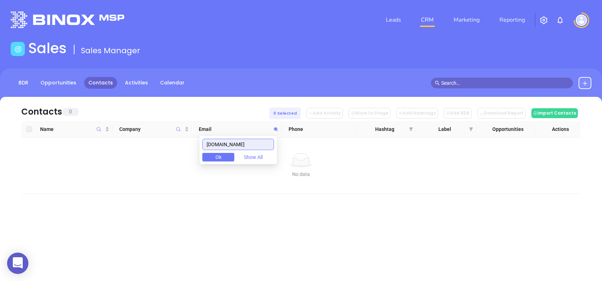
drag, startPoint x: 248, startPoint y: 144, endPoint x: 189, endPoint y: 154, distance: 60.1
click at [190, 153] on body "0 Leads CRM Marketing Reporting Financial Leads Leads Sales Sales Manager BDR O…" at bounding box center [301, 140] width 602 height 281
paste input "rtpmortgage"
drag, startPoint x: 261, startPoint y: 146, endPoint x: 201, endPoint y: 148, distance: 60.1
click at [201, 148] on body "0 Leads CRM Marketing Reporting Financial Leads Leads Sales Sales Manager BDR O…" at bounding box center [301, 140] width 602 height 281
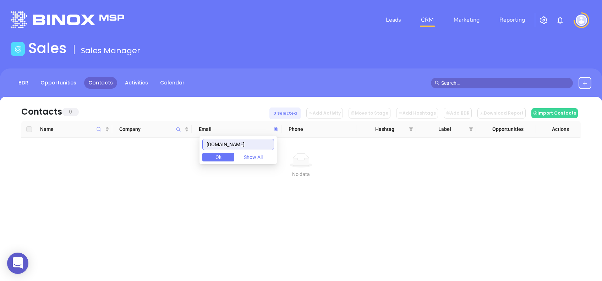
paste input "pinnaclefundinginc"
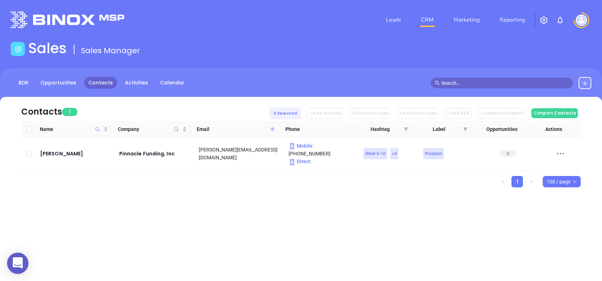
click at [272, 128] on icon at bounding box center [273, 129] width 4 height 4
paste input "uhm"
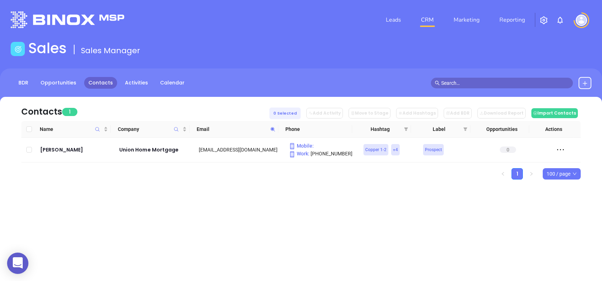
click at [274, 127] on icon at bounding box center [272, 129] width 5 height 5
paste input "carolinahomemortgage"
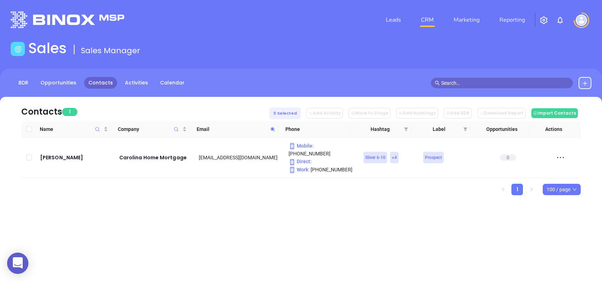
click at [276, 127] on span at bounding box center [273, 129] width 8 height 11
paste input "frankrexford"
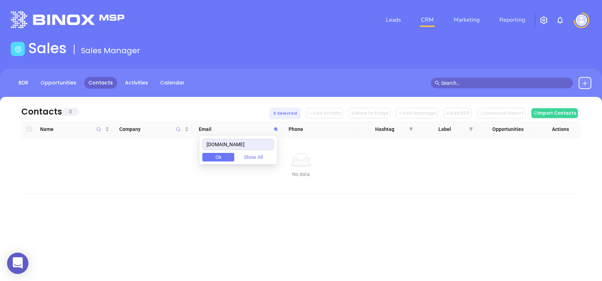
click at [265, 136] on div "frankrexford.com Ok Show All" at bounding box center [238, 150] width 77 height 28
drag, startPoint x: 267, startPoint y: 144, endPoint x: 180, endPoint y: 136, distance: 87.7
click at [180, 136] on body "0 Leads CRM Marketing Reporting Financial Leads Leads Sales Sales Manager BDR O…" at bounding box center [301, 140] width 602 height 281
paste input "atlanticbay"
drag, startPoint x: 253, startPoint y: 143, endPoint x: 167, endPoint y: 134, distance: 87.1
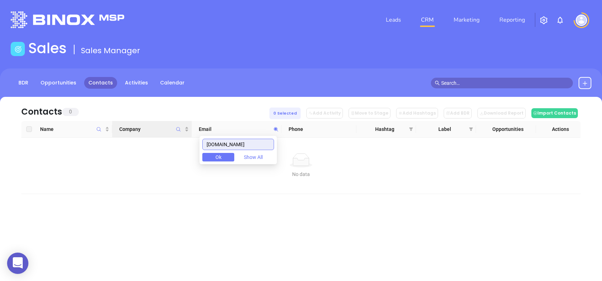
click at [167, 134] on body "0 Leads CRM Marketing Reporting Financial Leads Leads Sales Sales Manager BDR O…" at bounding box center [301, 140] width 602 height 281
paste input "highlandsmortgage"
type input "highlandsmortgage.com"
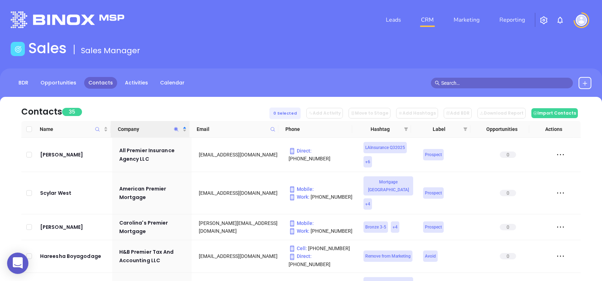
scroll to position [142, 0]
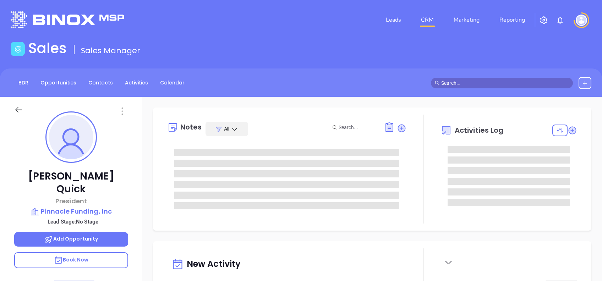
type input "[DATE]"
type input "[PERSON_NAME]"
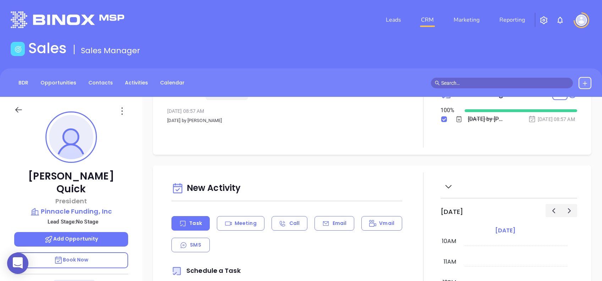
scroll to position [0, 0]
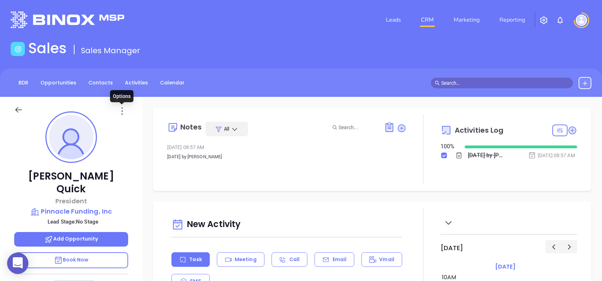
click at [120, 111] on icon at bounding box center [121, 110] width 11 height 11
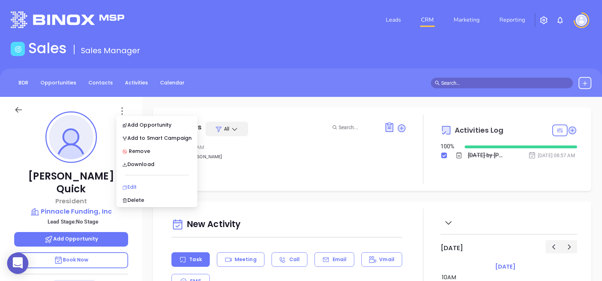
click at [155, 185] on div "Edit" at bounding box center [157, 187] width 70 height 8
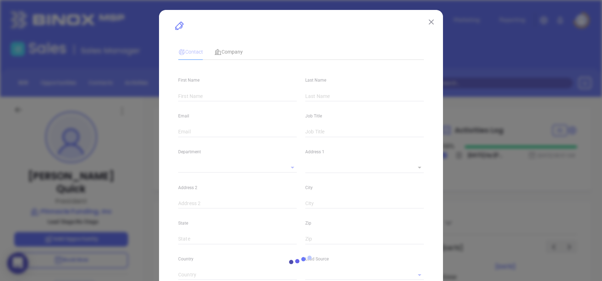
type input "[PERSON_NAME]"
type input "Quick"
type input "[PERSON_NAME][EMAIL_ADDRESS][DOMAIN_NAME]"
type input "President"
type input "1"
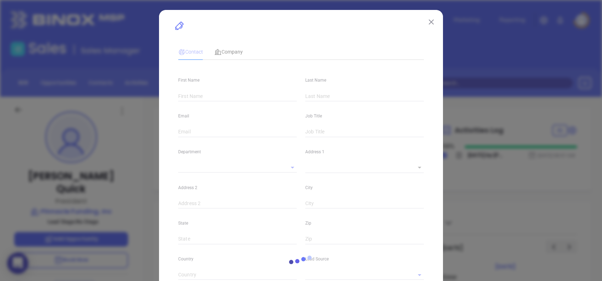
type input "[DOMAIN_NAME][URL][PERSON_NAME]"
type input "Marketing"
type input "Binox"
type input "undefined undefined"
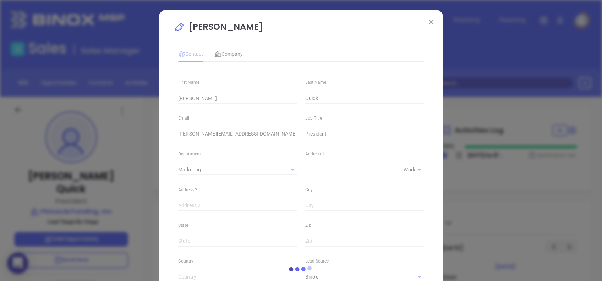
type input "1"
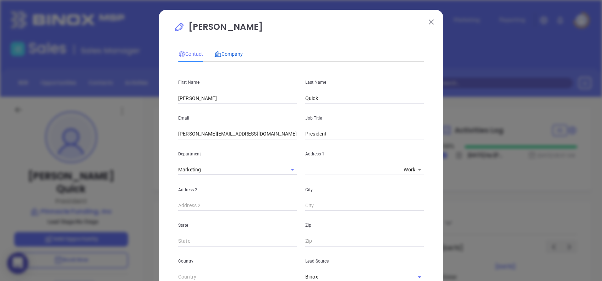
click at [219, 55] on span "Company" at bounding box center [228, 54] width 28 height 6
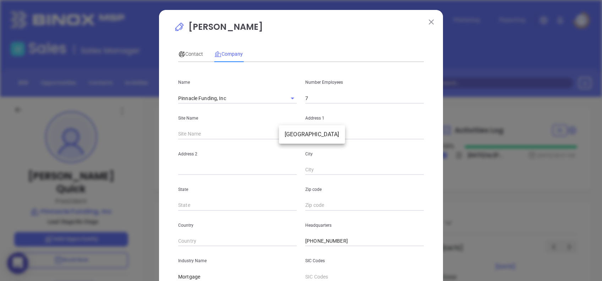
click at [287, 132] on body "0 Leads CRM Marketing Reporting Financial Leads Leads Sales Sales Manager BDR O…" at bounding box center [301, 140] width 602 height 281
click at [290, 136] on li "[GEOGRAPHIC_DATA]" at bounding box center [312, 134] width 66 height 13
type input "[GEOGRAPHIC_DATA]"
type input "122011"
type input "[STREET_ADDRESS]"
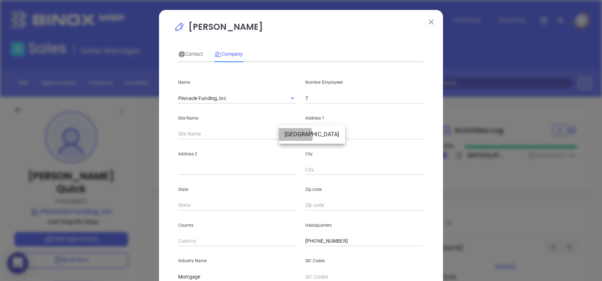
type input "[GEOGRAPHIC_DATA]"
type input "NC"
type input "27701-2076"
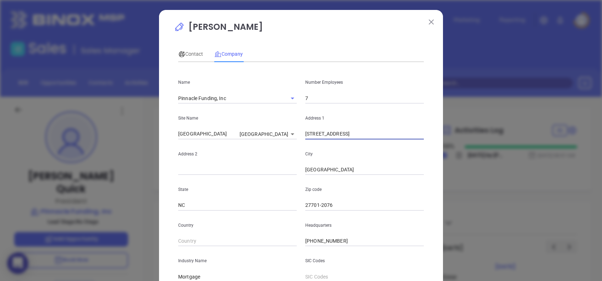
drag, startPoint x: 361, startPoint y: 135, endPoint x: 289, endPoint y: 142, distance: 72.8
click at [289, 142] on div "Name Pinnacle Funding, Inc Number Employees 7 Site Name Durham Durham 122011 Ad…" at bounding box center [301, 211] width 246 height 286
paste input "3710 University Drive"
type input "3710 University Drive"
click at [229, 170] on input "text" at bounding box center [237, 170] width 119 height 11
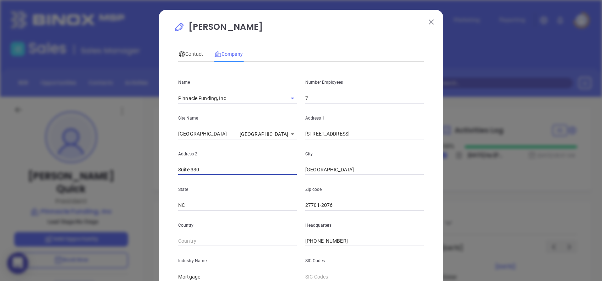
type input "Suite 330"
type input "27077"
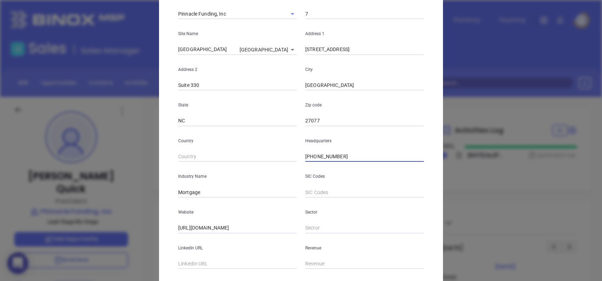
scroll to position [126, 0]
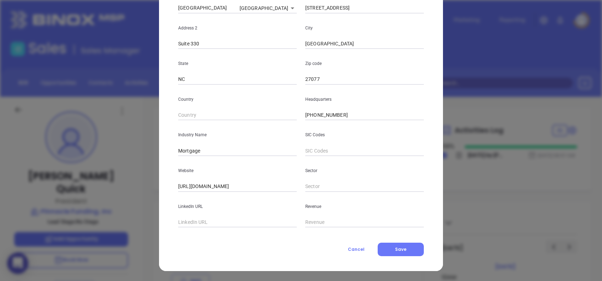
click at [256, 217] on input "text" at bounding box center [237, 222] width 119 height 11
paste input "www.linkedin.com/company/pinnaclefundinginc/"
type input "www.linkedin.com/company/pinnaclefundinginc/"
click at [401, 248] on span "Save" at bounding box center [400, 249] width 11 height 6
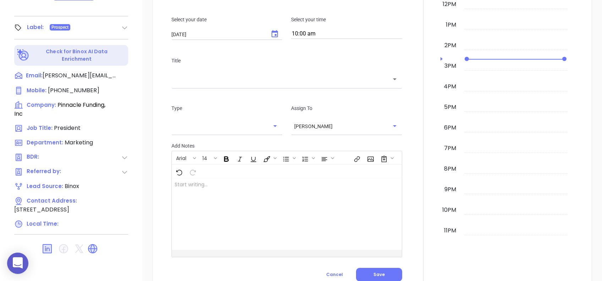
scroll to position [0, 0]
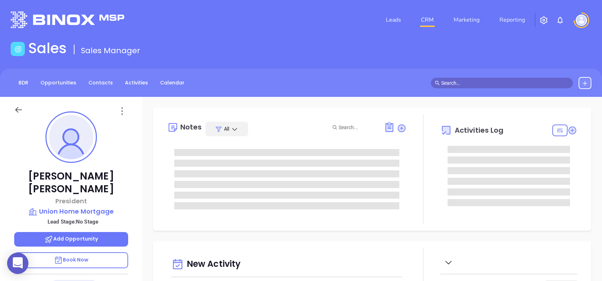
type input "[DATE]"
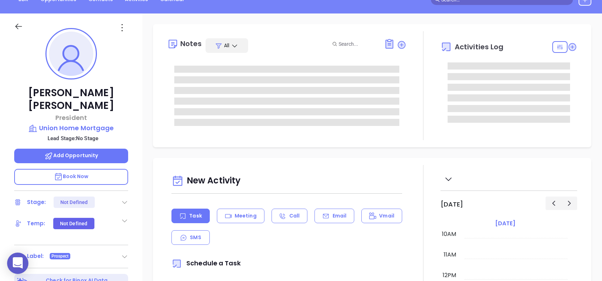
scroll to position [312, 0]
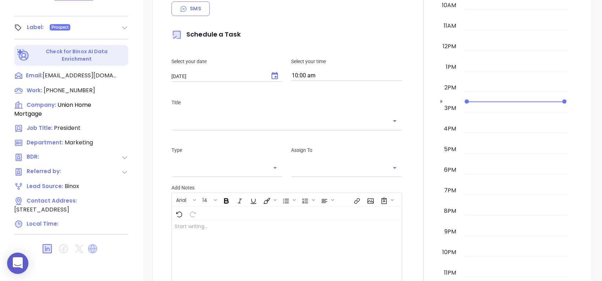
type input "[PERSON_NAME]"
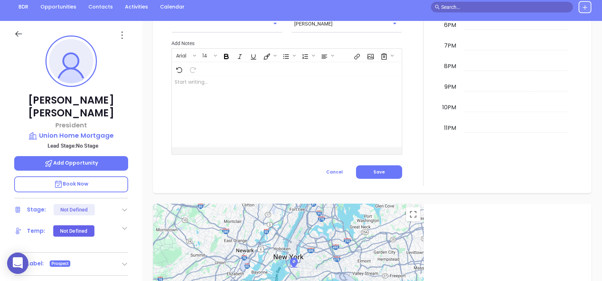
scroll to position [0, 0]
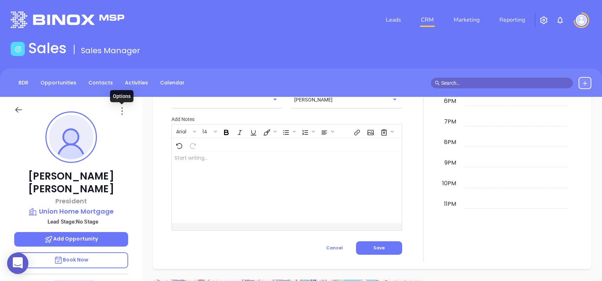
click at [124, 110] on icon at bounding box center [121, 110] width 11 height 11
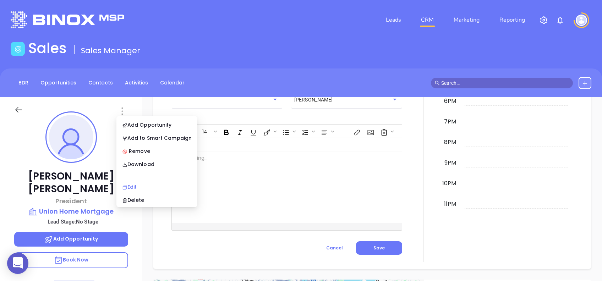
click at [158, 184] on div "Edit" at bounding box center [157, 187] width 70 height 8
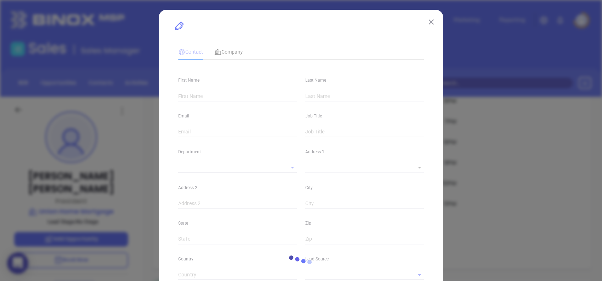
type input "Andrew"
type input "Miller"
type input "andrewmiller@uhm.com"
type input "President"
type input "1"
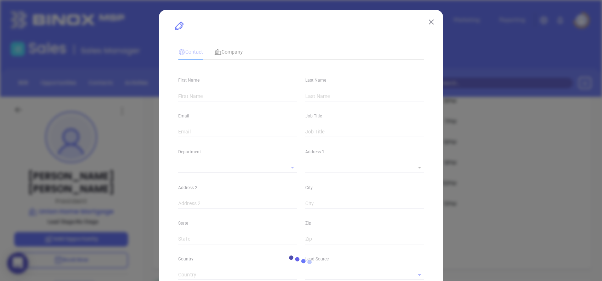
type input "www.linkedin.com/in/andrewmillerlkwmortgageman"
type input "Marketing"
type input "Binox"
type input "undefined undefined"
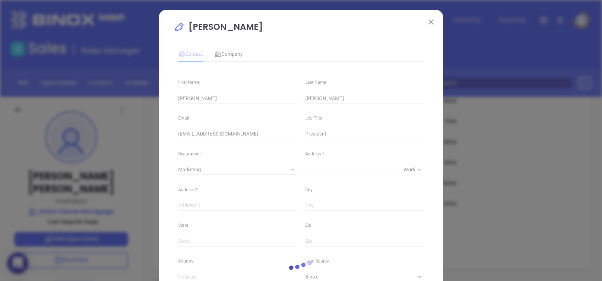
type input "[PHONE_NUMBER]"
type input "1"
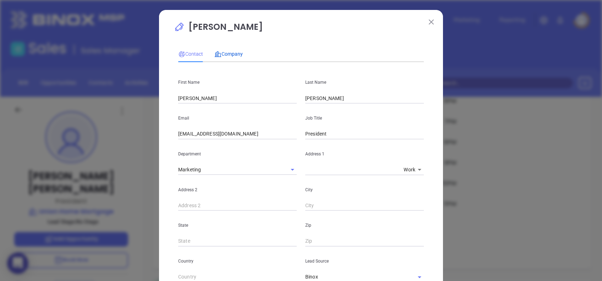
drag, startPoint x: 230, startPoint y: 55, endPoint x: 241, endPoint y: 66, distance: 15.8
click at [230, 56] on span "Company" at bounding box center [228, 54] width 28 height 6
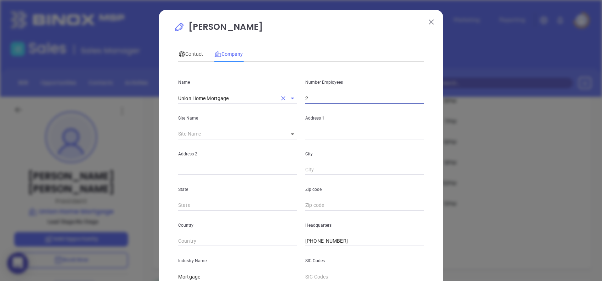
drag, startPoint x: 340, startPoint y: 99, endPoint x: 263, endPoint y: 96, distance: 76.4
click at [263, 95] on div "Name Union Home Mortgage Number Employees 2" at bounding box center [301, 86] width 254 height 36
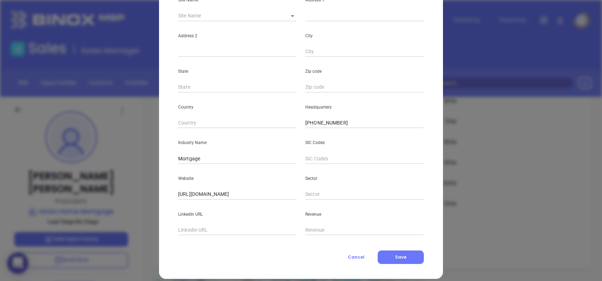
scroll to position [126, 0]
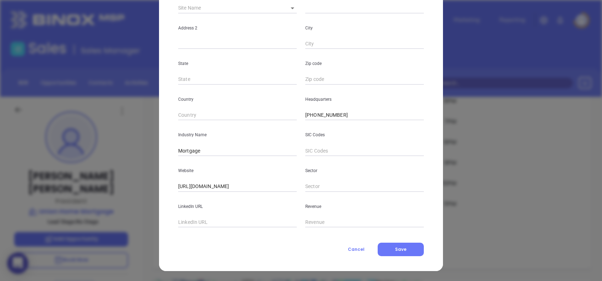
type input "1824"
click at [205, 221] on input "text" at bounding box center [237, 222] width 119 height 11
click at [219, 225] on input "text" at bounding box center [237, 222] width 119 height 11
paste input "https://www.linkedin.com/"
click at [237, 224] on input "https://www.linkedin.com/" at bounding box center [237, 222] width 119 height 11
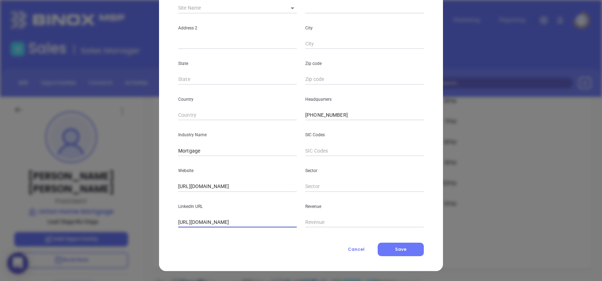
click at [237, 223] on input "https://www.linkedin.com/" at bounding box center [237, 222] width 119 height 11
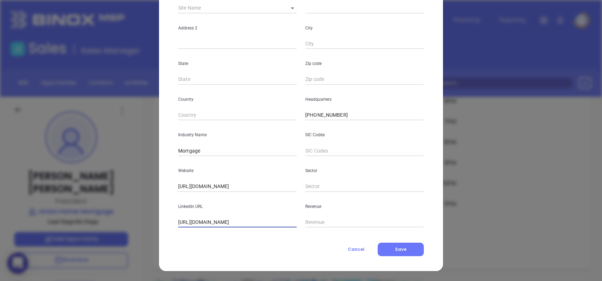
paste input "www.linkedin.com/company/unionhomemortgage"
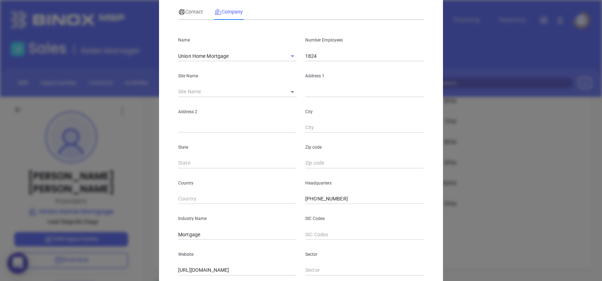
scroll to position [0, 0]
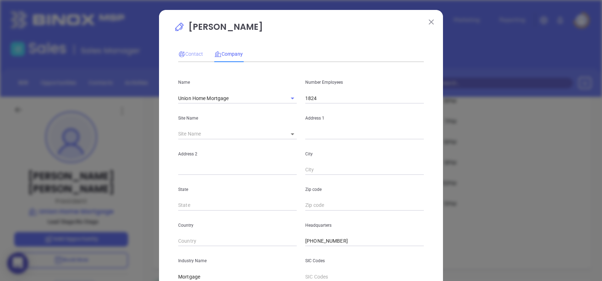
type input "www.linkedin.com/company/unionhomemortgage/"
click at [186, 54] on span "Contact" at bounding box center [190, 54] width 25 height 6
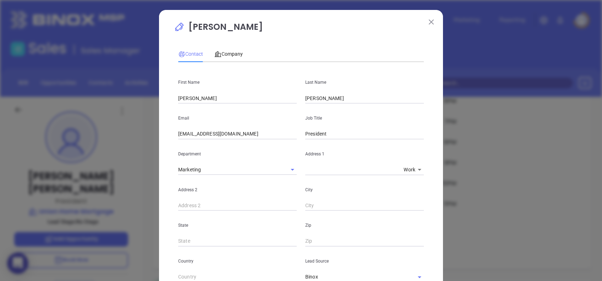
scroll to position [240, 0]
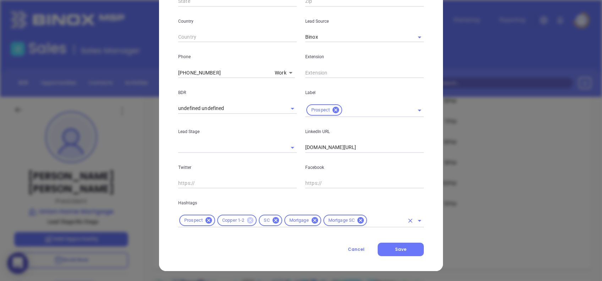
click at [247, 219] on icon at bounding box center [250, 220] width 6 height 6
click at [340, 222] on input "text" at bounding box center [365, 220] width 77 height 9
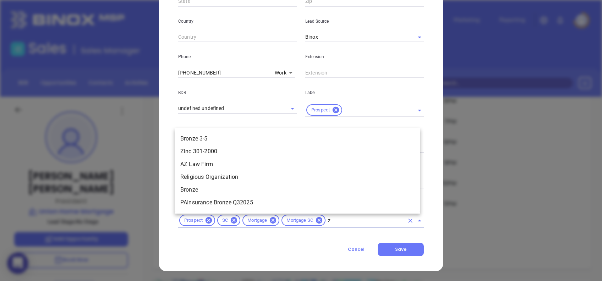
scroll to position [0, 0]
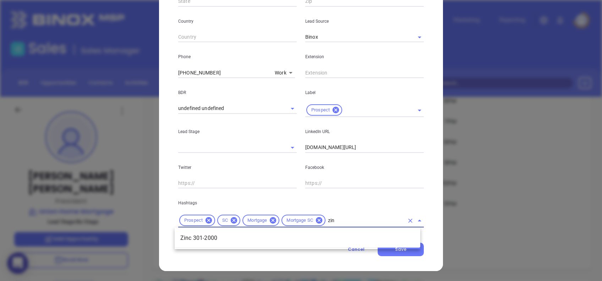
type input "zinc"
click at [330, 239] on li "Zinc 301-2000" at bounding box center [298, 238] width 246 height 13
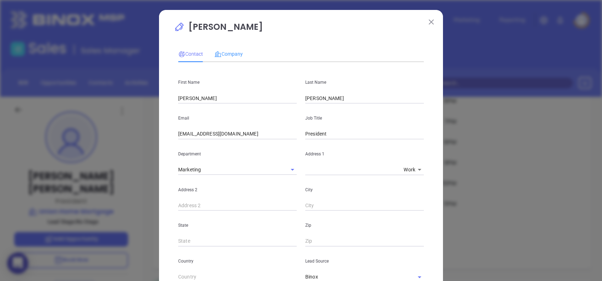
click at [234, 48] on div "Company" at bounding box center [228, 54] width 28 height 16
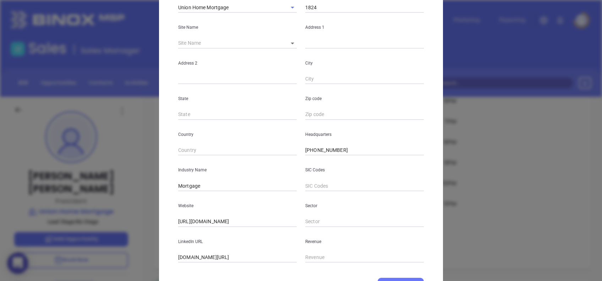
scroll to position [126, 0]
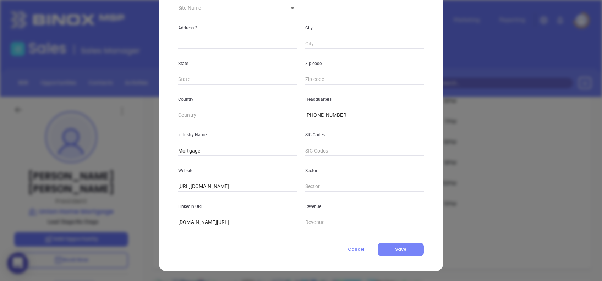
click at [390, 253] on button "Save" at bounding box center [401, 249] width 46 height 13
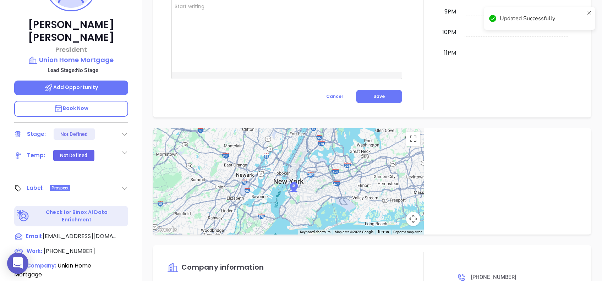
scroll to position [312, 0]
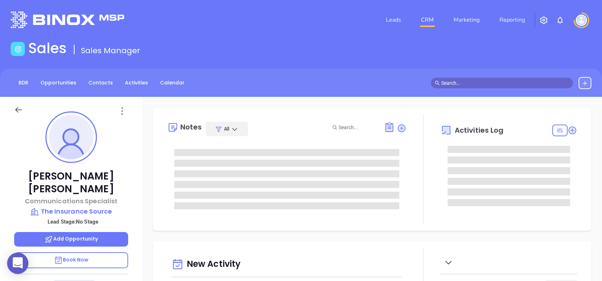
type input "[DATE]"
type input "[PERSON_NAME]"
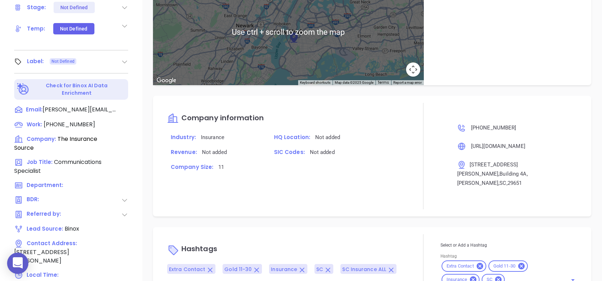
scroll to position [312, 0]
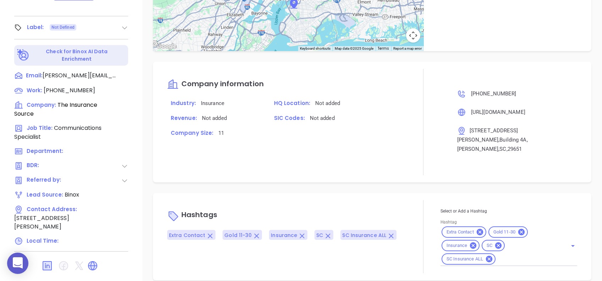
click at [352, 173] on div "Notes All [PERSON_NAME] | [DATE] 02:23 PM Requested by [PERSON_NAME] Activities…" at bounding box center [372, 32] width 460 height 497
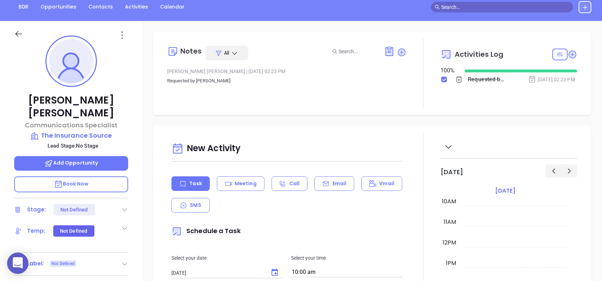
scroll to position [0, 0]
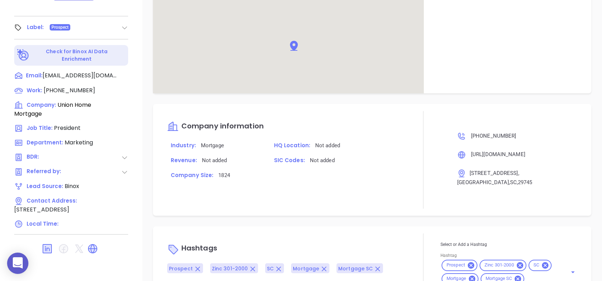
scroll to position [381, 0]
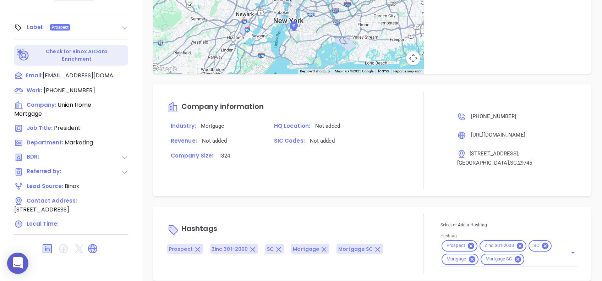
type input "[PERSON_NAME]"
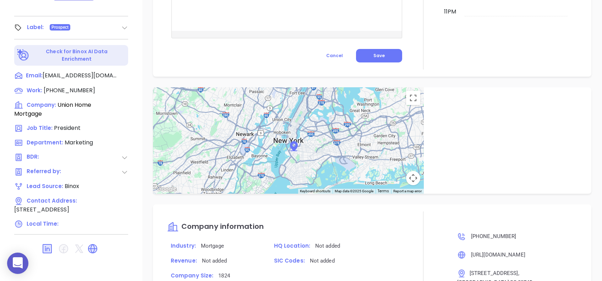
scroll to position [341, 0]
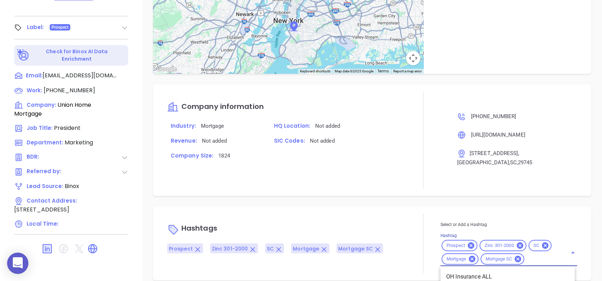
click at [536, 255] on input "Hashtag" at bounding box center [542, 259] width 32 height 9
type input "not"
click at [493, 271] on li "Not a fit" at bounding box center [508, 277] width 134 height 13
click at [393, 185] on div "Company information Industry: Mortgage HQ Location: Not added Revenue: Not adde…" at bounding box center [372, 140] width 439 height 111
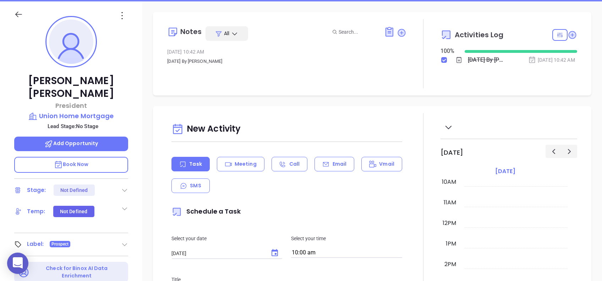
scroll to position [0, 0]
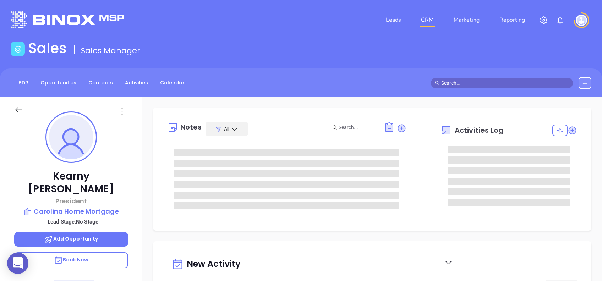
type input "[DATE]"
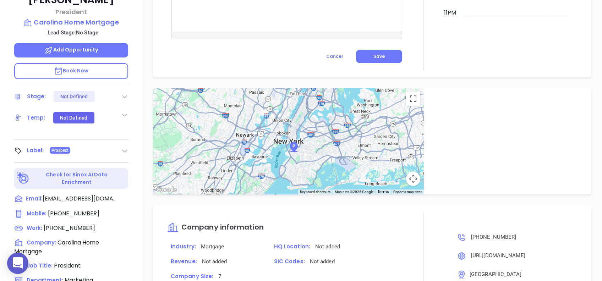
scroll to position [390, 0]
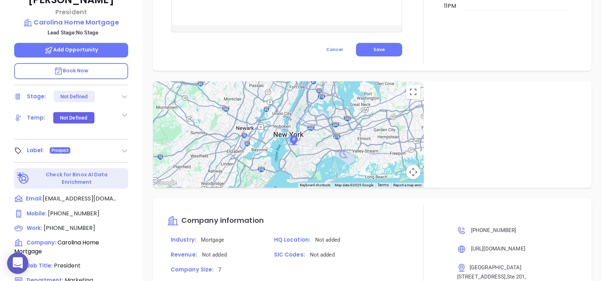
type input "[PERSON_NAME]"
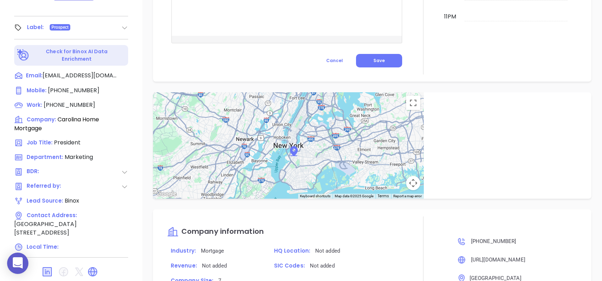
scroll to position [350, 0]
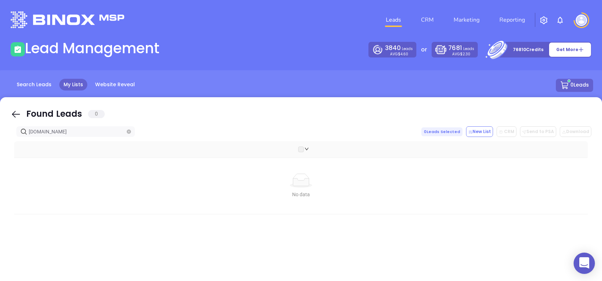
drag, startPoint x: 17, startPoint y: 116, endPoint x: 68, endPoint y: 134, distance: 53.8
click at [17, 116] on icon at bounding box center [16, 114] width 11 height 11
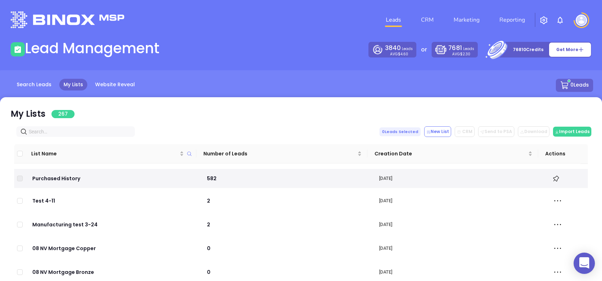
click at [68, 134] on input "text" at bounding box center [77, 132] width 97 height 8
paste input "[DOMAIN_NAME]"
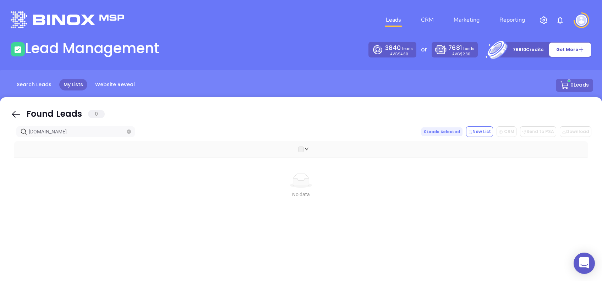
type input "[DOMAIN_NAME]"
click at [17, 111] on icon at bounding box center [16, 114] width 11 height 11
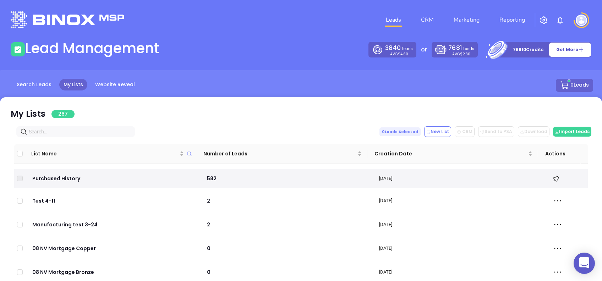
click at [61, 131] on input "text" at bounding box center [77, 132] width 97 height 8
paste input "[DOMAIN_NAME]"
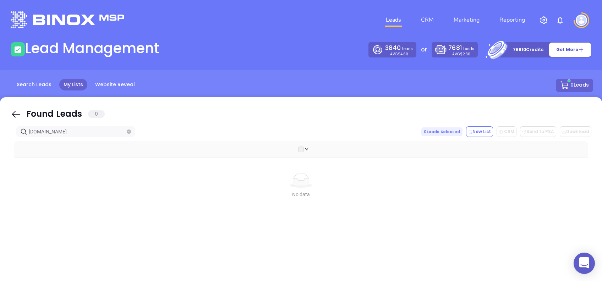
type input "[DOMAIN_NAME]"
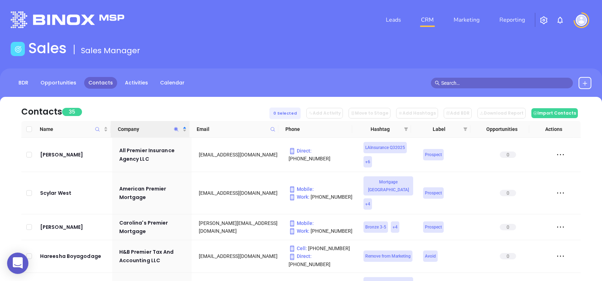
scroll to position [142, 0]
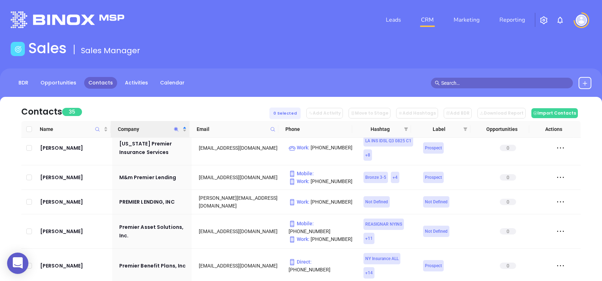
click at [174, 129] on icon "Company" at bounding box center [176, 129] width 5 height 5
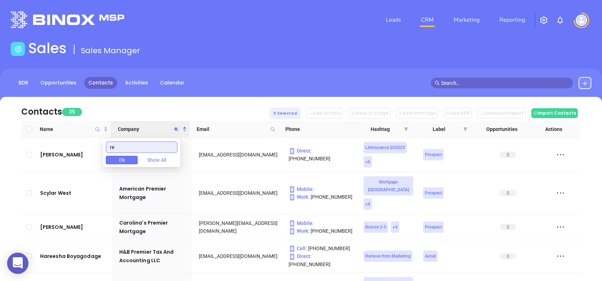
scroll to position [0, 0]
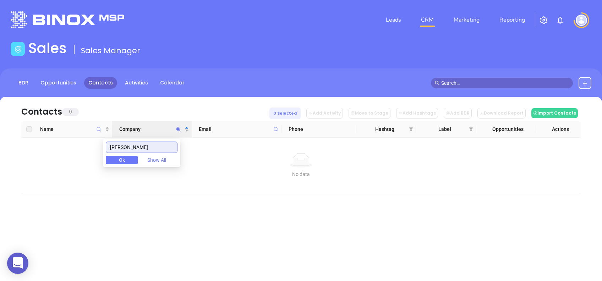
drag, startPoint x: 132, startPoint y: 147, endPoint x: 94, endPoint y: 145, distance: 37.7
click at [94, 145] on body "0 Leads CRM Marketing Reporting Financial Leads Leads Sales Sales Manager BDR O…" at bounding box center [301, 140] width 602 height 281
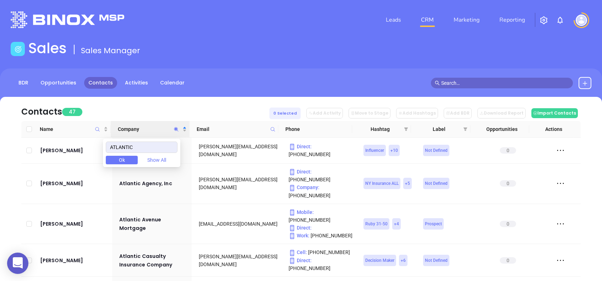
click at [199, 108] on div "Contacts 47 0 Selected Add Activity Move to Stage Add Hashtags Add BDR Download…" at bounding box center [301, 109] width 560 height 24
click at [175, 129] on icon "Company" at bounding box center [176, 129] width 4 height 4
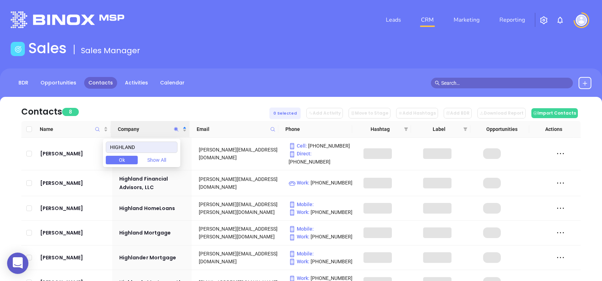
click at [174, 110] on div "Contacts 8 0 Selected Add Activity Move to Stage Add Hashtags Add BDR Download …" at bounding box center [301, 109] width 560 height 24
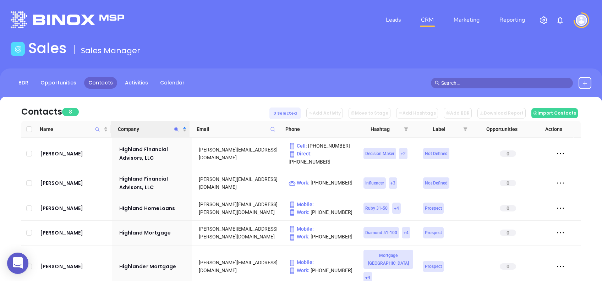
click at [173, 130] on span "Company" at bounding box center [176, 129] width 8 height 16
click at [158, 145] on input "HIGHLAND" at bounding box center [142, 147] width 72 height 11
click at [151, 148] on input "HIGHLAND" at bounding box center [142, 147] width 72 height 11
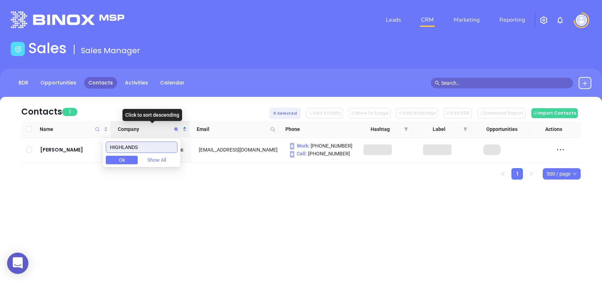
type input "HIGHLANDS"
click at [206, 207] on div "Leads CRM Marketing Reporting Financial Leads Leads Sales Sales Manager BDR Opp…" at bounding box center [301, 140] width 602 height 281
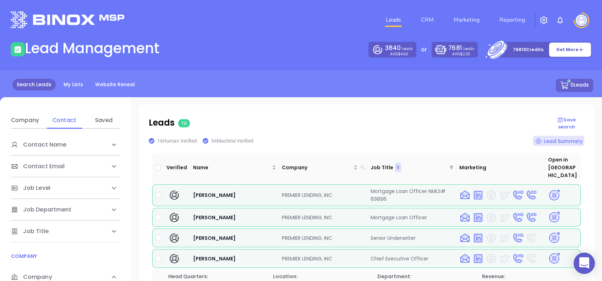
scroll to position [94, 0]
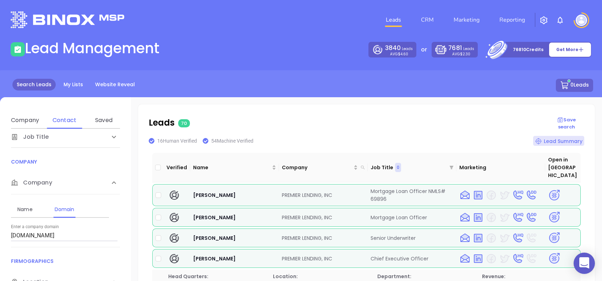
drag, startPoint x: 65, startPoint y: 243, endPoint x: 66, endPoint y: 232, distance: 11.8
click at [65, 236] on div "Name Domain Enter a company name Enter a company domain [DOMAIN_NAME]" at bounding box center [65, 221] width 109 height 53
drag, startPoint x: 66, startPoint y: 232, endPoint x: 0, endPoint y: 232, distance: 66.0
click at [0, 232] on html "0 Leads CRM Marketing Reporting Financial Leads Leads Lead Management 3840 Lead…" at bounding box center [301, 140] width 602 height 281
paste input "frankrexford"
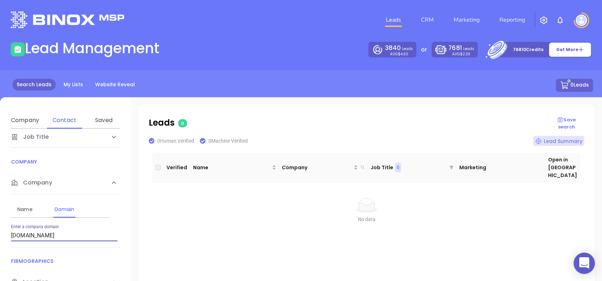
drag, startPoint x: 66, startPoint y: 237, endPoint x: 0, endPoint y: 238, distance: 66.4
click at [0, 238] on html "0 Leads CRM Marketing Reporting Financial Leads Leads Lead Management 3840 Lead…" at bounding box center [301, 140] width 602 height 281
paste input "atlanticbay"
type input "atlanticbay.com"
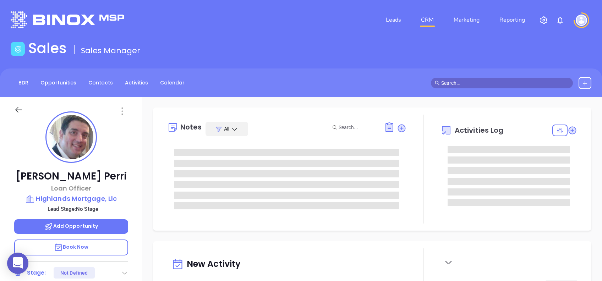
type input "[DATE]"
type input "[PERSON_NAME]"
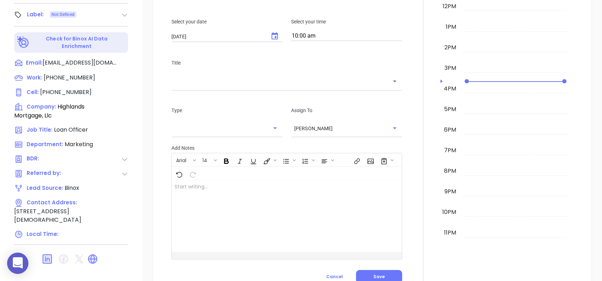
scroll to position [364, 0]
